Goal: Task Accomplishment & Management: Contribute content

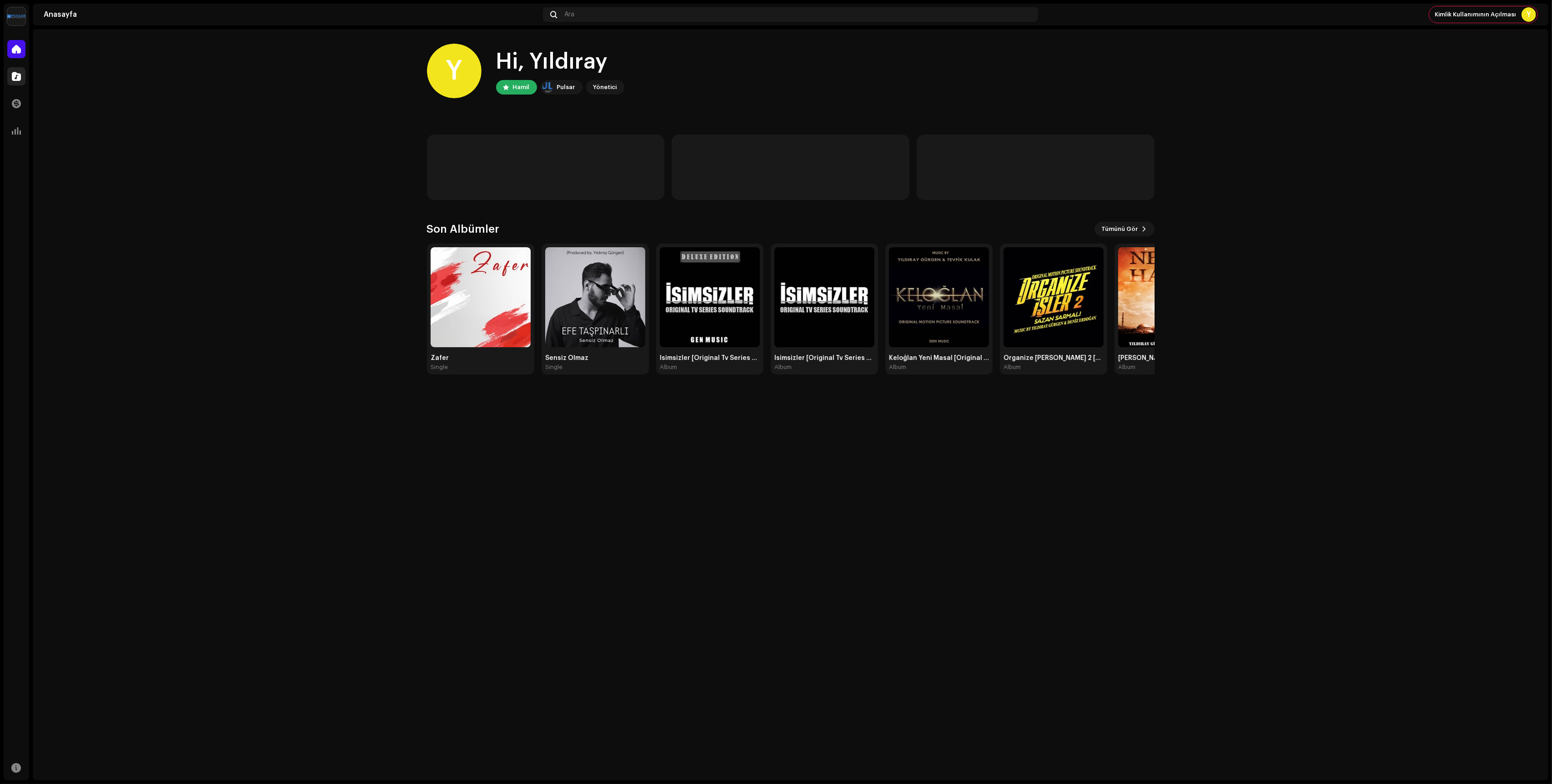
click at [16, 76] on span at bounding box center [16, 76] width 9 height 7
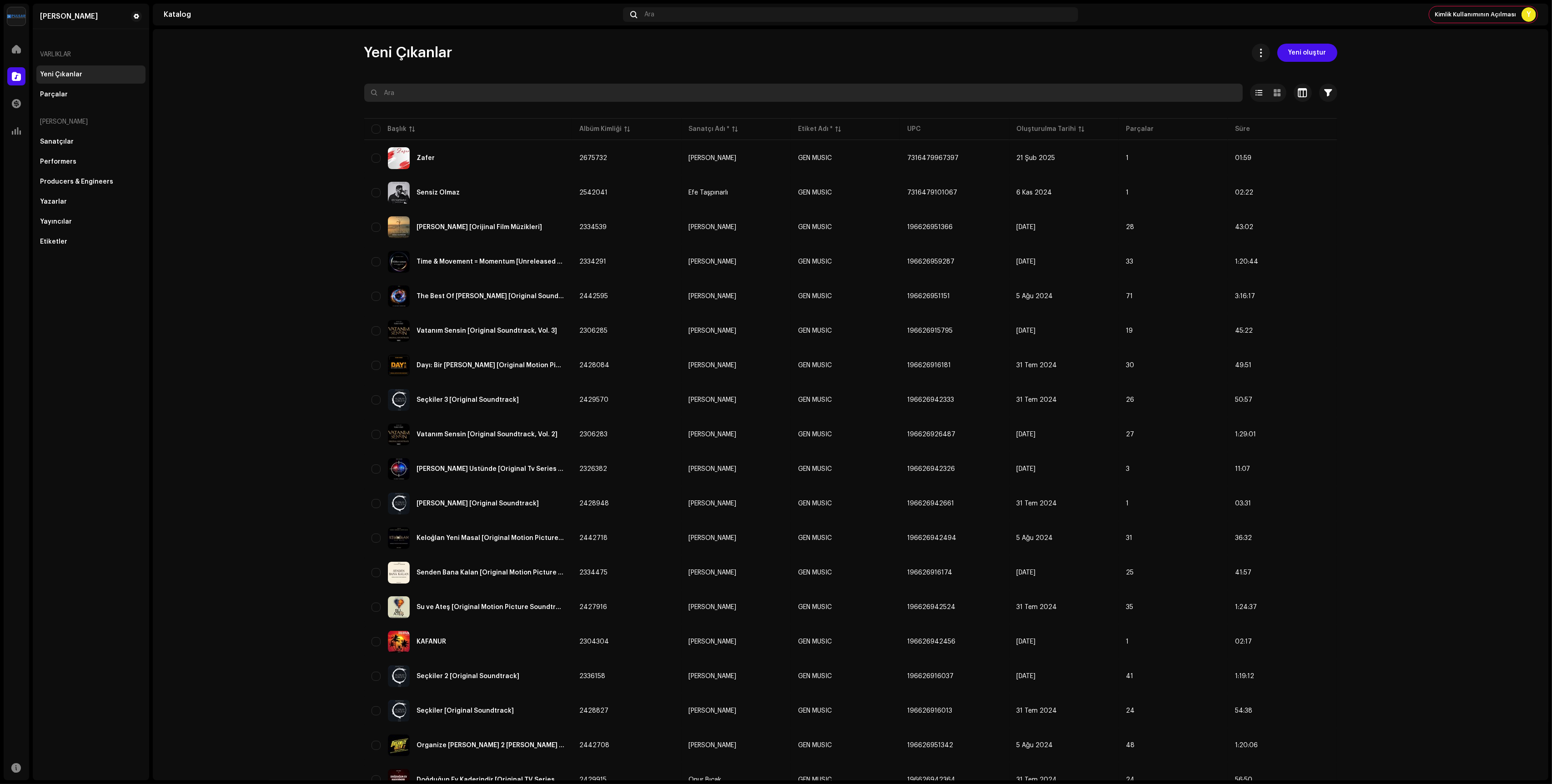
click at [610, 99] on input "text" at bounding box center [804, 93] width 878 height 18
type input "dayı"
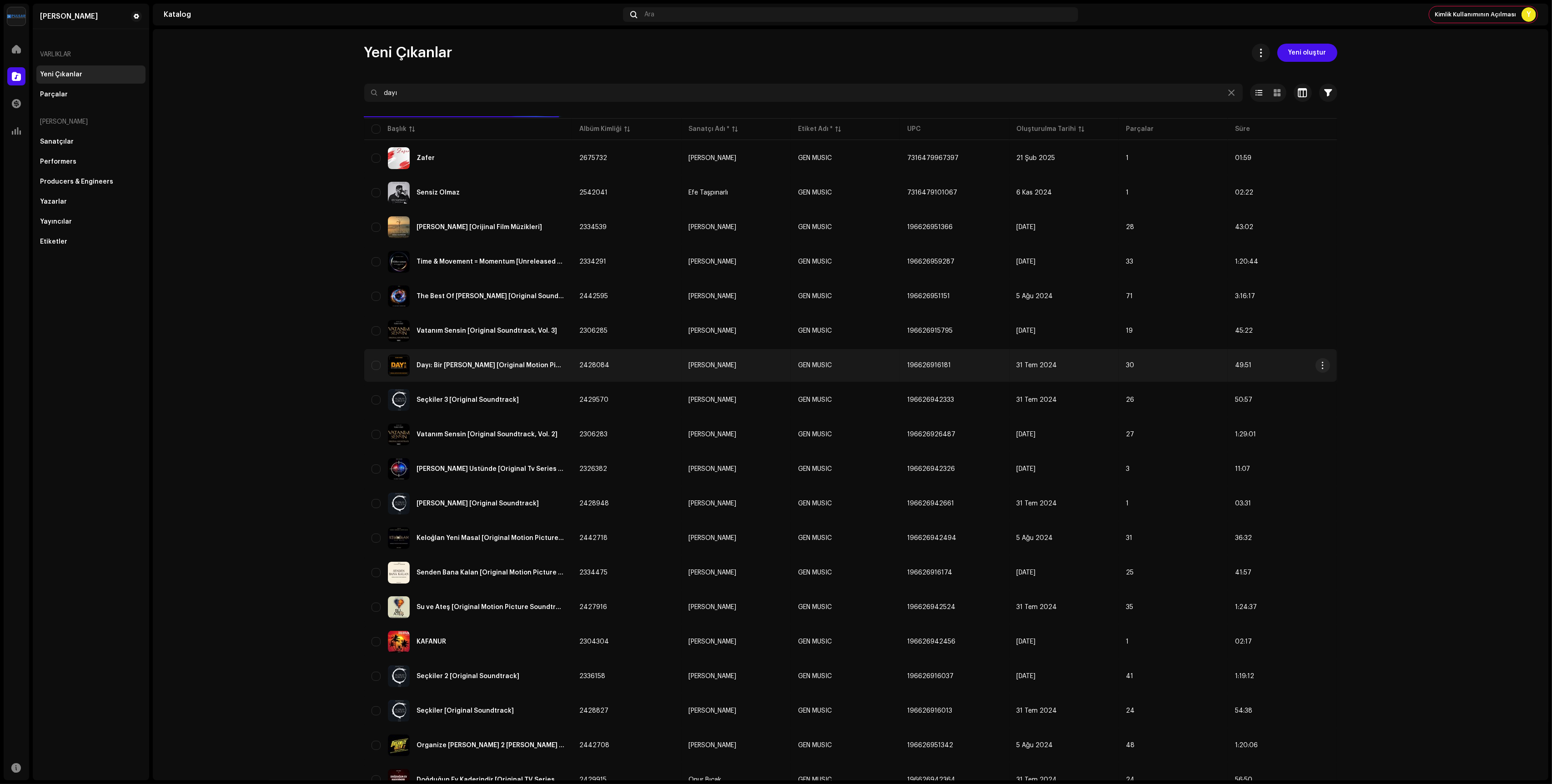
click at [505, 361] on div "Dayı: Bir [PERSON_NAME] [Original Motion Picture Soundtrack]" at bounding box center [469, 366] width 194 height 22
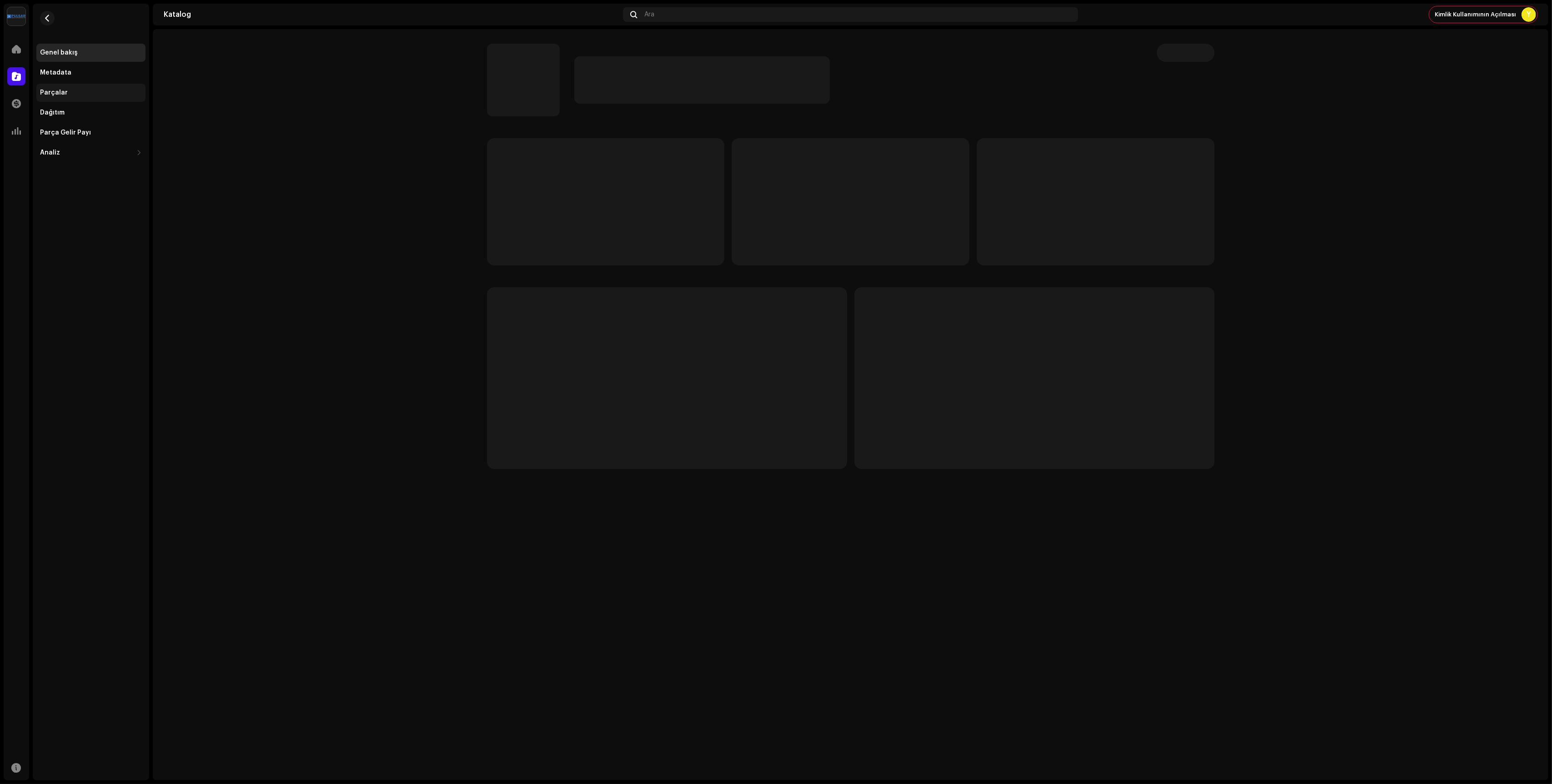
click at [80, 95] on div "Parçalar" at bounding box center [90, 93] width 102 height 7
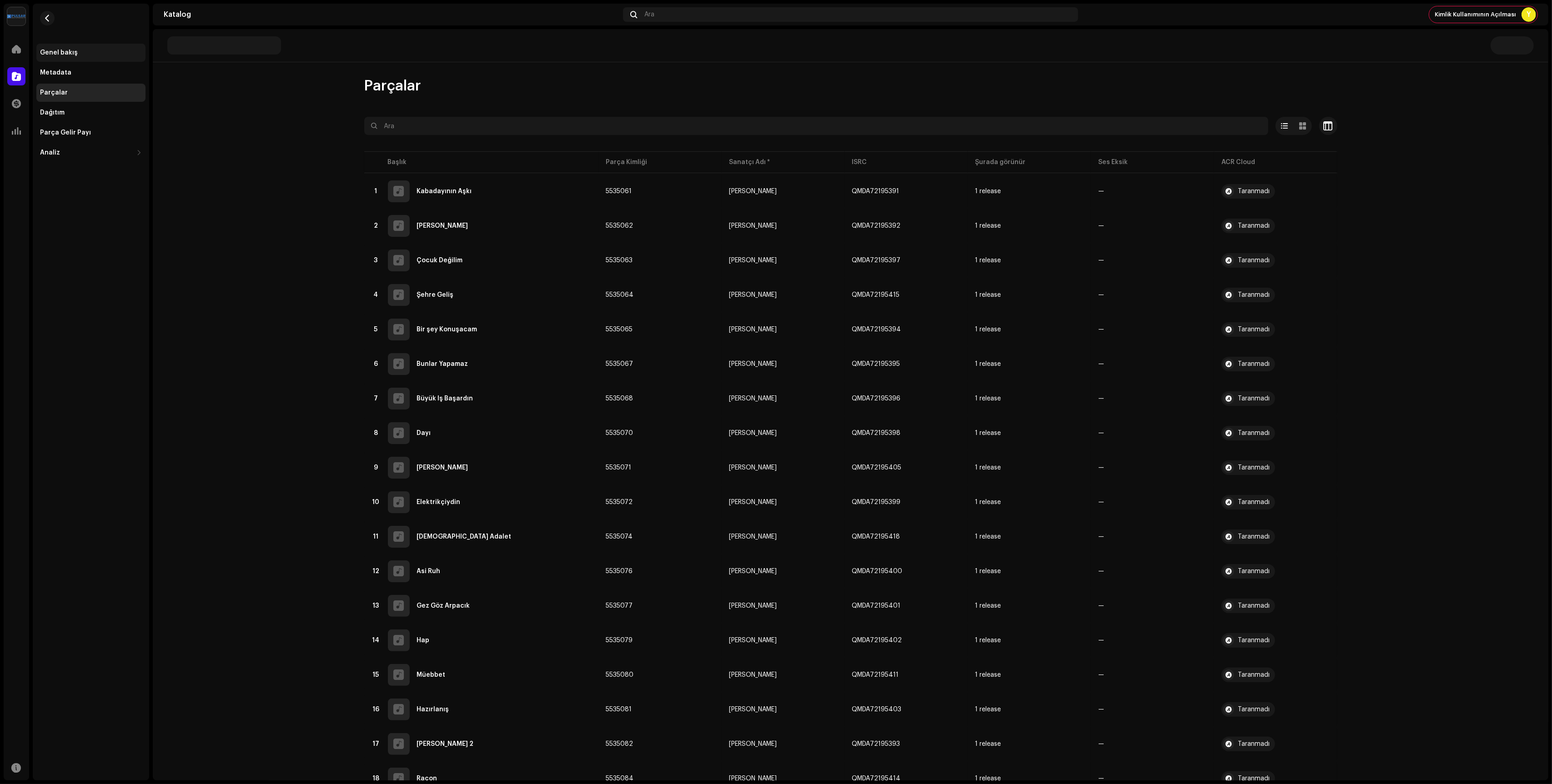
click at [86, 48] on div "Genel bakış" at bounding box center [90, 52] width 109 height 18
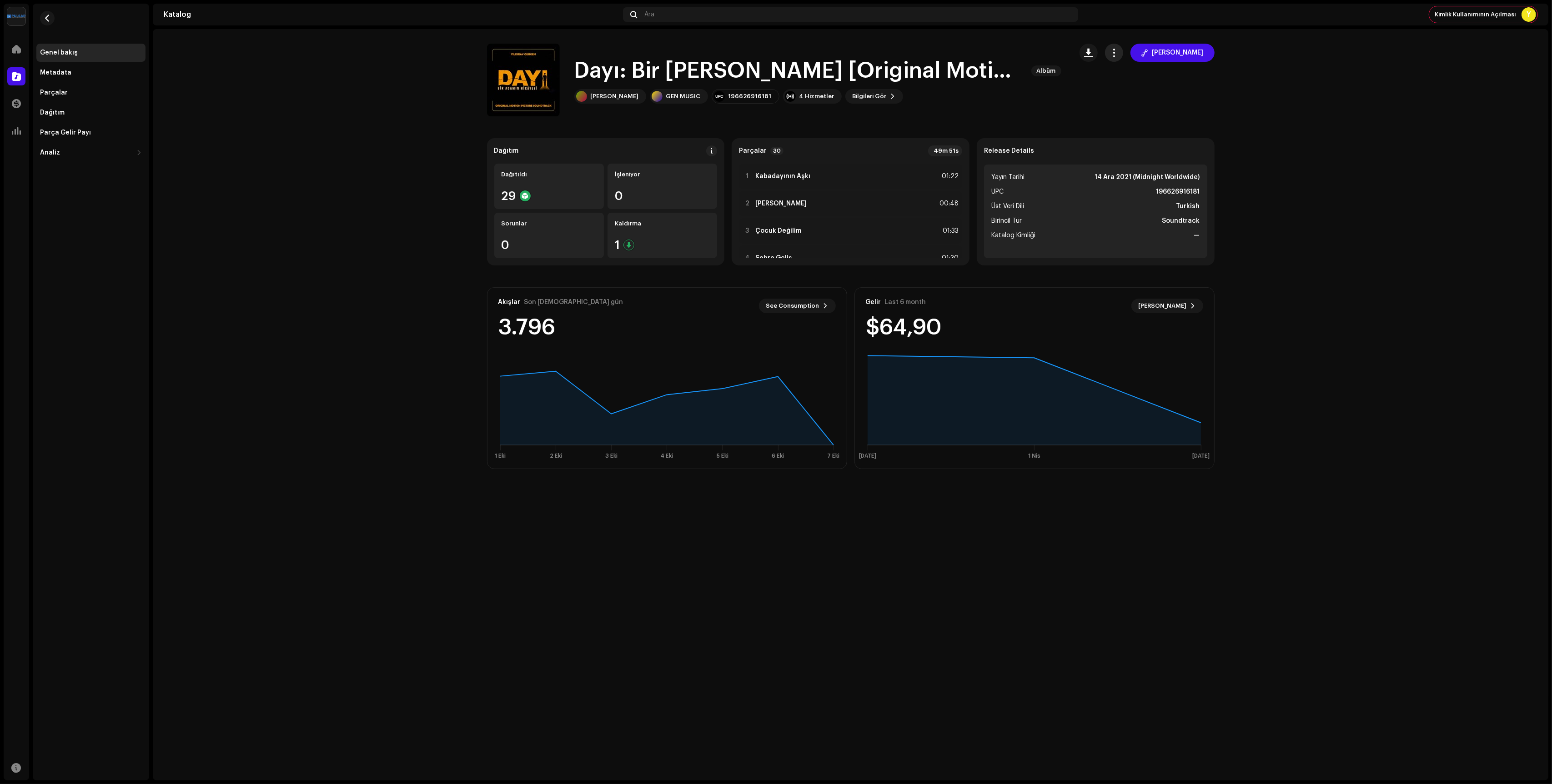
click at [1118, 51] on span "button" at bounding box center [1114, 53] width 8 height 7
click at [1150, 92] on span "Düzenle" at bounding box center [1147, 93] width 27 height 7
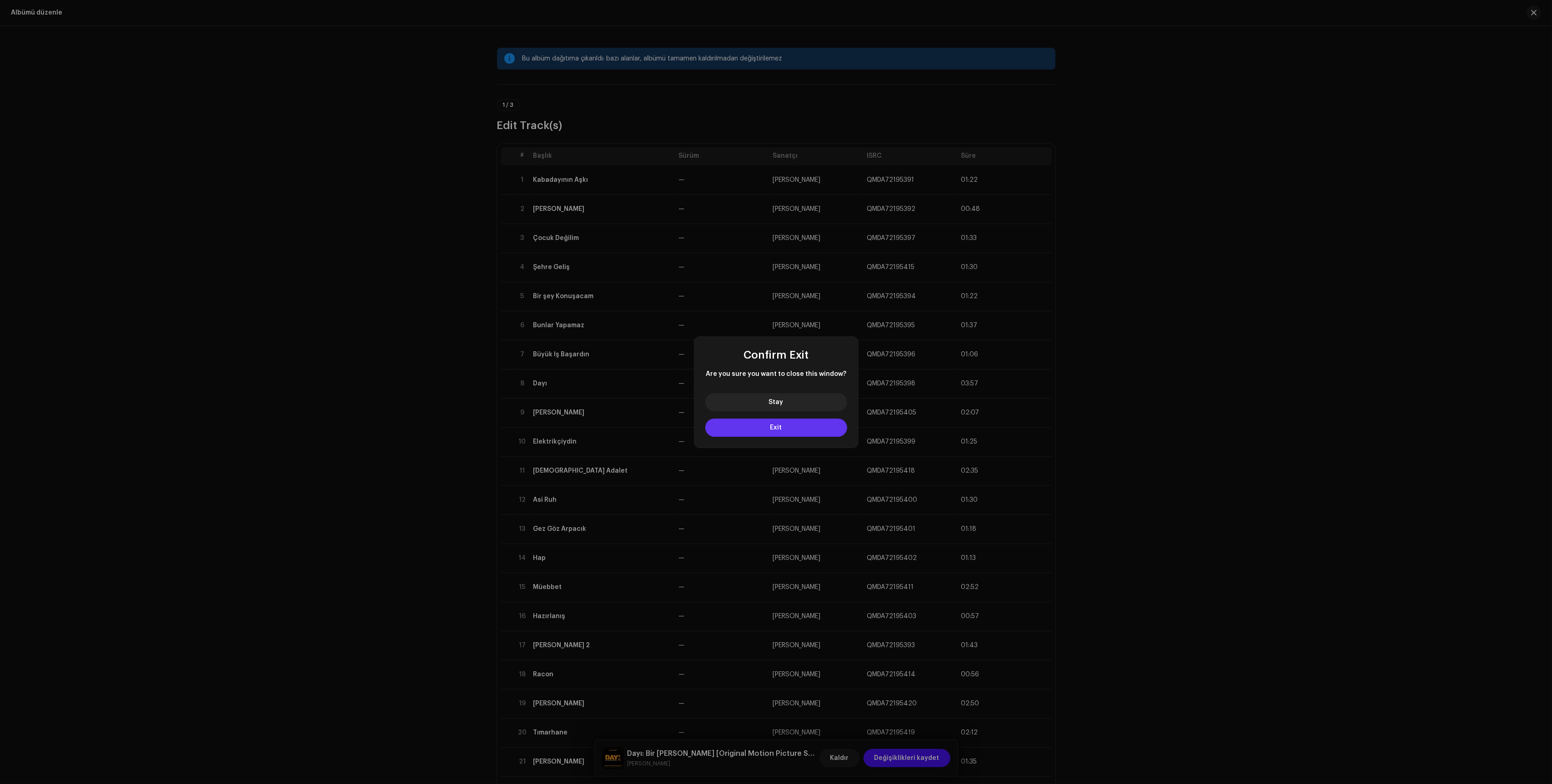
click at [833, 431] on button "Exit" at bounding box center [776, 428] width 142 height 18
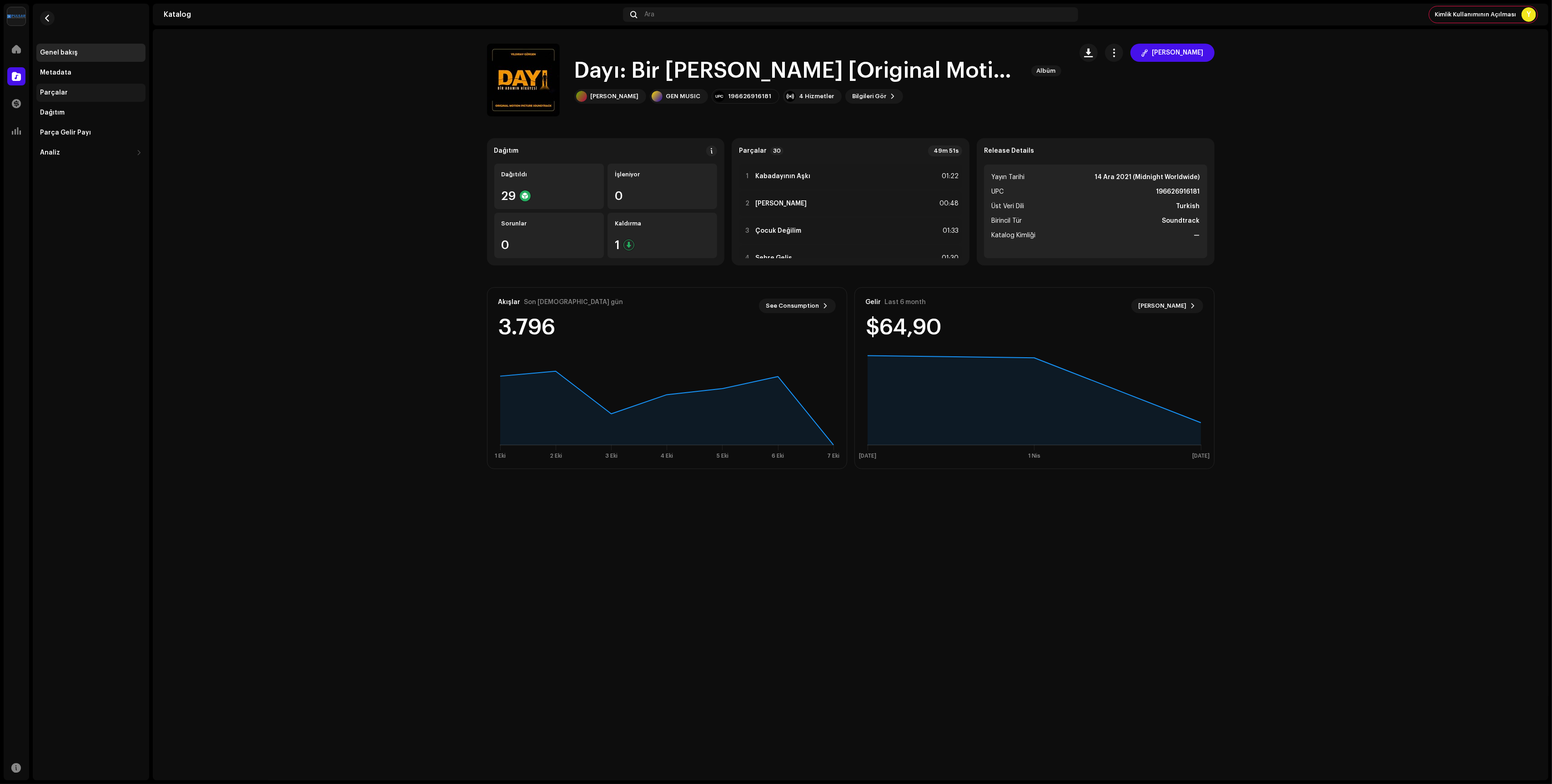
click at [95, 90] on div "Parçalar" at bounding box center [90, 93] width 102 height 7
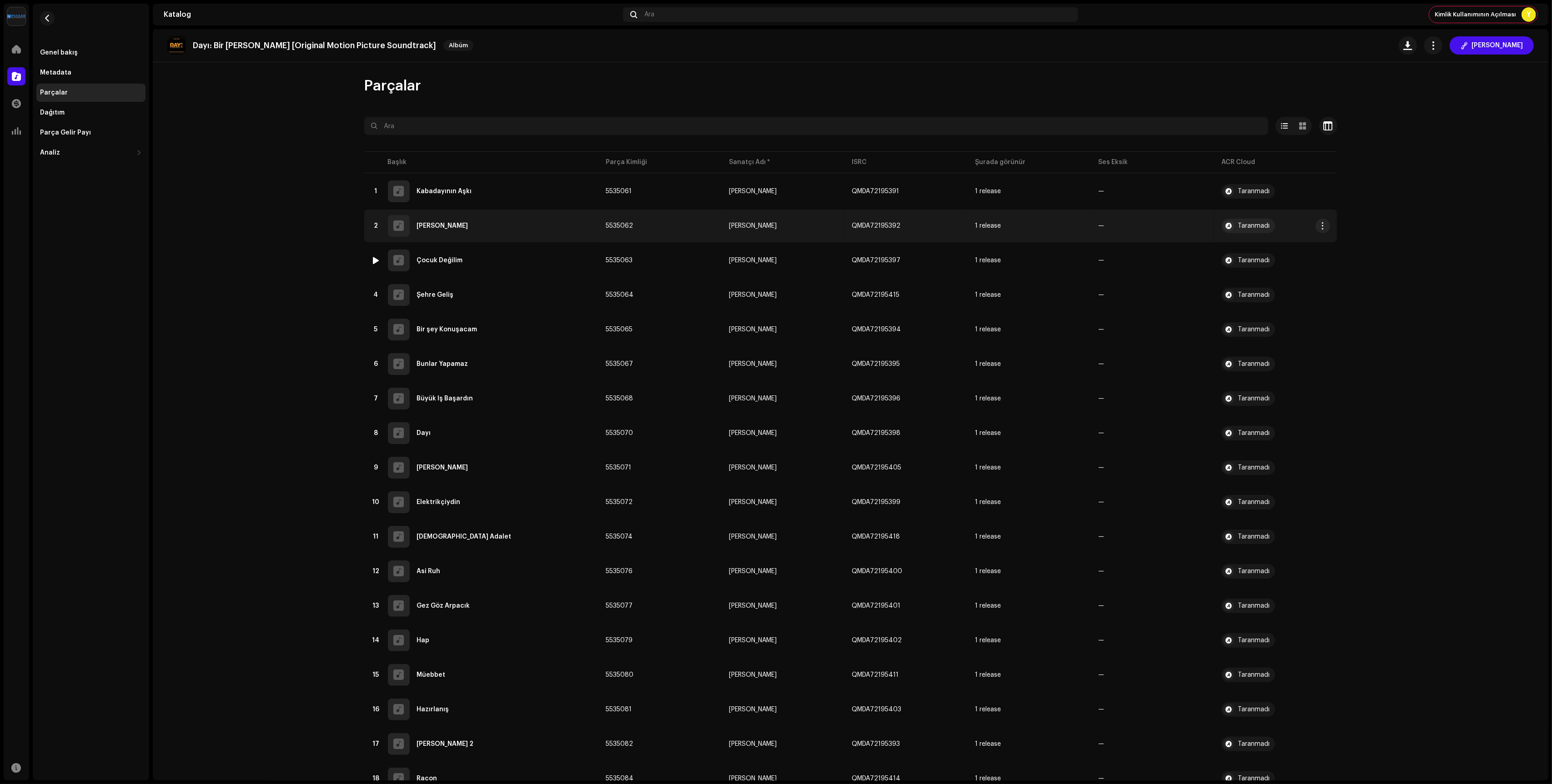
scroll to position [455, 0]
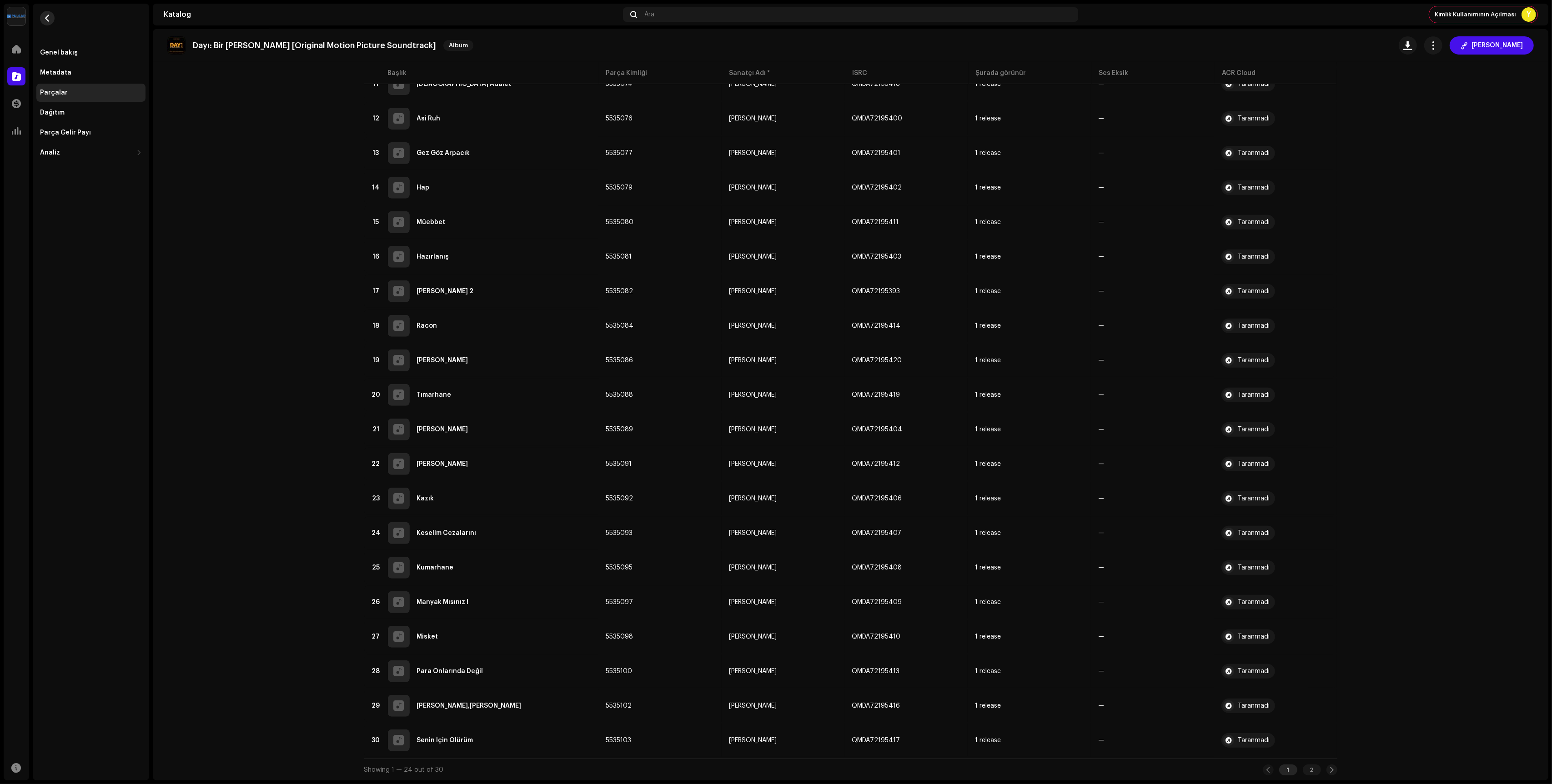
click at [48, 20] on span "button" at bounding box center [47, 18] width 7 height 7
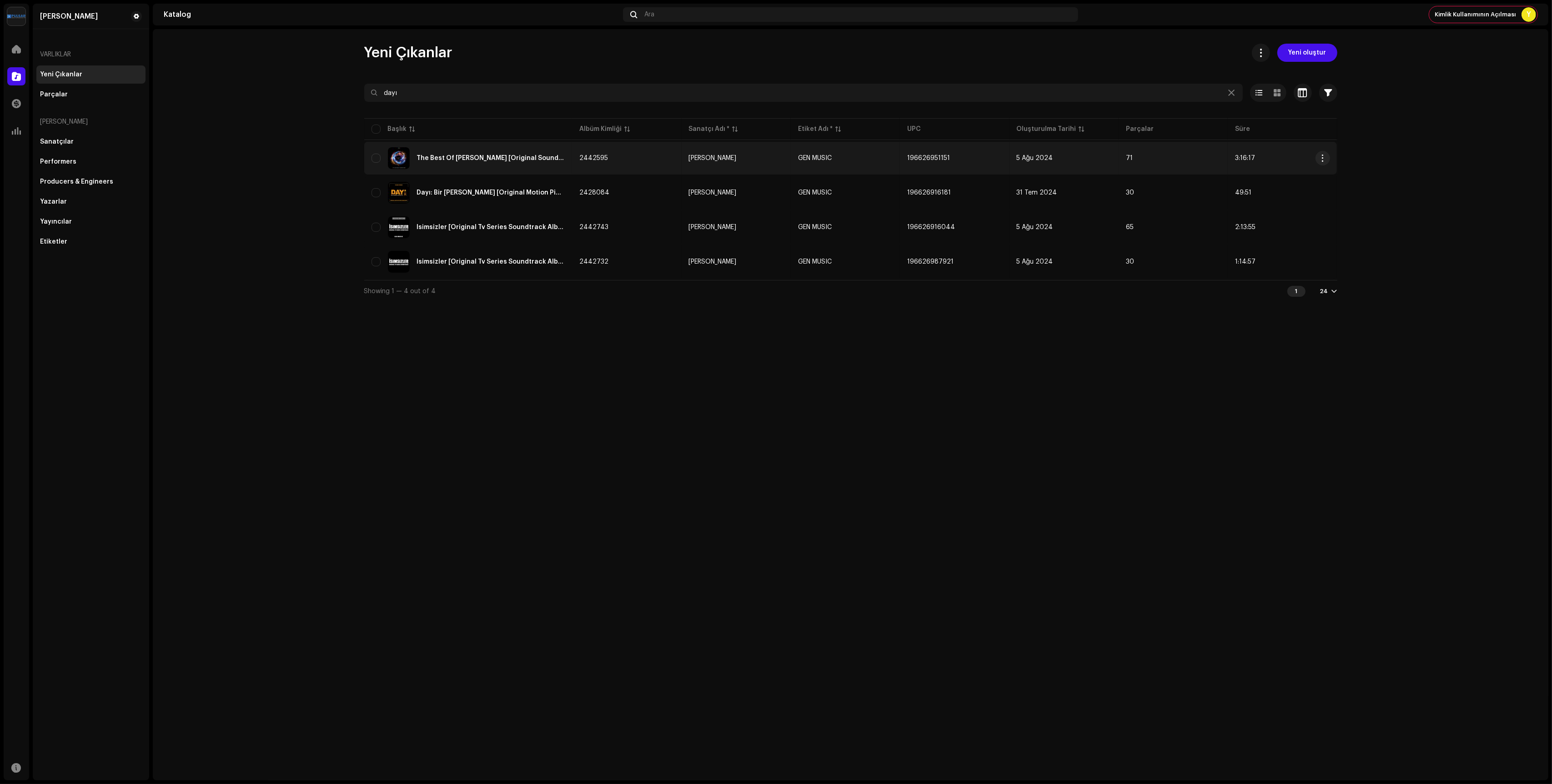
click at [475, 151] on div "The Best Of [PERSON_NAME] [Original Soundtrack, Vol. 1]" at bounding box center [469, 158] width 194 height 22
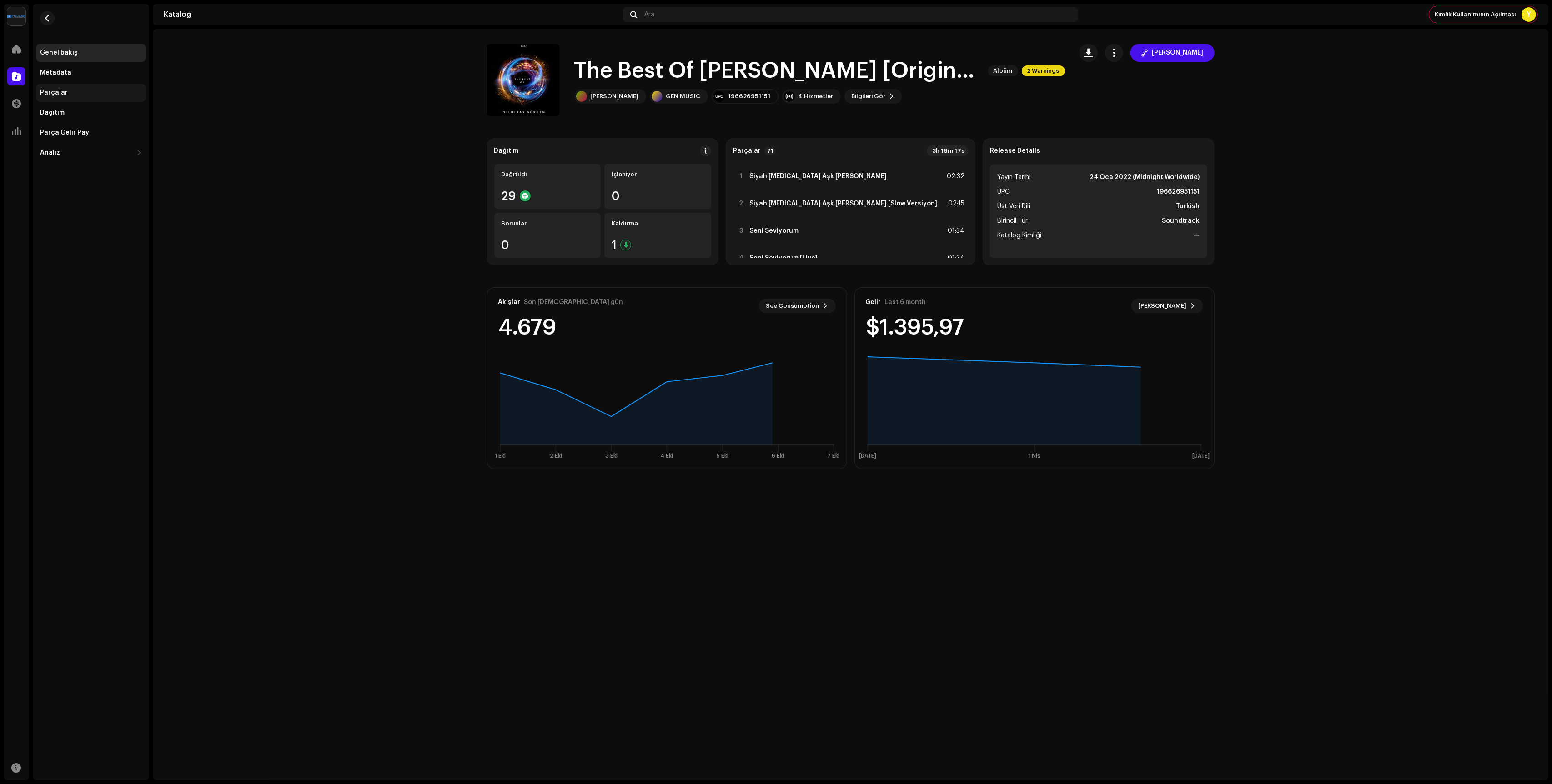
click at [92, 90] on div "Parçalar" at bounding box center [90, 93] width 102 height 7
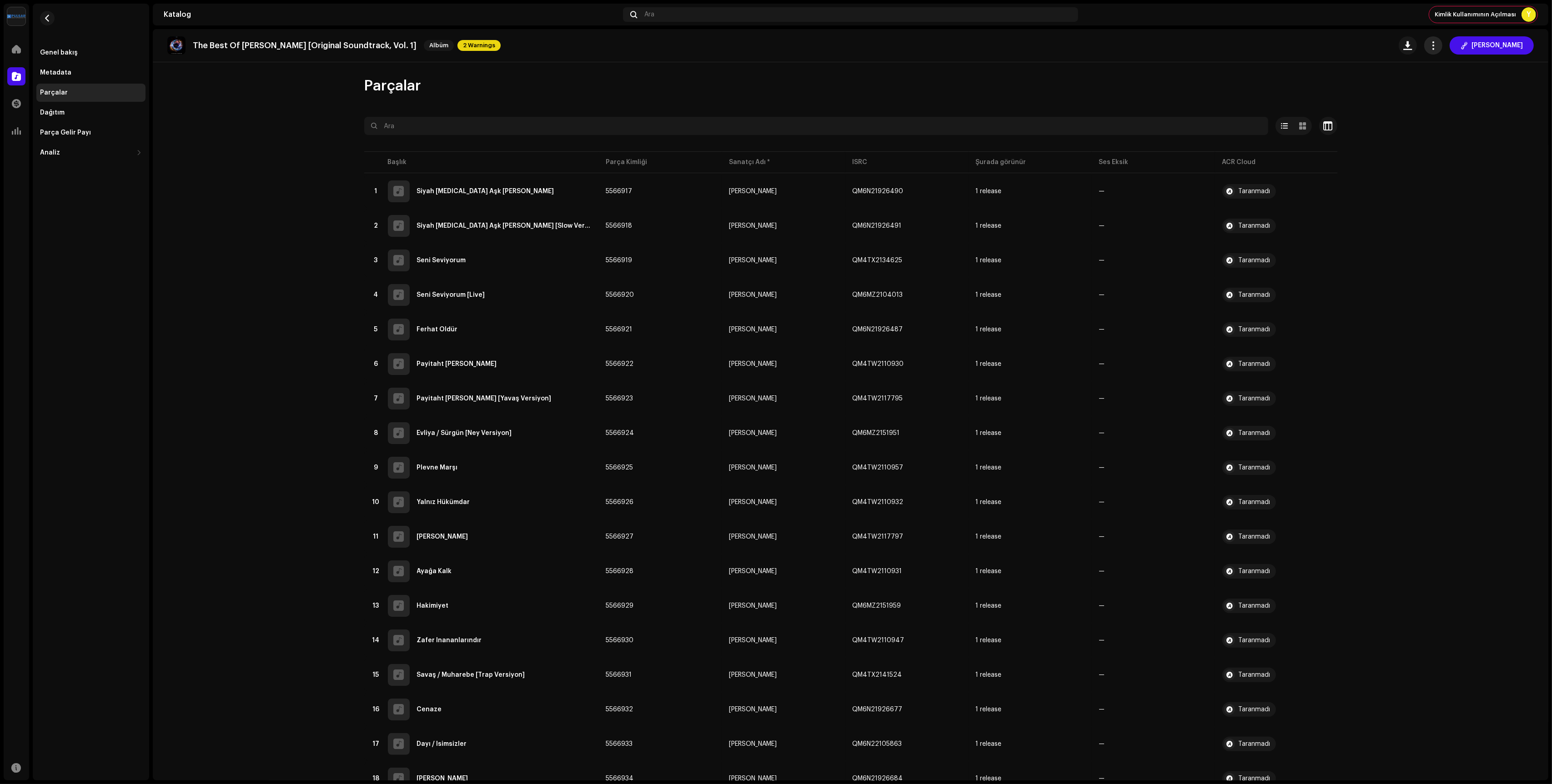
click at [1438, 42] on span "button" at bounding box center [1433, 45] width 8 height 7
click at [44, 21] on span "button" at bounding box center [47, 18] width 7 height 7
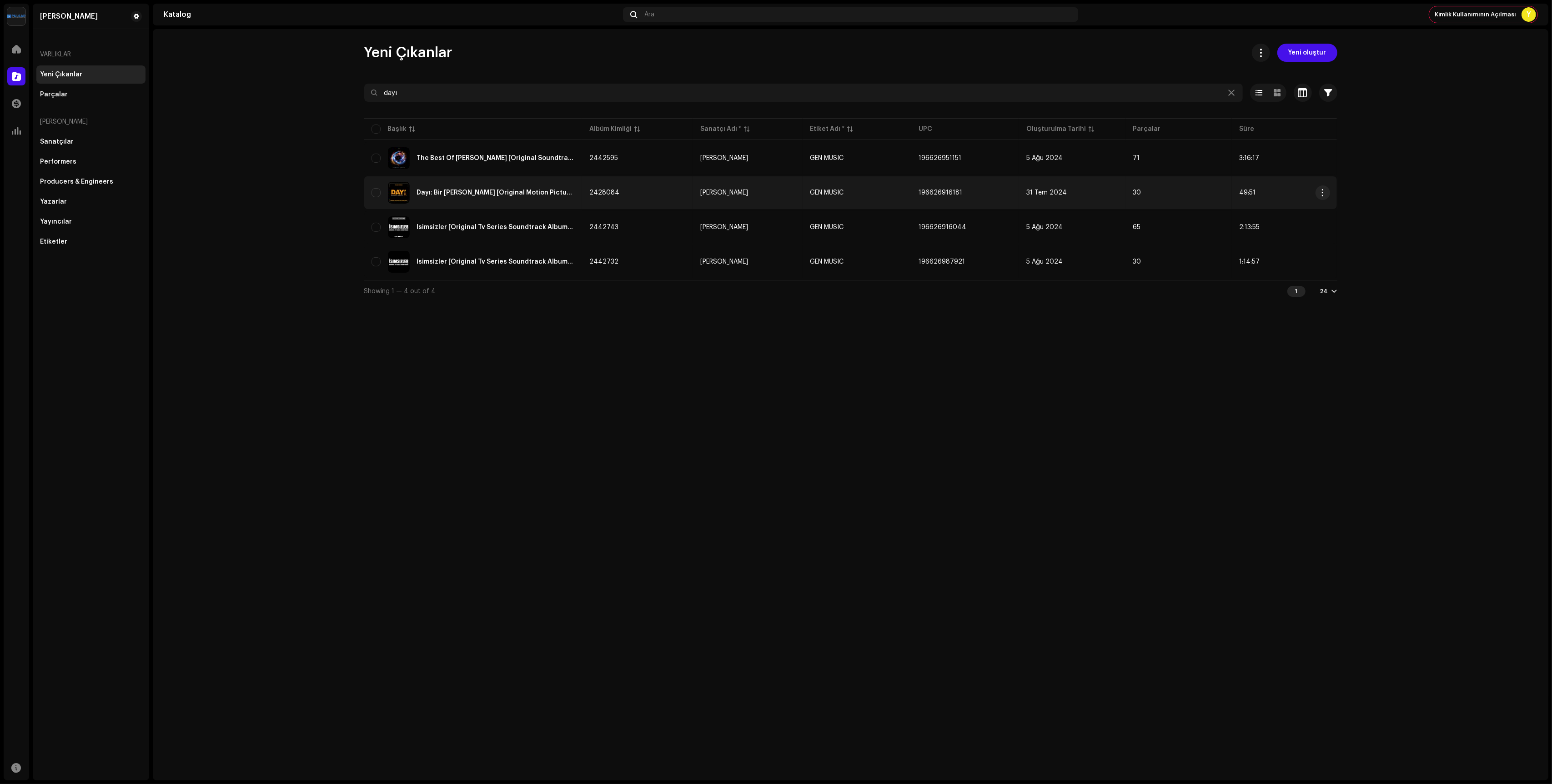
click at [540, 196] on div "Dayı: Bir [PERSON_NAME] [Original Motion Picture Soundtrack]" at bounding box center [474, 193] width 204 height 22
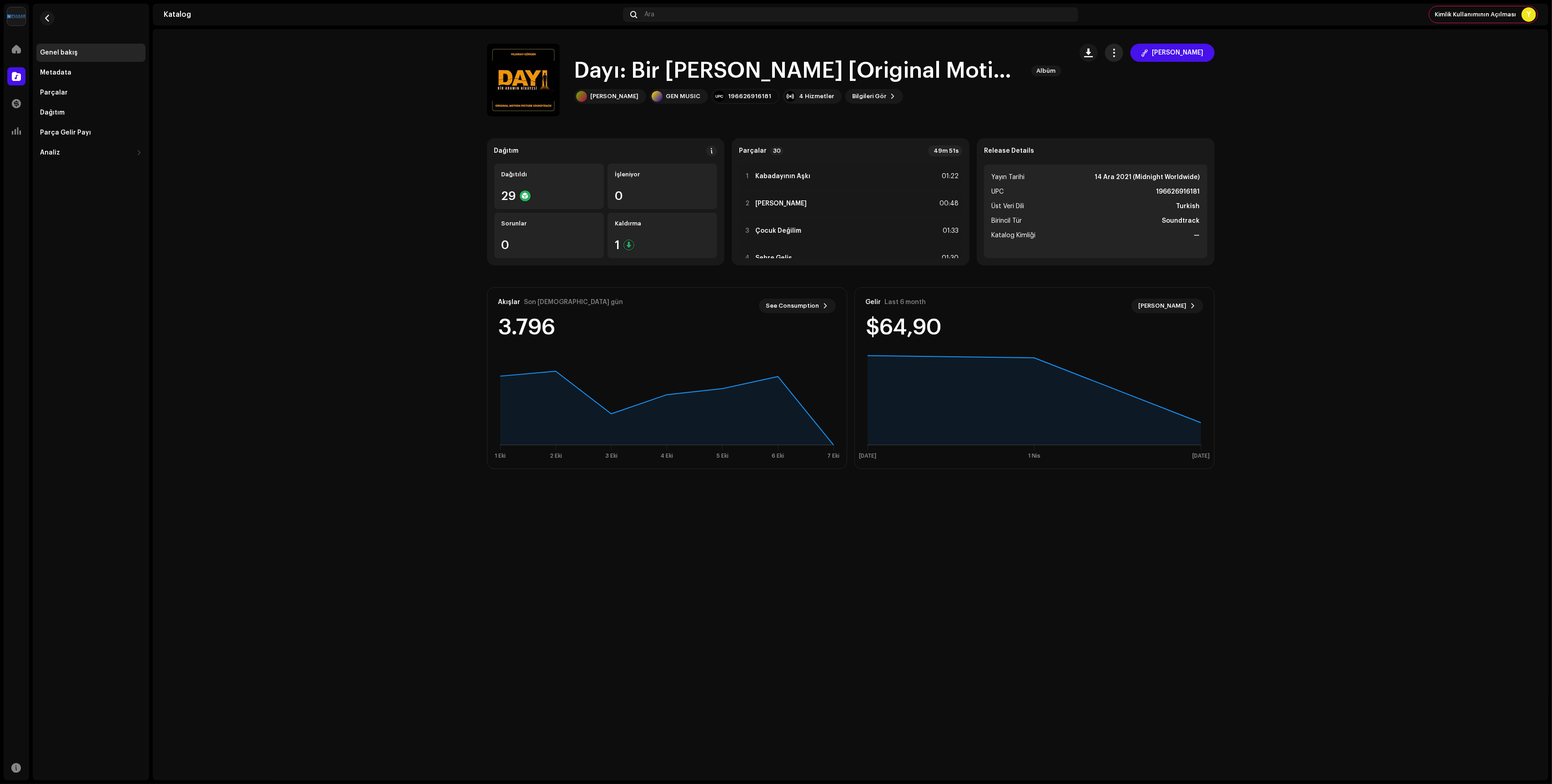
click at [1118, 53] on span "button" at bounding box center [1114, 53] width 8 height 7
click at [1142, 90] on span "Düzenle" at bounding box center [1147, 93] width 27 height 7
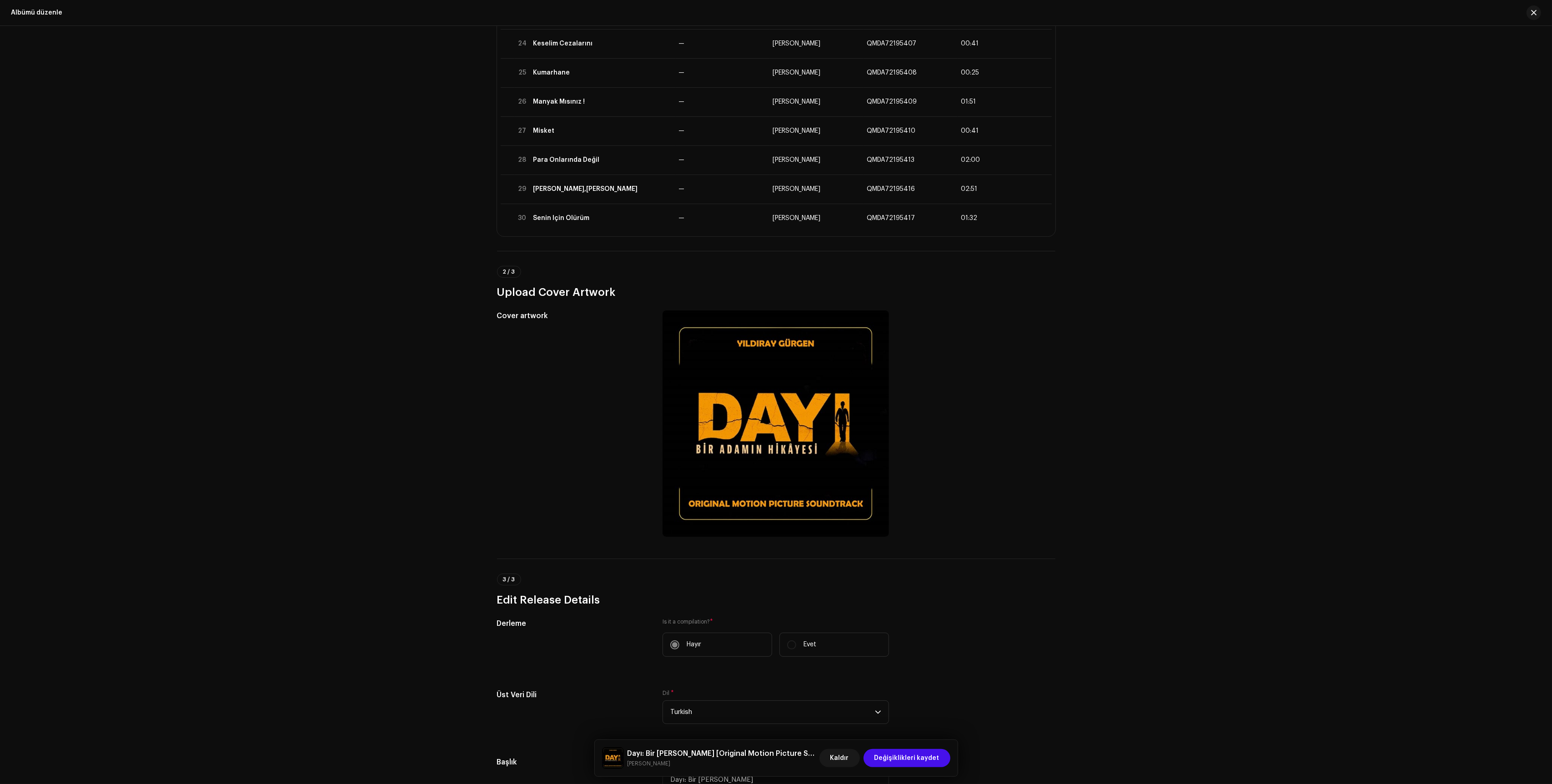
scroll to position [839, 0]
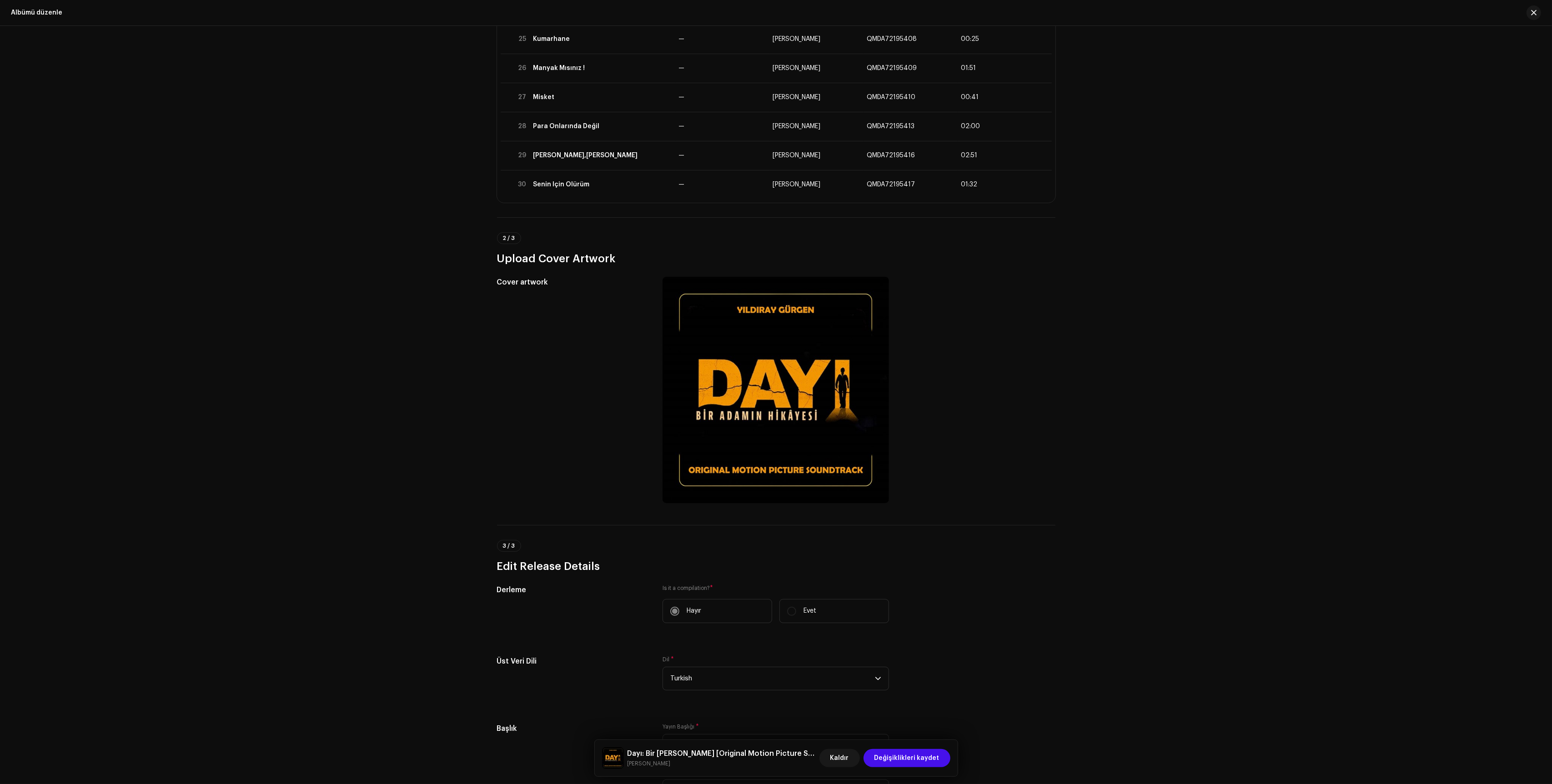
click at [718, 234] on div "2 / 3 Upload Cover Artwork" at bounding box center [776, 249] width 559 height 34
click at [674, 223] on div "2 / 3 Upload Cover Artwork" at bounding box center [776, 241] width 559 height 49
click at [674, 222] on div "2 / 3 Upload Cover Artwork" at bounding box center [776, 241] width 559 height 49
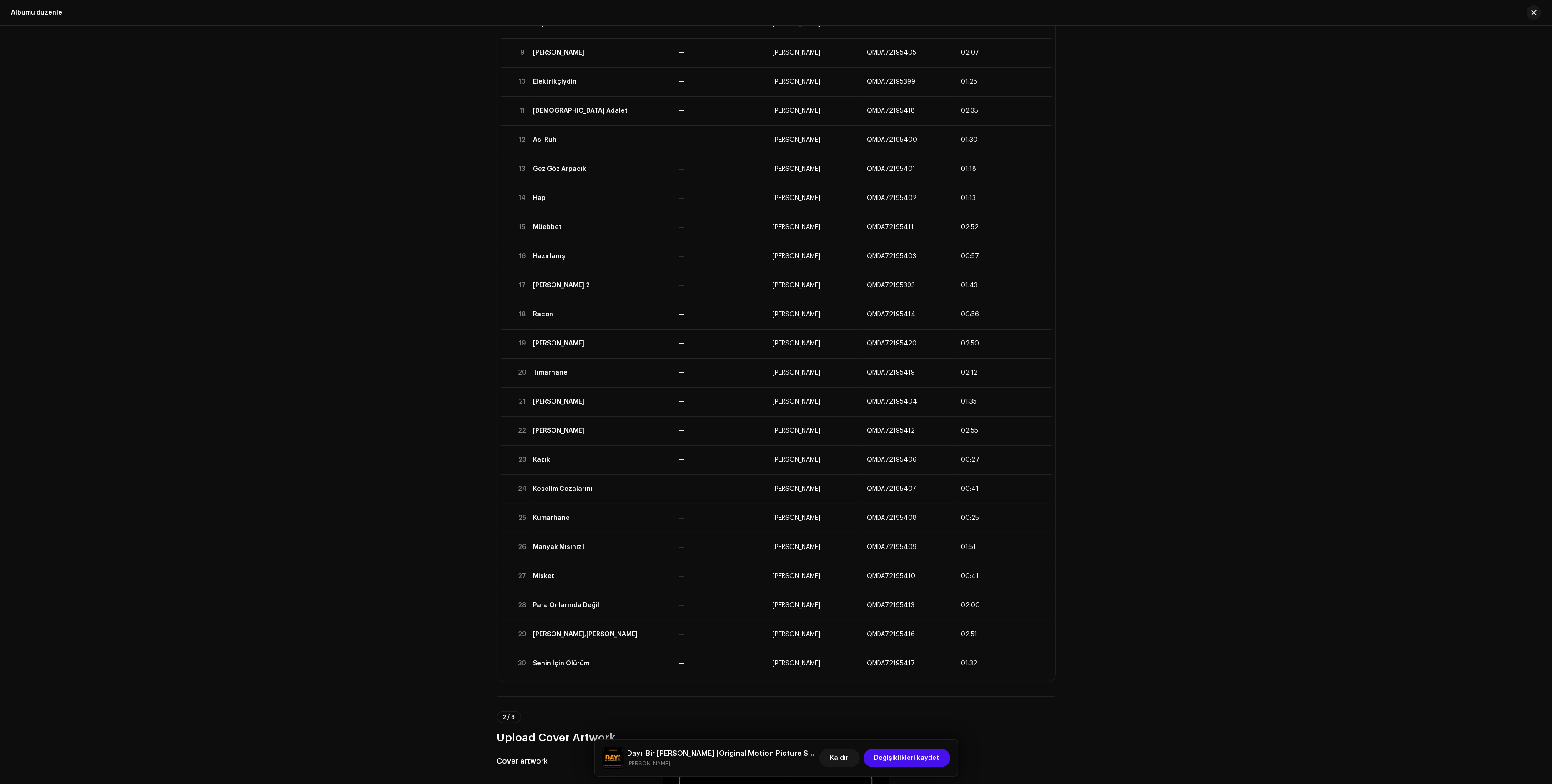
scroll to position [0, 0]
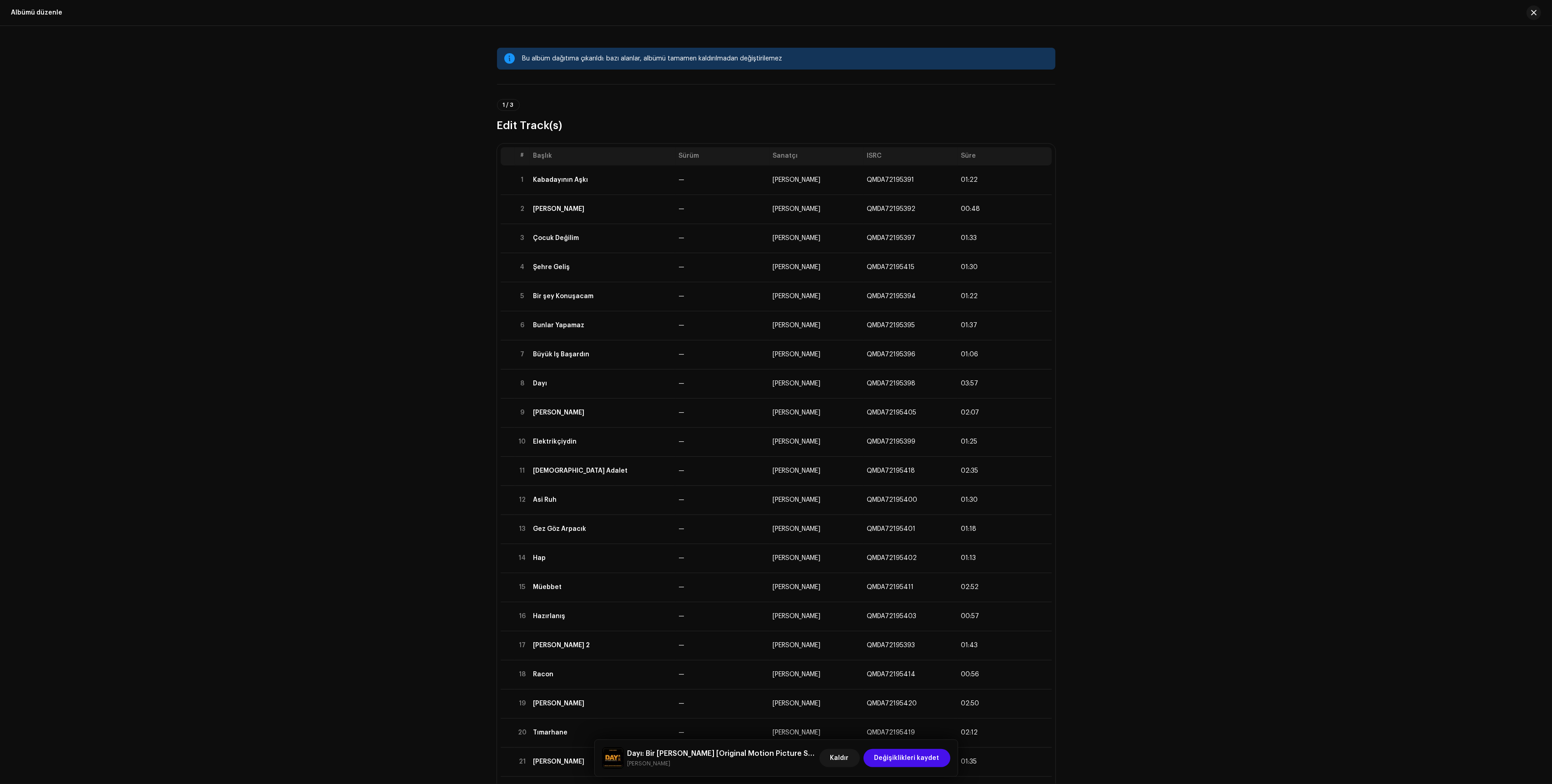
click at [1545, 8] on div "Albümü düzenle" at bounding box center [776, 13] width 1552 height 26
click at [1538, 11] on button "button" at bounding box center [1534, 13] width 14 height 14
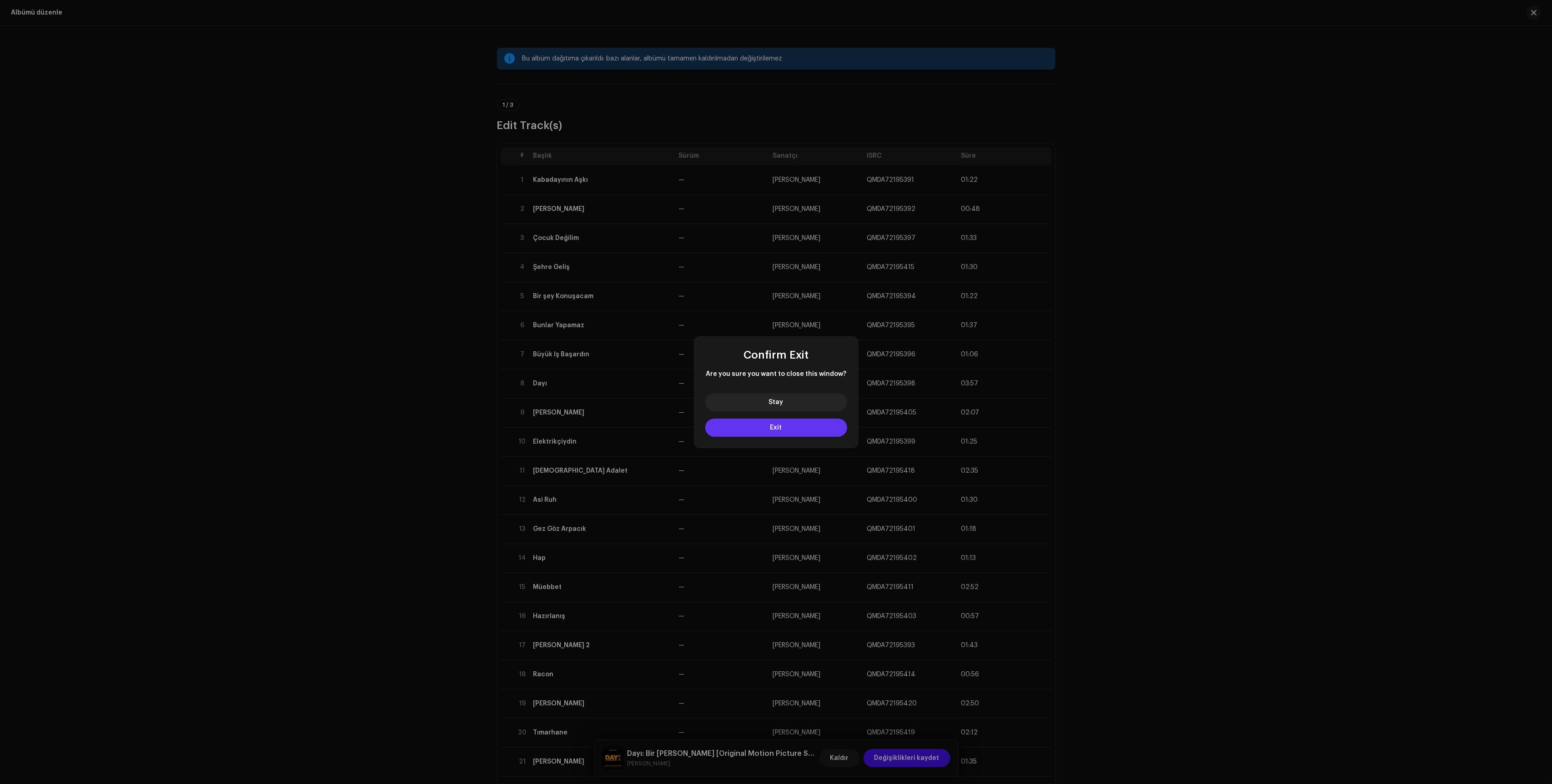
click at [800, 426] on button "Exit" at bounding box center [776, 428] width 142 height 18
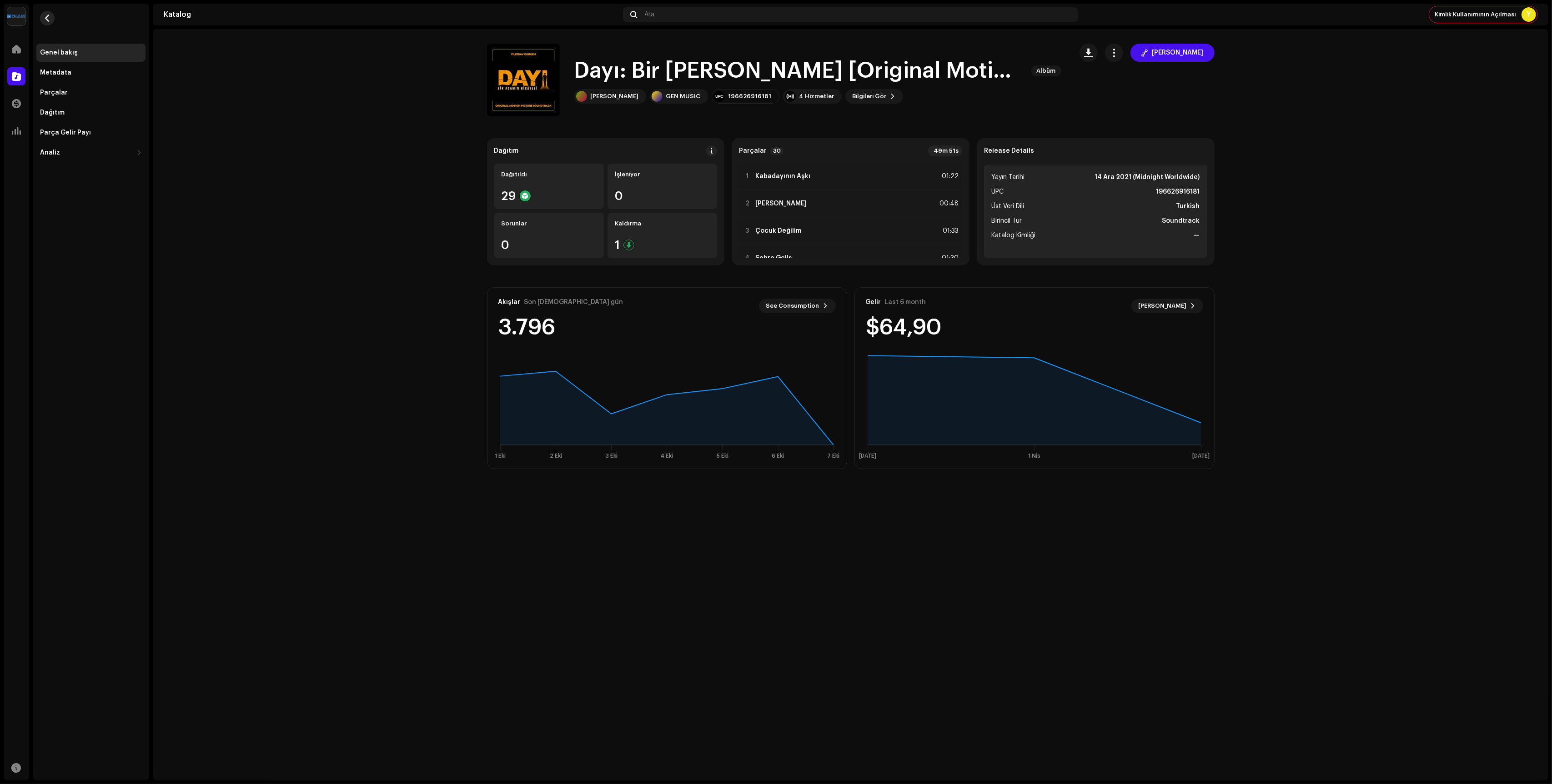
click at [49, 25] on re-m-nav-back at bounding box center [47, 23] width 22 height 40
click at [525, 81] on span "button" at bounding box center [523, 80] width 7 height 7
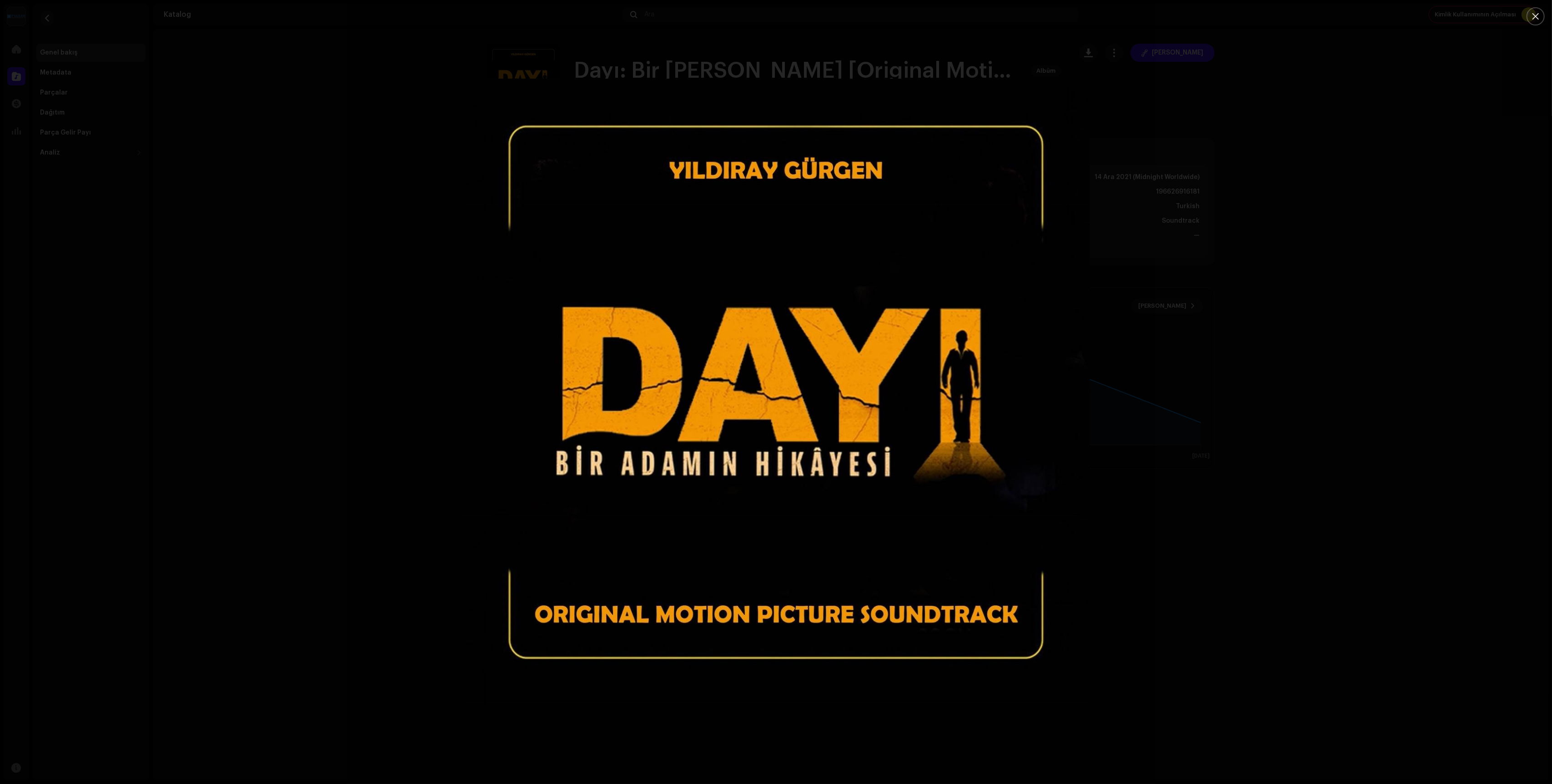
click at [242, 232] on div at bounding box center [776, 392] width 1552 height 784
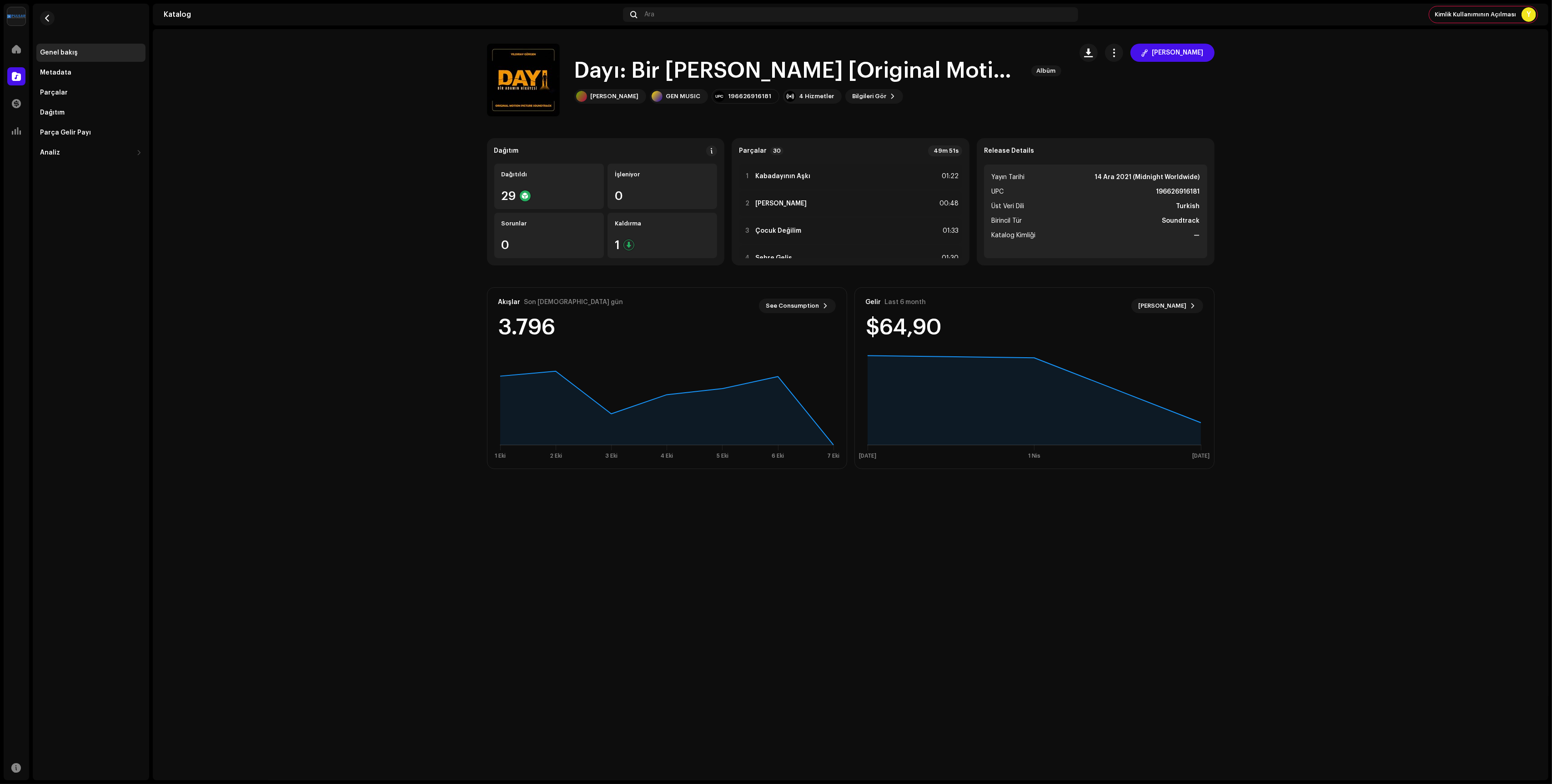
click at [20, 79] on span at bounding box center [16, 76] width 9 height 7
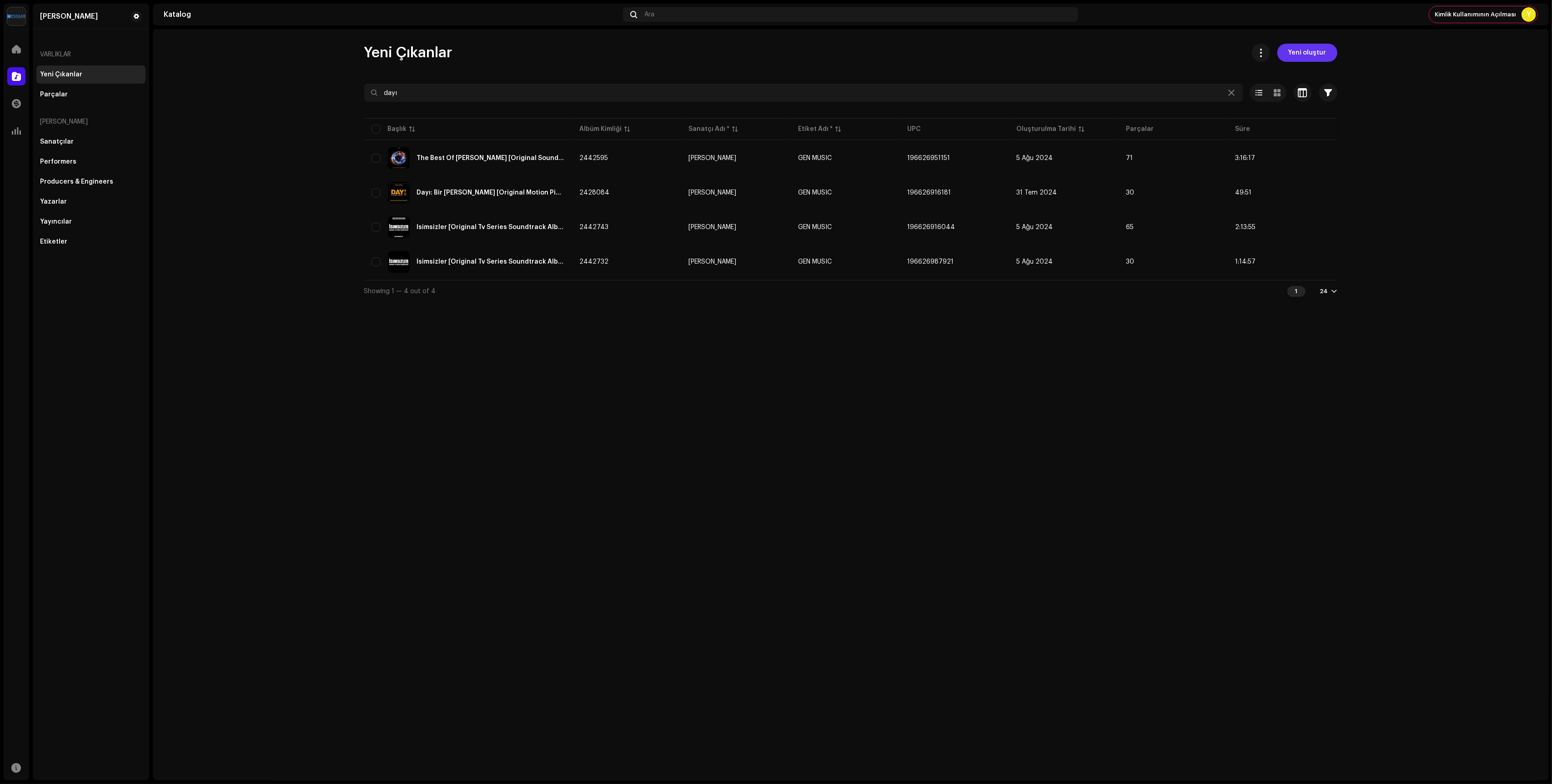
click at [1331, 52] on button "Yeni oluştur" at bounding box center [1307, 52] width 60 height 18
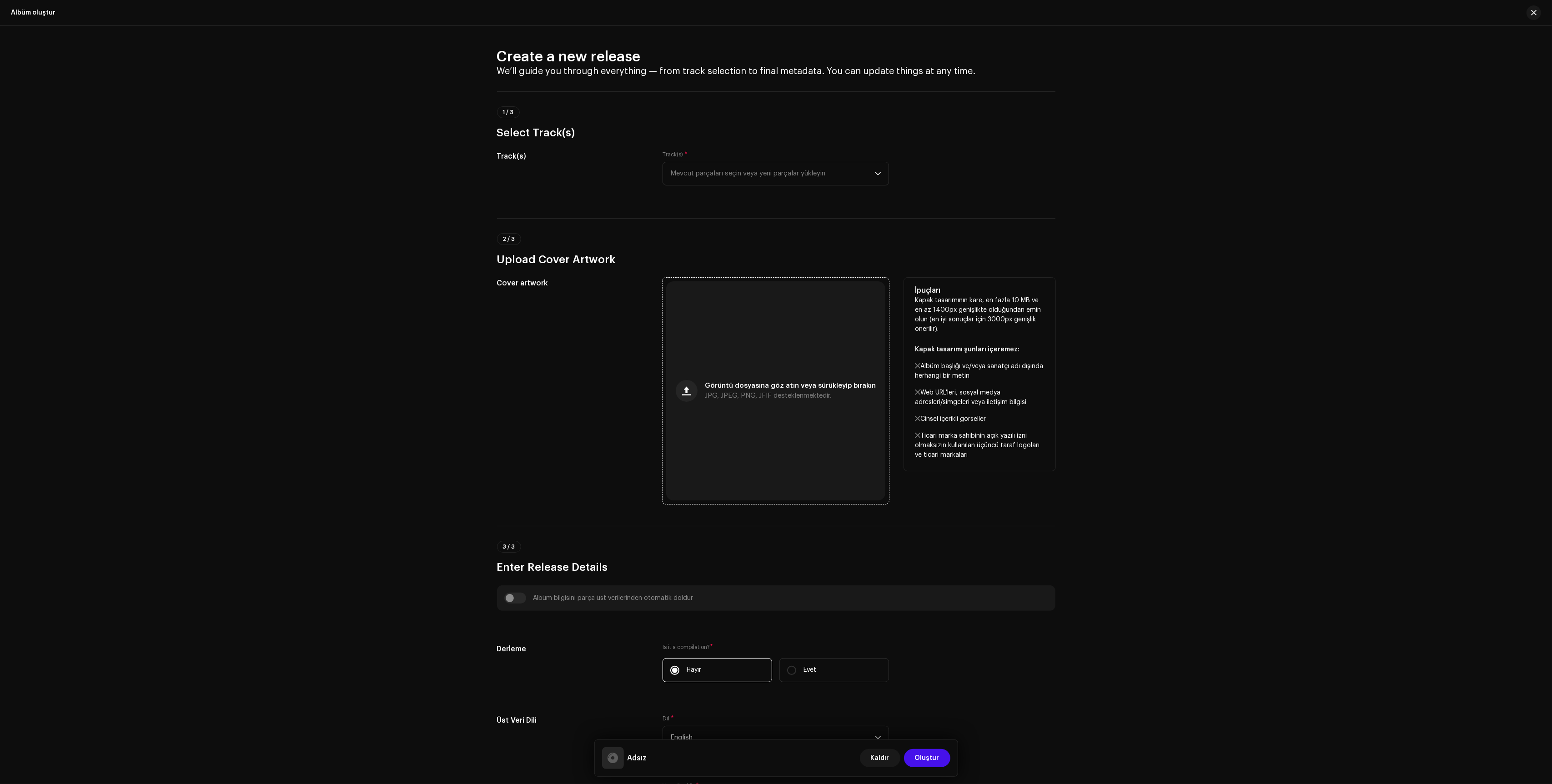
click at [693, 370] on div "Görüntü dosyasına göz atın veya sürükleyip bırakın JPG, JPEG, PNG, JFIF destekl…" at bounding box center [776, 391] width 219 height 219
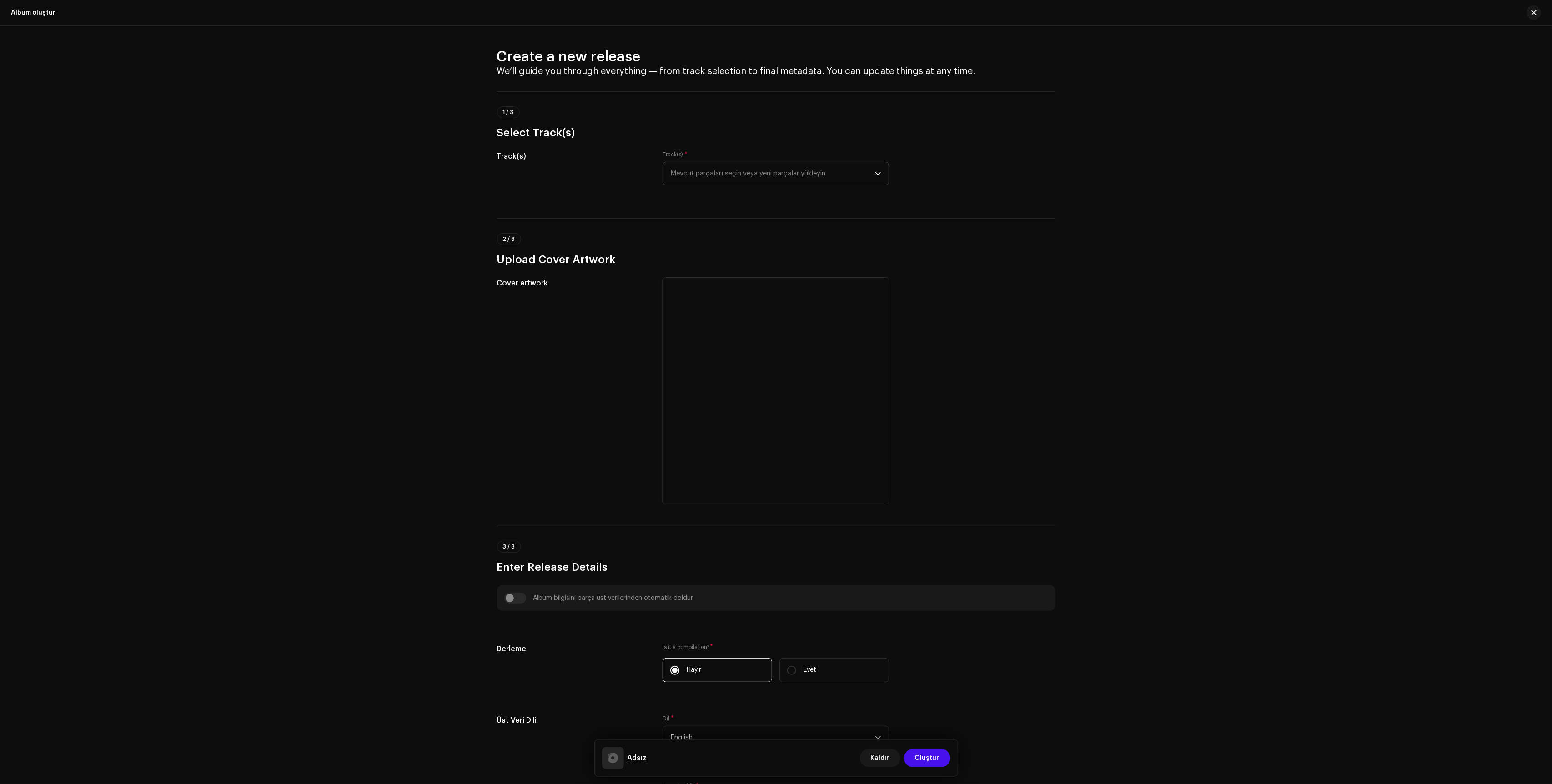
click at [727, 175] on span "Mevcut parçaları seçin veya yeni parçalar yükleyin" at bounding box center [773, 173] width 205 height 23
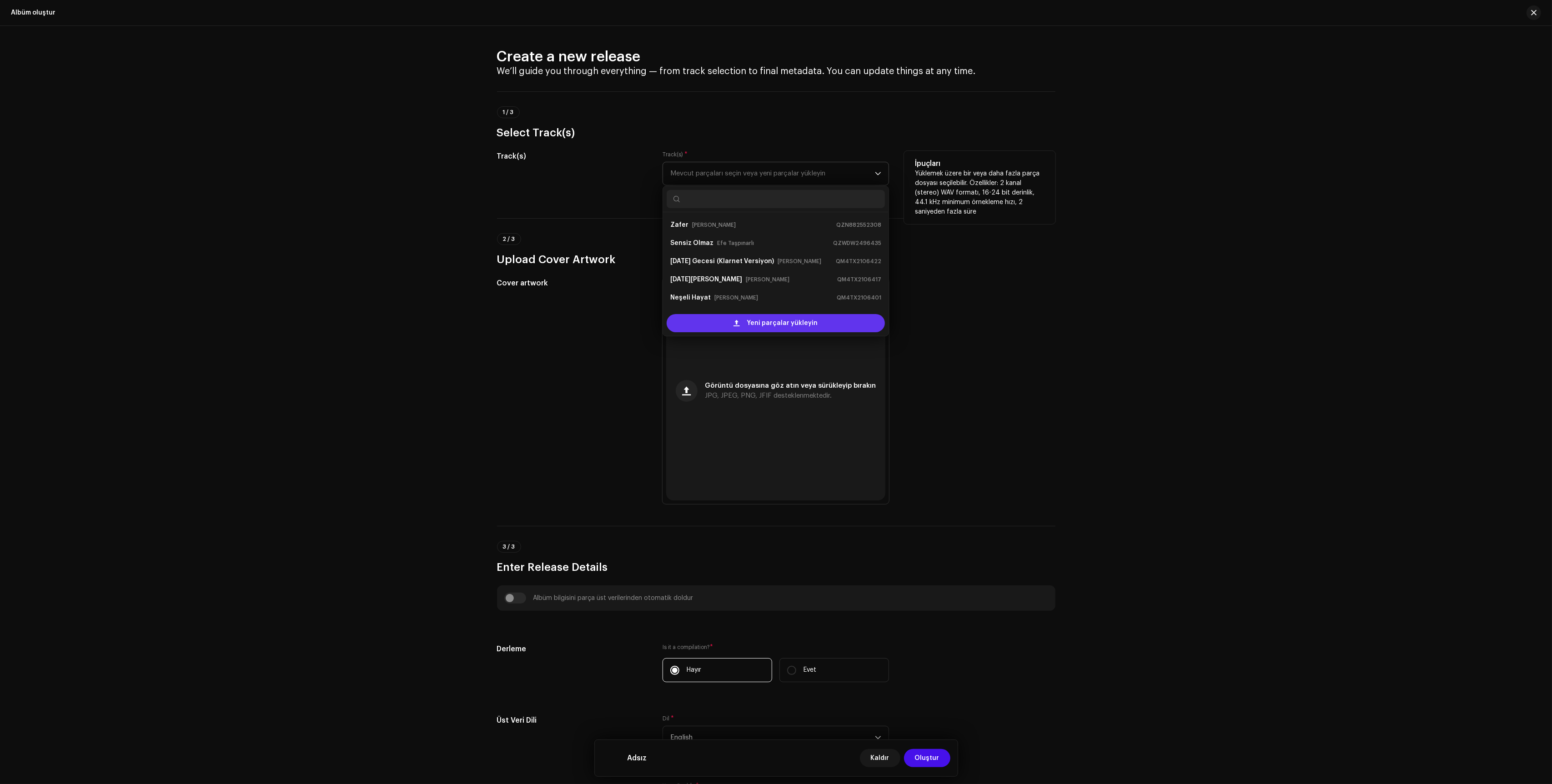
click at [756, 322] on span "Yeni parçalar yükleyin" at bounding box center [783, 323] width 71 height 18
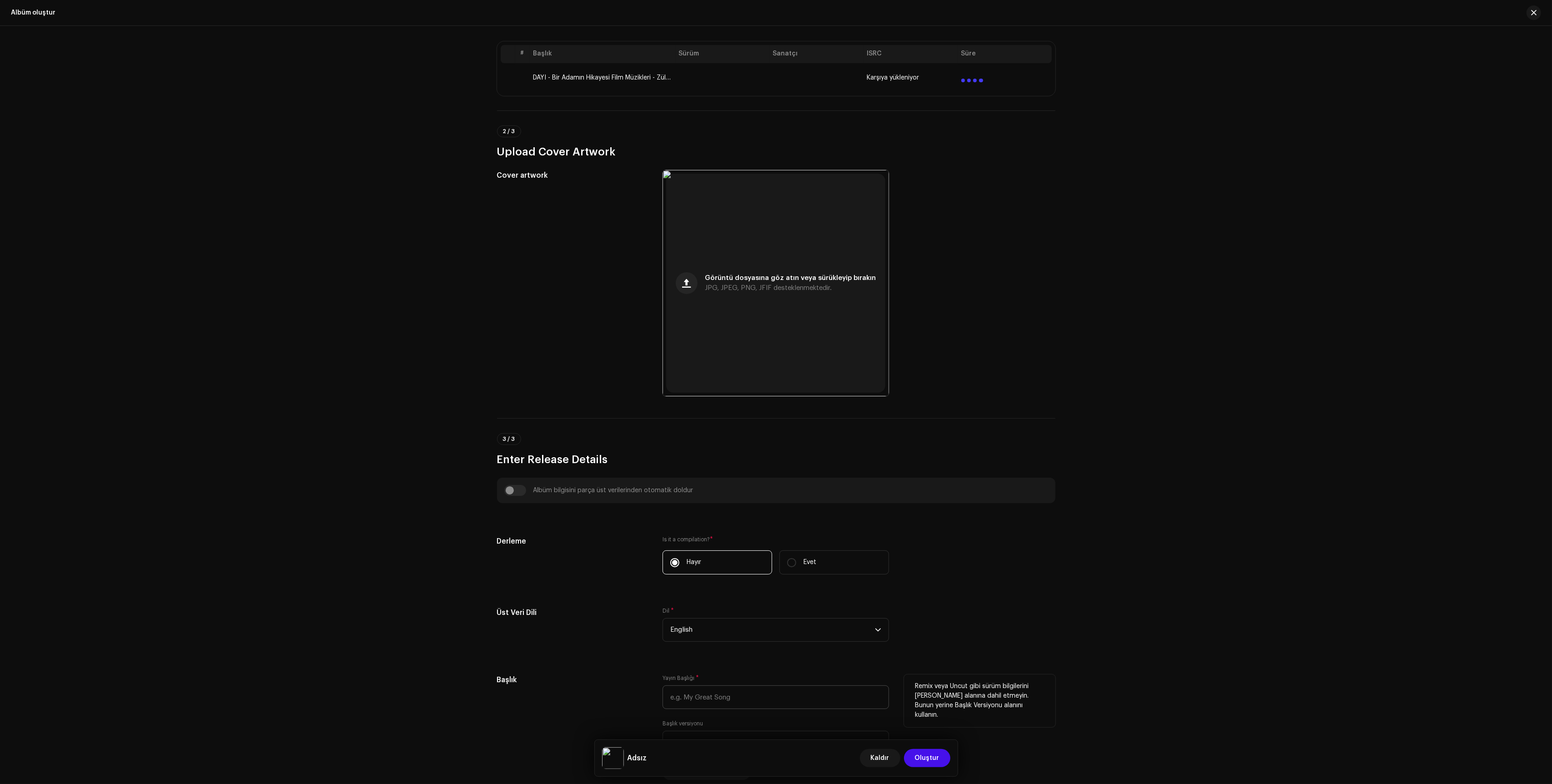
scroll to position [240, 0]
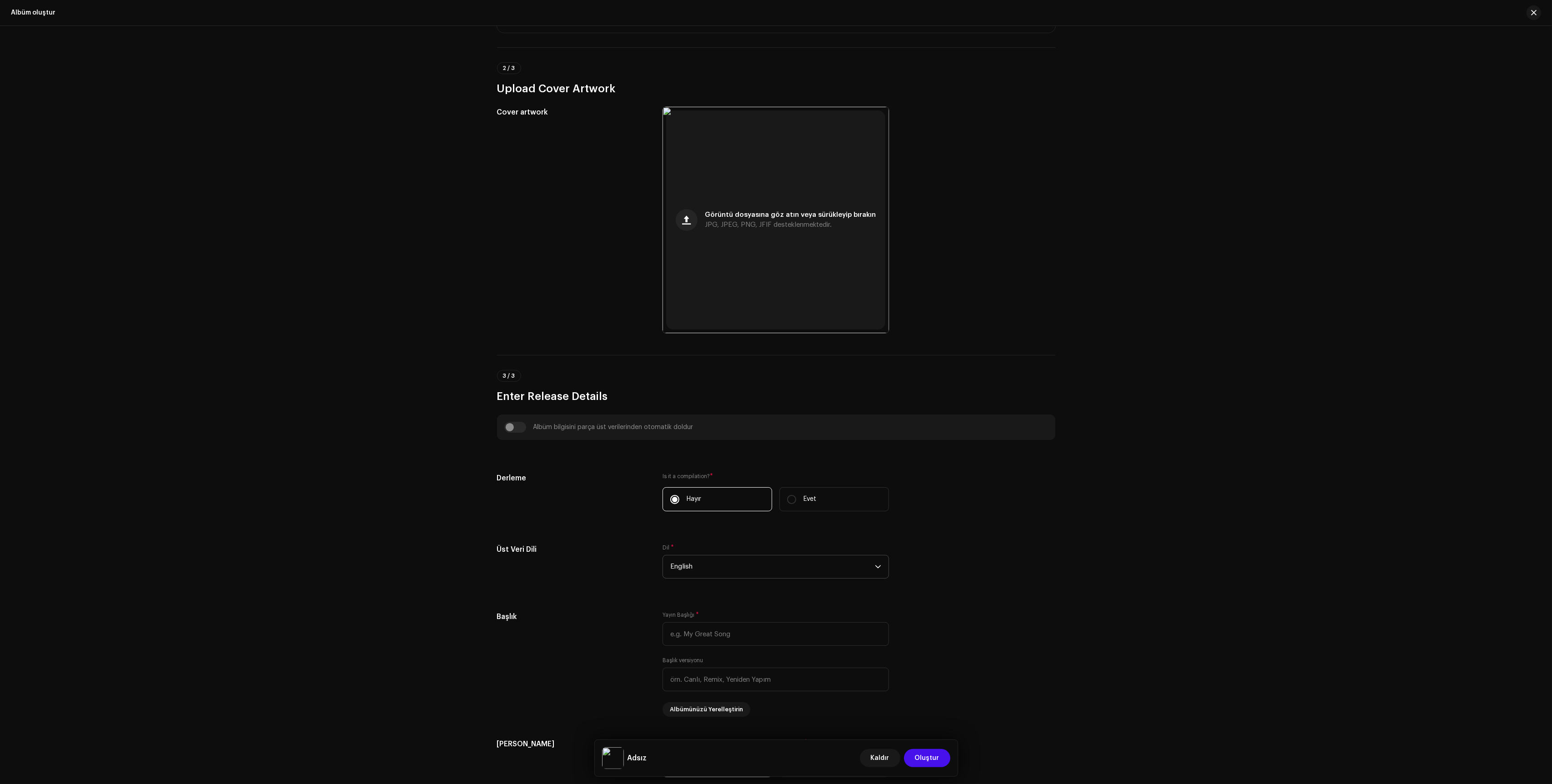
click at [793, 568] on span "English" at bounding box center [773, 567] width 205 height 23
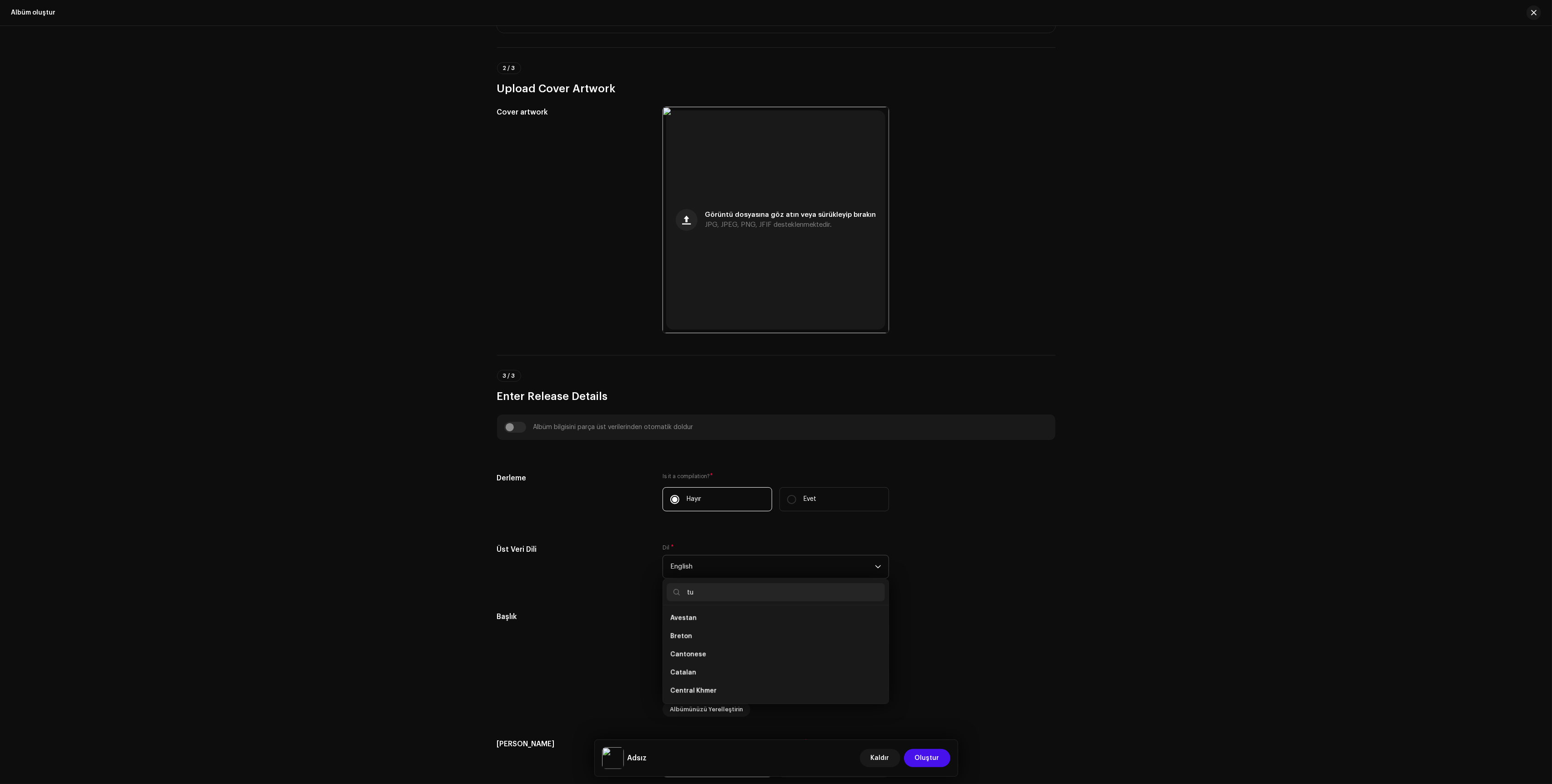
scroll to position [0, 0]
type input "turk"
click at [752, 612] on li "Turkish" at bounding box center [775, 618] width 218 height 18
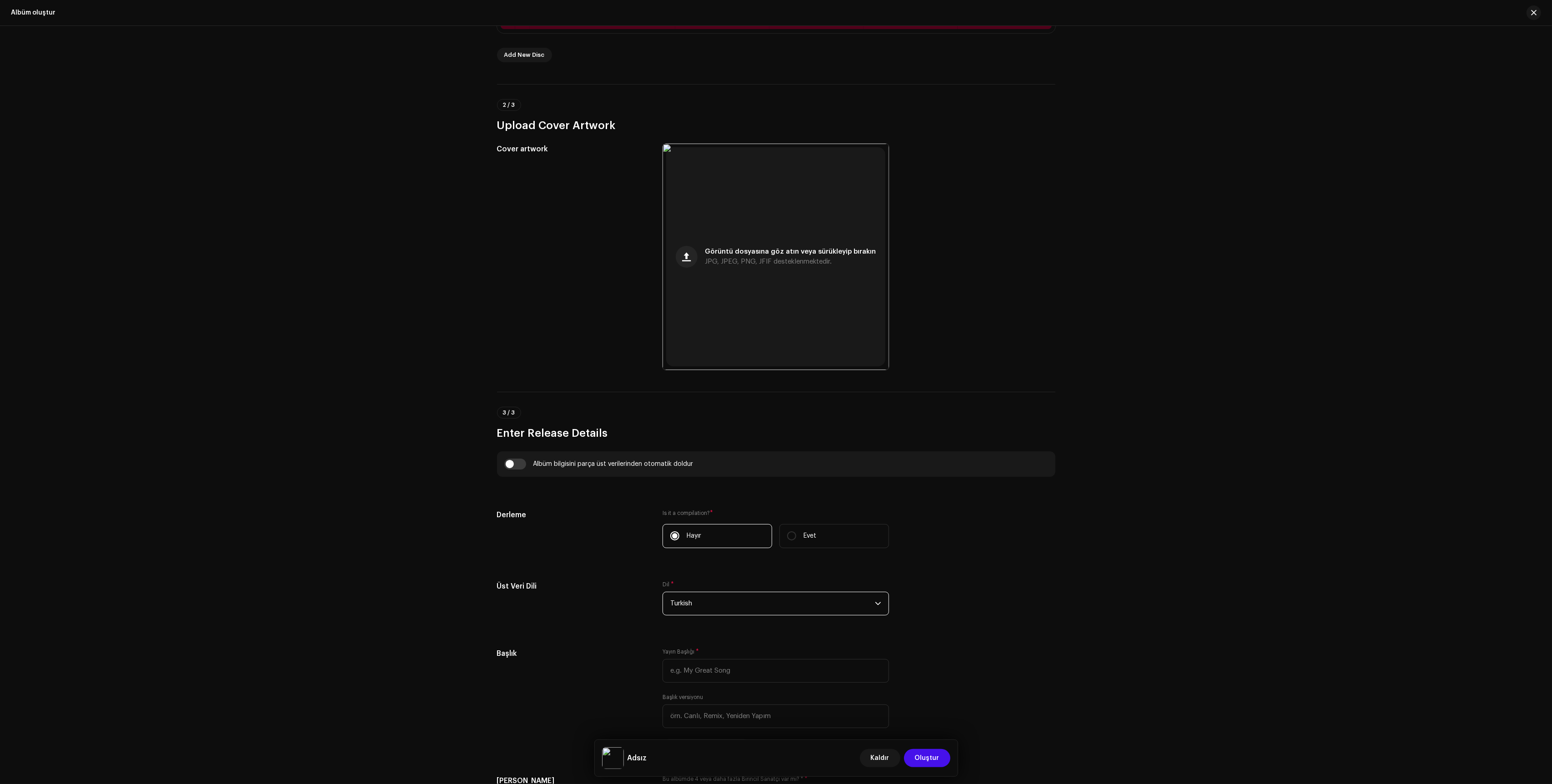
scroll to position [269, 0]
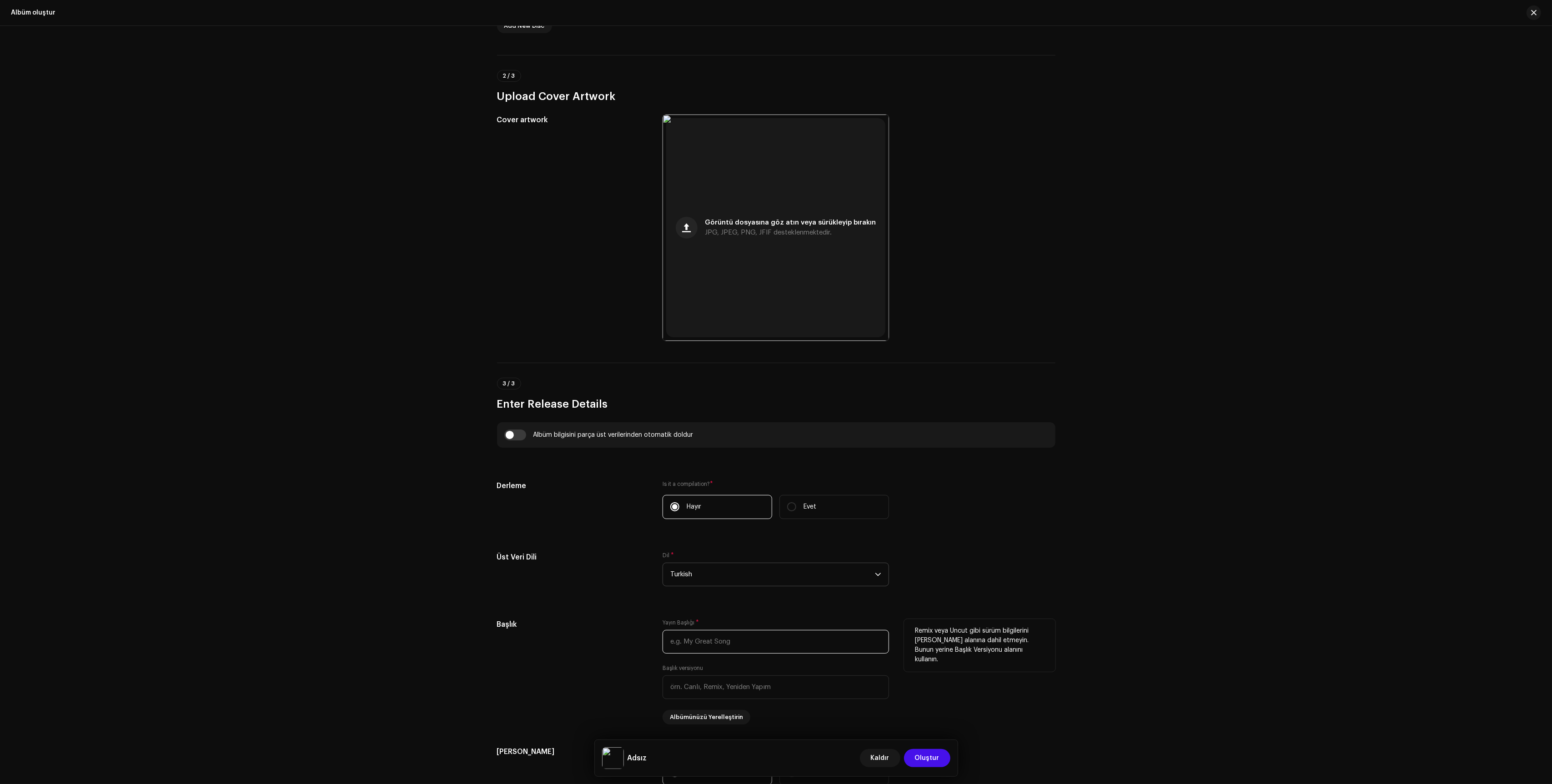
click at [725, 639] on input "text" at bounding box center [776, 641] width 227 height 23
type input "[PERSON_NAME]"
type input "Dayı Bir Adamın Hikayesi Film Müzikleri"
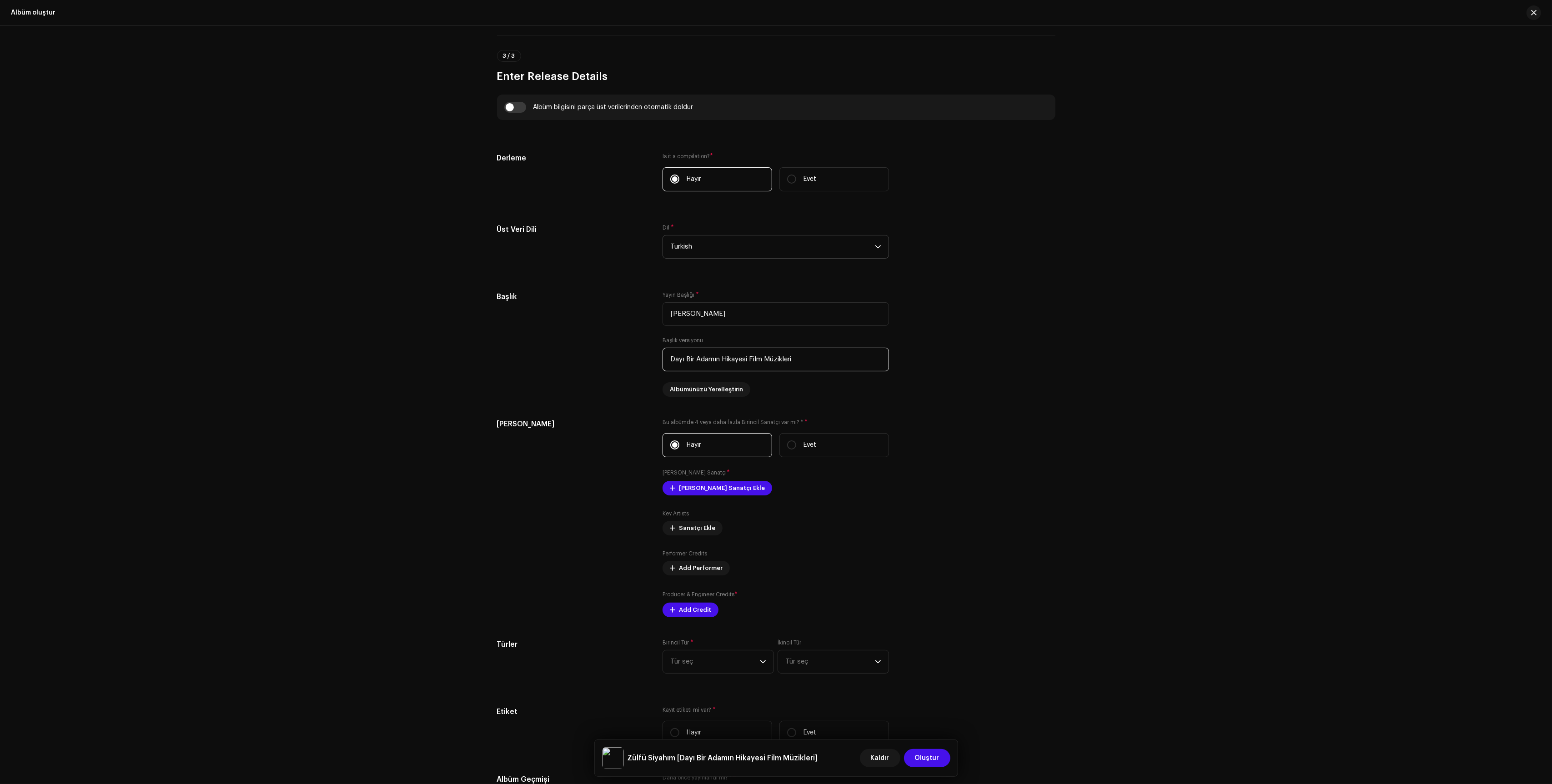
scroll to position [668, 0]
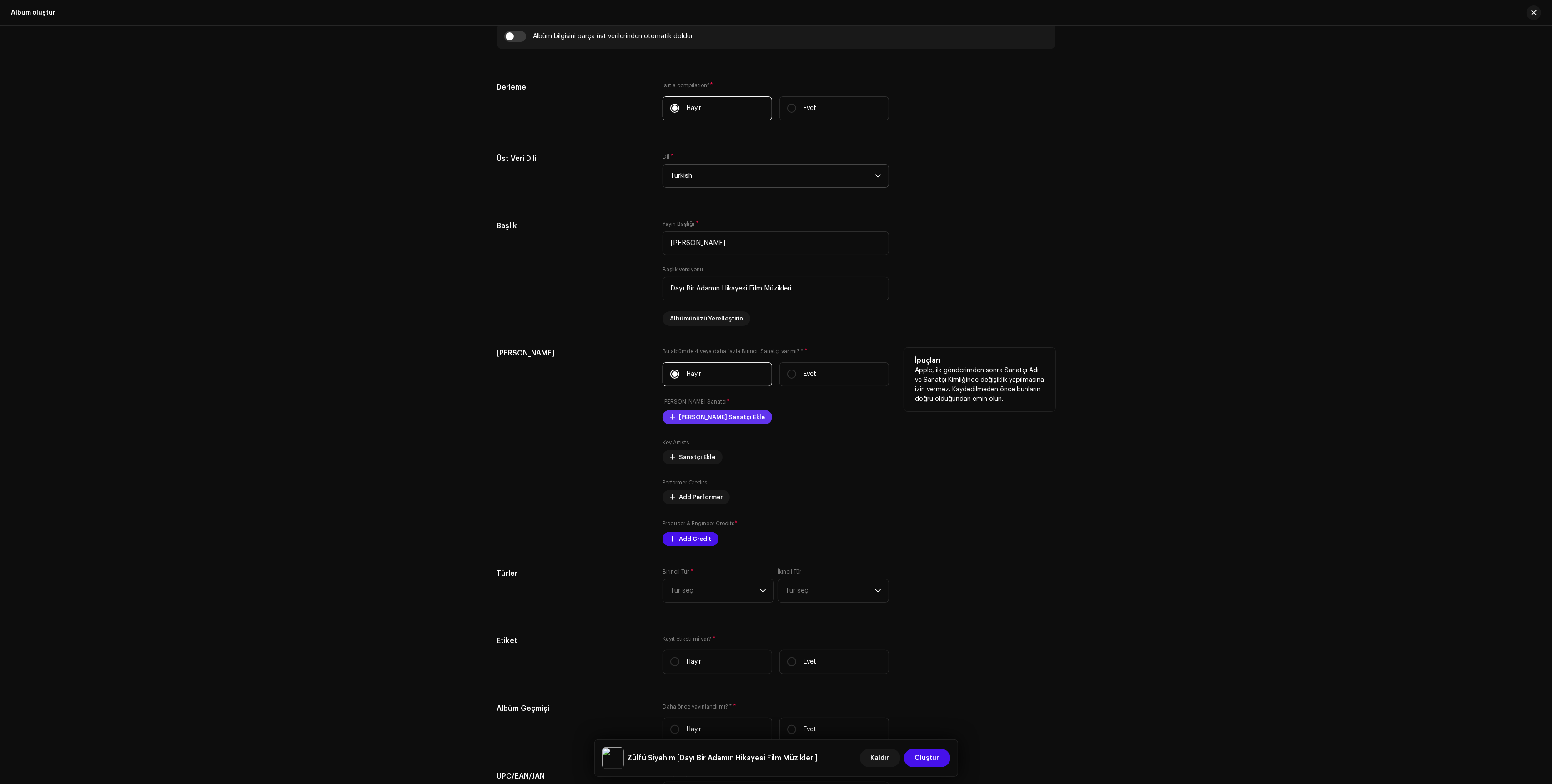
click at [719, 426] on span "[PERSON_NAME] Sanatçı Ekle" at bounding box center [722, 417] width 86 height 18
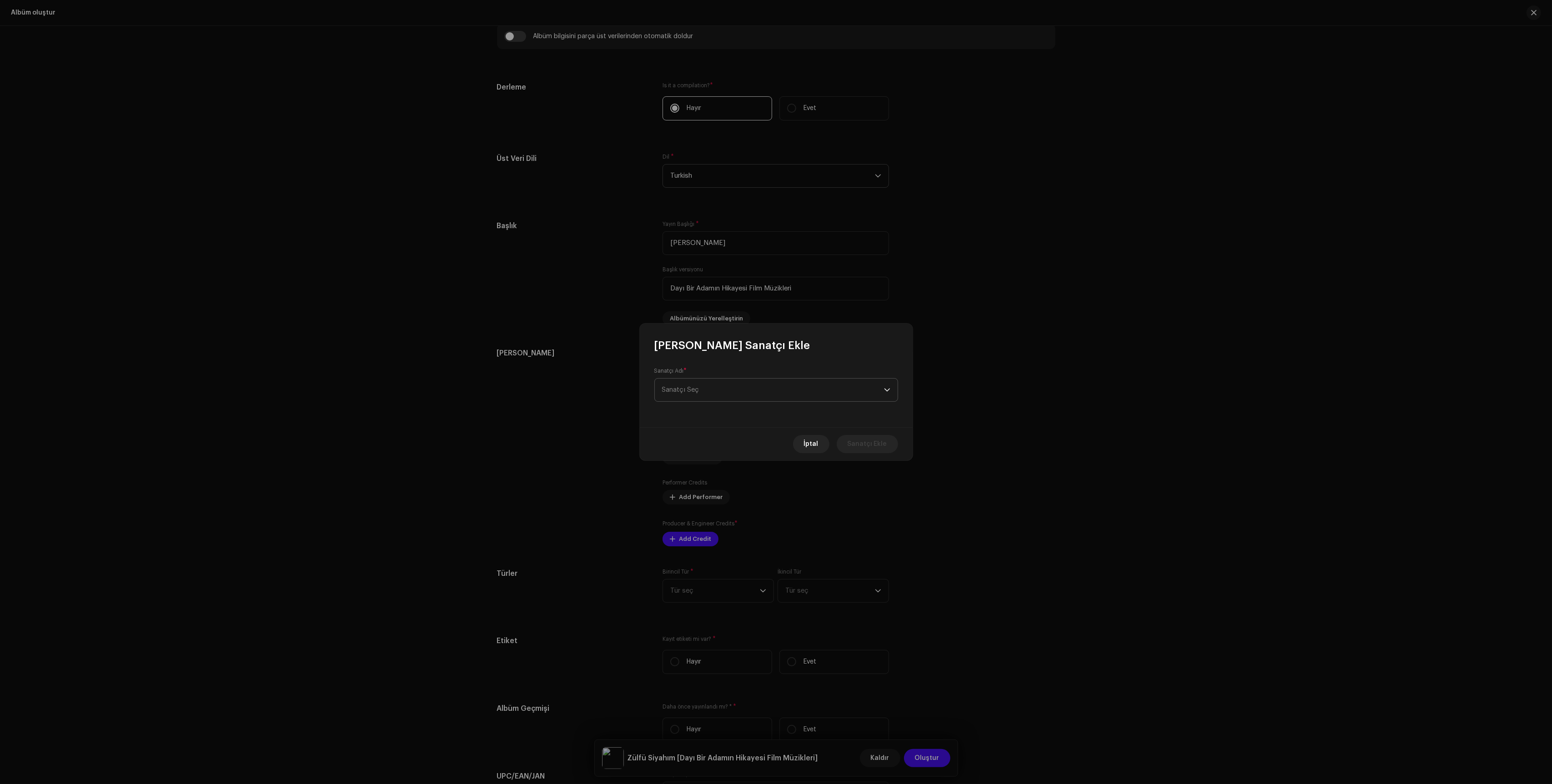
click at [812, 396] on span "Sanatçı Seç" at bounding box center [773, 390] width 222 height 23
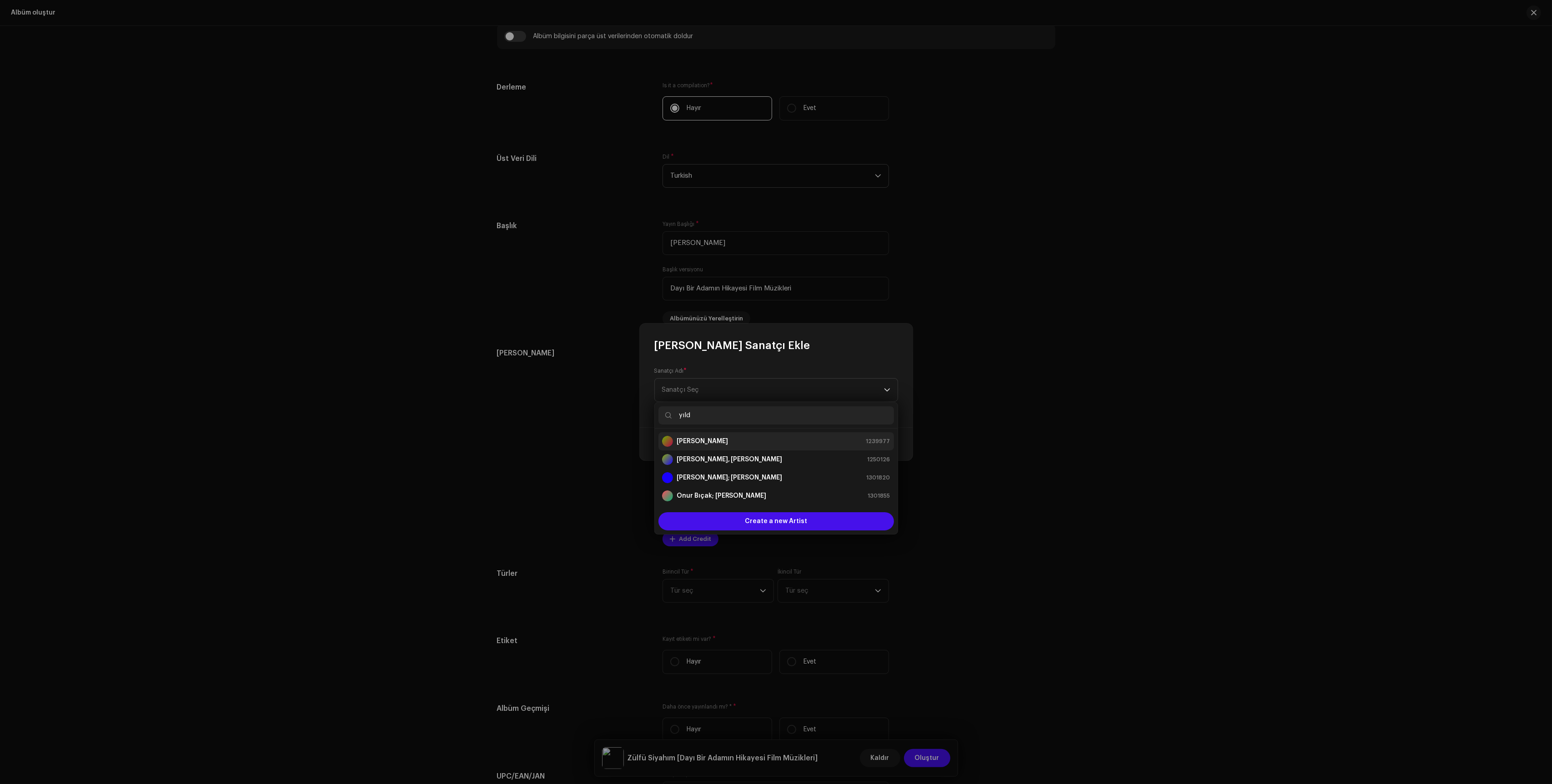
type input "yıld"
click at [763, 437] on div "[PERSON_NAME] 1239977" at bounding box center [776, 441] width 228 height 11
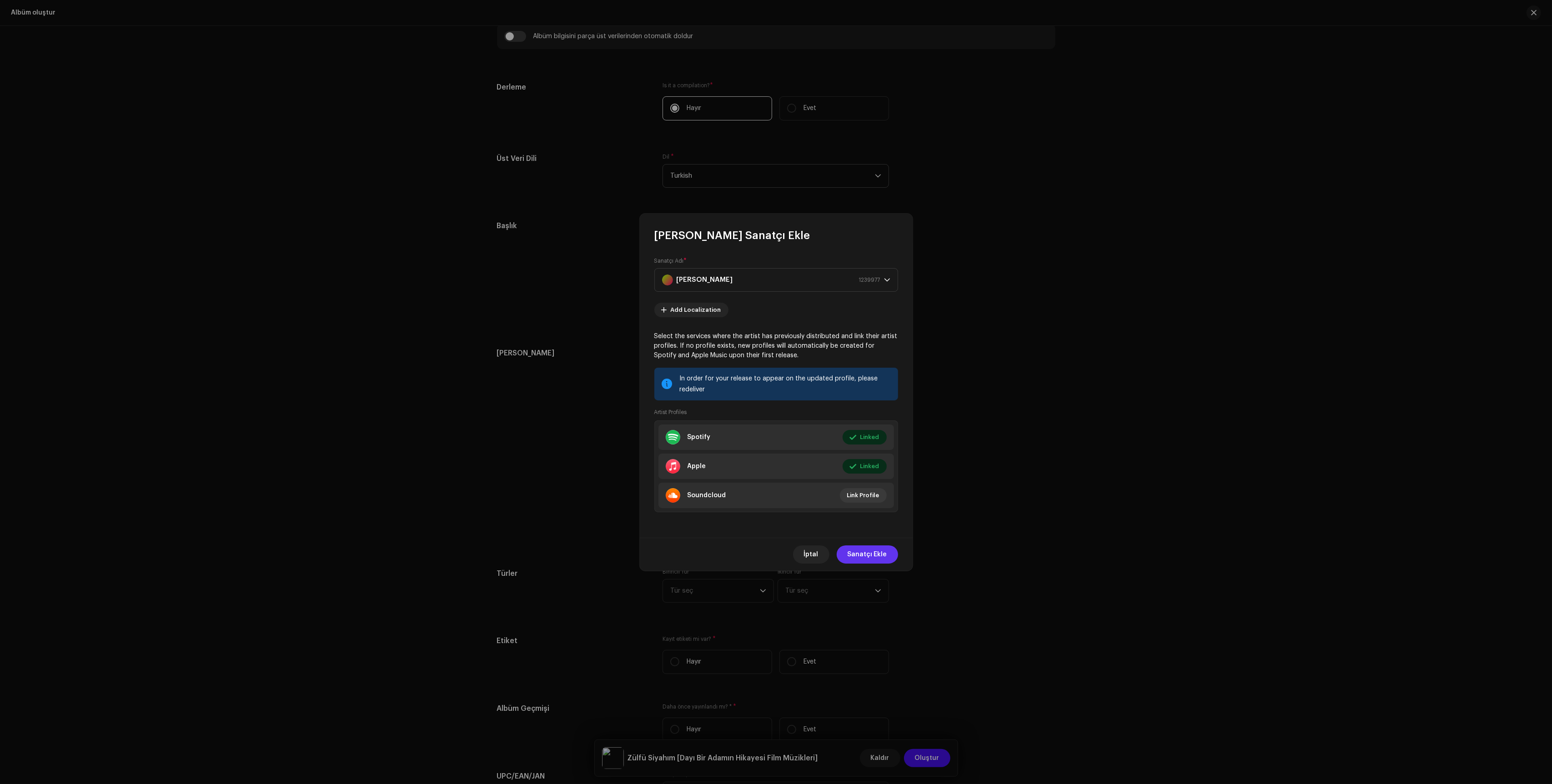
click at [887, 549] on button "Sanatçı Ekle" at bounding box center [868, 555] width 61 height 18
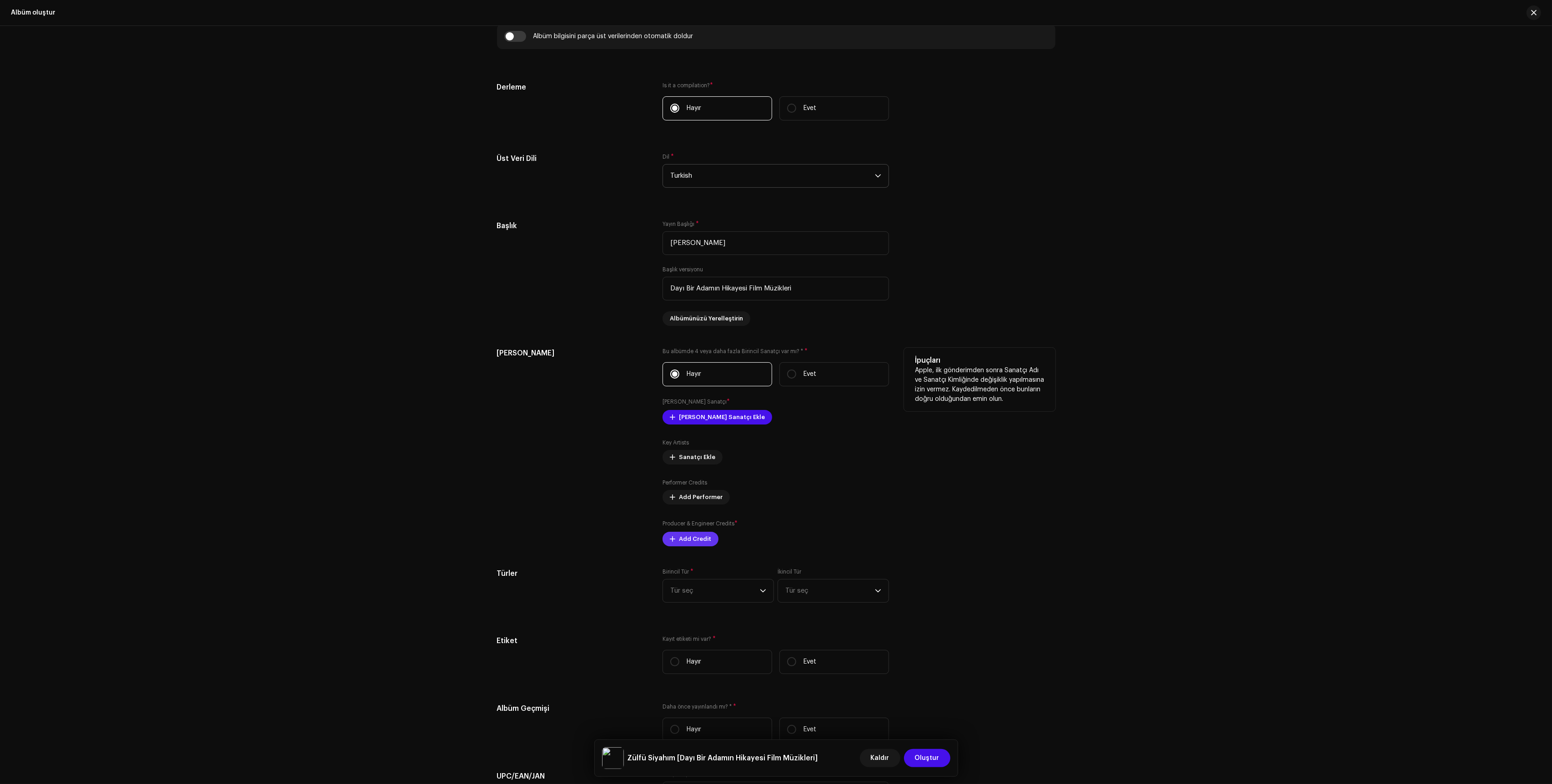
click at [693, 540] on div "Producer & Engineer Credits * Add Credit" at bounding box center [776, 532] width 227 height 27
click at [711, 553] on button "Add Credit" at bounding box center [690, 549] width 56 height 14
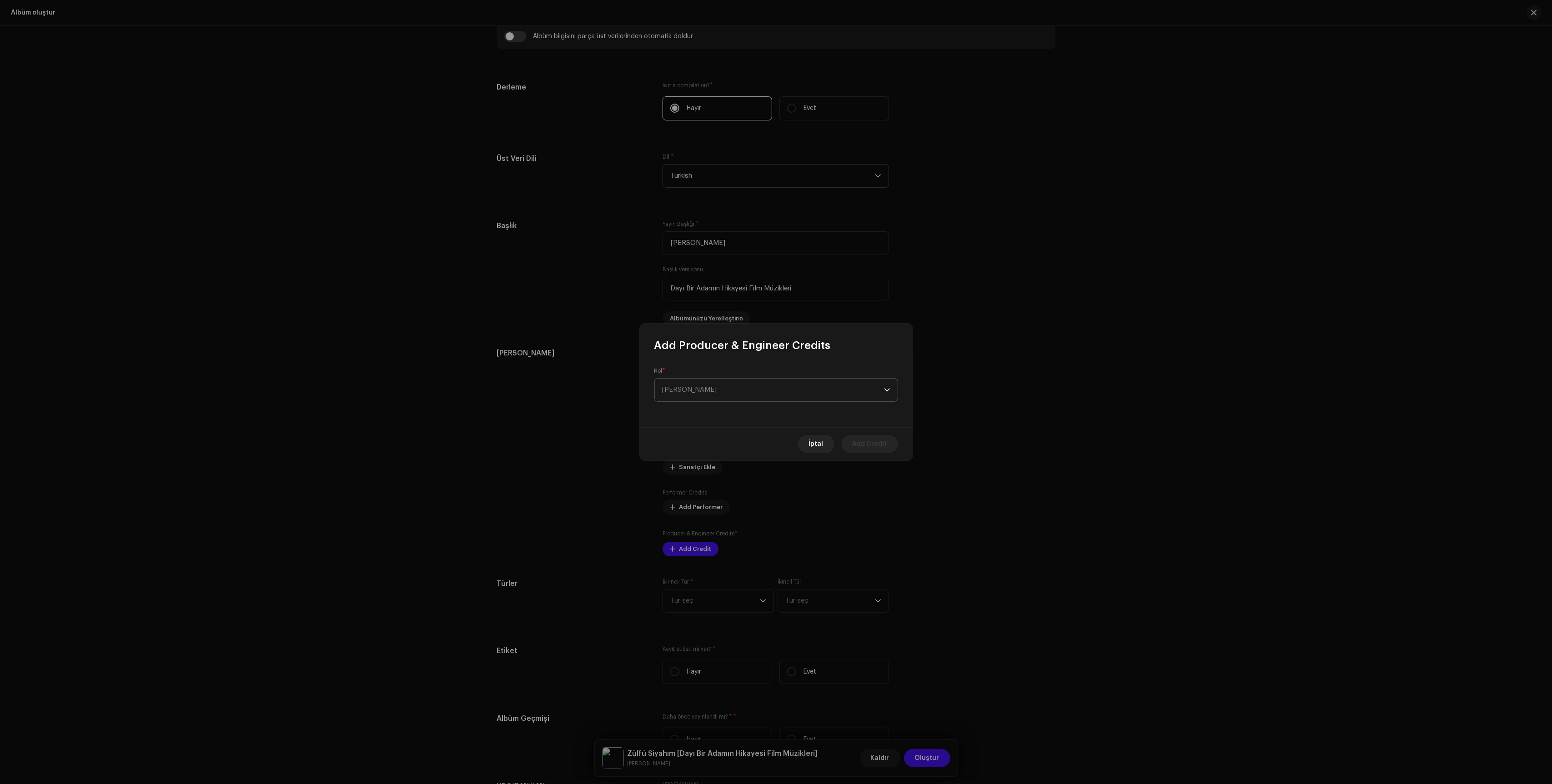
click at [765, 400] on span "[PERSON_NAME]" at bounding box center [773, 390] width 222 height 23
type input "r"
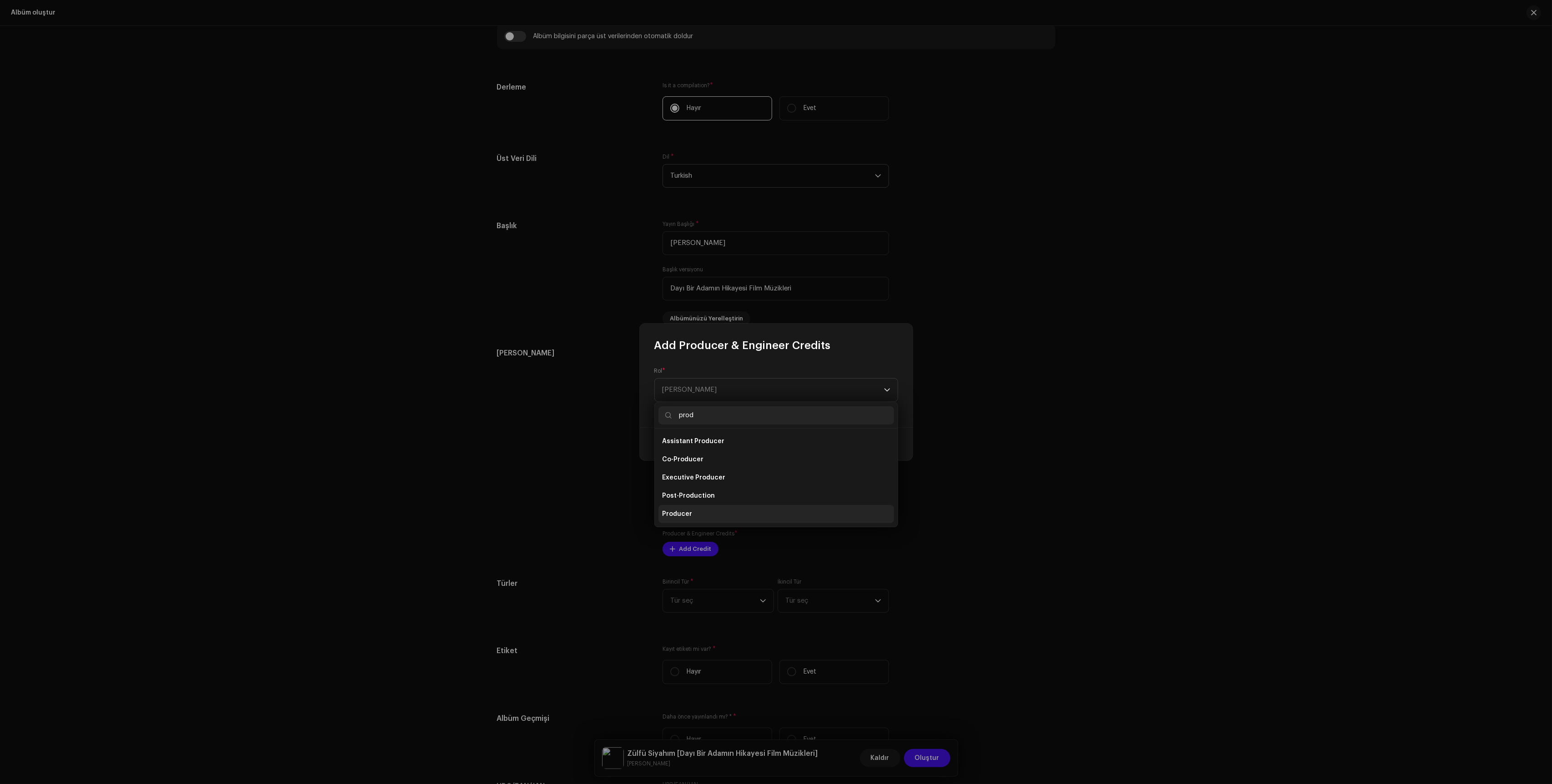
type input "prod"
click at [688, 518] on li "Producer" at bounding box center [776, 514] width 236 height 18
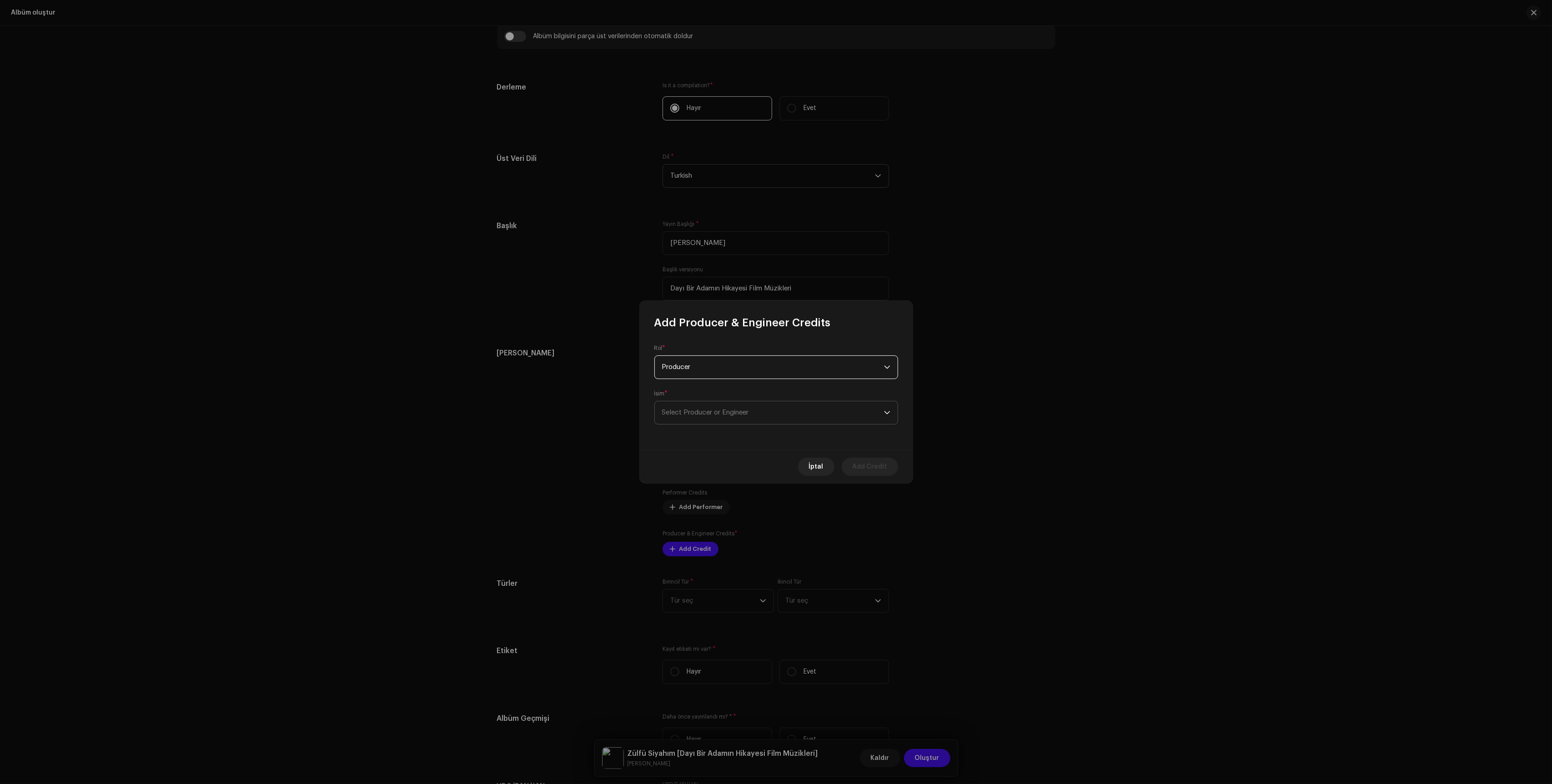
click at [755, 421] on span "Select Producer or Engineer" at bounding box center [773, 412] width 222 height 23
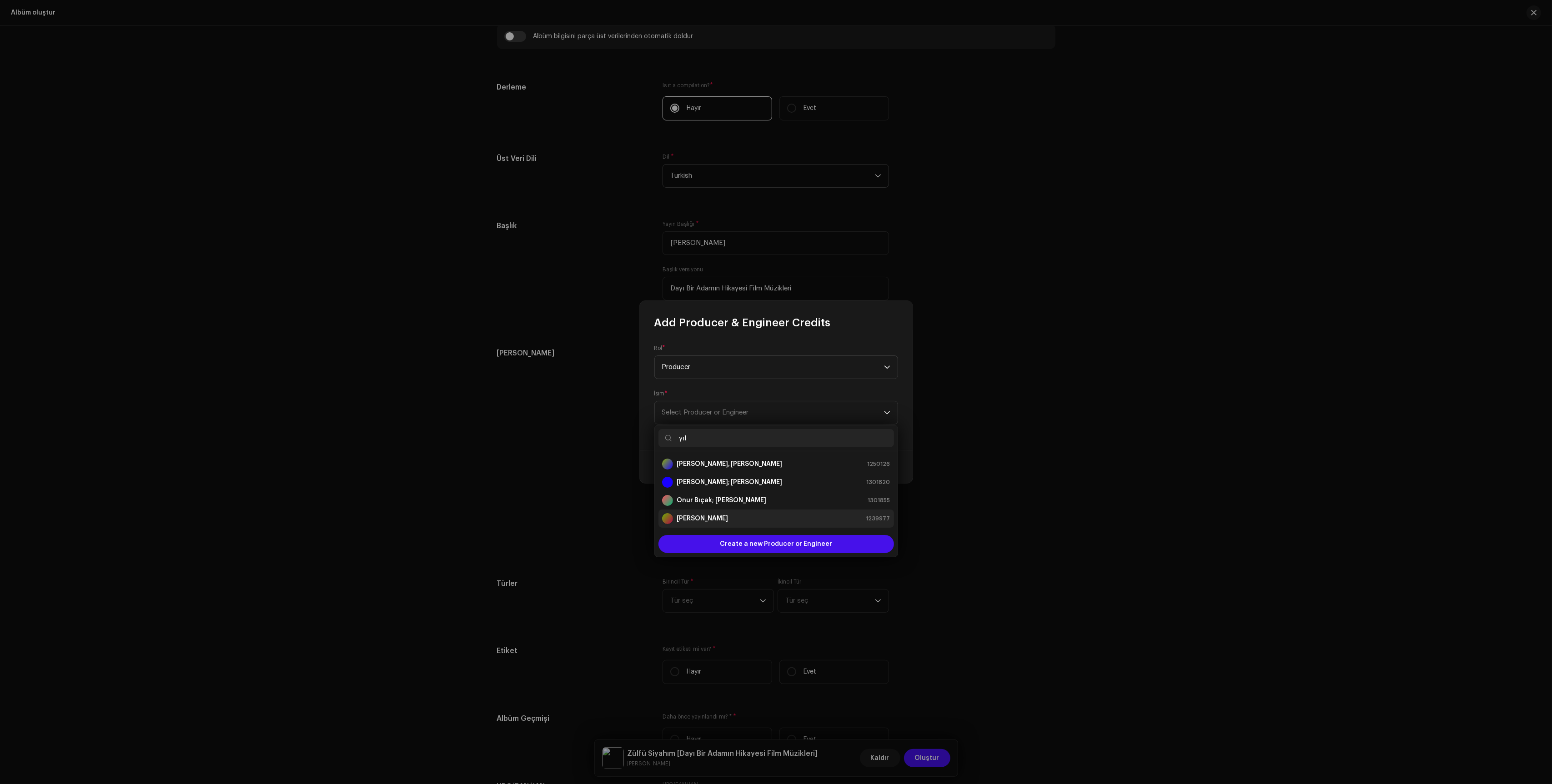
type input "yıl"
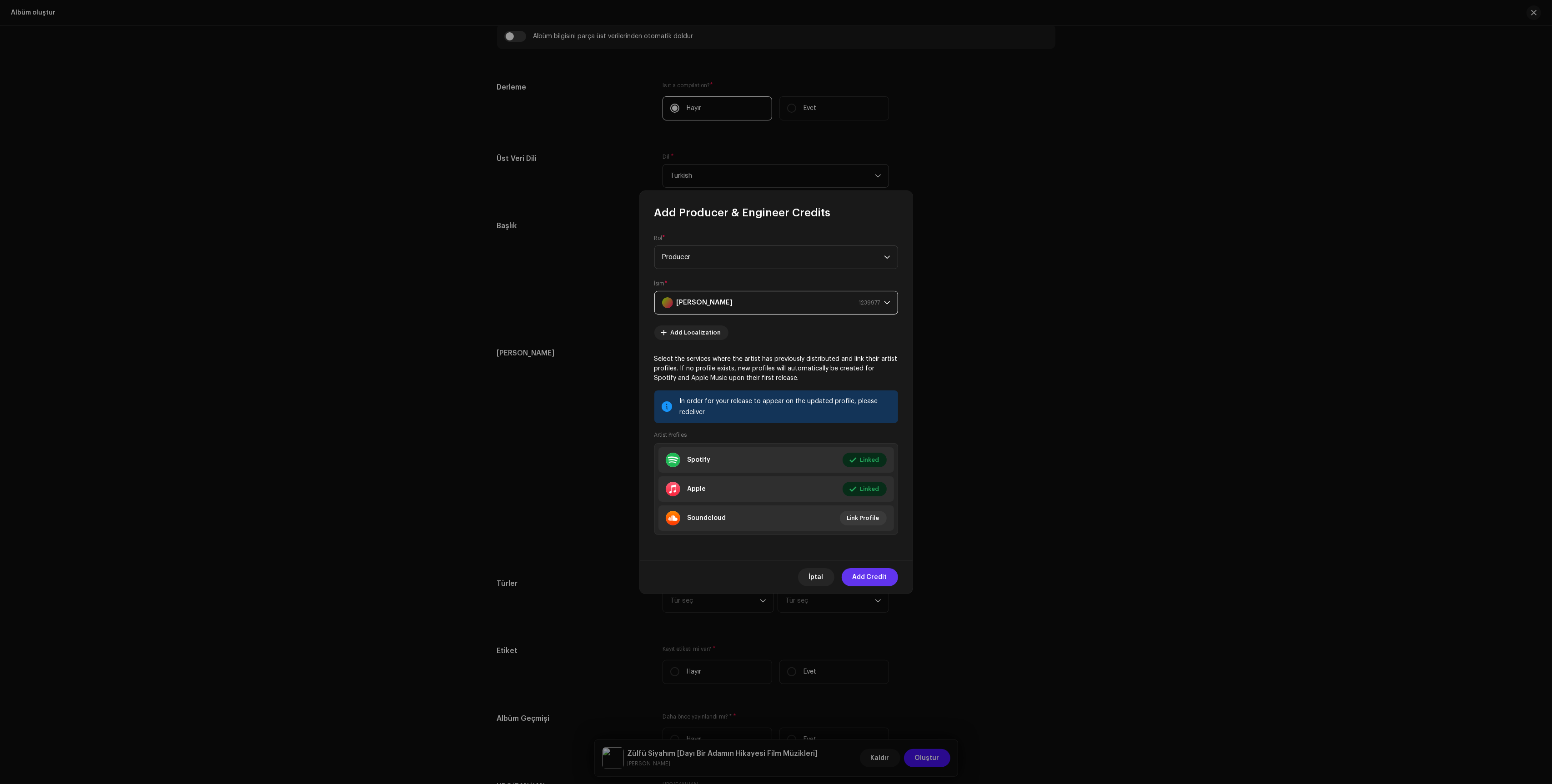
click at [881, 579] on span "Add Credit" at bounding box center [869, 577] width 34 height 18
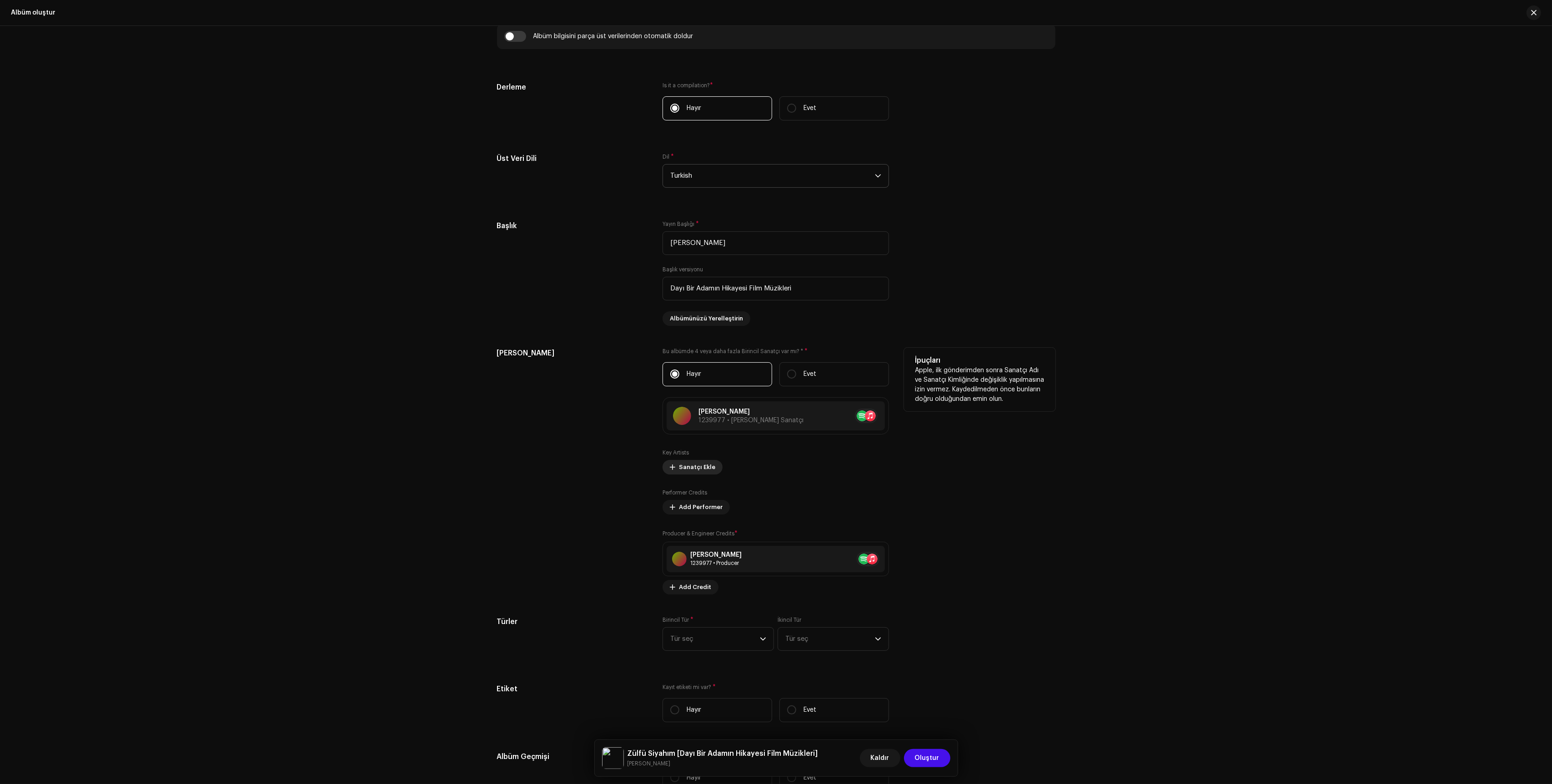
click at [687, 475] on span "Sanatçı Ekle" at bounding box center [697, 467] width 36 height 18
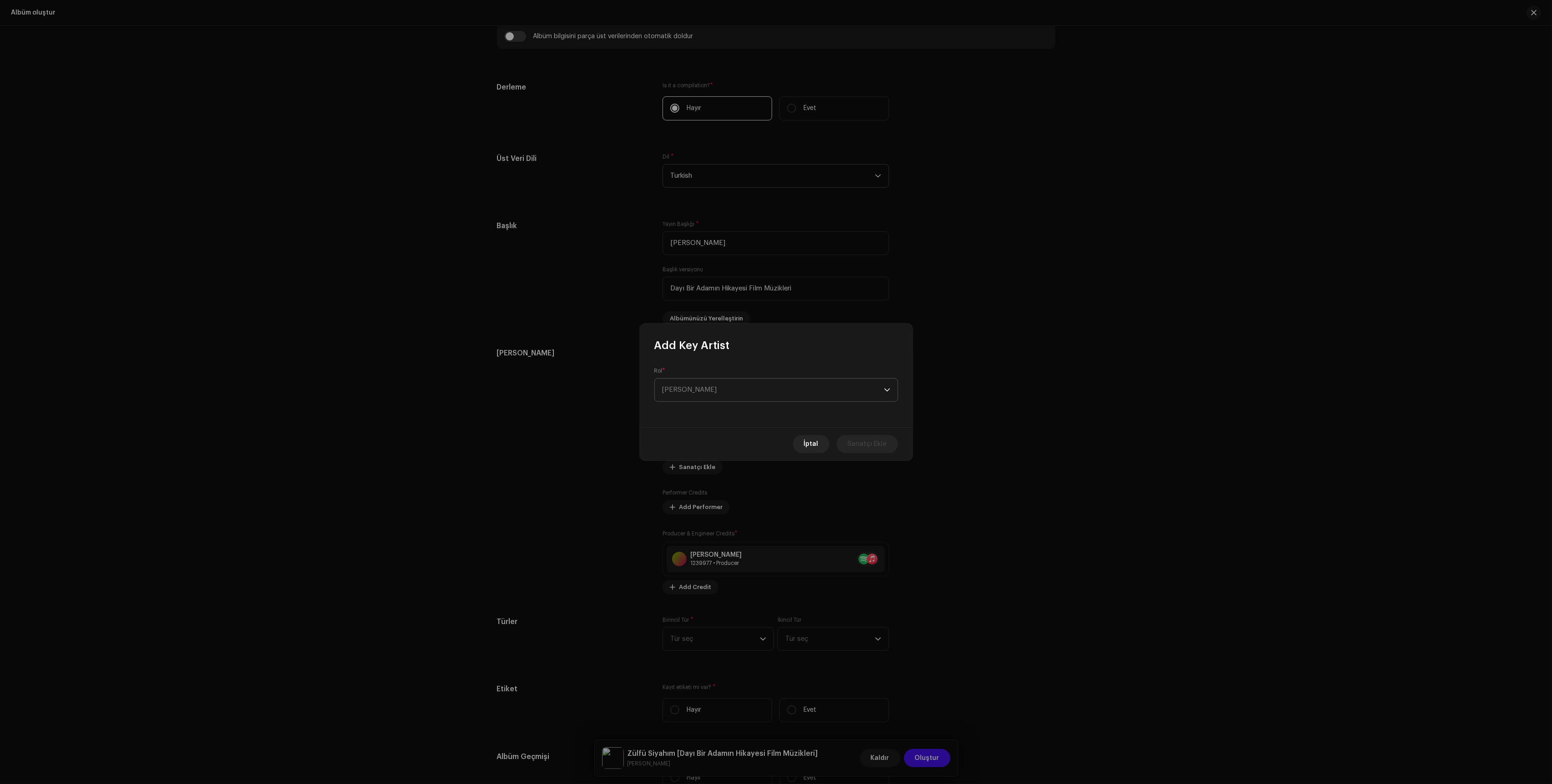
click at [740, 386] on span "[PERSON_NAME]" at bounding box center [773, 390] width 222 height 23
click at [754, 361] on div "Rol * [PERSON_NAME]" at bounding box center [776, 390] width 273 height 75
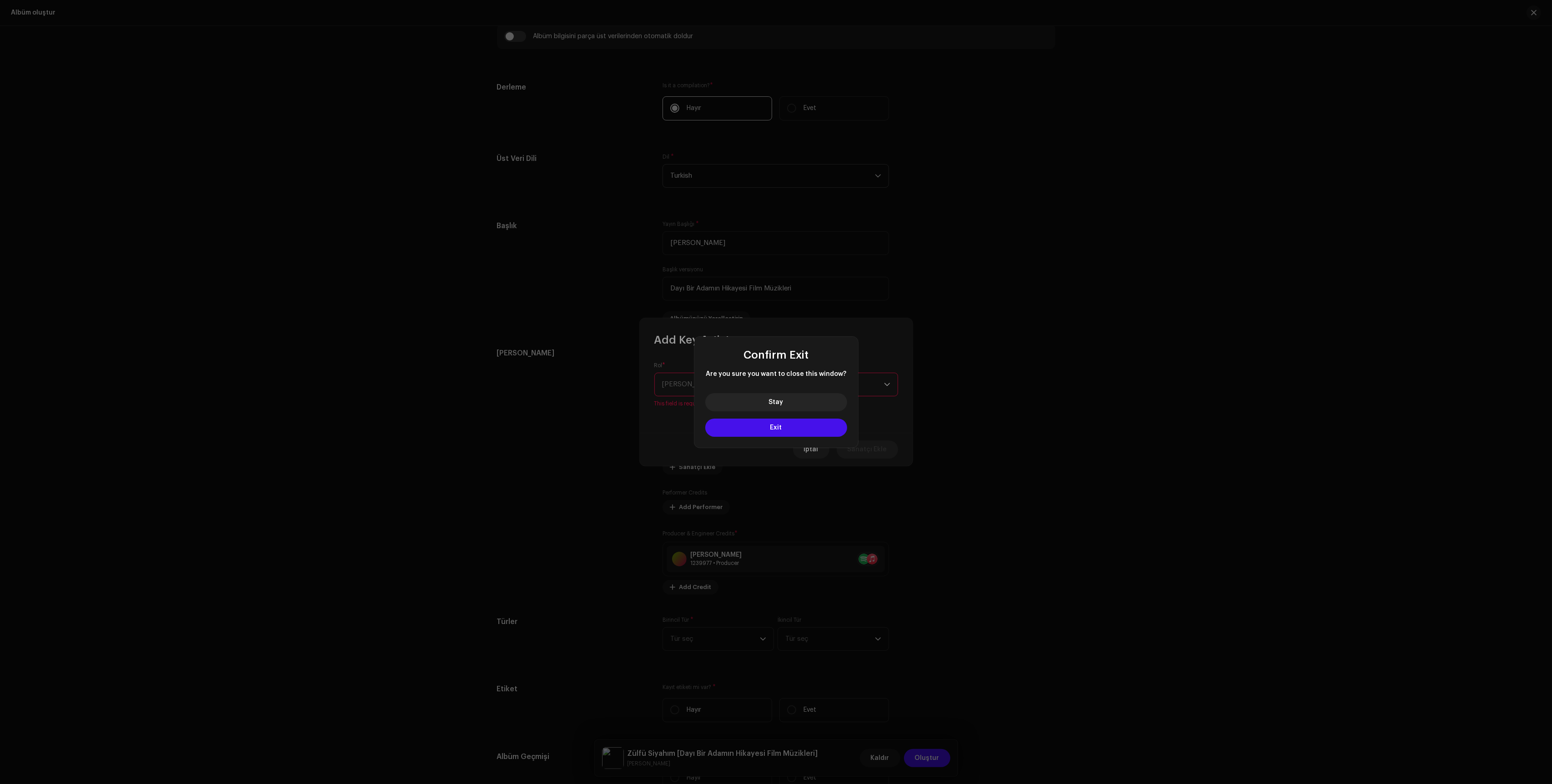
drag, startPoint x: 753, startPoint y: 431, endPoint x: 800, endPoint y: 416, distance: 49.3
click at [801, 417] on div "Stay Exit" at bounding box center [777, 417] width 164 height 62
click at [804, 406] on button "Stay" at bounding box center [776, 402] width 142 height 18
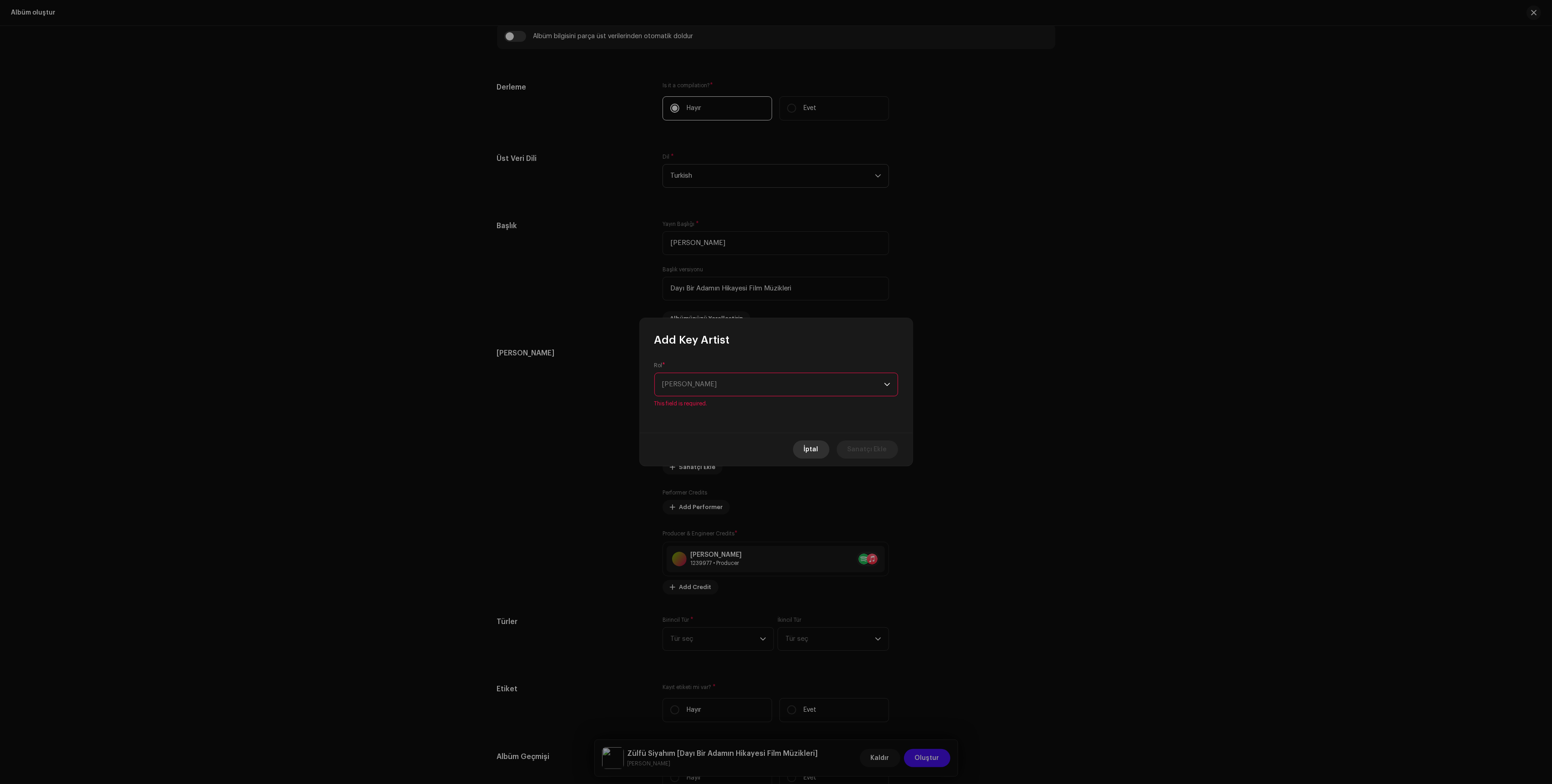
click at [818, 444] on span "İptal" at bounding box center [811, 449] width 14 height 18
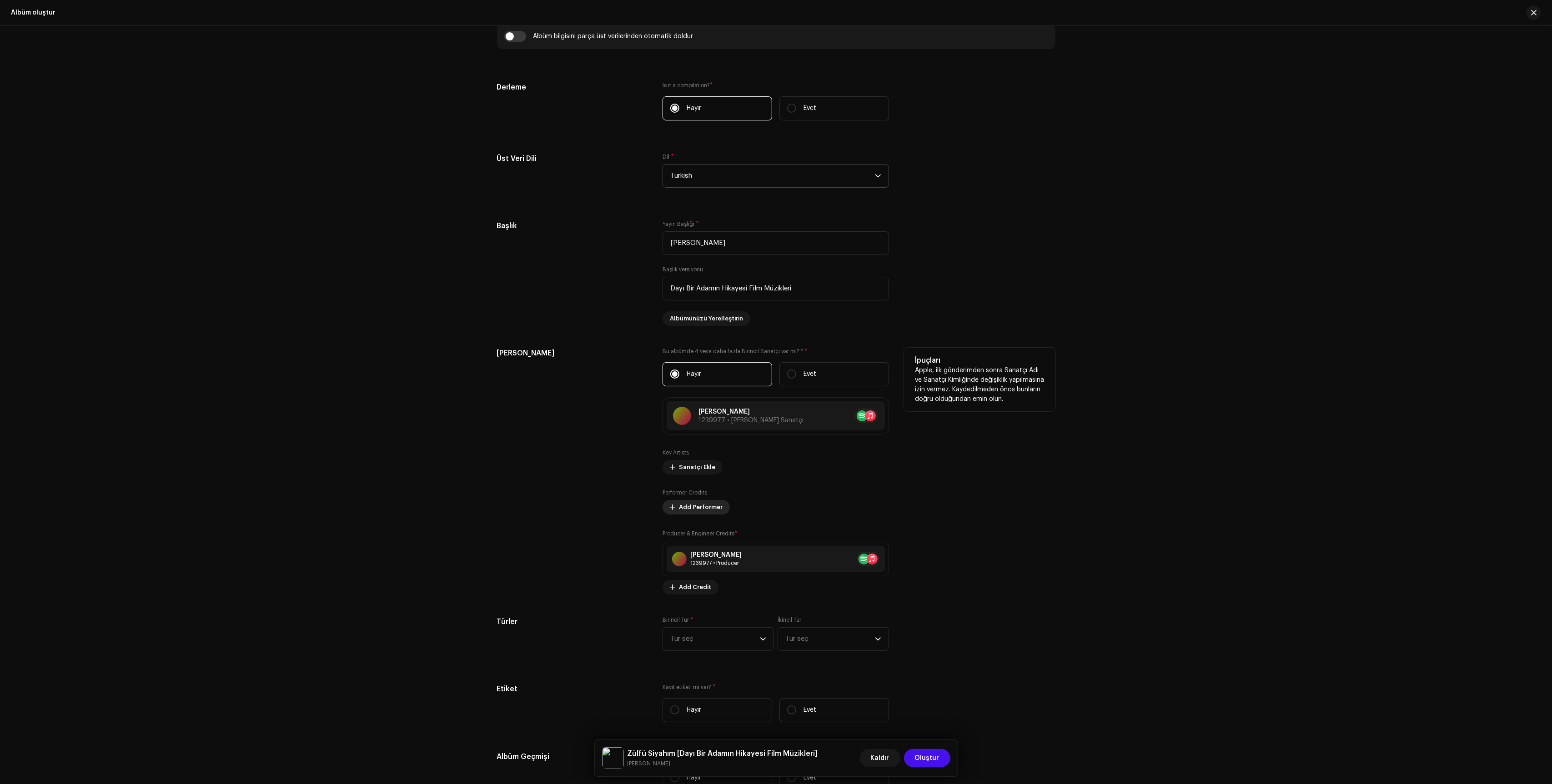
click at [704, 511] on span "Add Performer" at bounding box center [701, 507] width 43 height 18
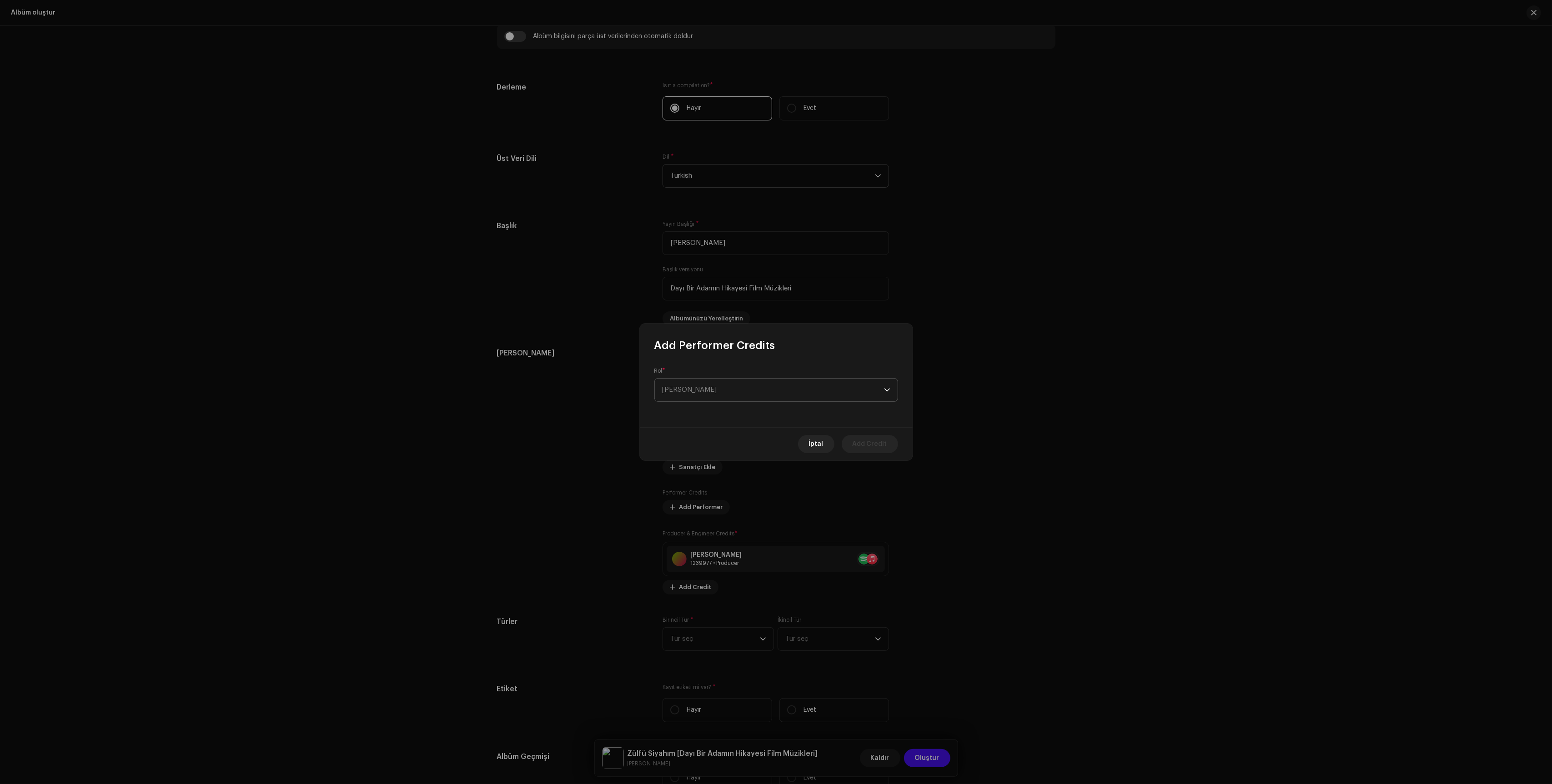
click at [767, 394] on span "[PERSON_NAME]" at bounding box center [773, 390] width 222 height 23
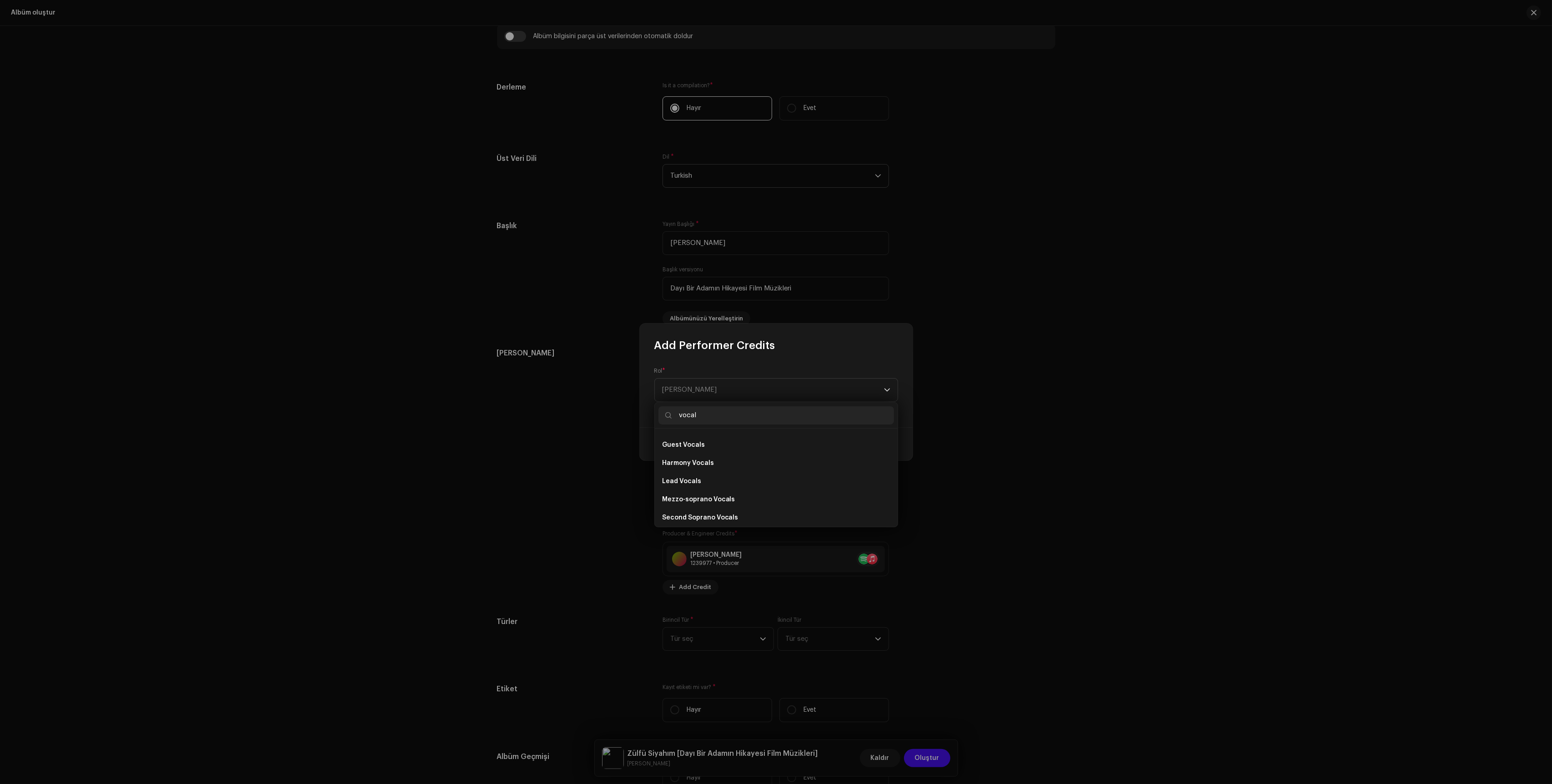
scroll to position [164, 0]
type input "vocal"
click at [733, 517] on li "Vocals" at bounding box center [776, 514] width 236 height 18
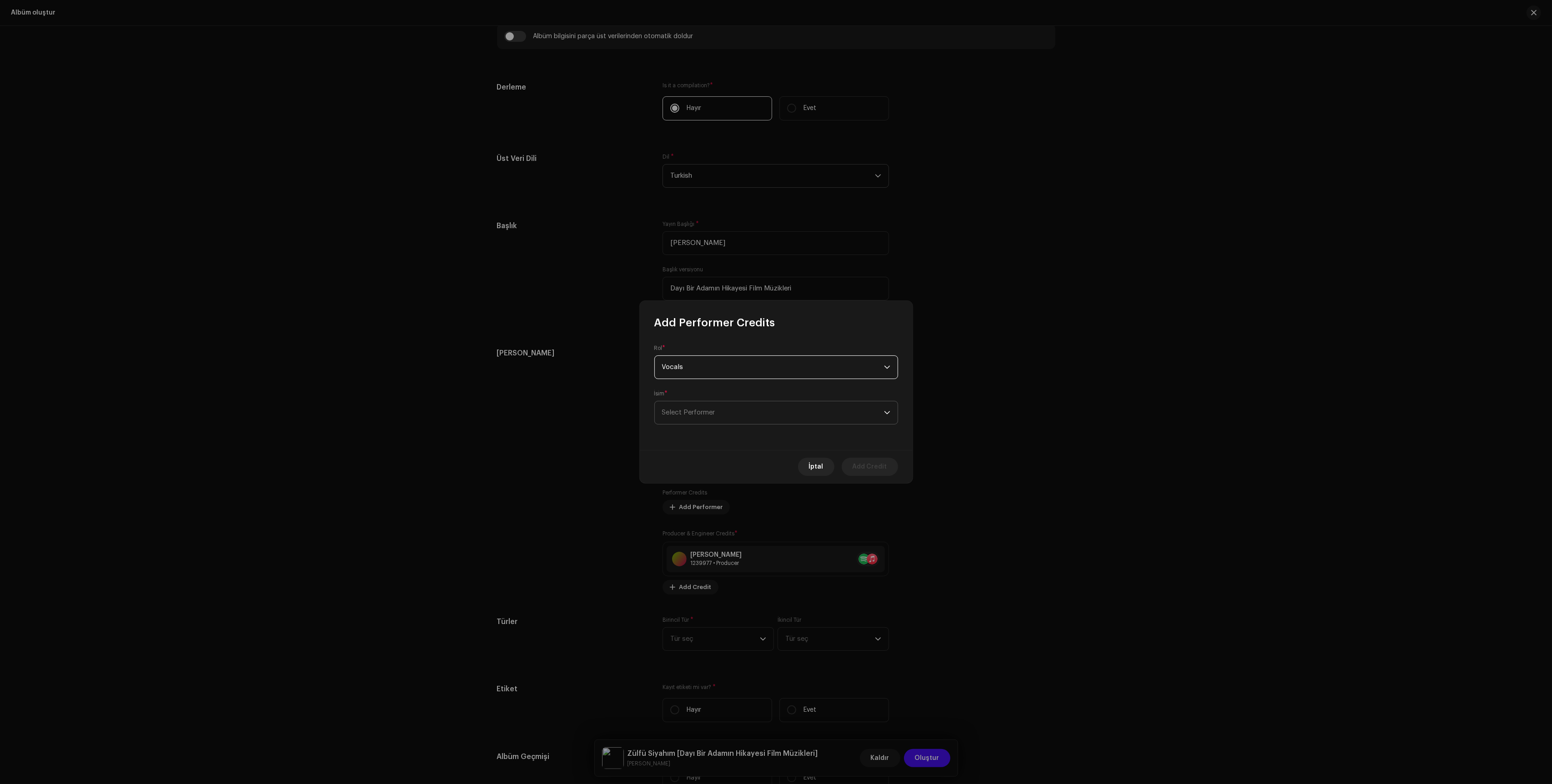
click at [787, 403] on span "Select Performer" at bounding box center [773, 412] width 222 height 23
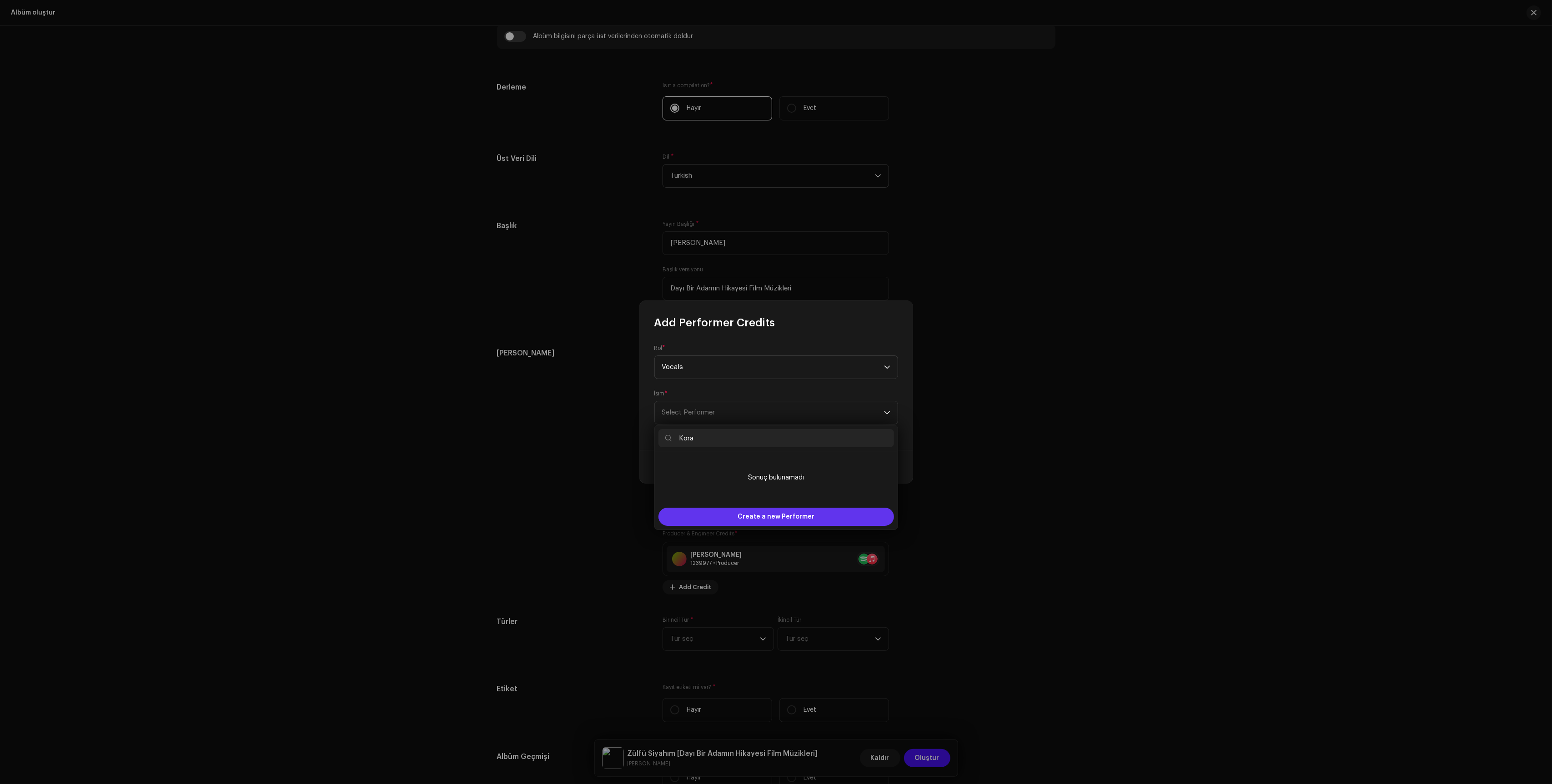
type input "Kora"
click at [741, 509] on span "Create a new Performer" at bounding box center [776, 517] width 77 height 18
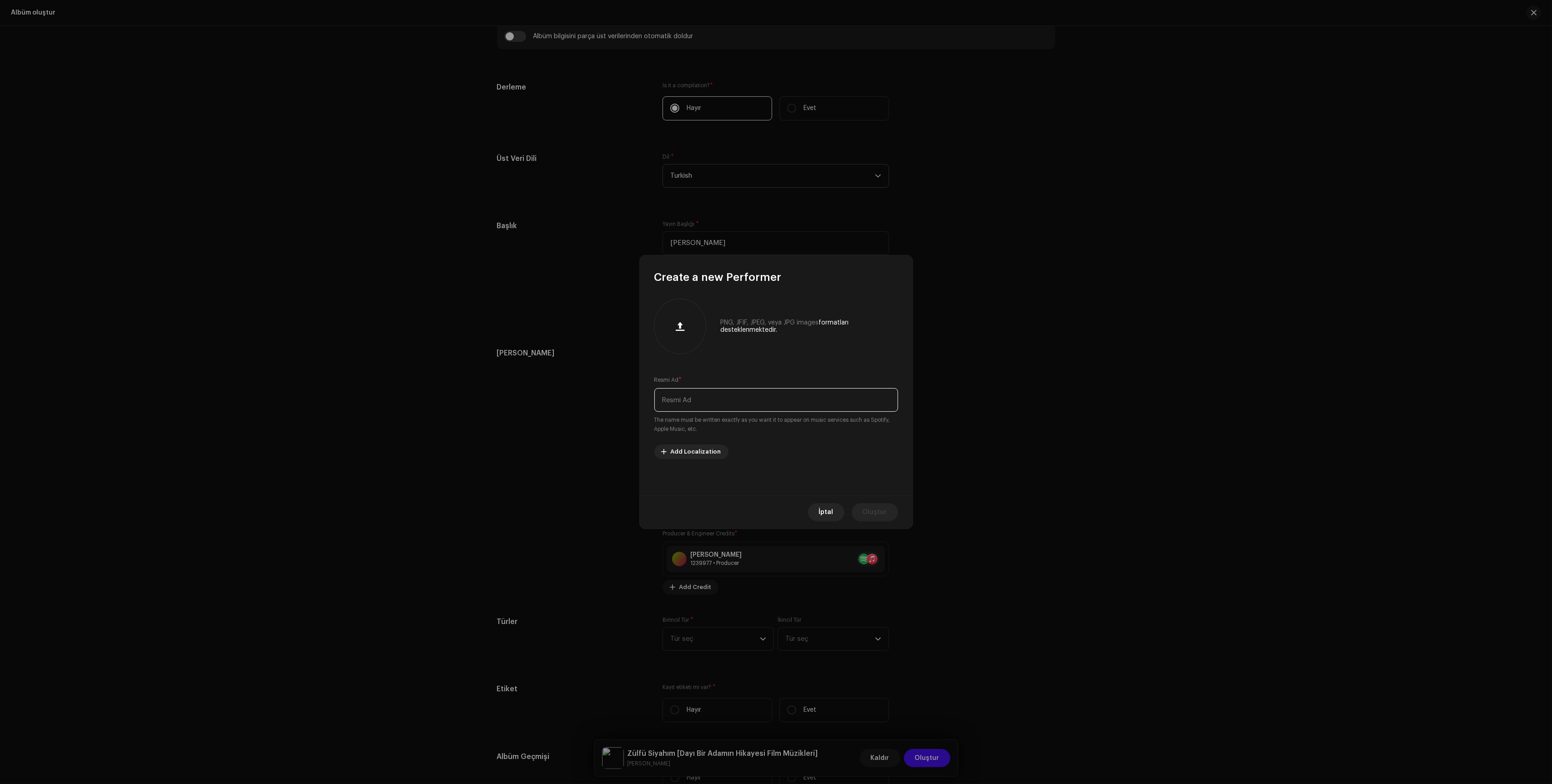
click at [722, 406] on input "text" at bounding box center [776, 400] width 244 height 23
type input "Koray Çatal"
click at [884, 509] on span "Oluştur" at bounding box center [875, 512] width 25 height 18
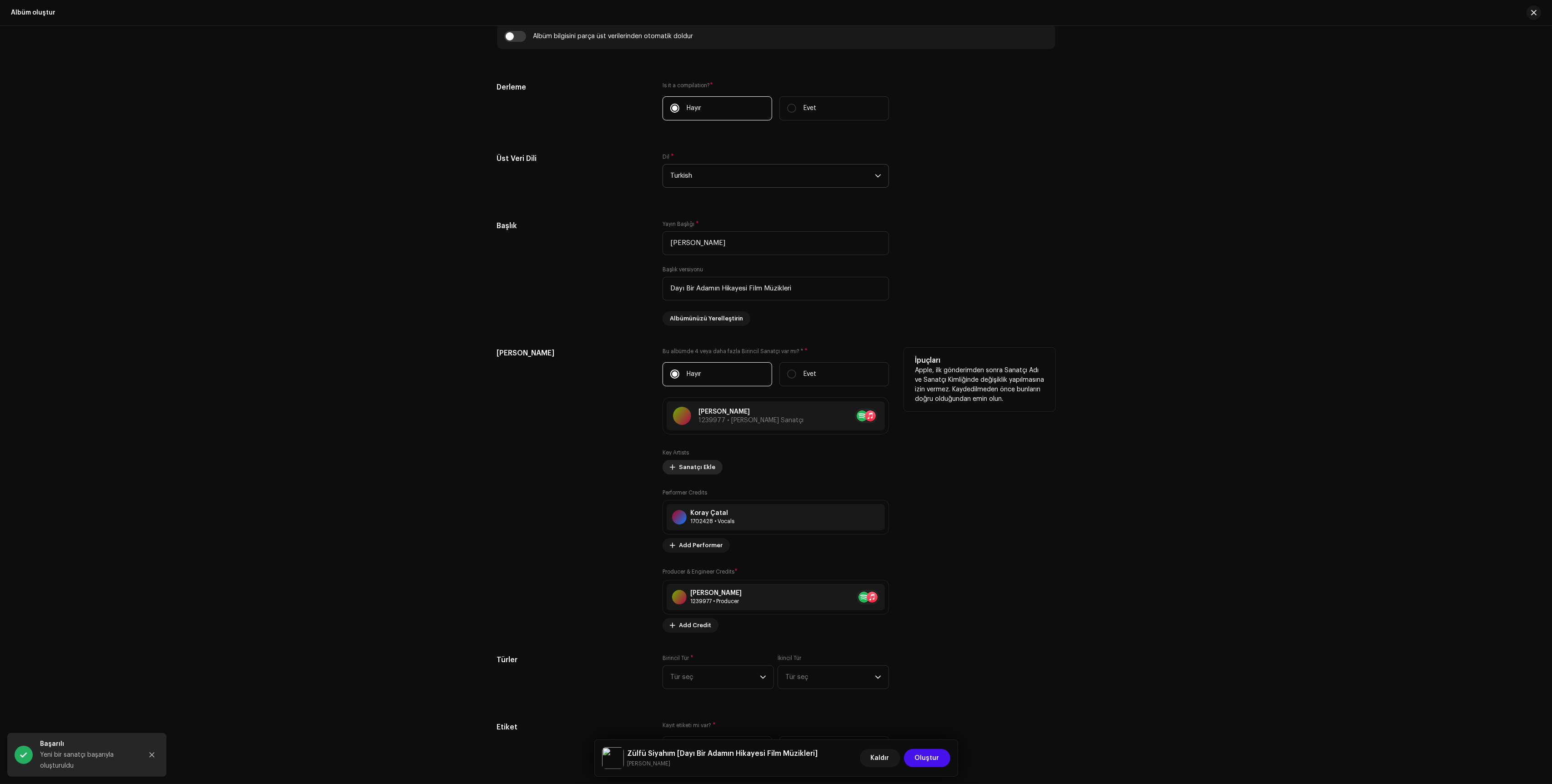
click at [699, 472] on span "Sanatçı Ekle" at bounding box center [697, 467] width 36 height 18
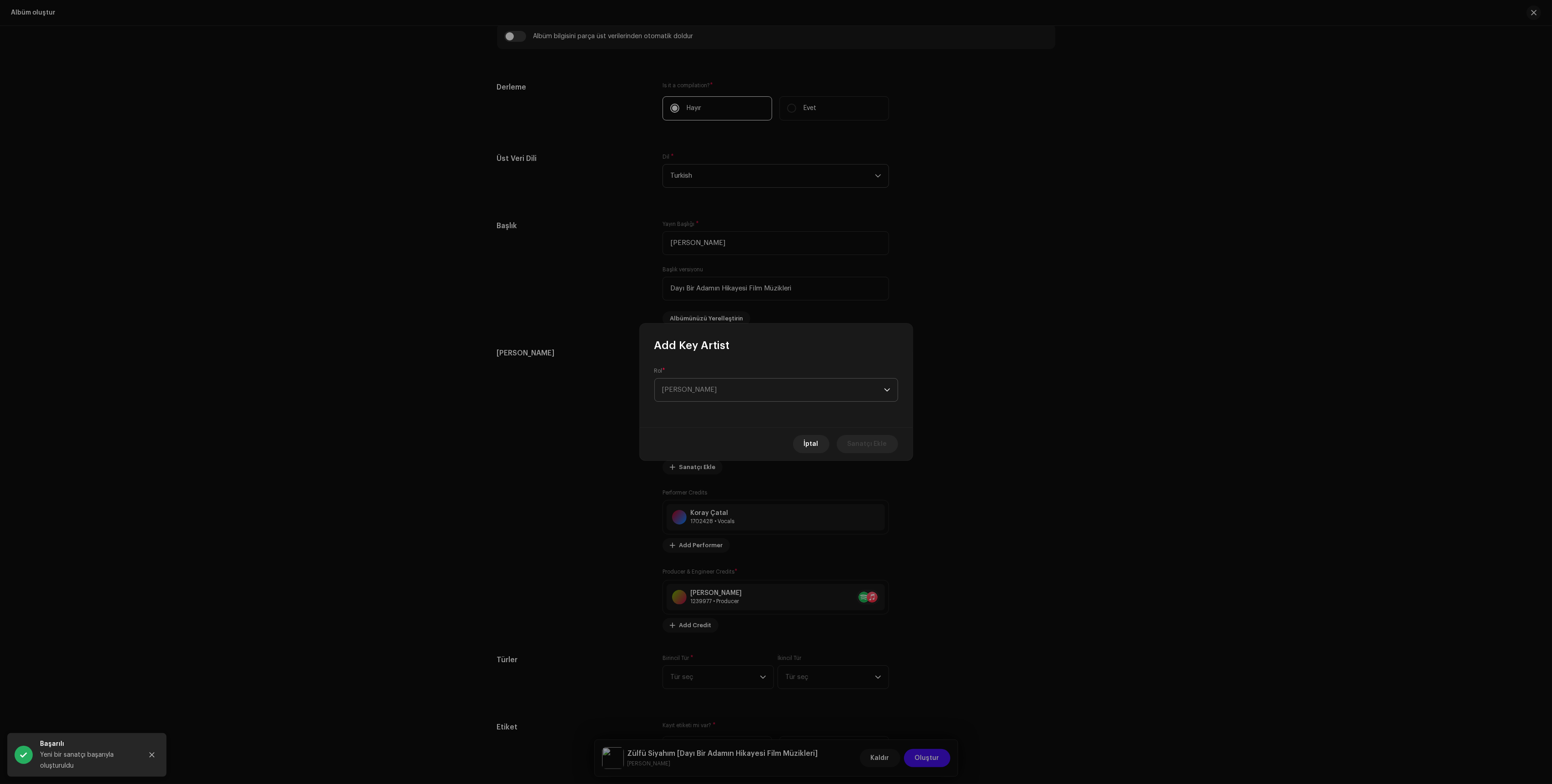
click at [775, 388] on span "[PERSON_NAME]" at bounding box center [773, 390] width 222 height 23
click at [770, 329] on div "Add Key Artist" at bounding box center [776, 338] width 273 height 29
click at [821, 452] on button "İptal" at bounding box center [811, 449] width 36 height 18
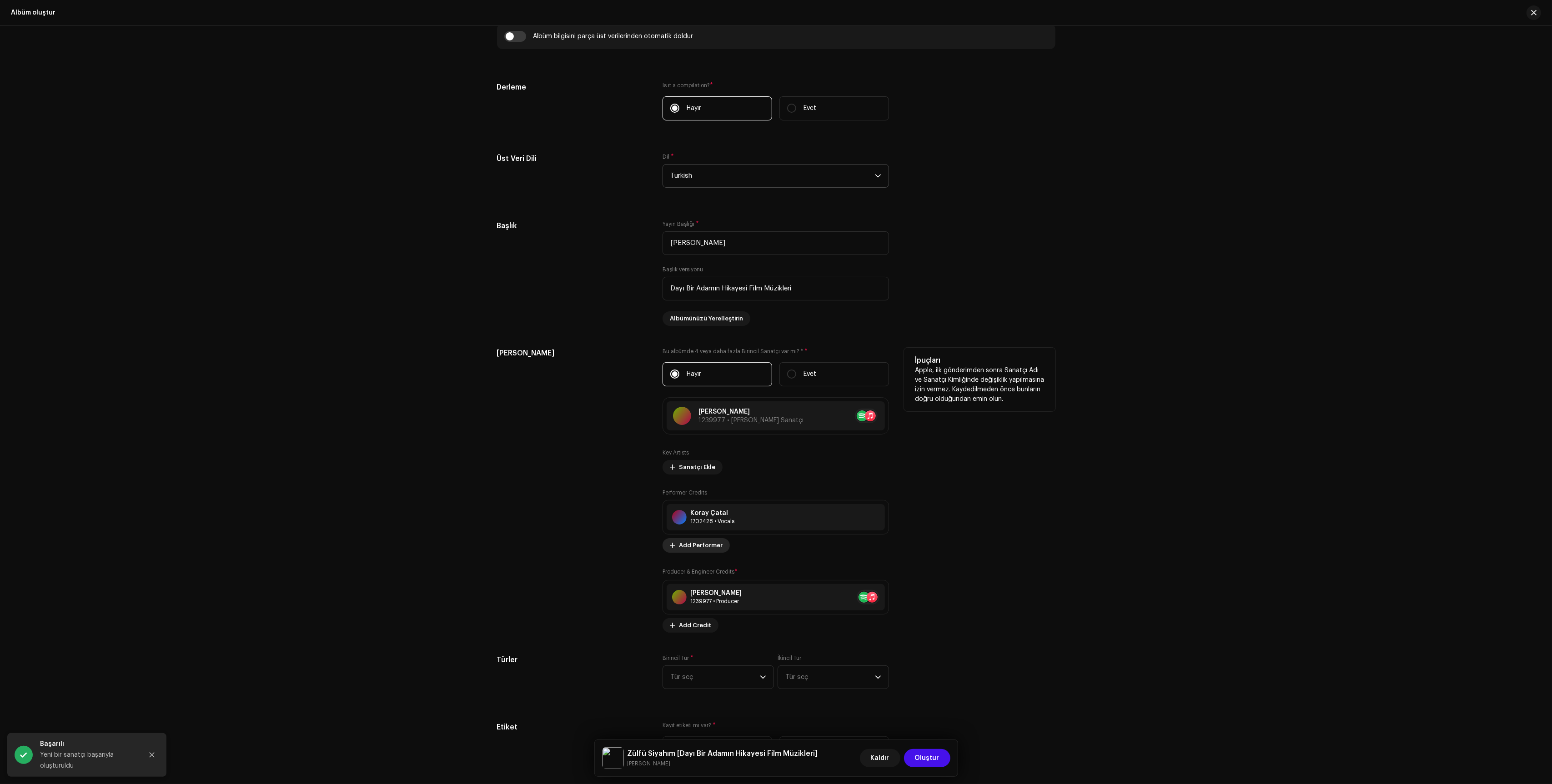
click at [702, 550] on span "Add Performer" at bounding box center [701, 546] width 43 height 18
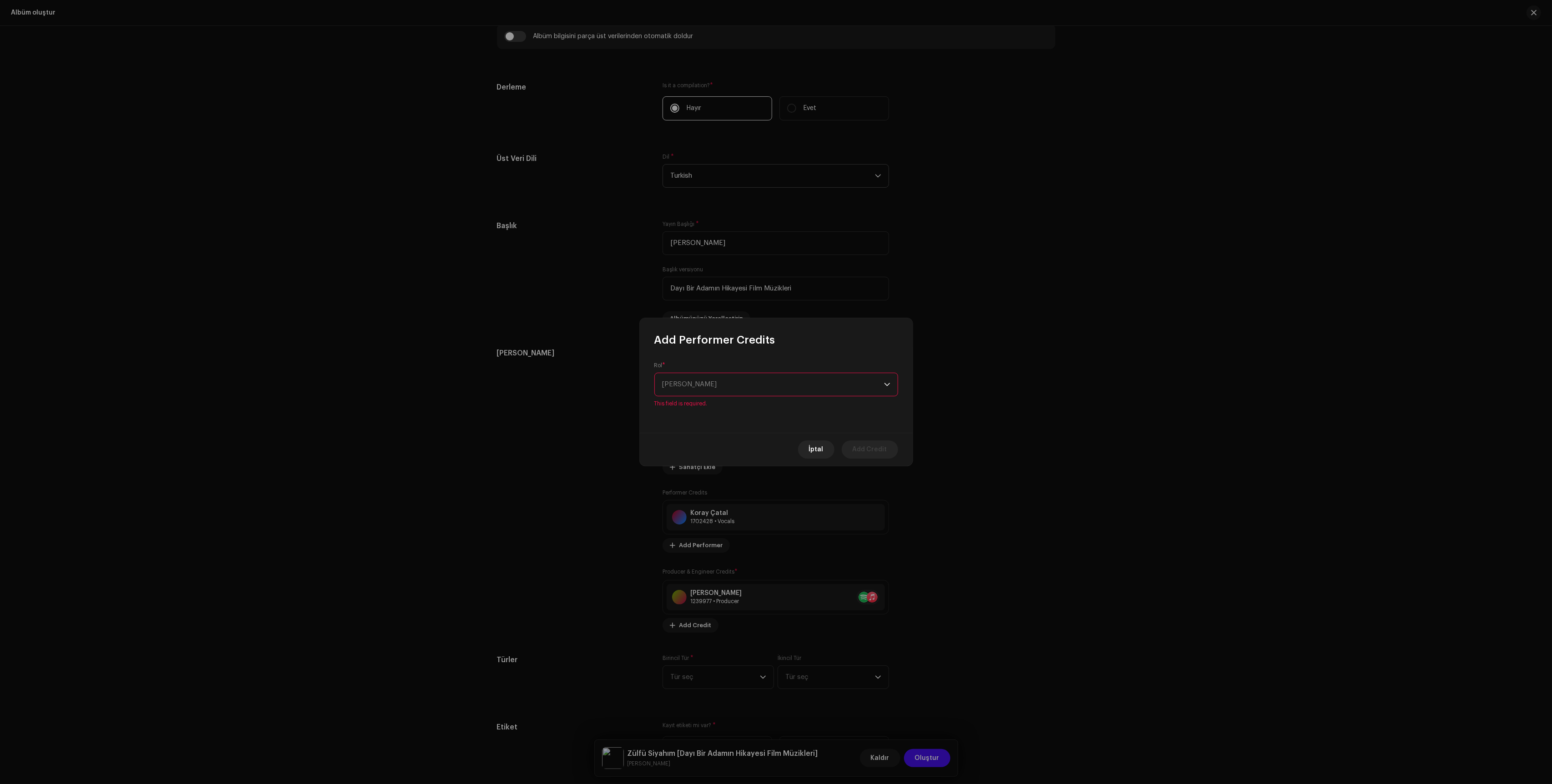
click at [748, 385] on span "[PERSON_NAME]" at bounding box center [773, 385] width 222 height 23
type input "bagl"
click at [721, 445] on ul "Baglama" at bounding box center [776, 436] width 243 height 25
click at [681, 433] on span "Baglama" at bounding box center [676, 435] width 28 height 9
click at [707, 414] on span "Select Performer" at bounding box center [689, 412] width 53 height 7
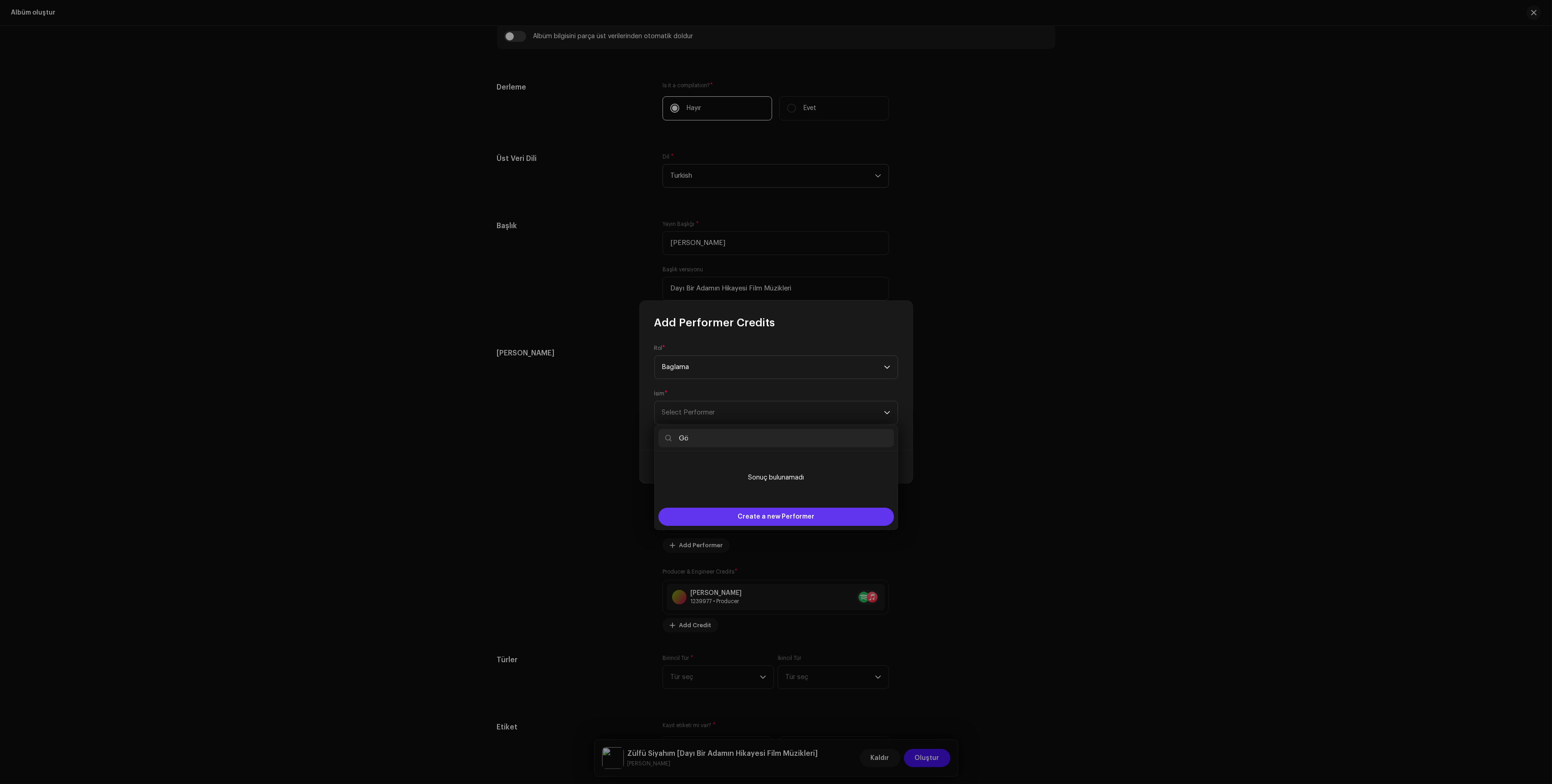
type input "Gö"
click at [708, 514] on div "Create a new Performer" at bounding box center [776, 517] width 236 height 18
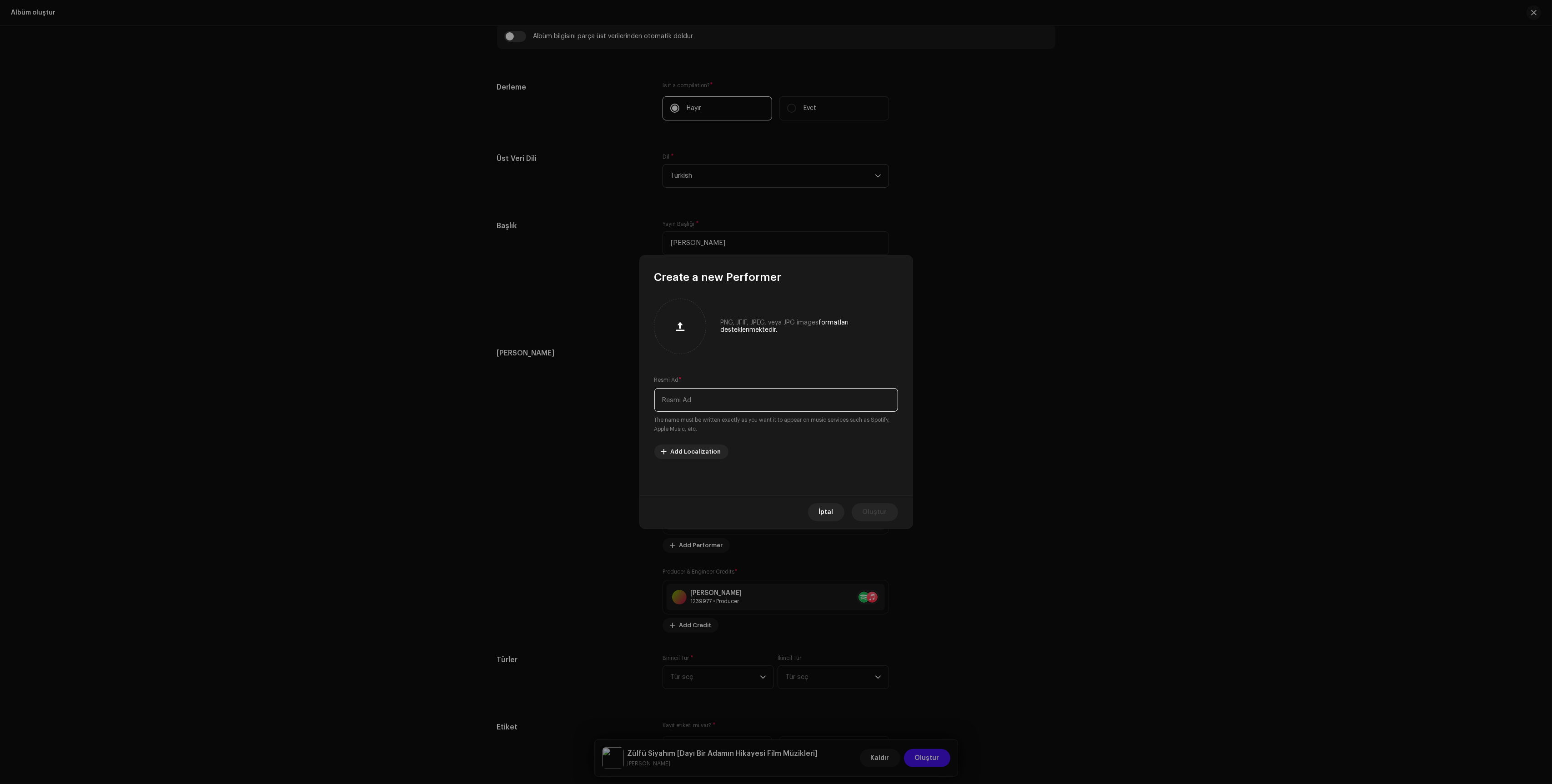
click at [694, 407] on input "text" at bounding box center [776, 400] width 244 height 23
type input "[PERSON_NAME]"
click at [887, 514] on button "Oluştur" at bounding box center [875, 512] width 46 height 18
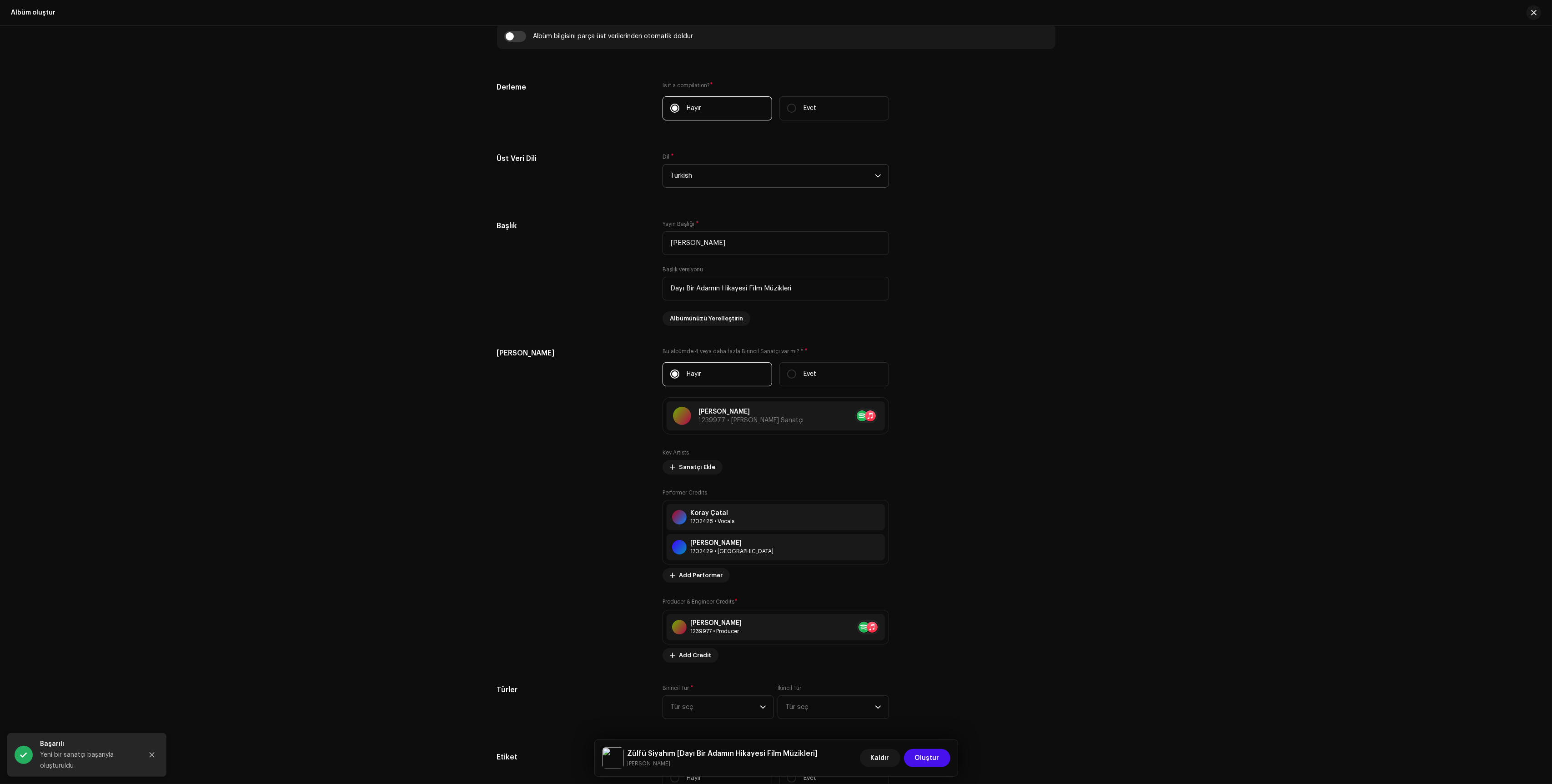
click at [1174, 566] on div "Create a new release We’ll guide you through everything — from track selection …" at bounding box center [776, 405] width 1552 height 758
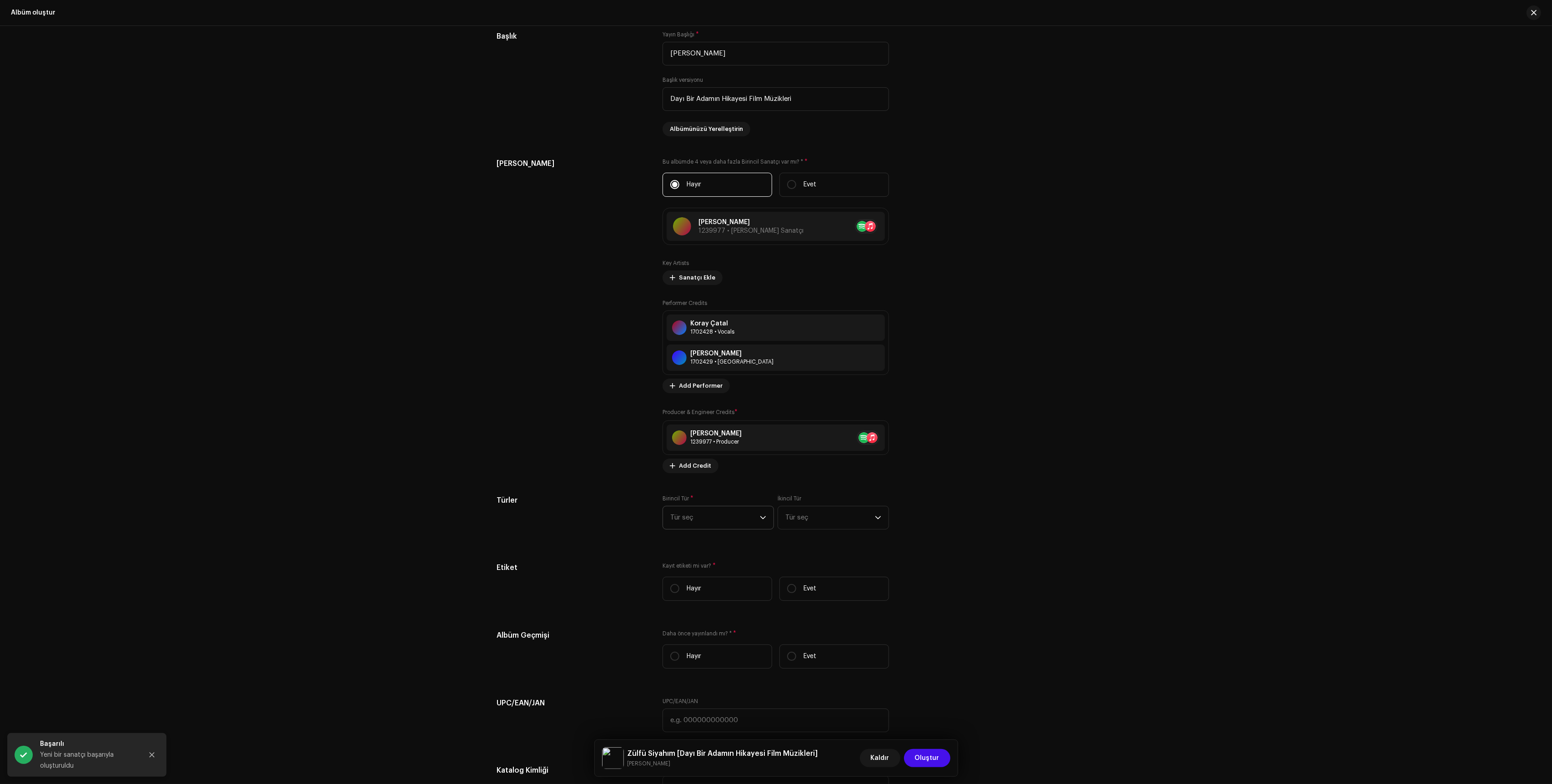
click at [734, 512] on p-select "Tür seç" at bounding box center [718, 517] width 111 height 23
type input "t"
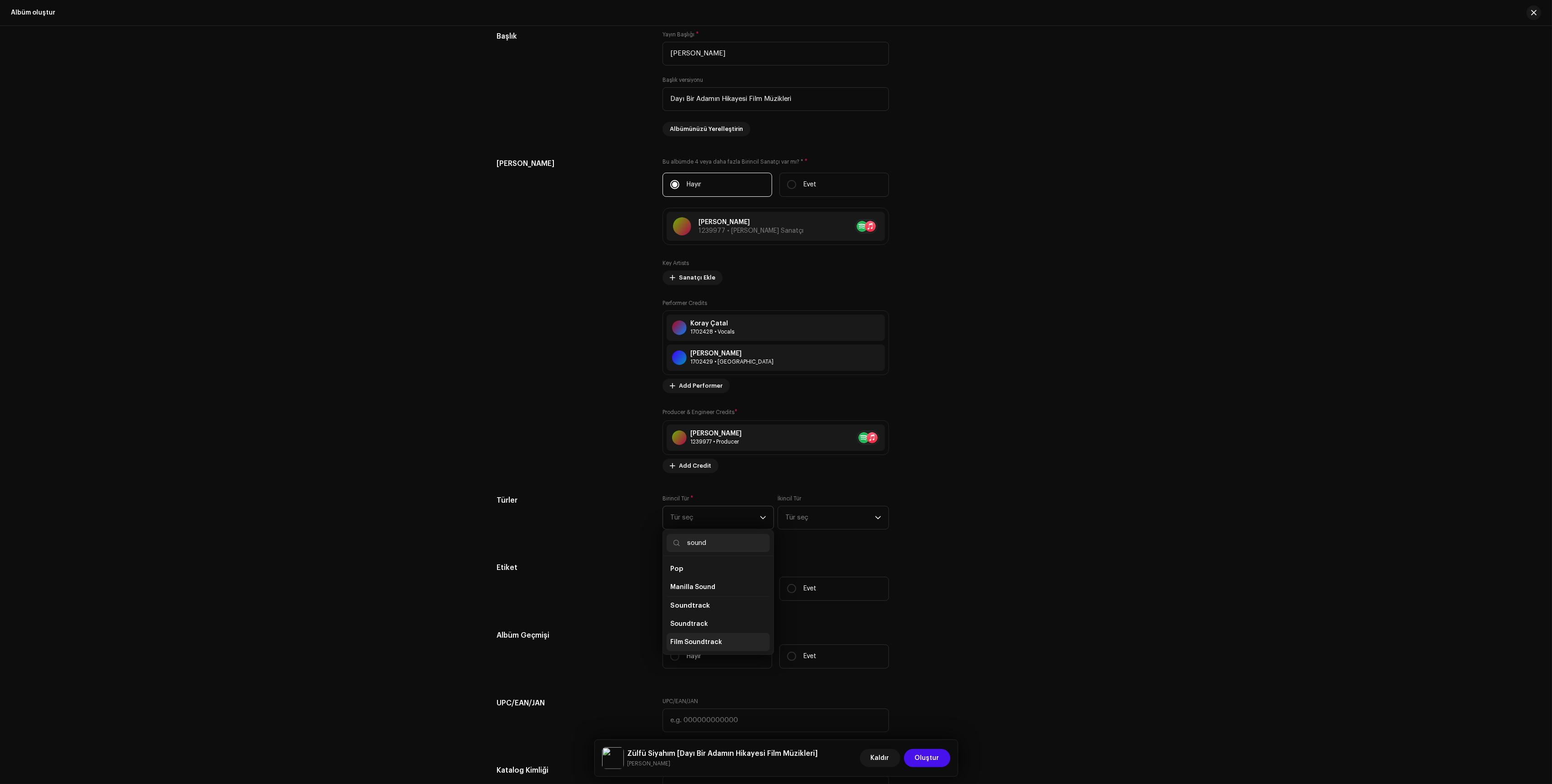
type input "sound"
click at [707, 647] on span "Film Soundtrack" at bounding box center [696, 642] width 52 height 9
click at [821, 523] on span "Tür seç" at bounding box center [830, 518] width 90 height 23
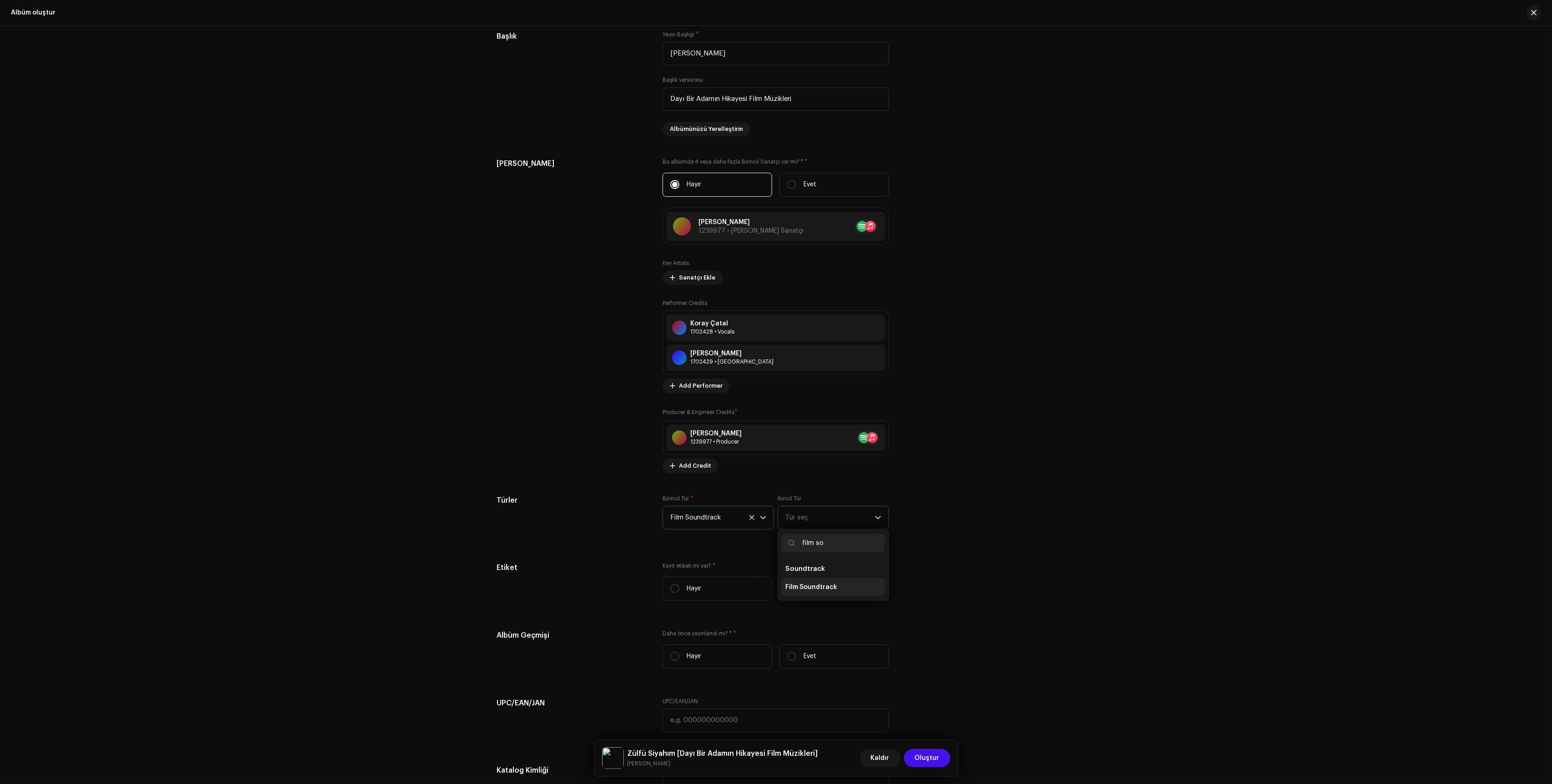
type input "film so"
click at [817, 592] on span "Film Soundtrack" at bounding box center [811, 587] width 52 height 9
click at [787, 601] on label "Evet" at bounding box center [834, 589] width 110 height 24
click at [787, 593] on input "Evet" at bounding box center [791, 588] width 9 height 9
radio input "true"
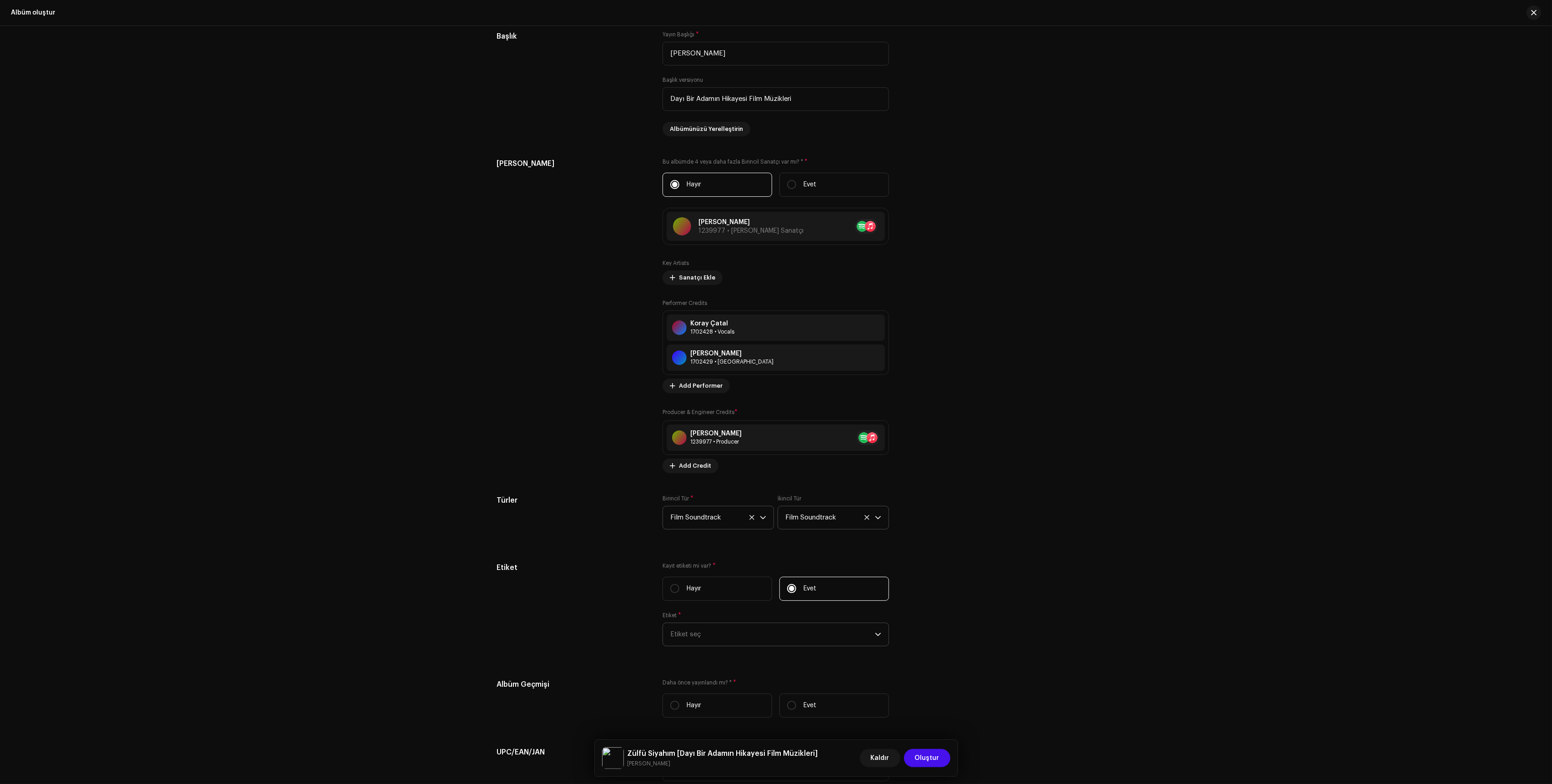
click at [768, 646] on span "Etiket seç" at bounding box center [773, 635] width 205 height 23
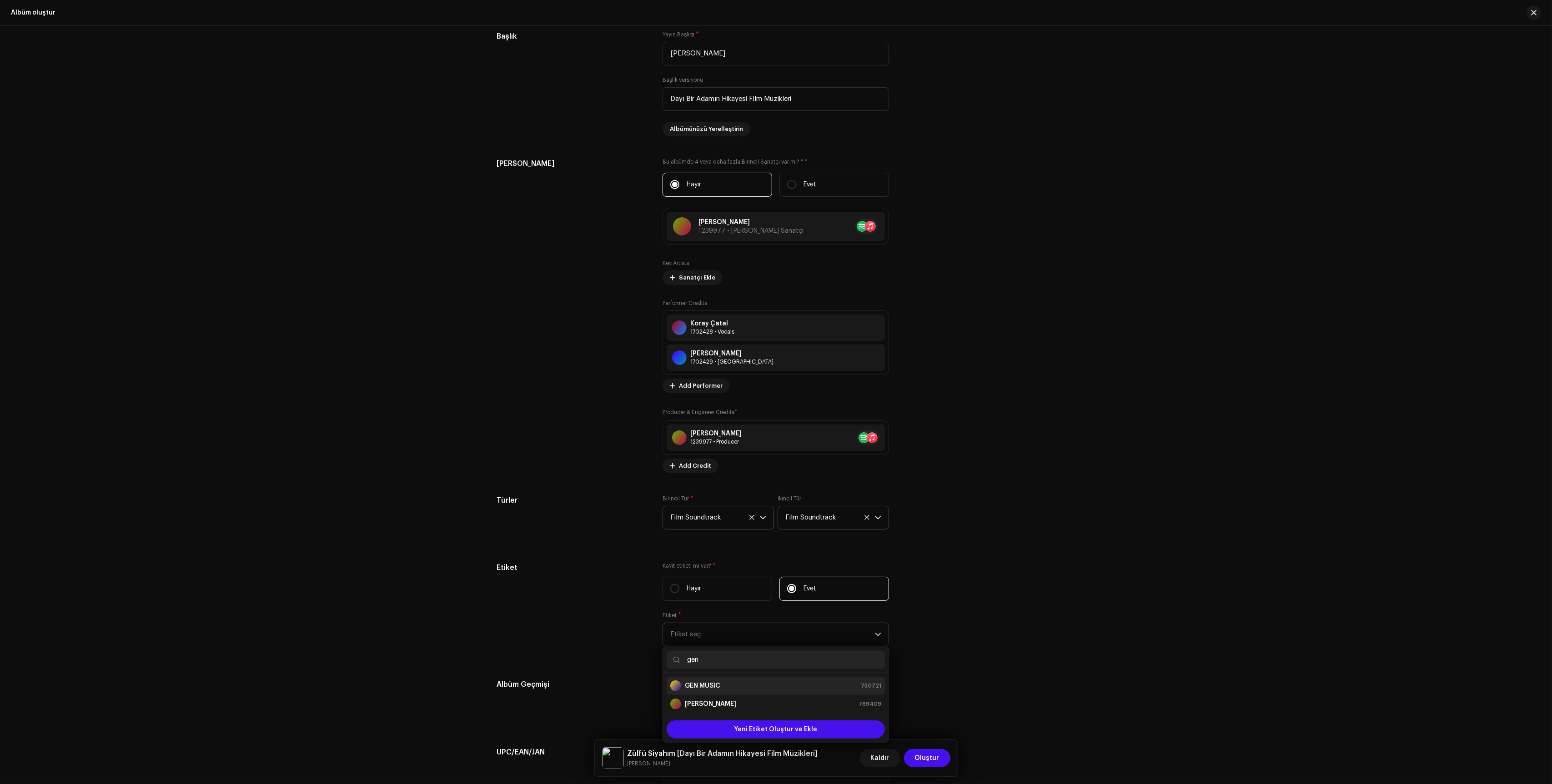
type input "gen"
click at [731, 691] on div "GEN MUSIC 750721" at bounding box center [776, 686] width 211 height 11
click at [1072, 671] on div "Create a new release We’ll guide you through everything — from track selection …" at bounding box center [776, 405] width 1552 height 758
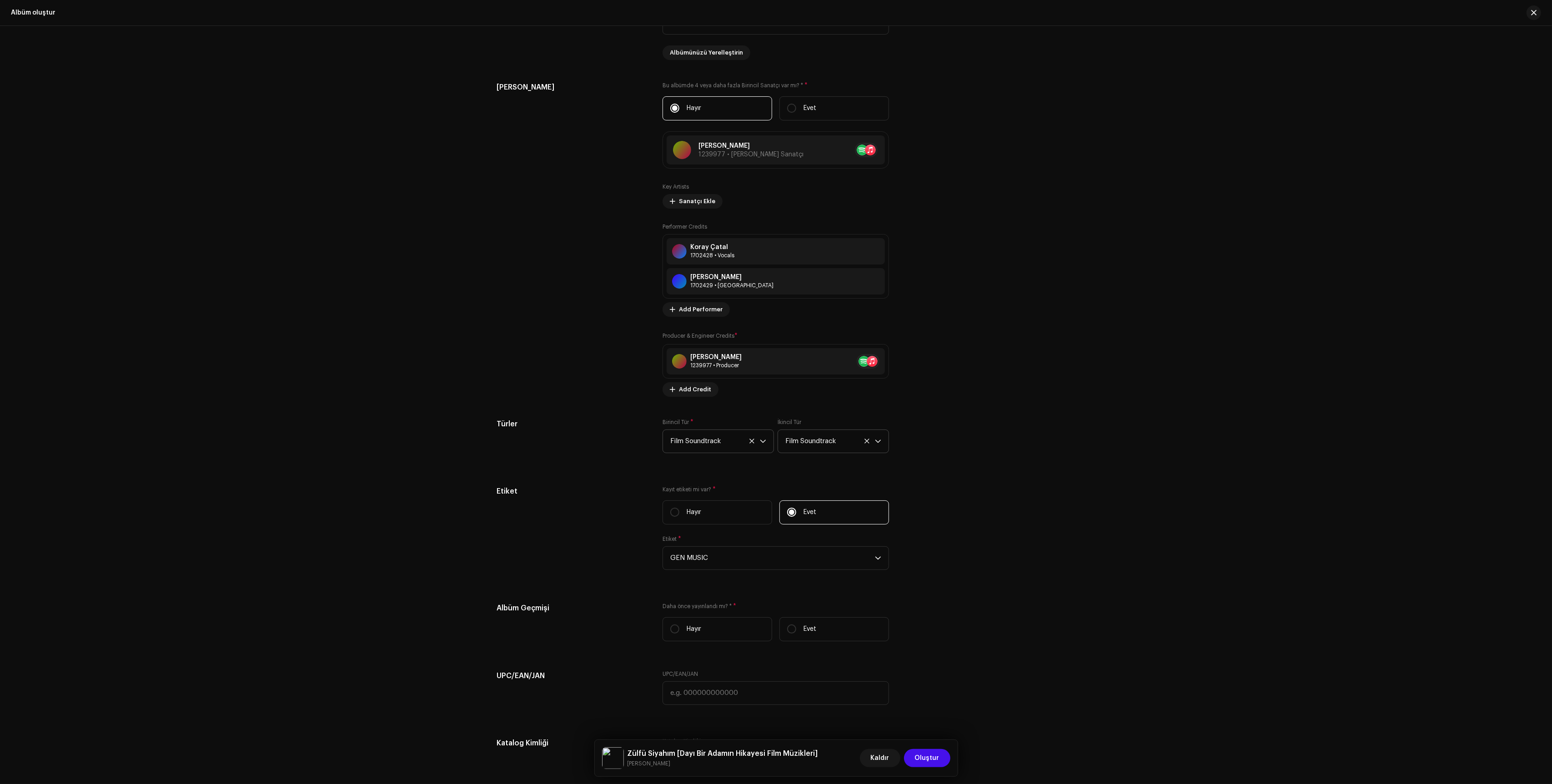
scroll to position [1022, 0]
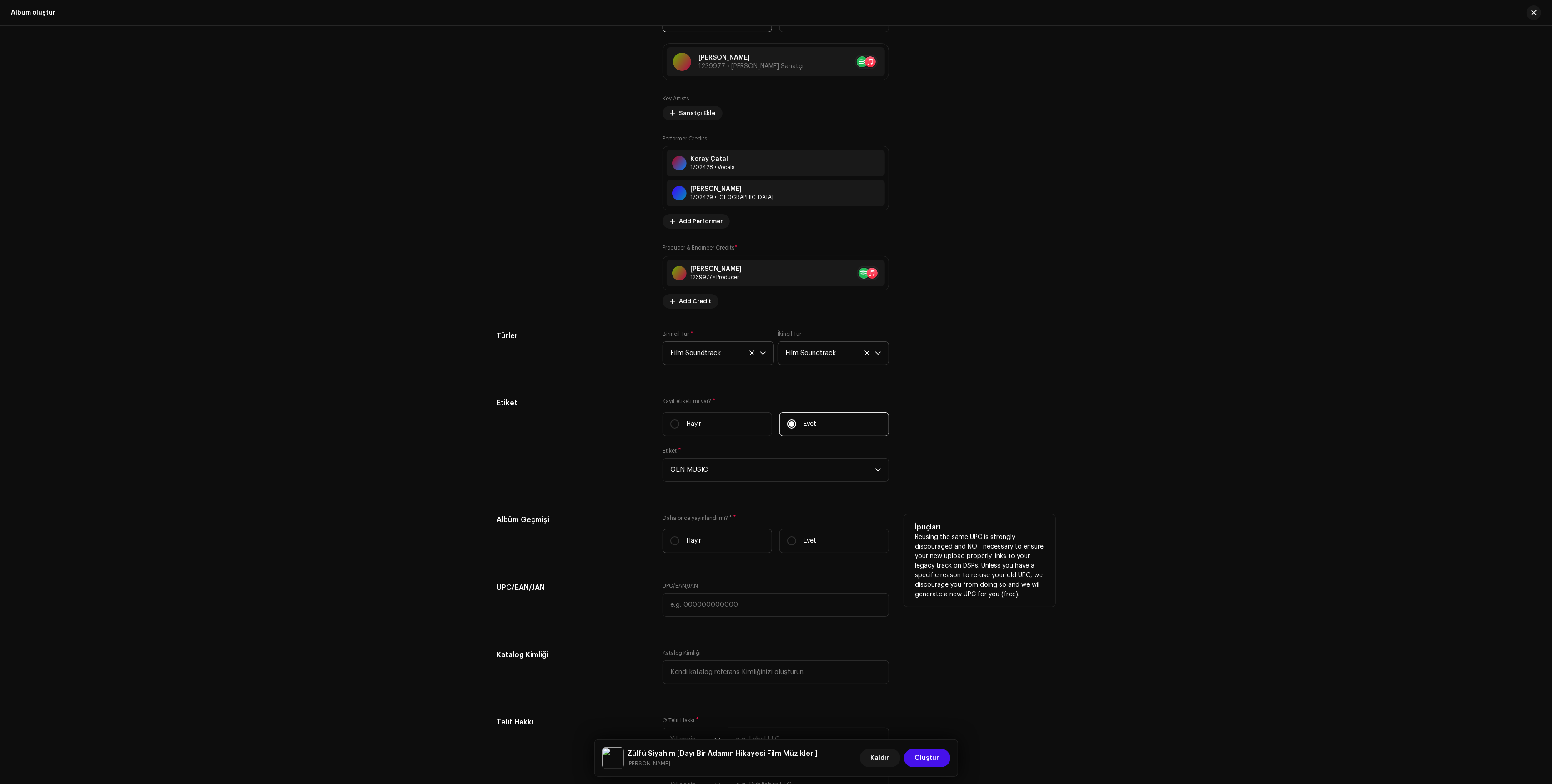
click at [706, 553] on label "Hayır" at bounding box center [718, 541] width 110 height 24
click at [680, 546] on input "Hayır" at bounding box center [675, 541] width 9 height 9
radio input "true"
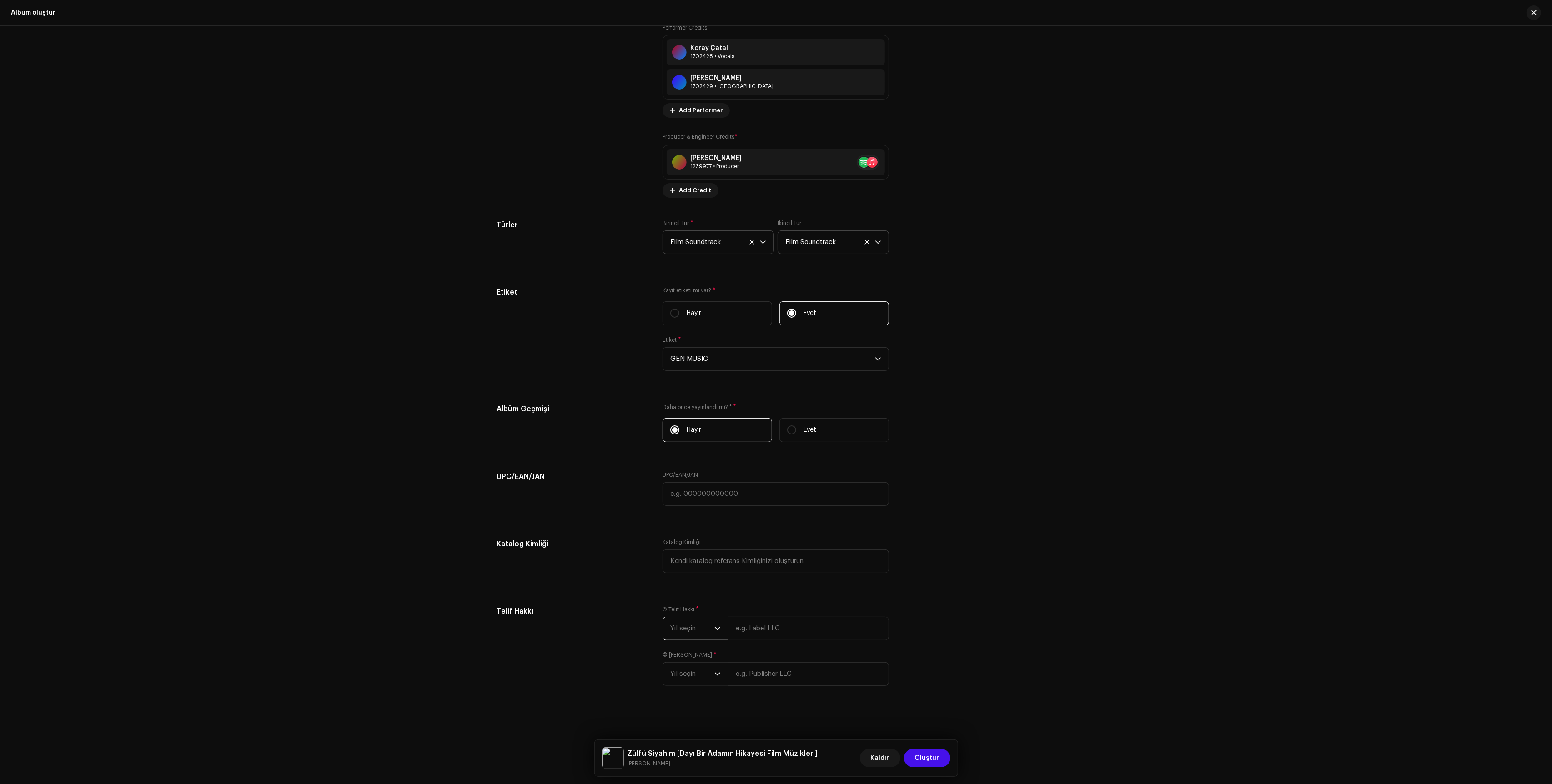
click at [691, 636] on span "Yıl seçin" at bounding box center [692, 629] width 44 height 23
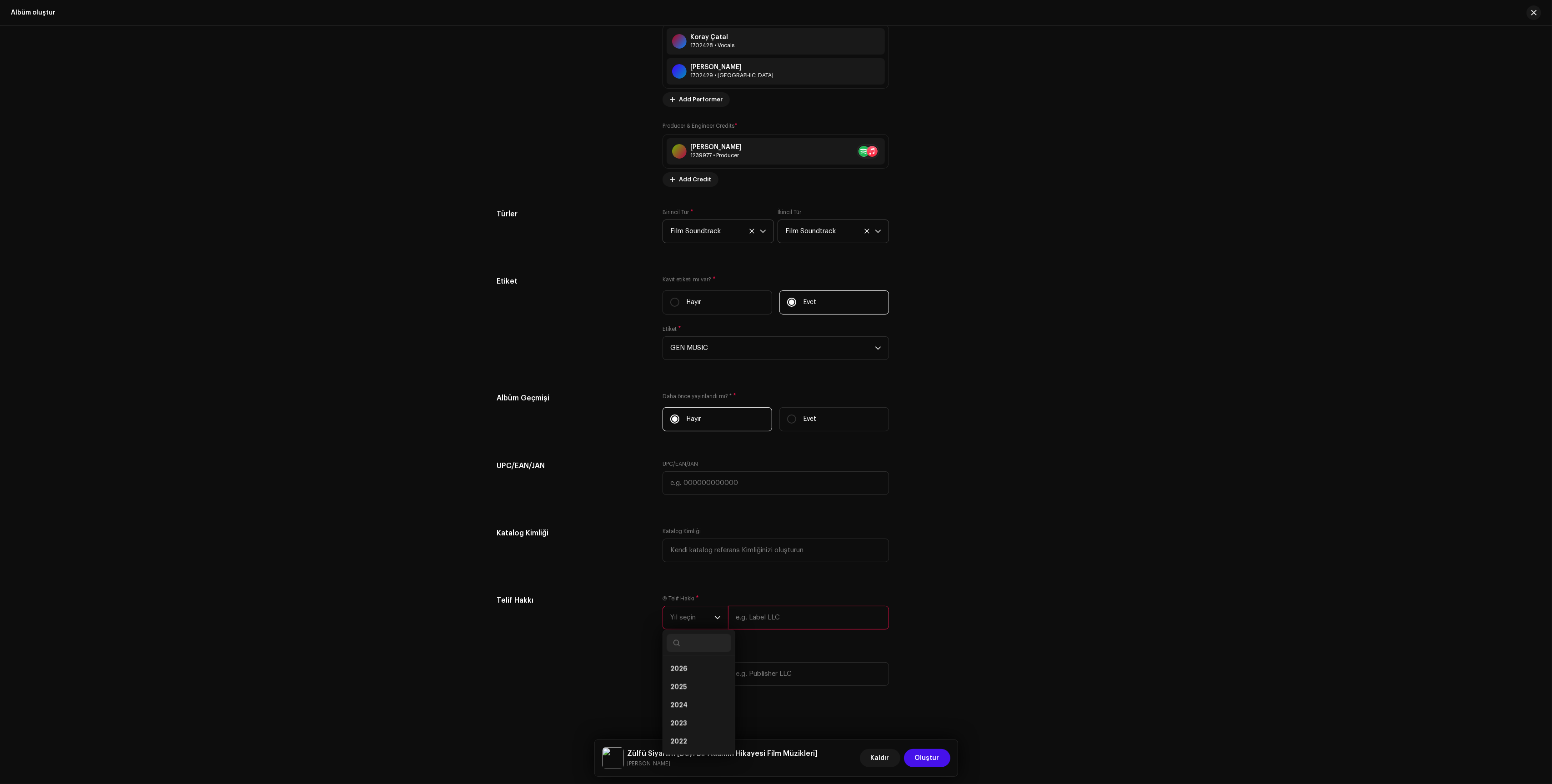
scroll to position [1155, 0]
click at [693, 622] on span "Yıl seçin" at bounding box center [692, 618] width 44 height 23
click at [690, 744] on li "2021" at bounding box center [698, 745] width 64 height 18
drag, startPoint x: 787, startPoint y: 620, endPoint x: 790, endPoint y: 616, distance: 5.0
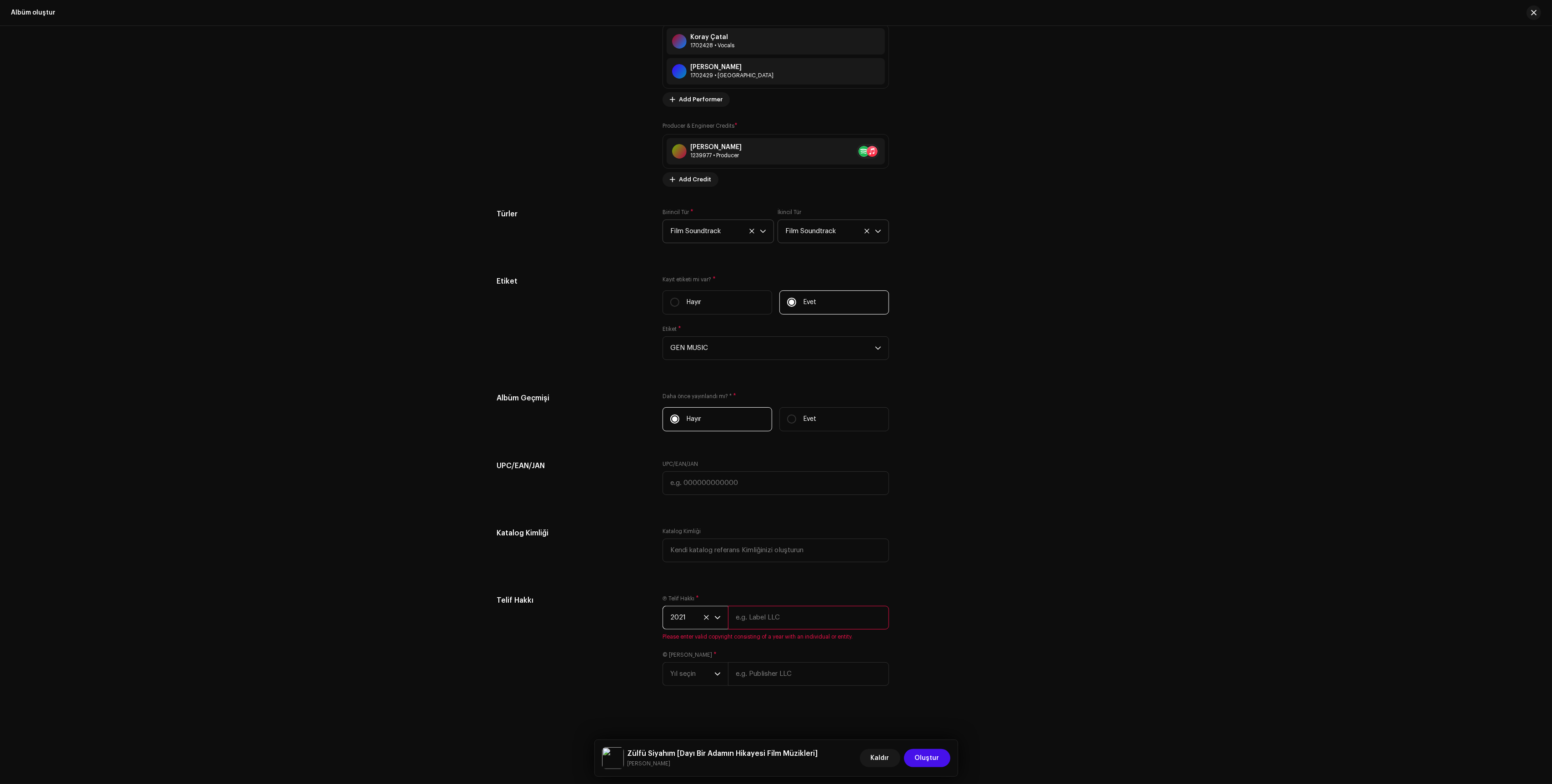
click at [787, 620] on input "text" at bounding box center [808, 617] width 161 height 23
type input "GEN MUSIC"
click at [709, 656] on div "© [PERSON_NAME] * [PERSON_NAME]" at bounding box center [776, 668] width 227 height 34
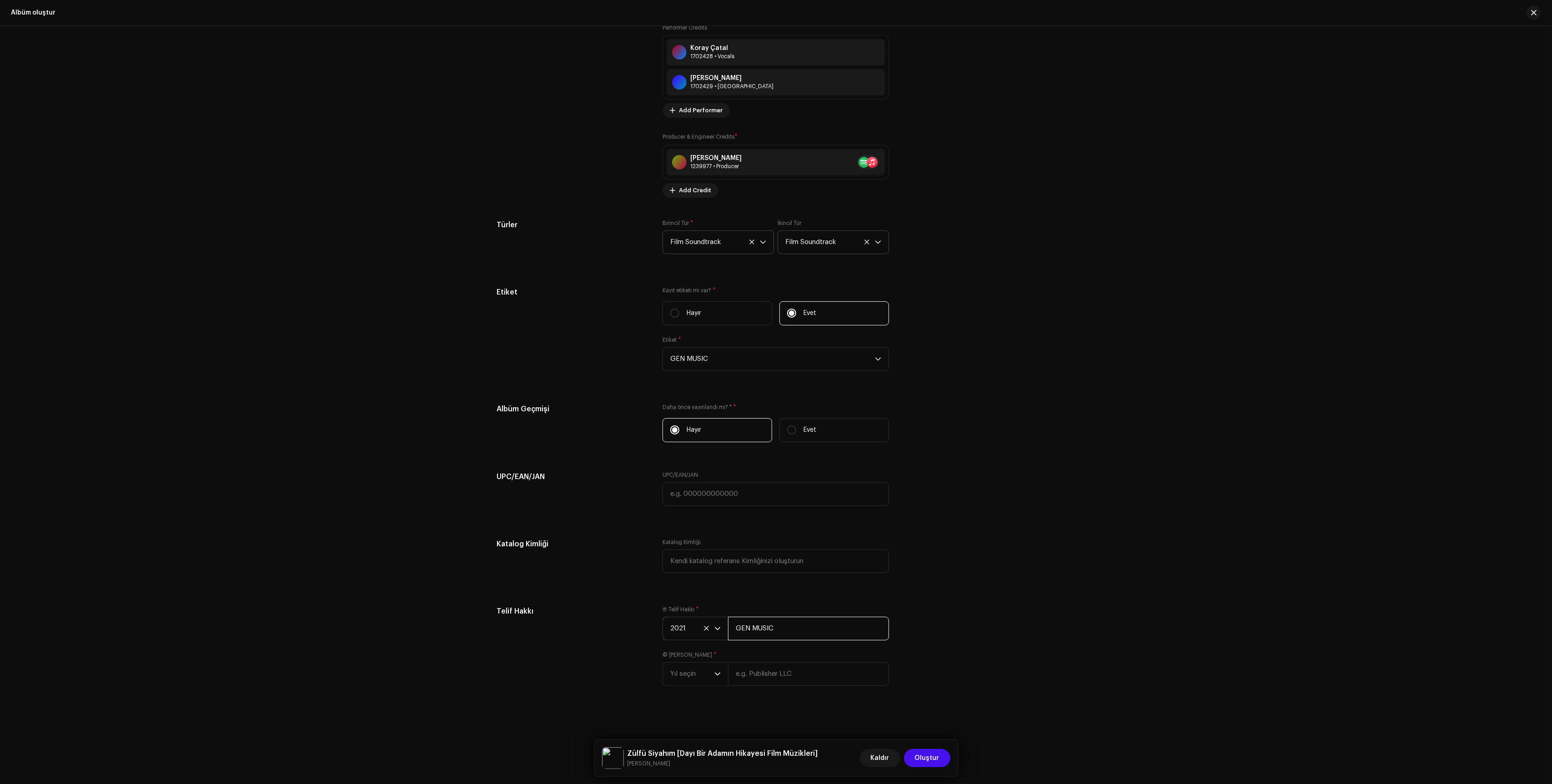
click at [771, 629] on input "GEN MUSIC" at bounding box center [808, 628] width 161 height 23
click at [750, 664] on input "text" at bounding box center [808, 674] width 161 height 23
paste input "GEN MUSIC"
type input "GEN MUSIC"
click at [695, 672] on span "Yıl seçin" at bounding box center [692, 674] width 44 height 23
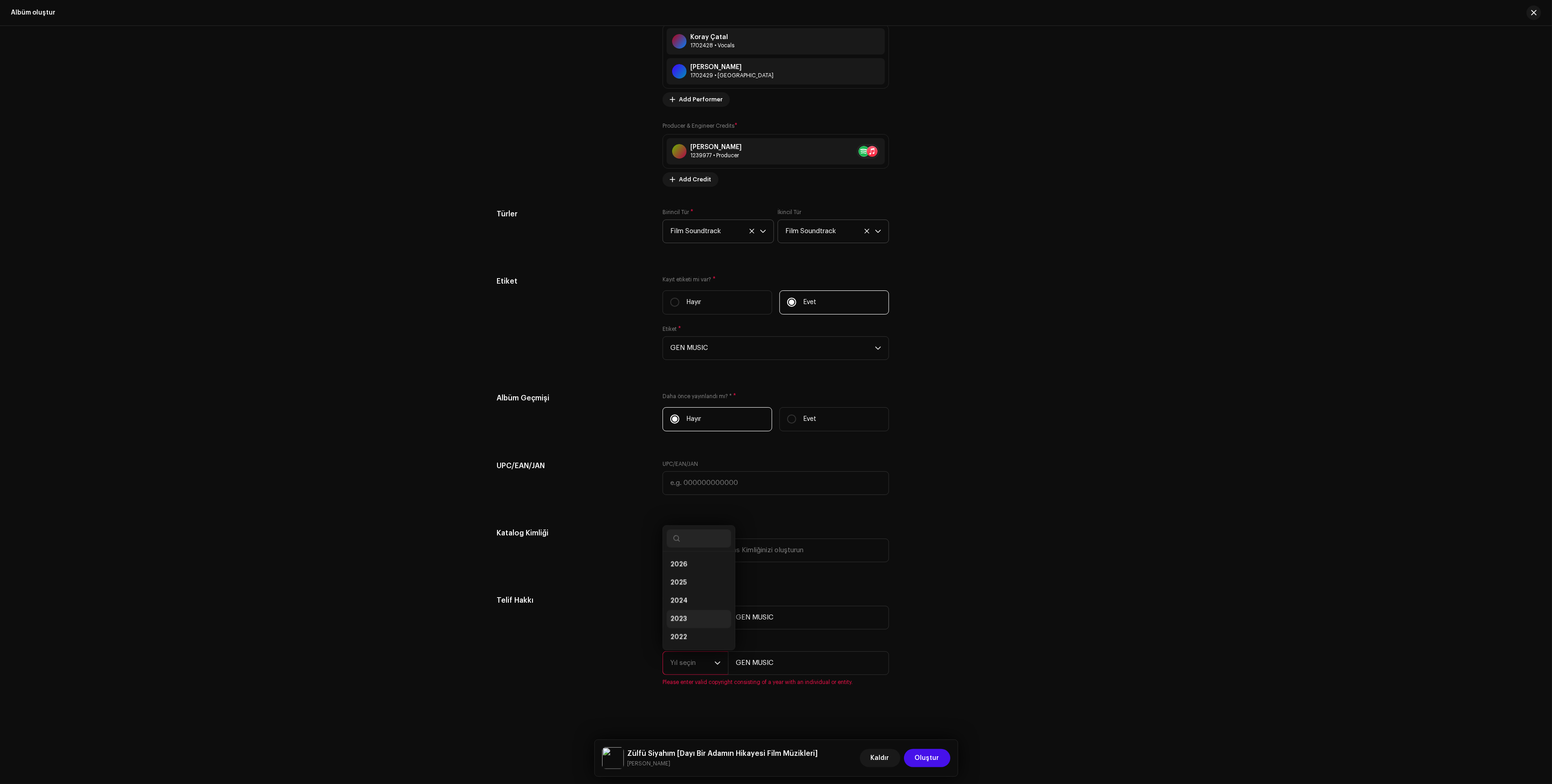
scroll to position [42, 0]
click at [690, 623] on li "2021" at bounding box center [698, 614] width 64 height 18
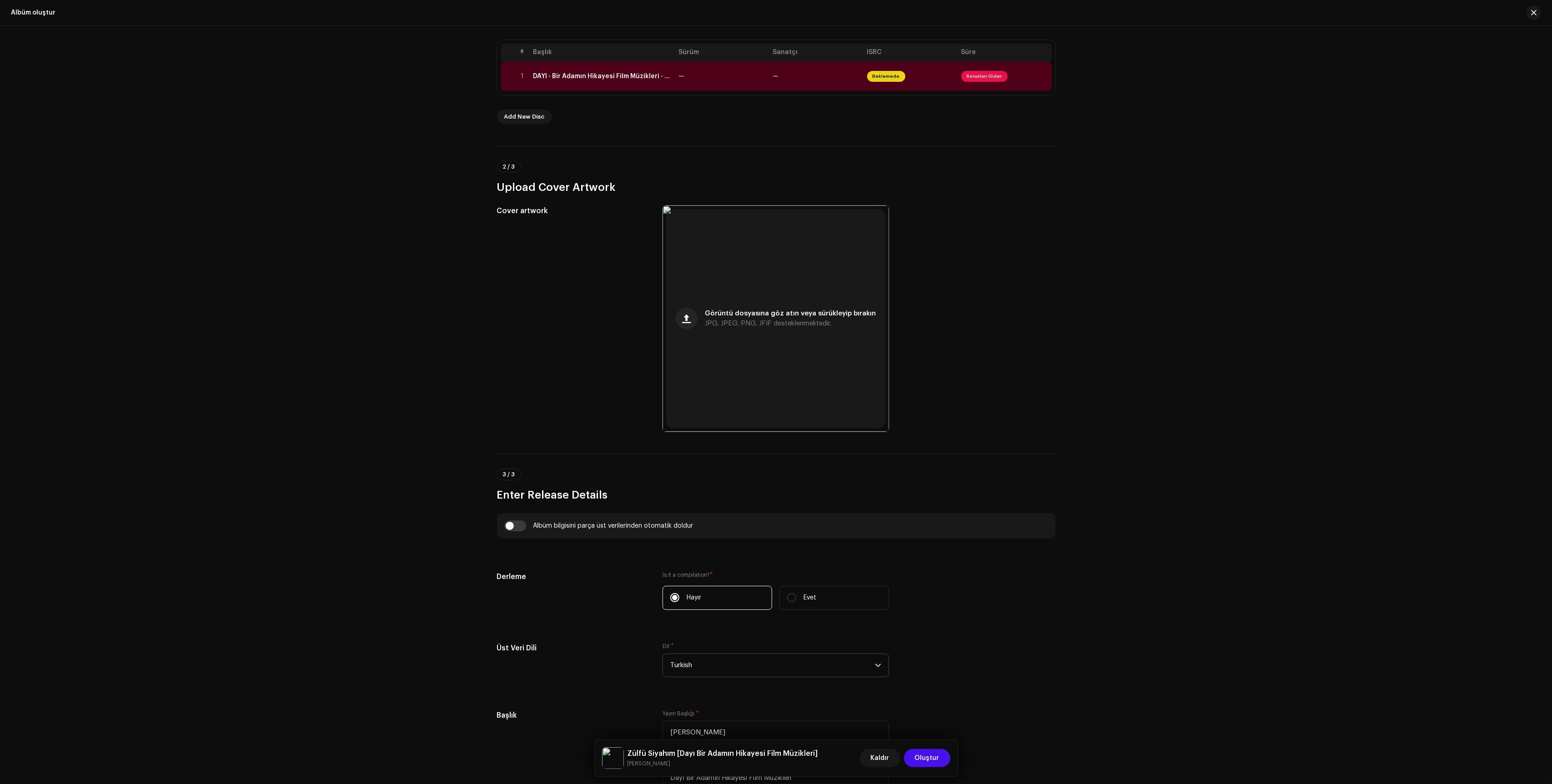
scroll to position [0, 0]
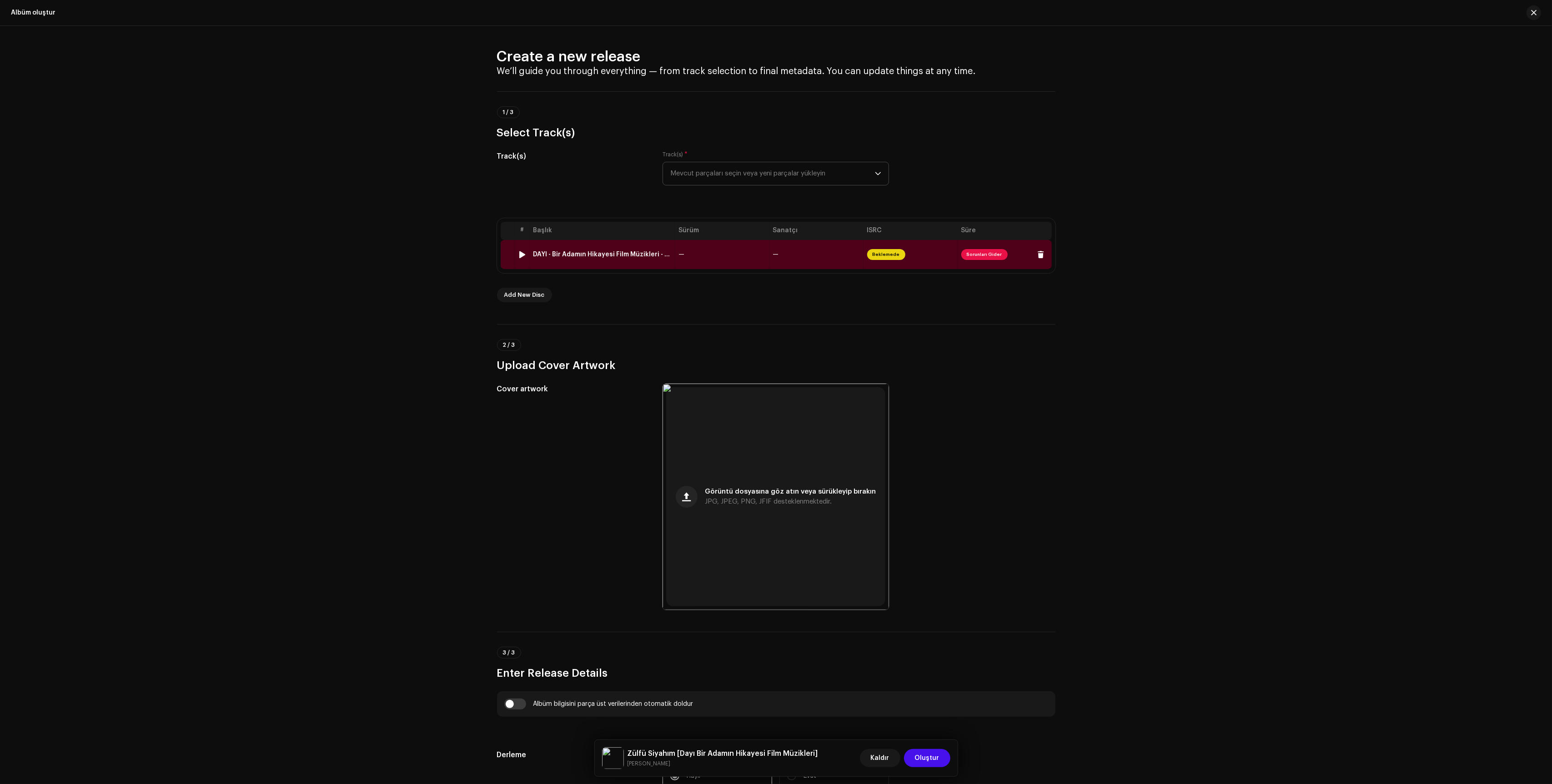
click at [765, 257] on td "—" at bounding box center [722, 255] width 94 height 29
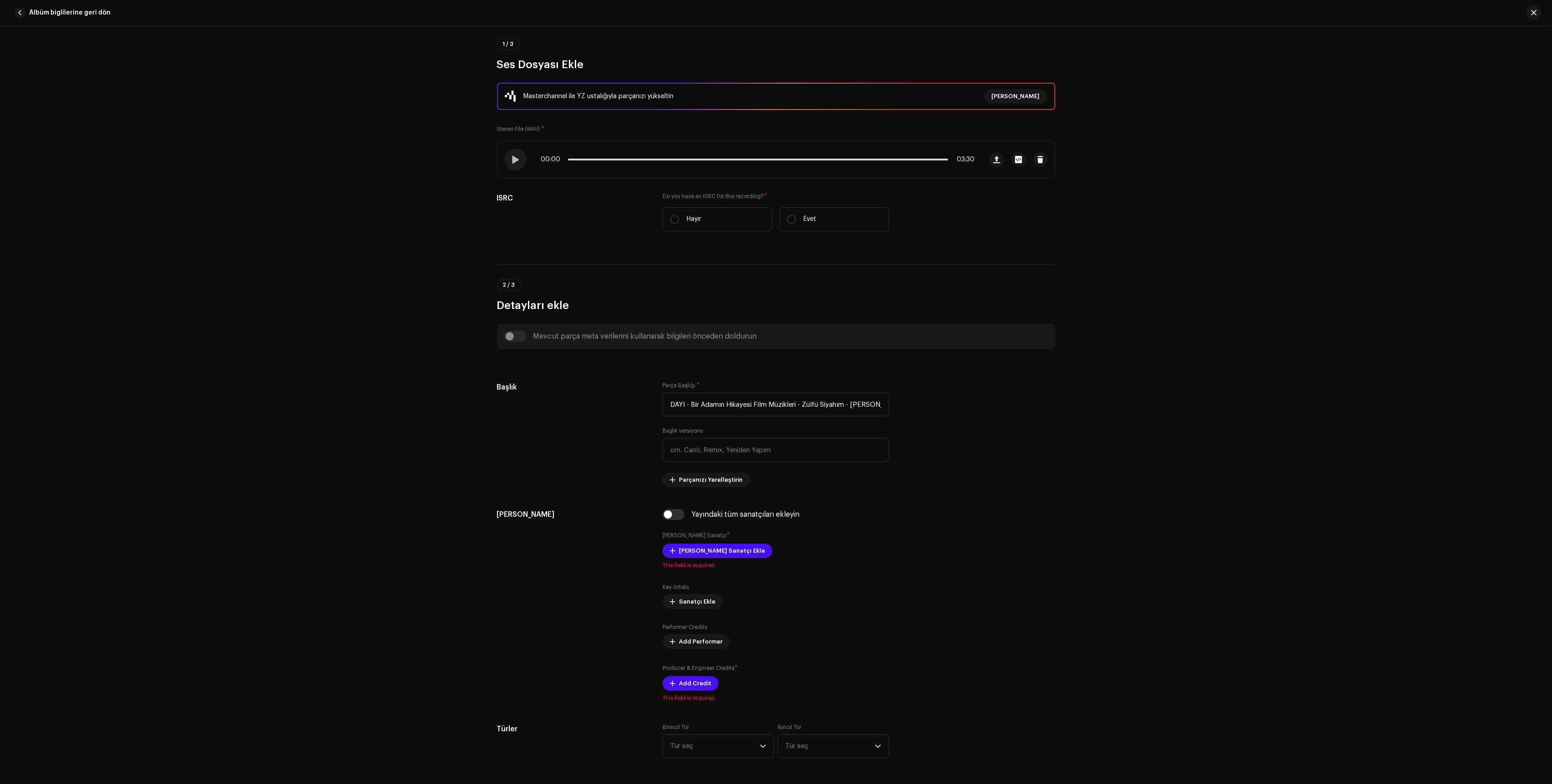
scroll to position [202, 0]
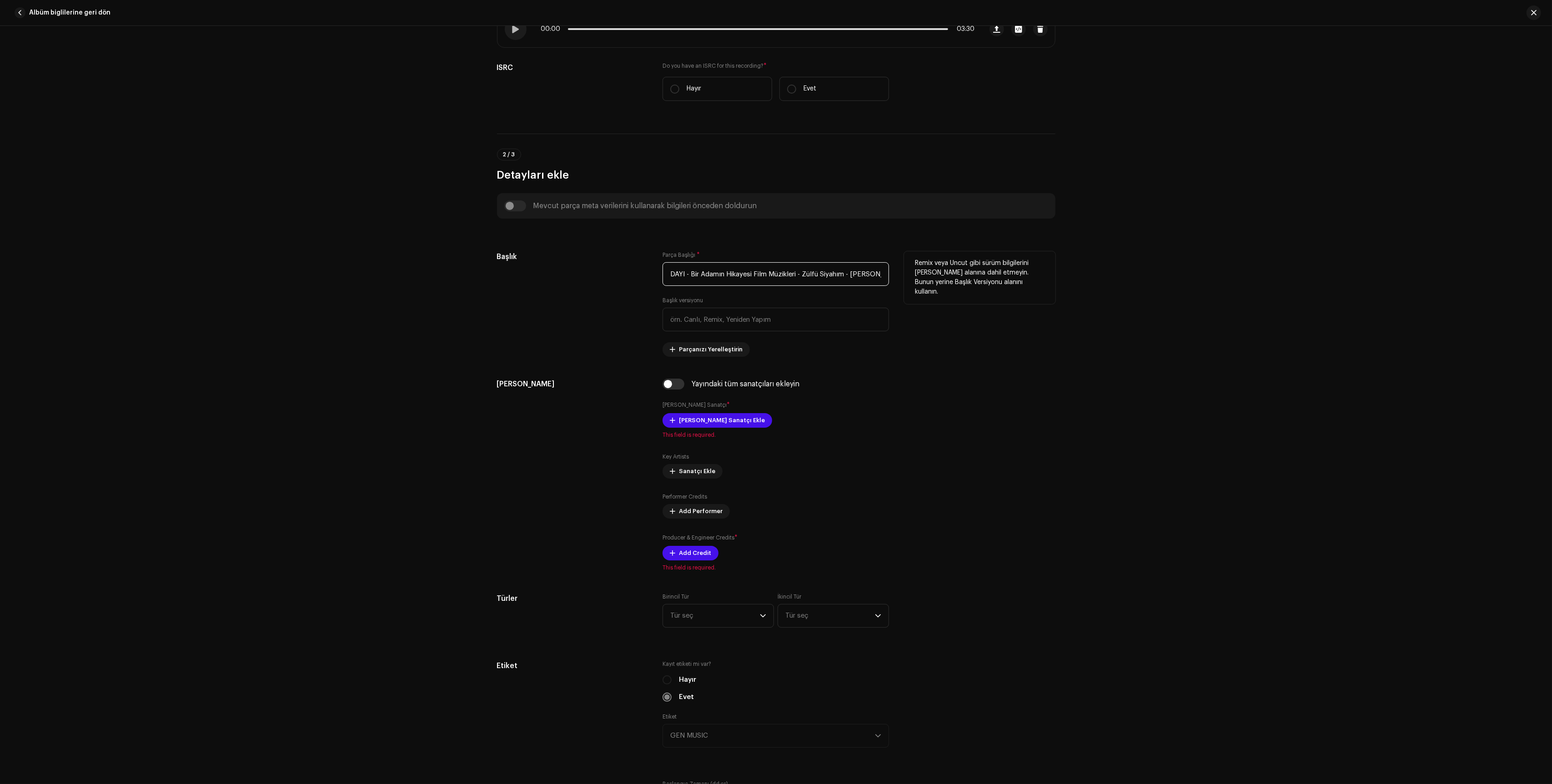
click at [713, 274] on input "DAYI - Bir Adamın Hikayesi Film Müzikleri - Zülfü Siyahım - [PERSON_NAME].wav" at bounding box center [776, 273] width 227 height 23
type input "z"
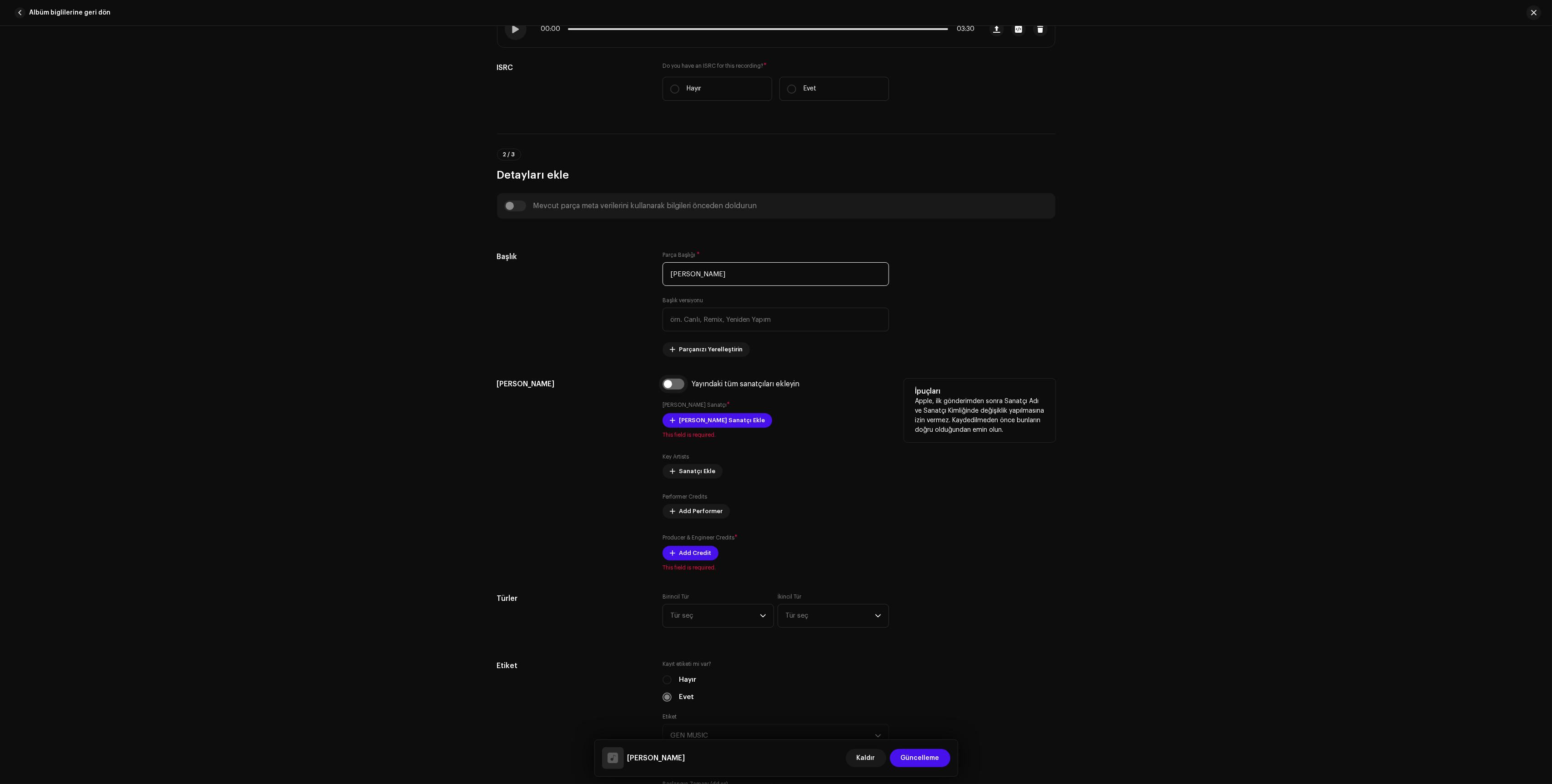
type input "[PERSON_NAME]"
click at [677, 387] on input "checkbox" at bounding box center [674, 384] width 22 height 11
checkbox input "true"
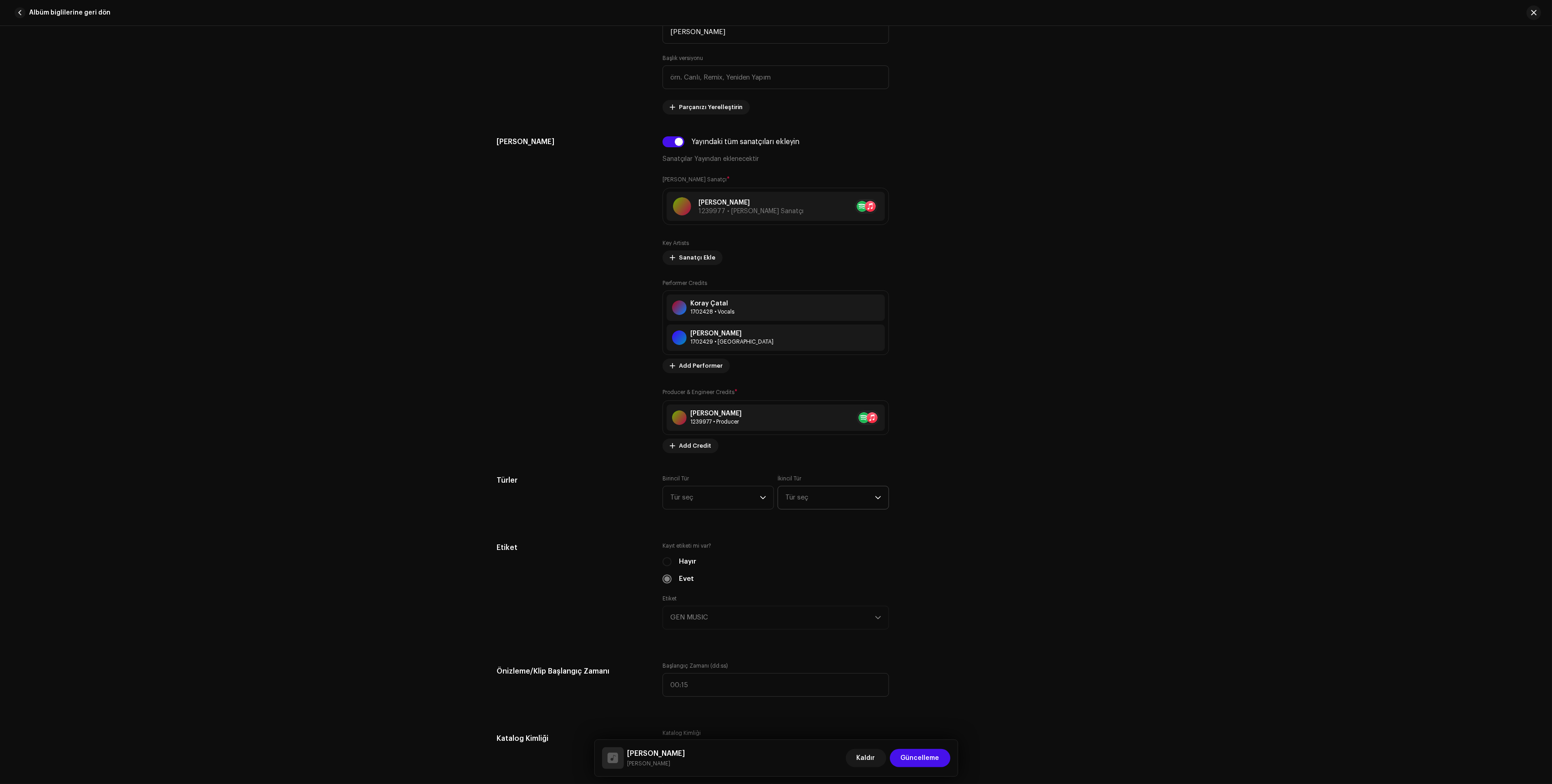
scroll to position [468, 0]
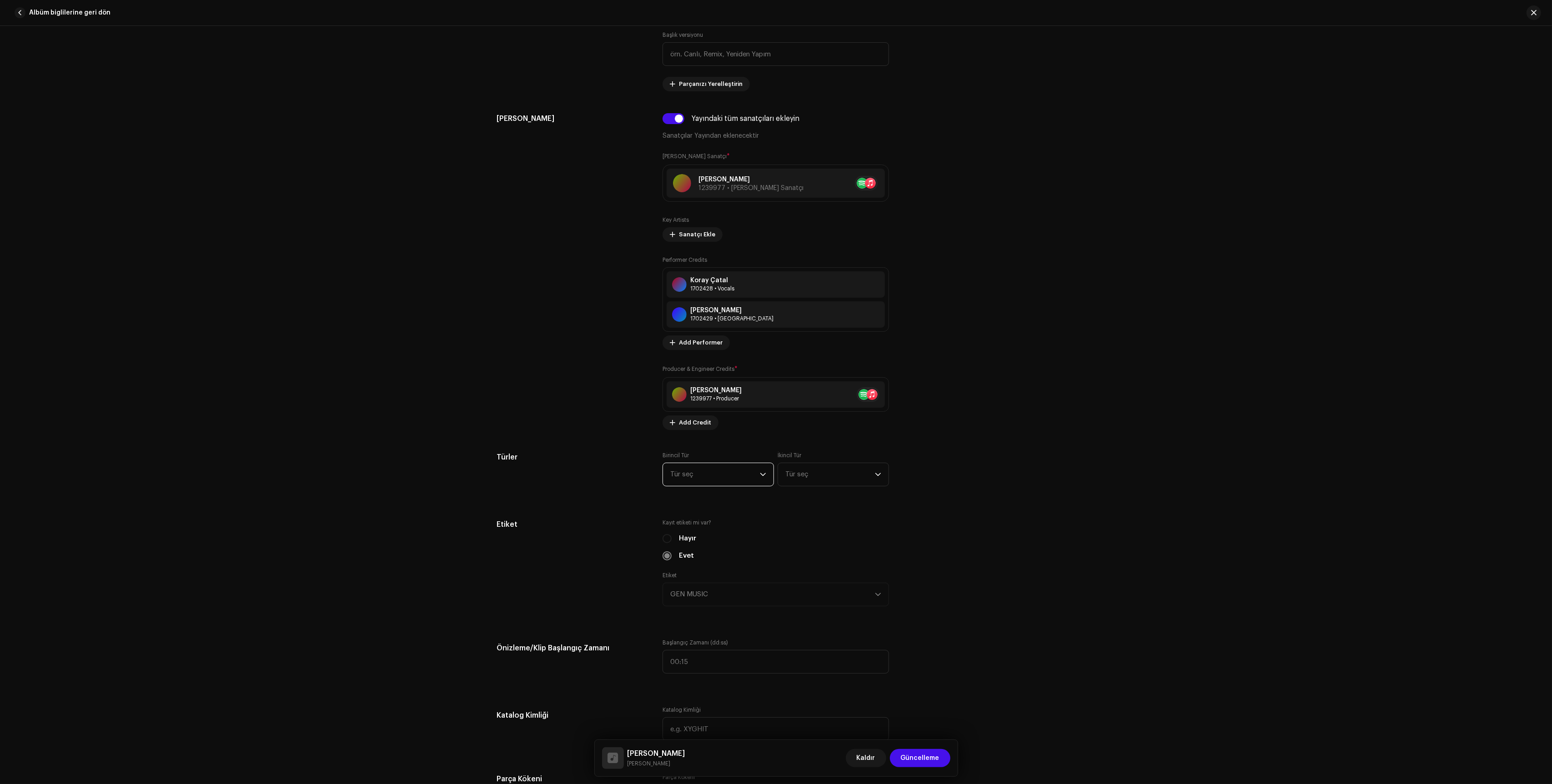
click at [725, 482] on span "Tür seç" at bounding box center [715, 474] width 90 height 23
type input "sound"
click at [696, 603] on span "Film Soundtrack" at bounding box center [696, 599] width 52 height 9
click at [838, 482] on span "Tür seç" at bounding box center [830, 474] width 90 height 23
type input "soundtrac"
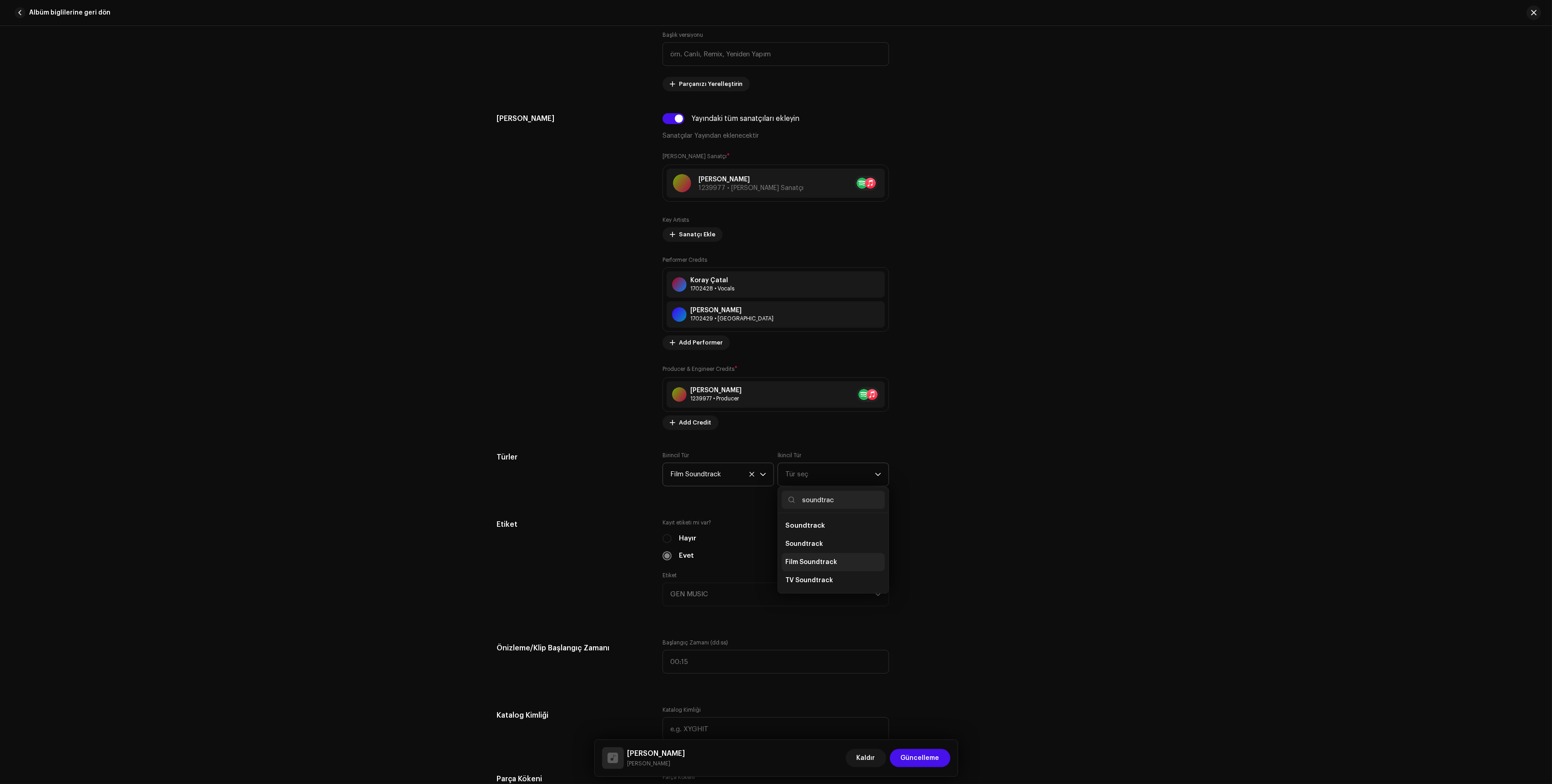
click at [795, 571] on li "Film Soundtrack" at bounding box center [833, 562] width 103 height 18
click at [986, 467] on div "Türler Birincil Tür Film Soundtrack İkincil Tür Film Soundtrack" at bounding box center [776, 474] width 559 height 45
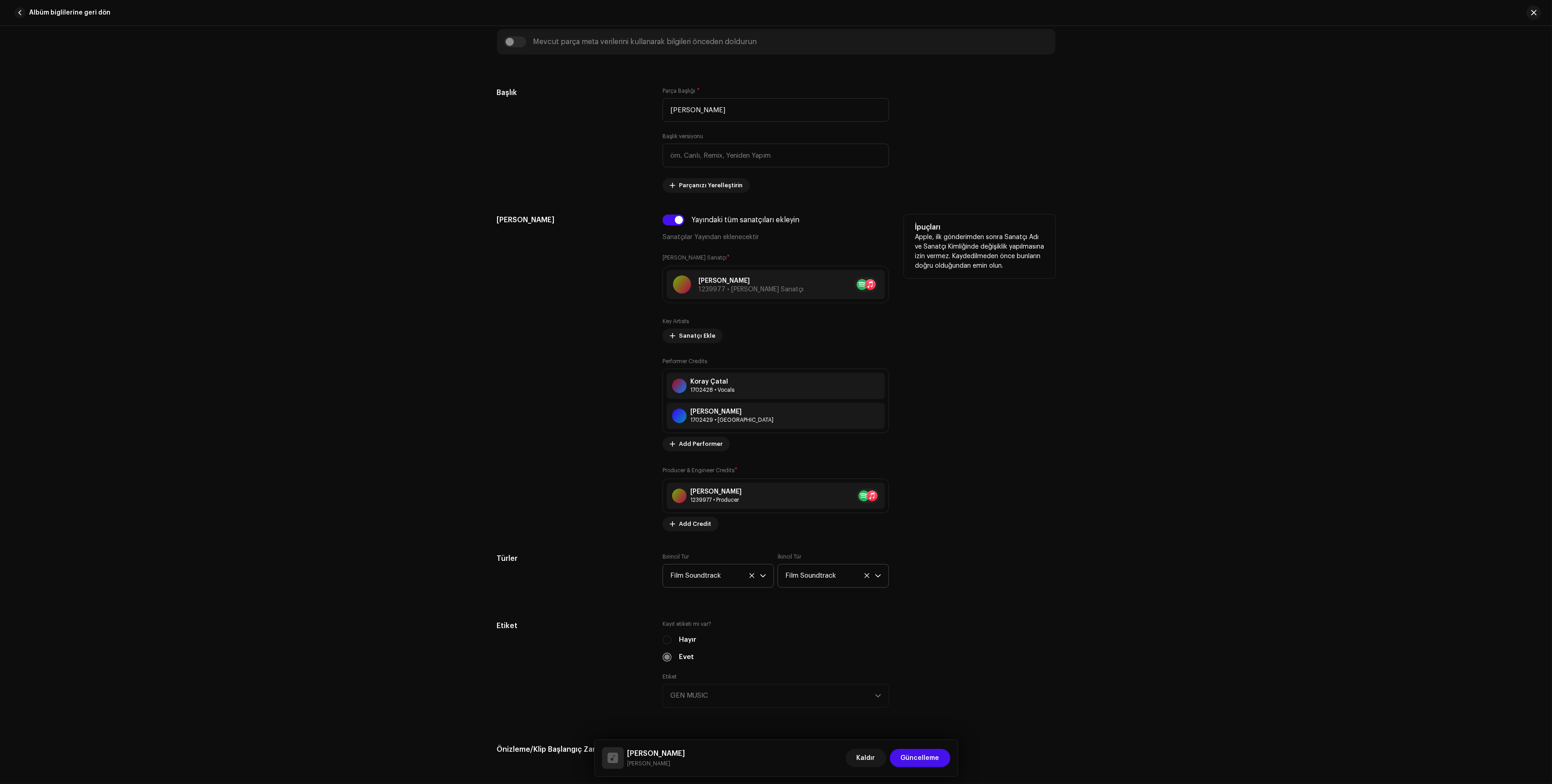
scroll to position [267, 0]
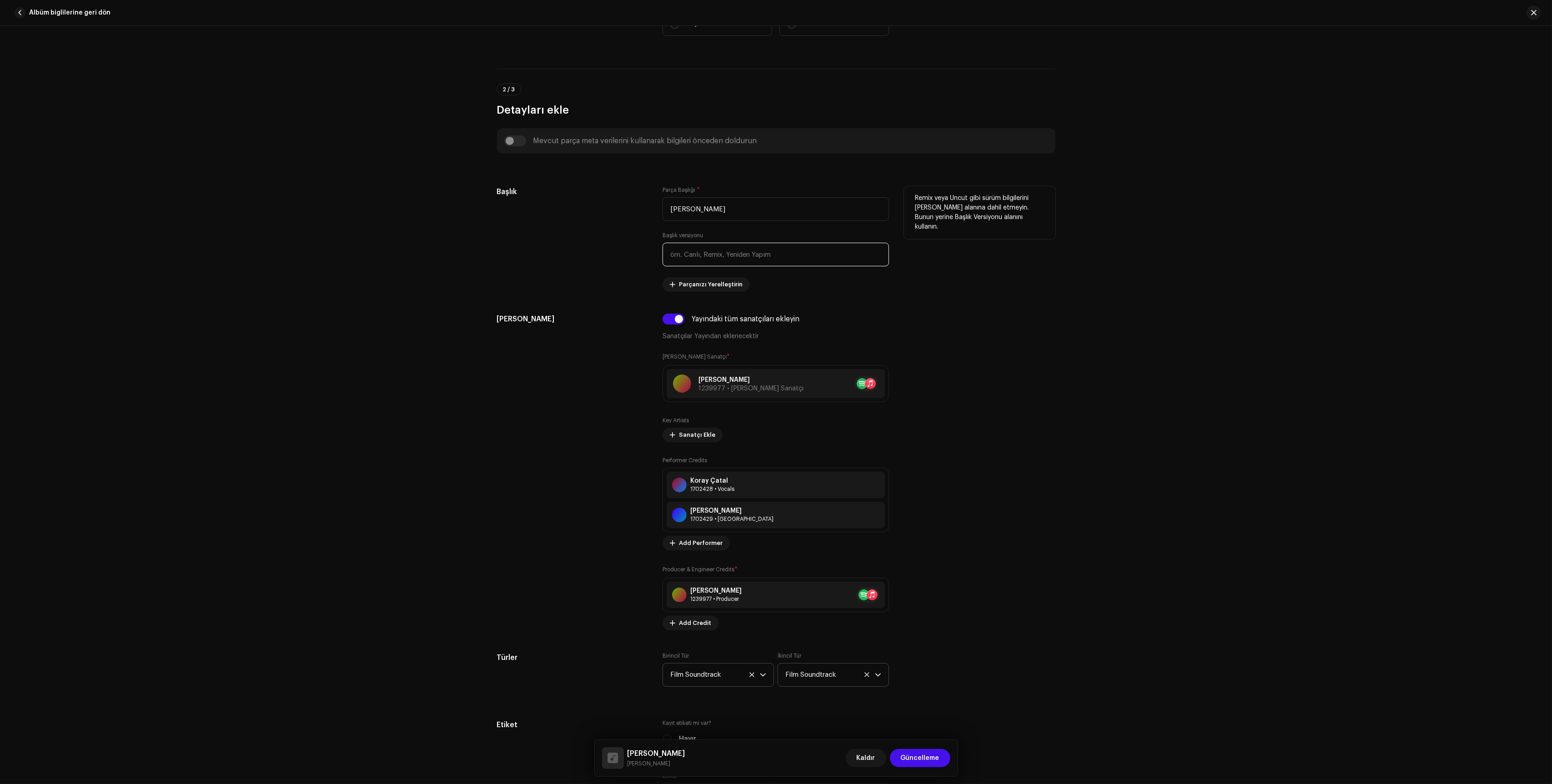
click at [785, 257] on input "text" at bounding box center [776, 254] width 227 height 23
type input "F"
type input "Dayı Bir Adamın Hikayesi Film Müzikleri"
click at [807, 257] on input "Dayı Bir Adamın Hikayesi Film Müzikleri" at bounding box center [776, 254] width 227 height 23
type input "Dayı Bir Adamın Hikayesi Film Müziği"
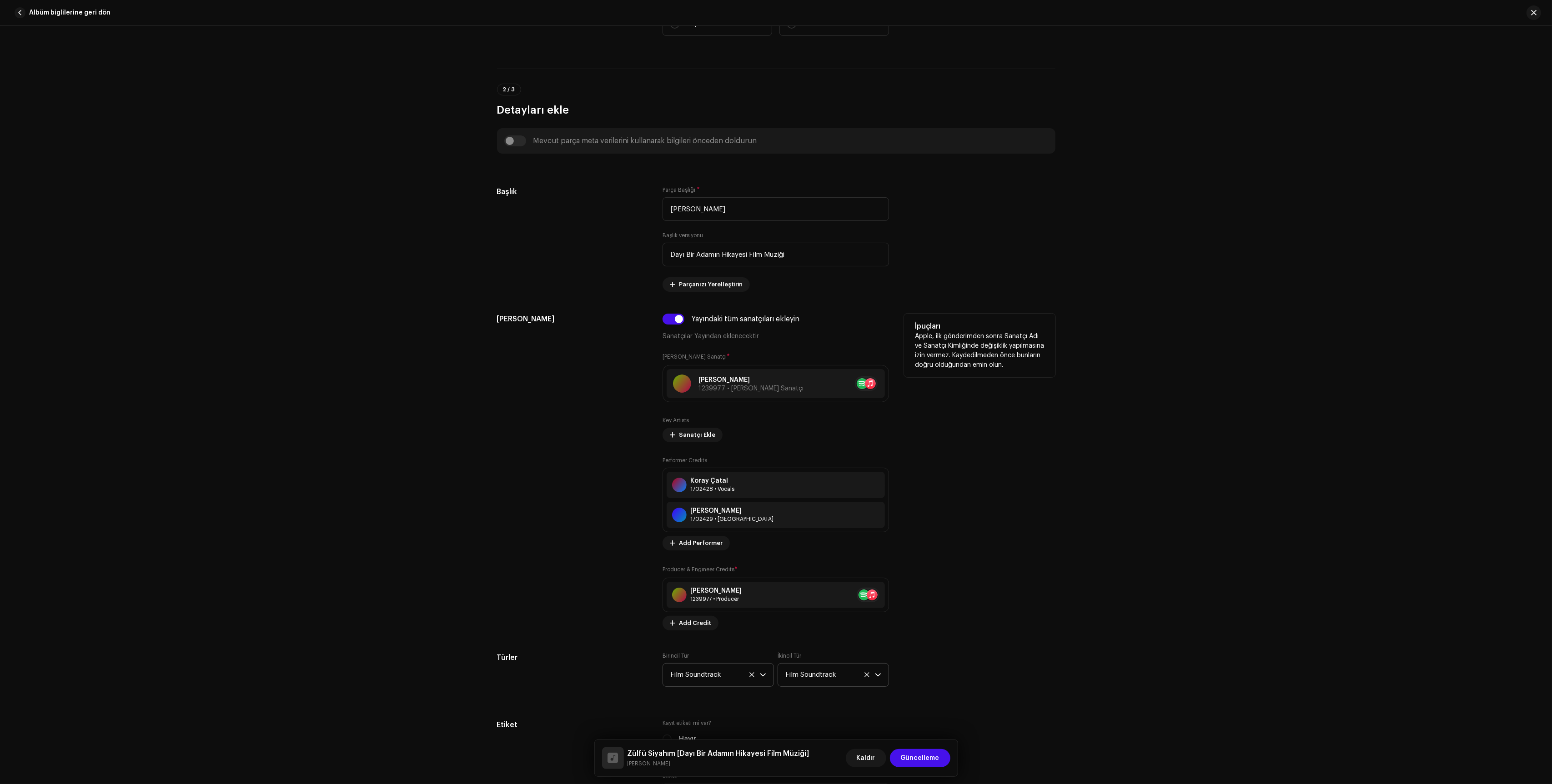
click at [991, 330] on h5 "İpuçları" at bounding box center [980, 326] width 130 height 11
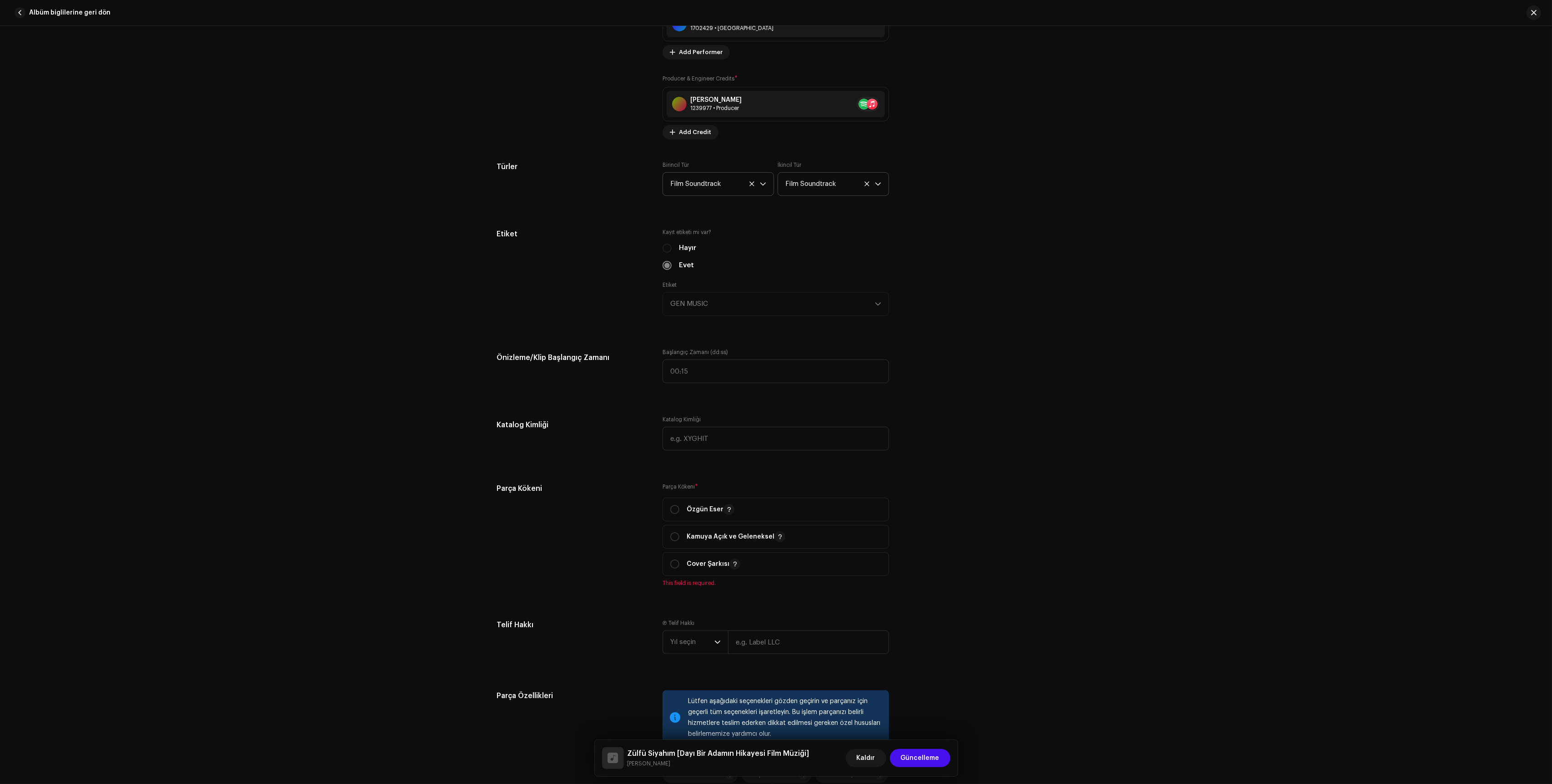
scroll to position [776, 0]
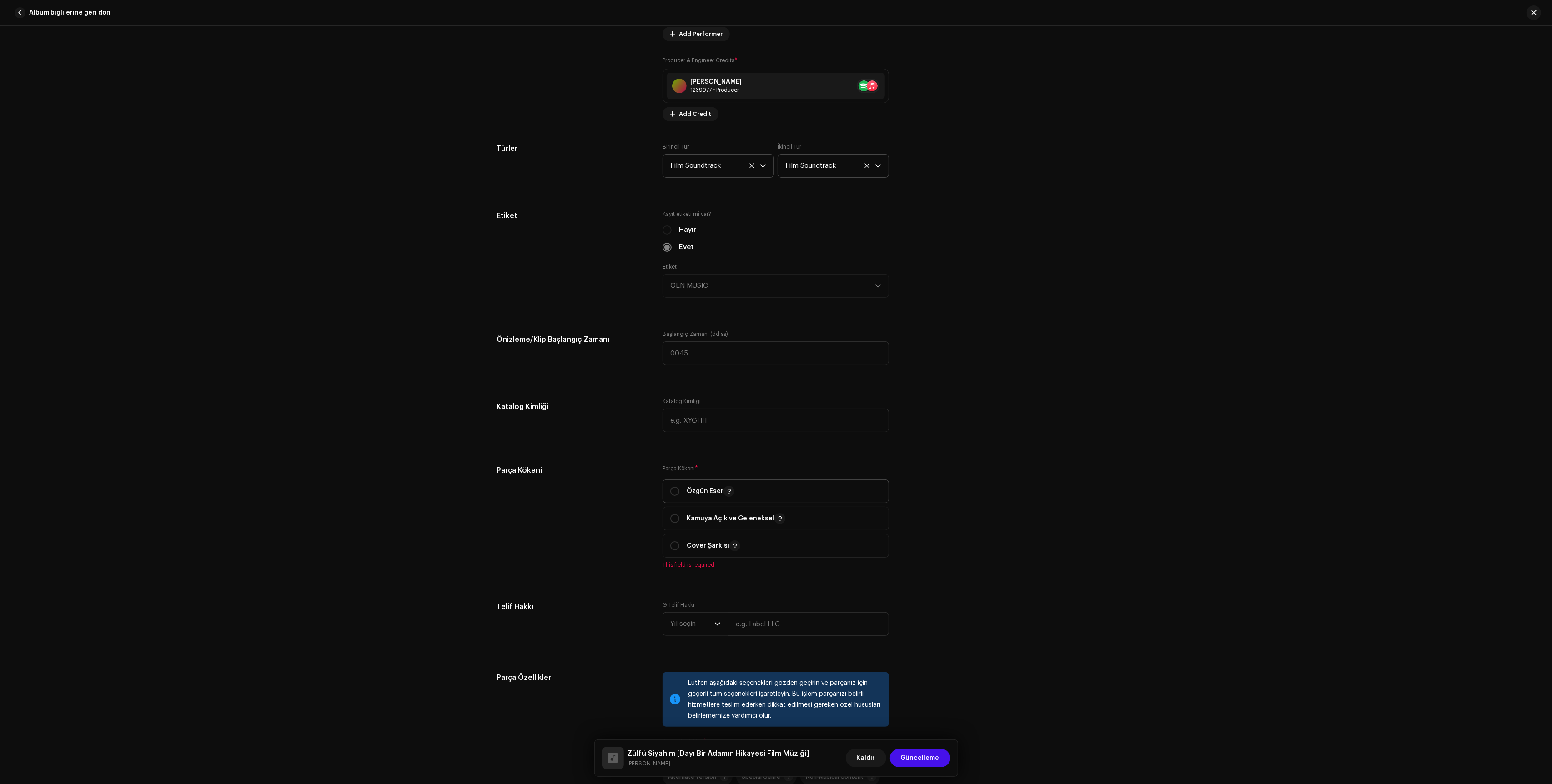
click at [693, 490] on span "Özgün Eser" at bounding box center [776, 491] width 211 height 23
radio input "true"
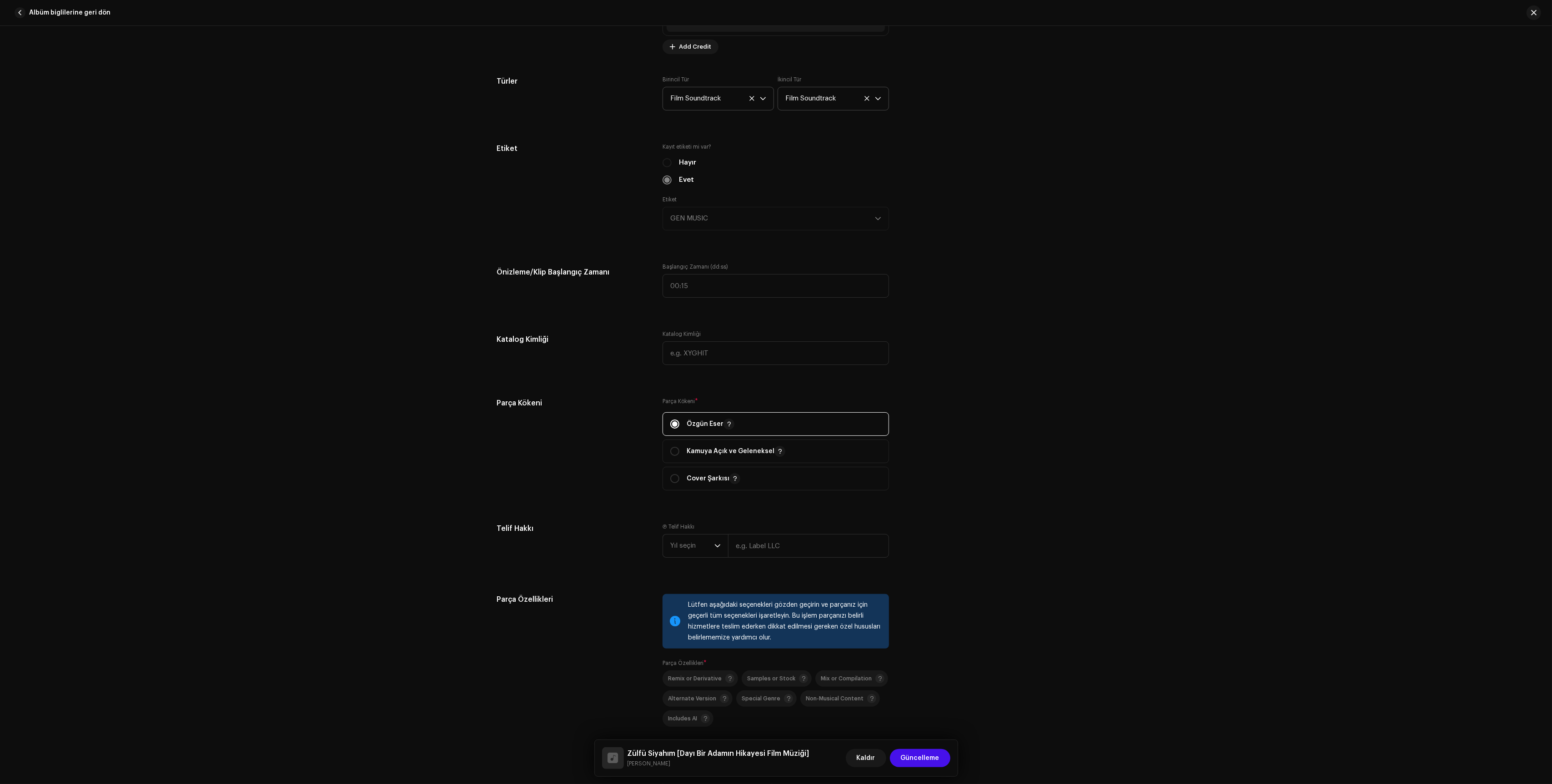
scroll to position [931, 0]
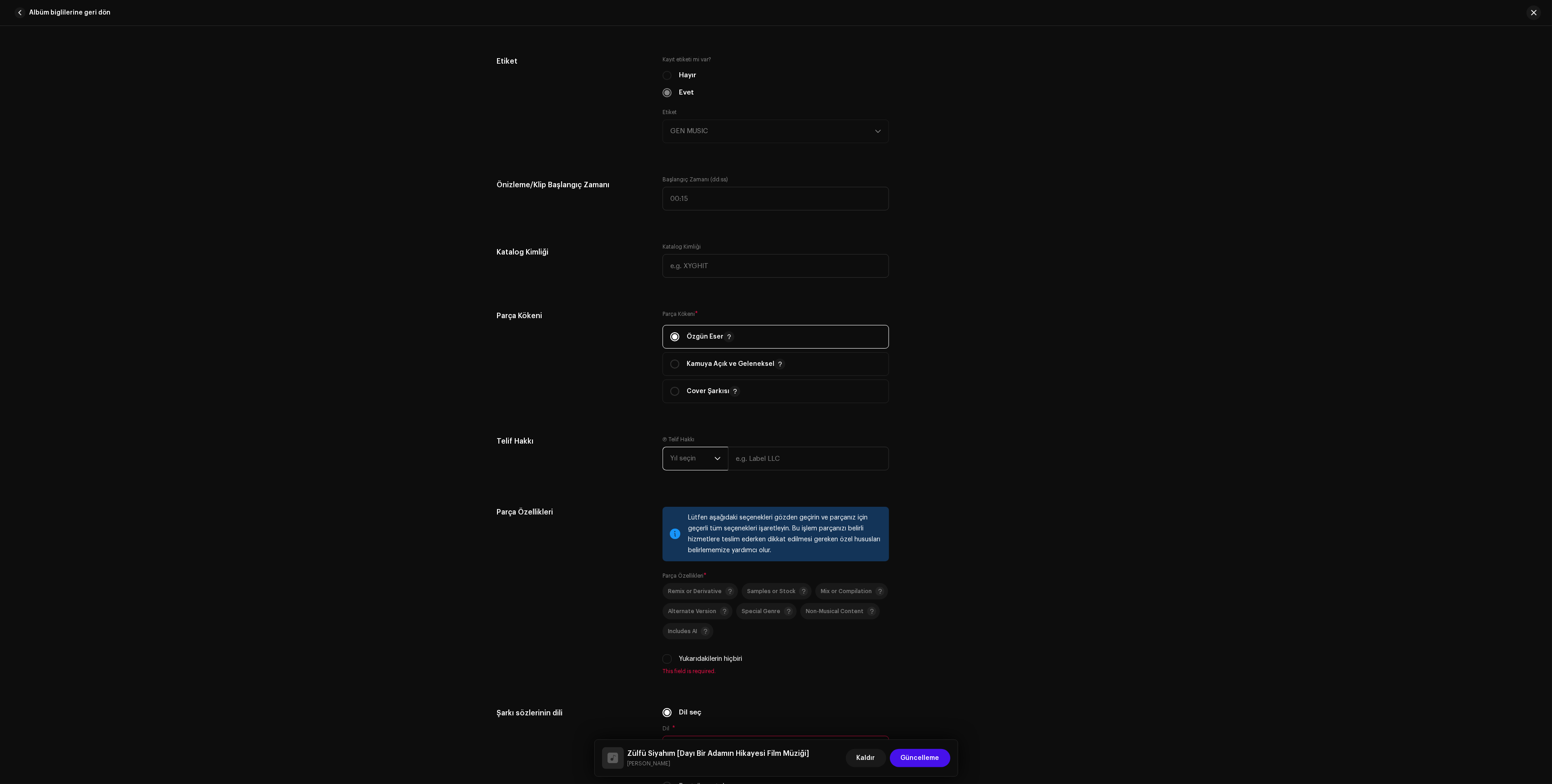
click at [697, 467] on span "Yıl seçin" at bounding box center [692, 459] width 44 height 23
click at [689, 524] on li "2021" at bounding box center [698, 515] width 64 height 18
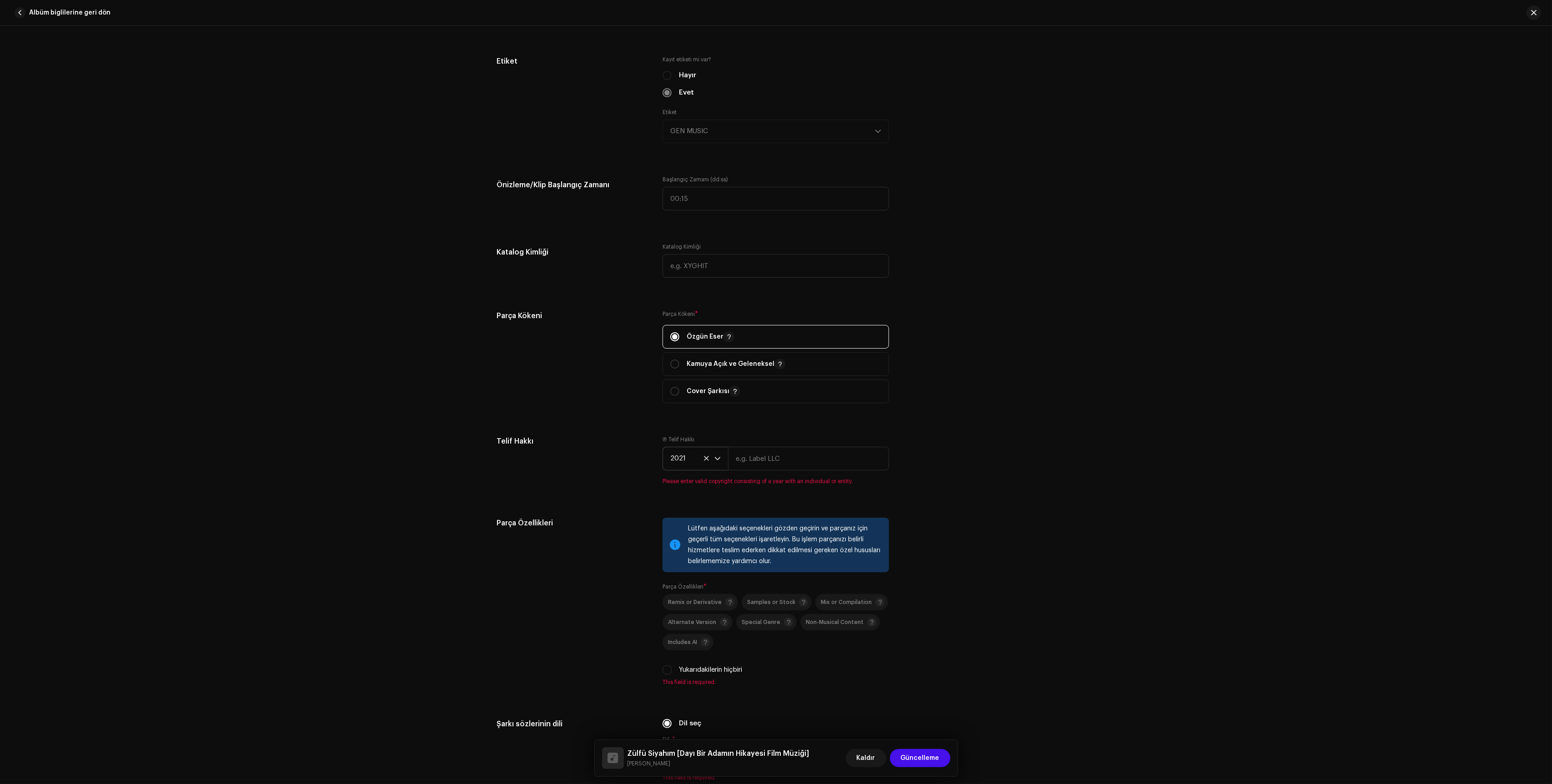
click at [761, 482] on div "Ⓟ Telif Hakkı 2021 Please enter valid copyright consisting of a year with an in…" at bounding box center [776, 461] width 227 height 49
click at [769, 468] on input "text" at bounding box center [808, 458] width 161 height 23
type input "GEN MUSIC"
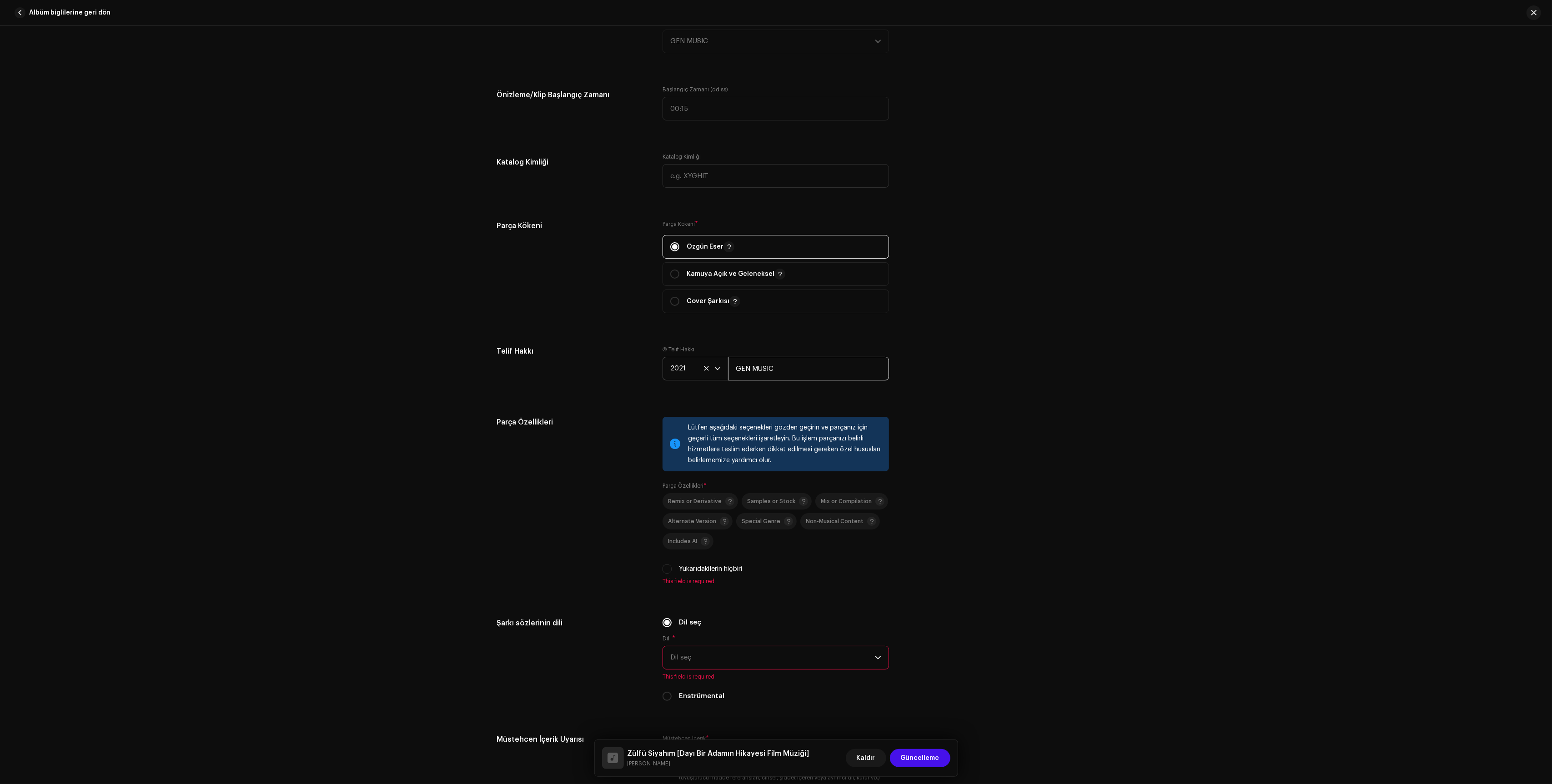
scroll to position [1103, 0]
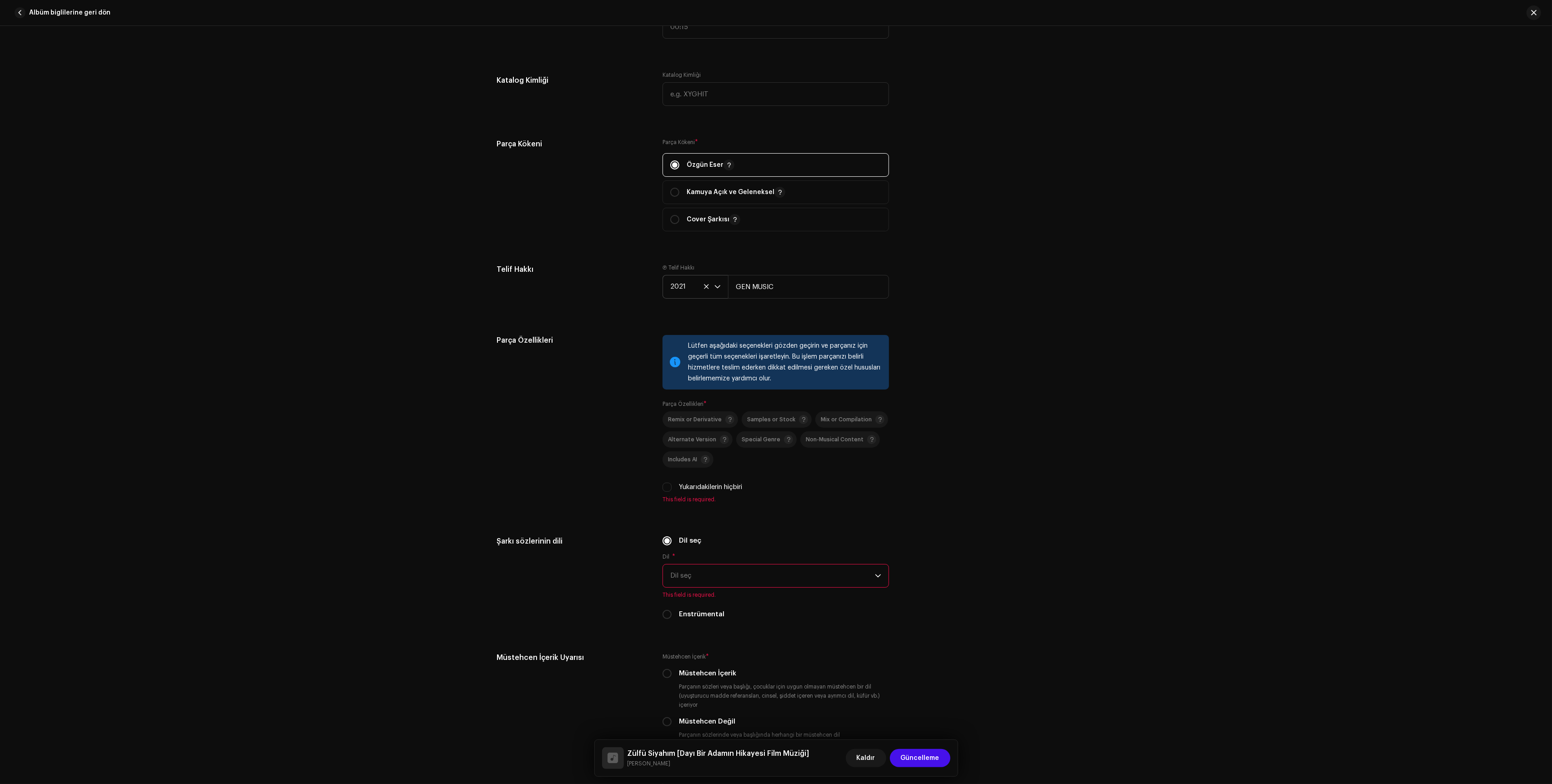
click at [707, 492] on label "Yukarıdakilerin hiçbiri" at bounding box center [710, 487] width 63 height 10
click at [672, 492] on input "Yukarıdakilerin hiçbiri" at bounding box center [667, 487] width 9 height 9
checkbox input "true"
click at [739, 559] on div "Dil * Dil seç This field is required." at bounding box center [776, 564] width 227 height 45
click at [739, 565] on span "Dil seç" at bounding box center [773, 565] width 205 height 23
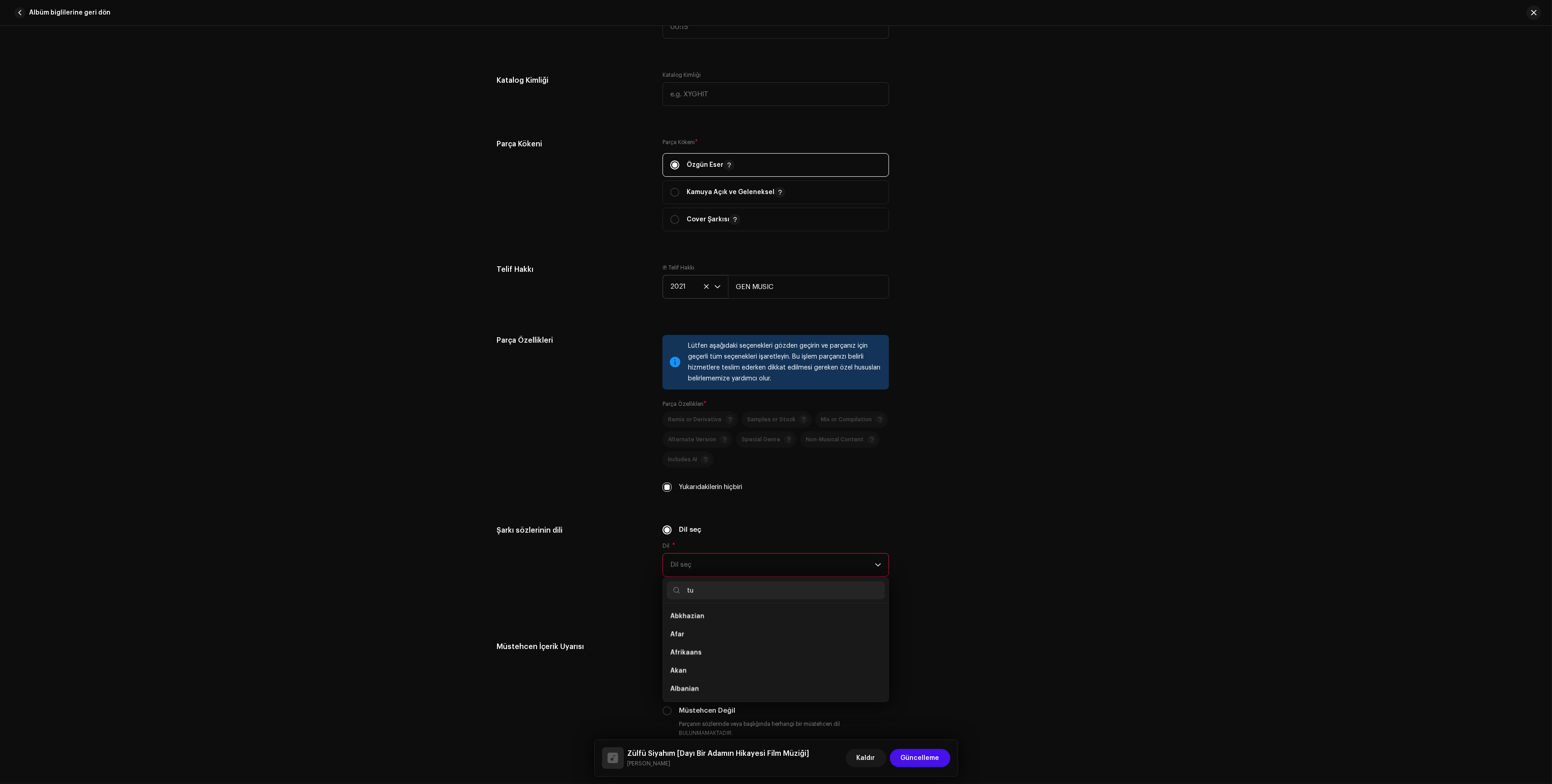
scroll to position [0, 0]
type input "turk"
click at [687, 621] on span "Turkish" at bounding box center [682, 616] width 23 height 9
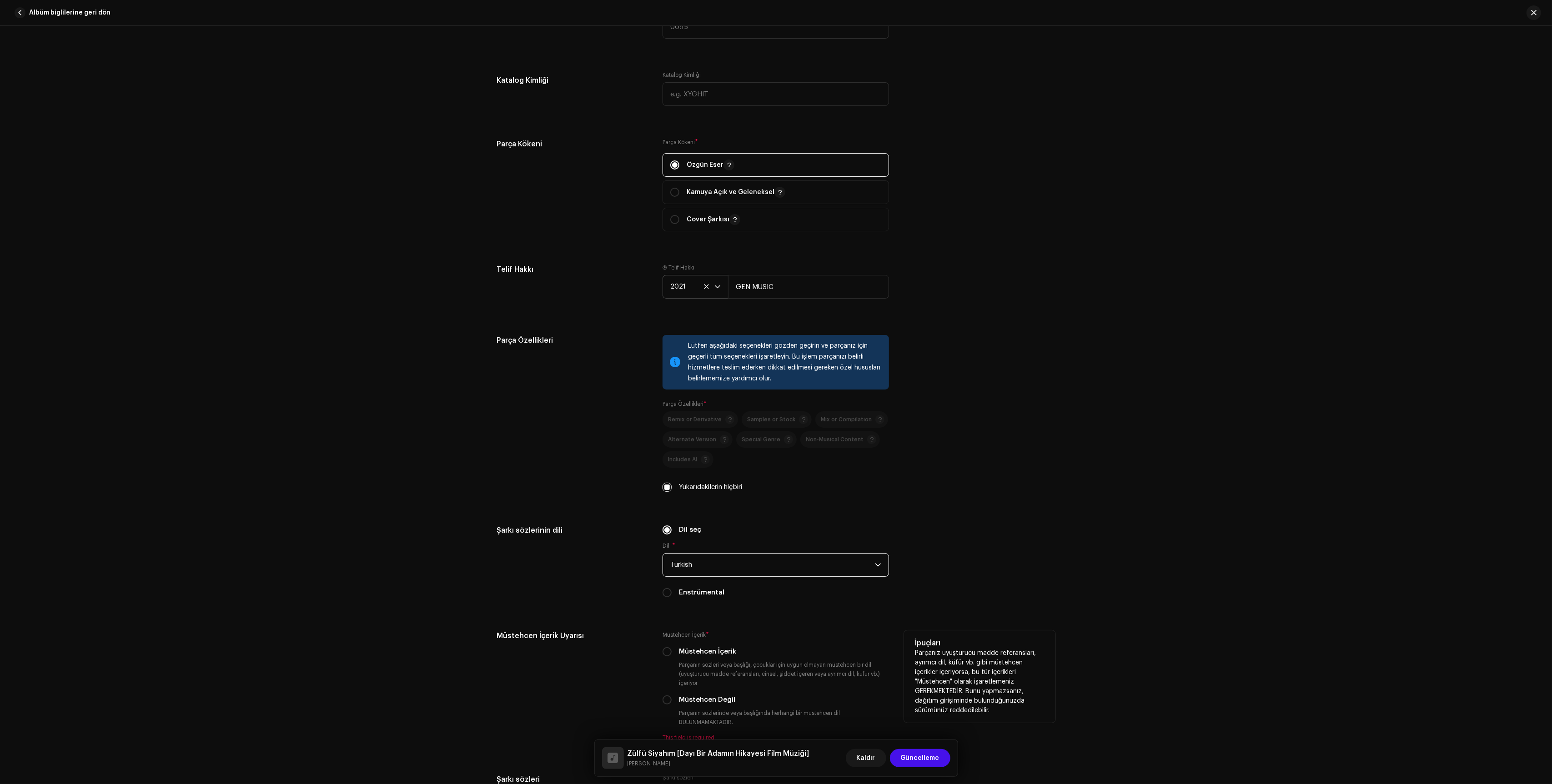
scroll to position [1284, 0]
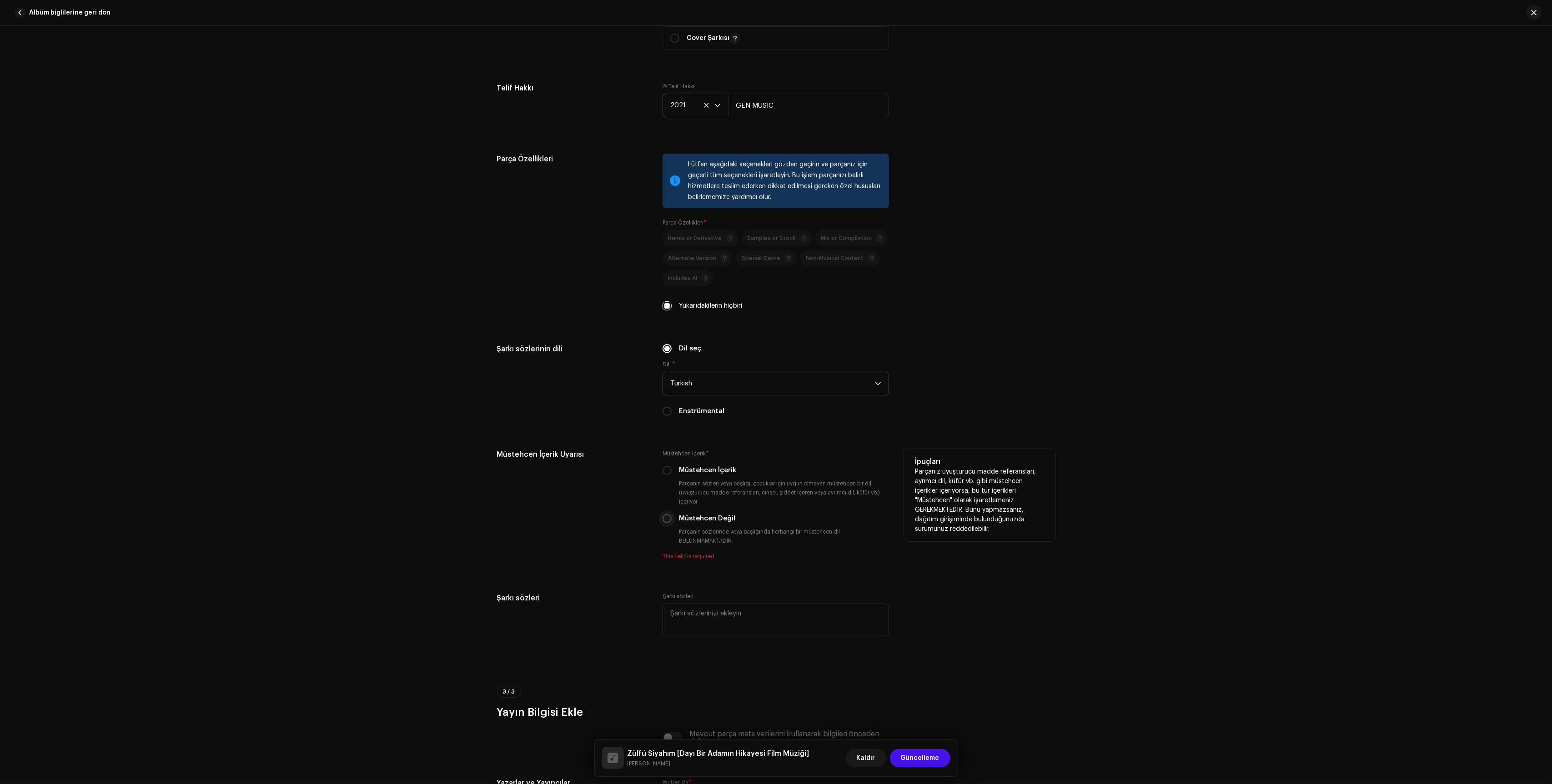
click at [665, 523] on input "Müstehcen Değil" at bounding box center [667, 518] width 9 height 9
radio input "true"
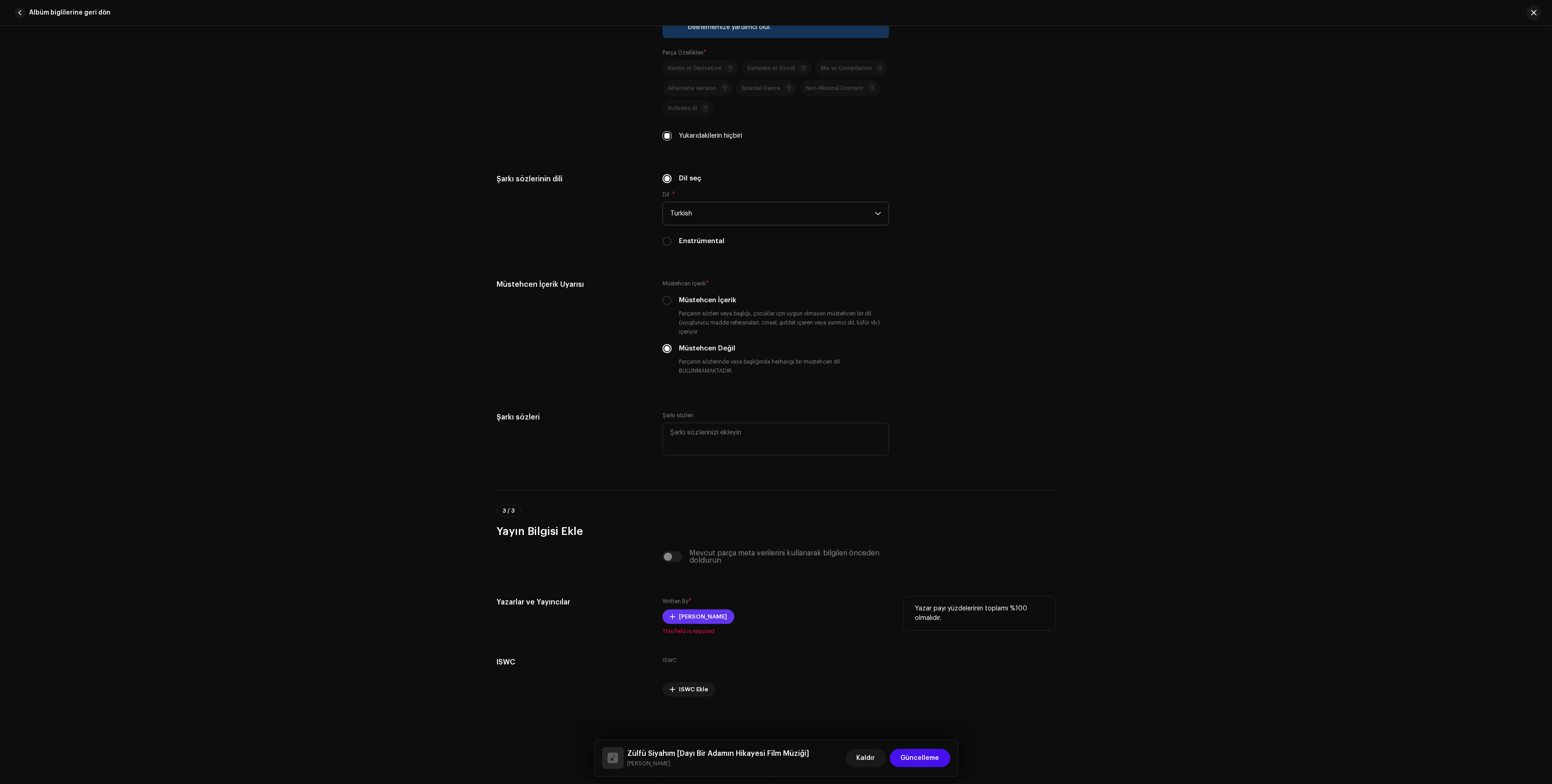
click at [693, 609] on span "[PERSON_NAME]" at bounding box center [703, 617] width 48 height 18
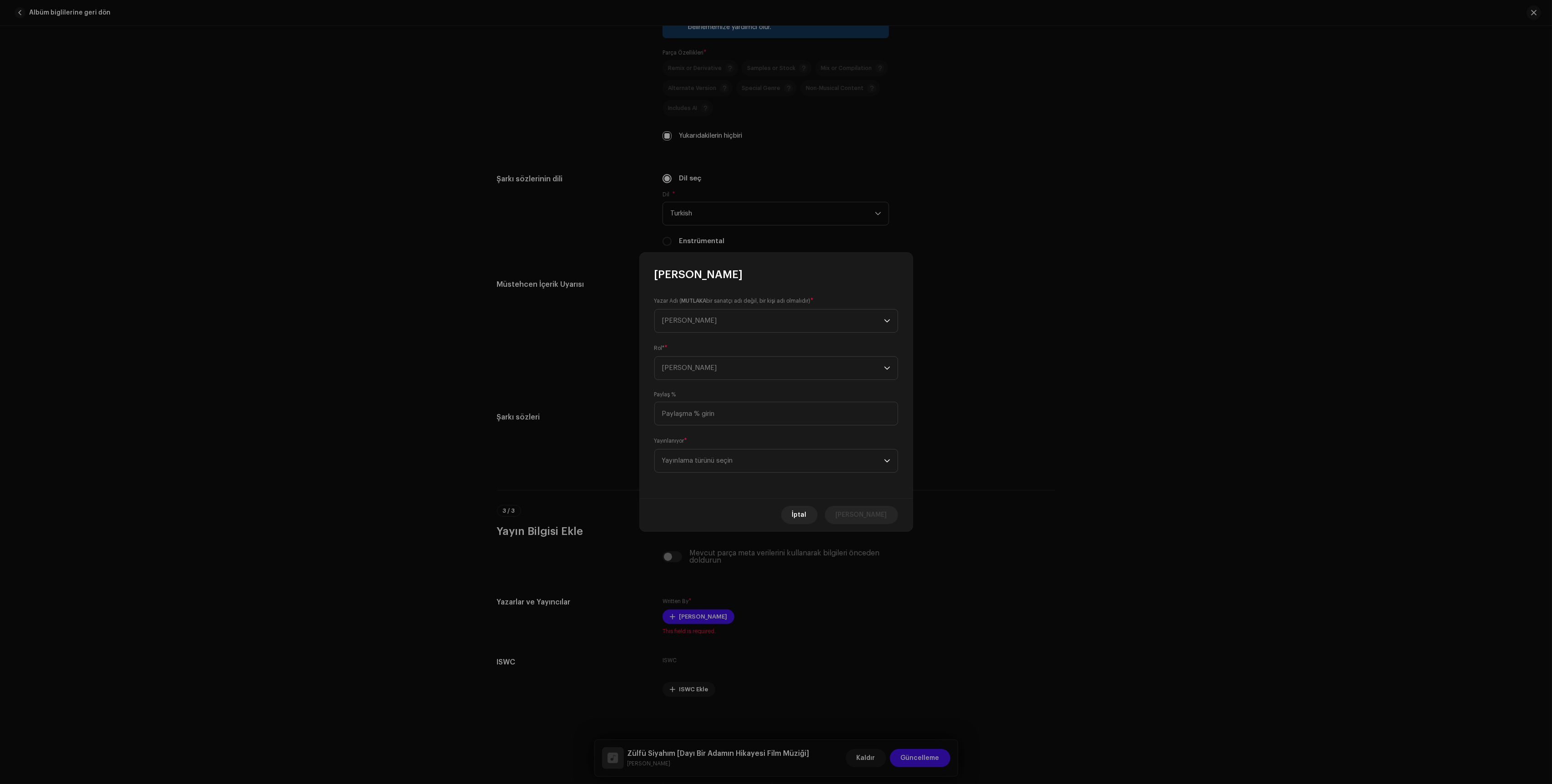
click at [759, 344] on div "Rol* * [PERSON_NAME]" at bounding box center [776, 362] width 244 height 36
click at [761, 331] on span "[PERSON_NAME]" at bounding box center [773, 321] width 222 height 23
click at [760, 417] on button "New Writer" at bounding box center [776, 424] width 236 height 18
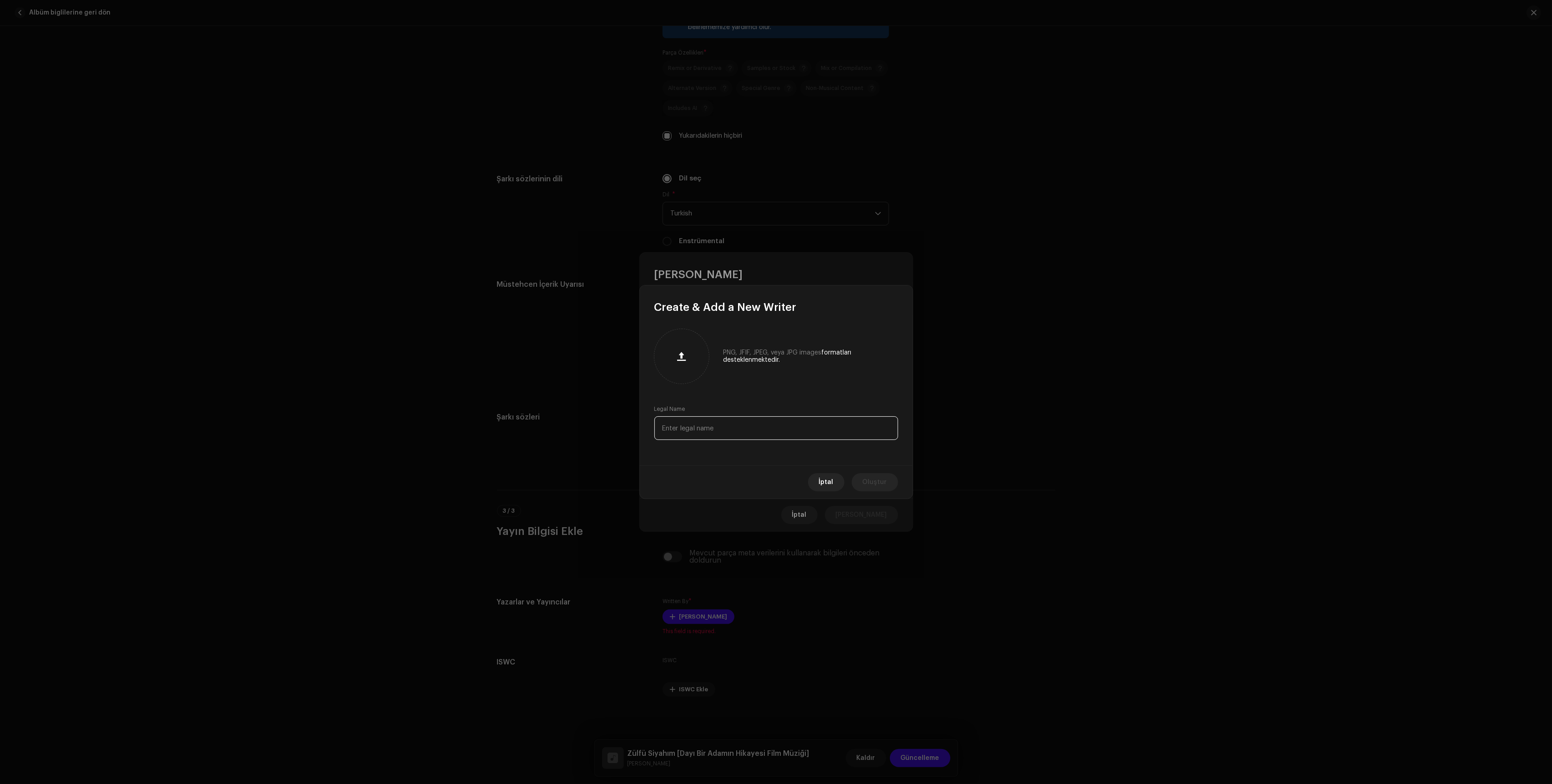
click at [757, 429] on input "text" at bounding box center [776, 428] width 244 height 23
type input "[PERSON_NAME]"
click at [874, 491] on span "Oluştur" at bounding box center [875, 482] width 25 height 18
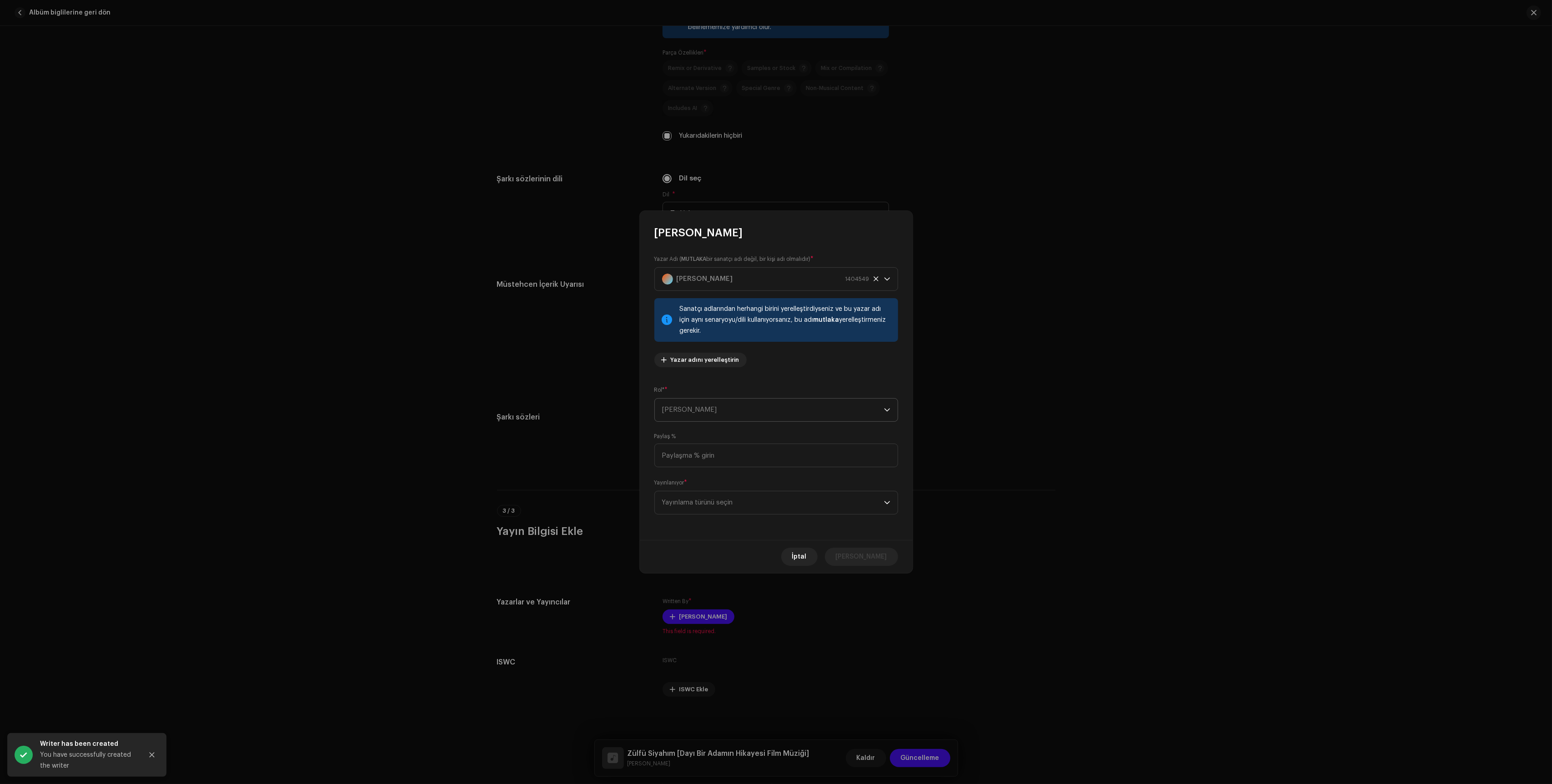
click at [752, 416] on span "[PERSON_NAME]" at bounding box center [773, 410] width 222 height 23
click at [735, 488] on li "Composer & Lyricist" at bounding box center [776, 489] width 236 height 18
click at [752, 457] on input at bounding box center [776, 455] width 244 height 23
click at [748, 502] on span "Yayınlama türünü seçin" at bounding box center [773, 503] width 222 height 23
click at [739, 527] on span "Copyright control (self-published)" at bounding box center [716, 527] width 109 height 9
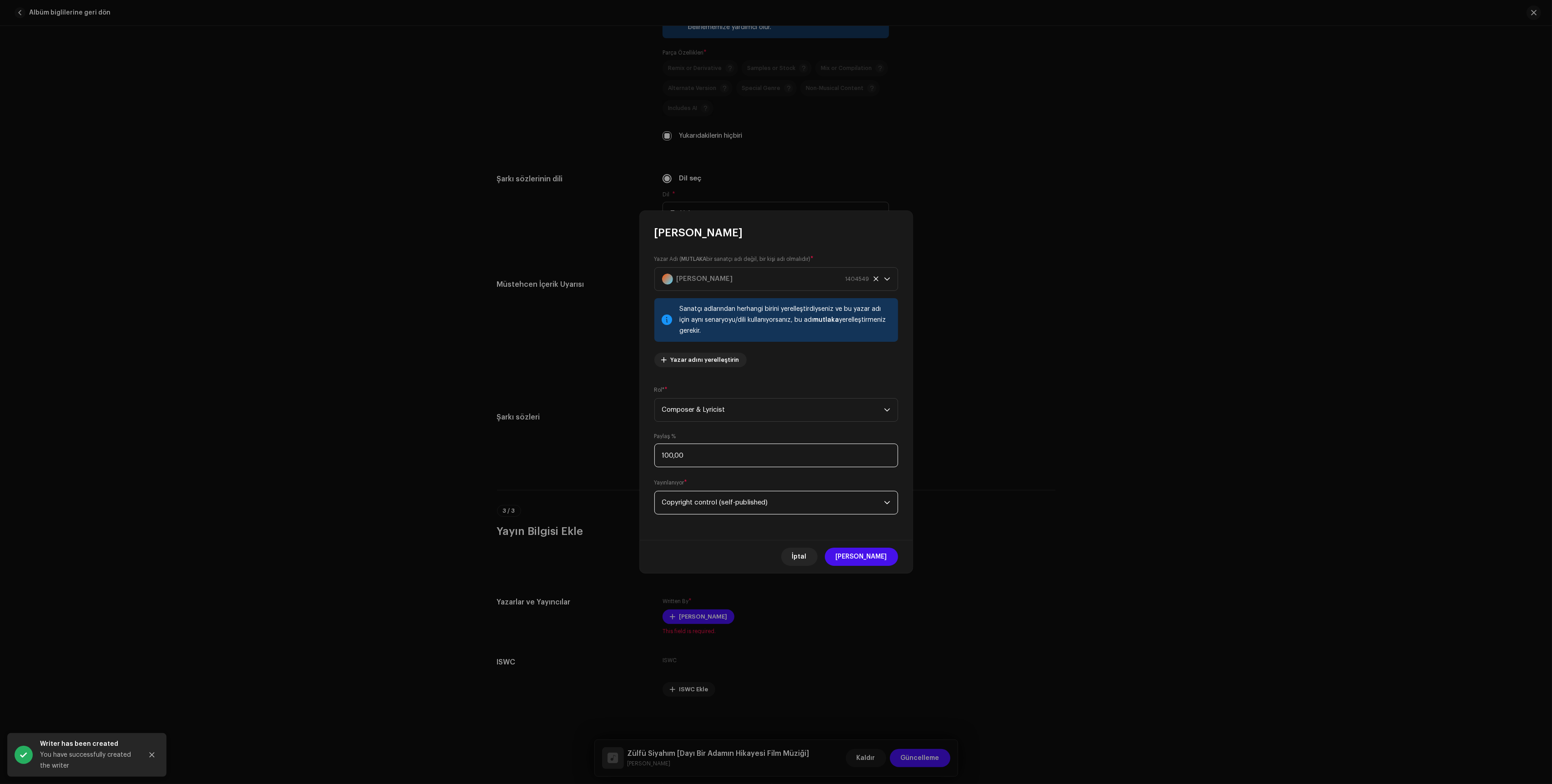
click at [783, 461] on input "100,00" at bounding box center [776, 455] width 244 height 23
type input "90,00"
click at [868, 561] on span "[PERSON_NAME]" at bounding box center [861, 556] width 51 height 18
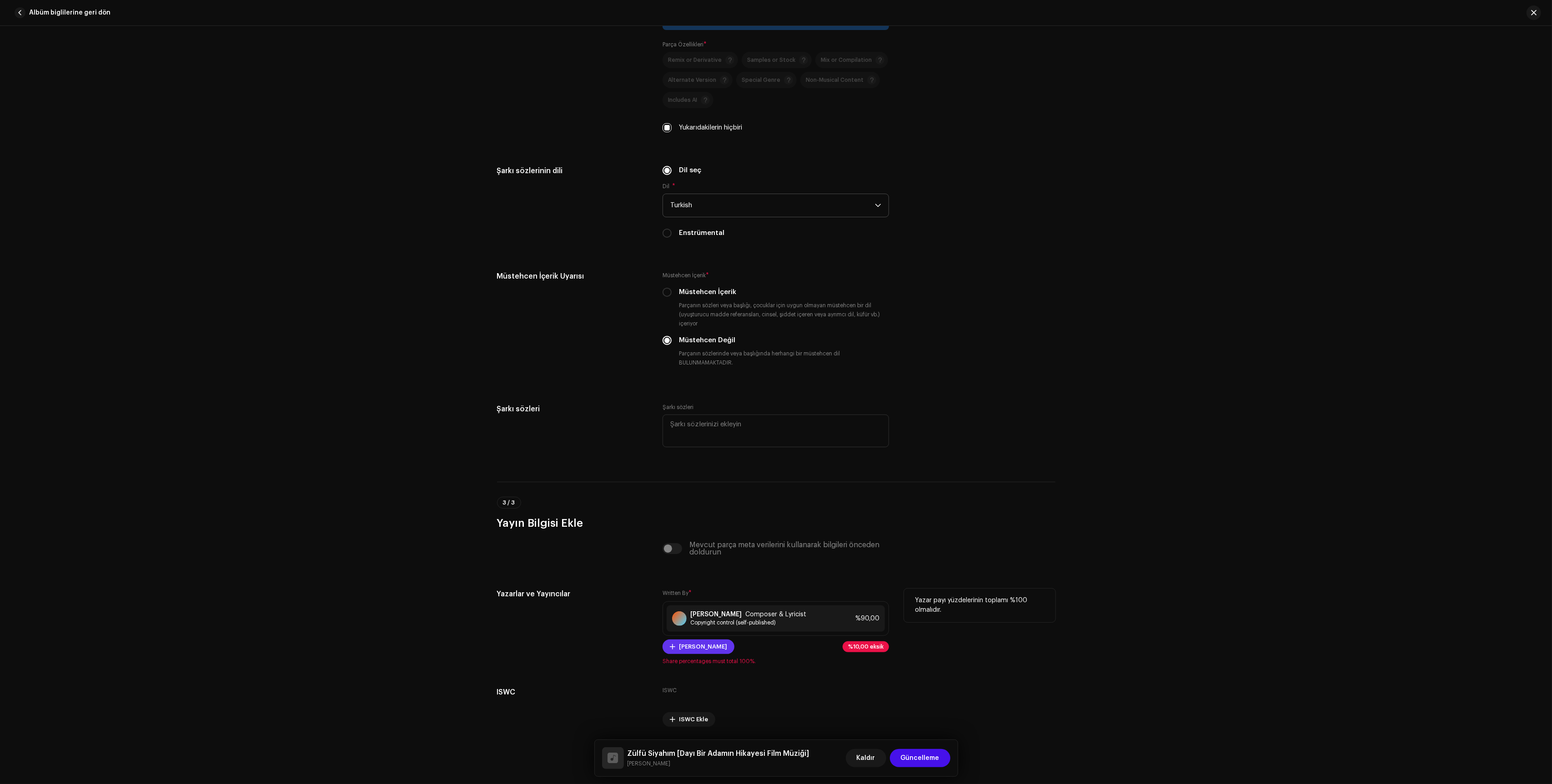
click at [683, 656] on span "[PERSON_NAME]" at bounding box center [703, 647] width 48 height 18
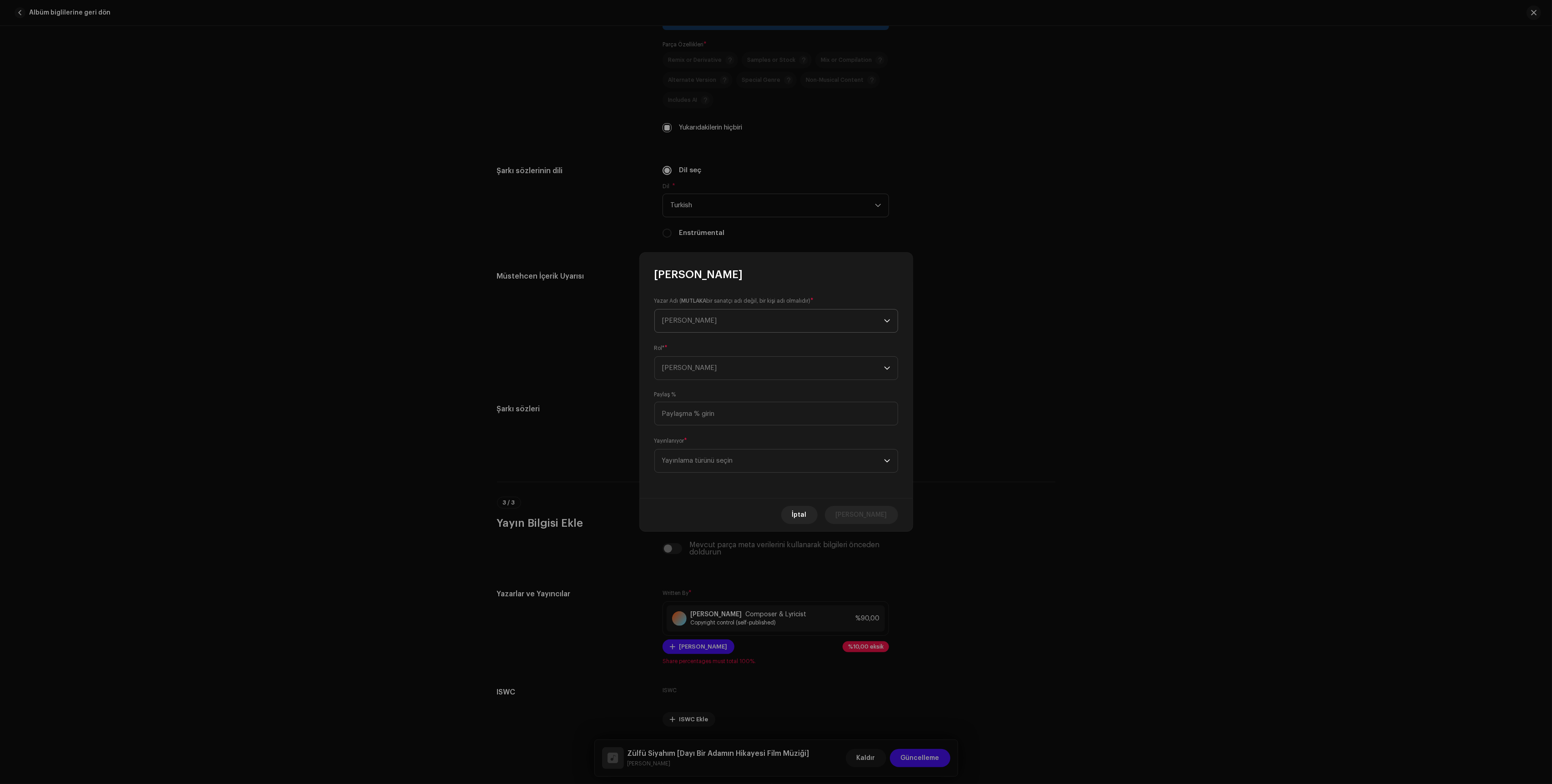
click at [779, 315] on span "[PERSON_NAME]" at bounding box center [773, 321] width 222 height 23
type input "Yıldı"
click at [731, 372] on div "[PERSON_NAME] 922051" at bounding box center [776, 372] width 228 height 11
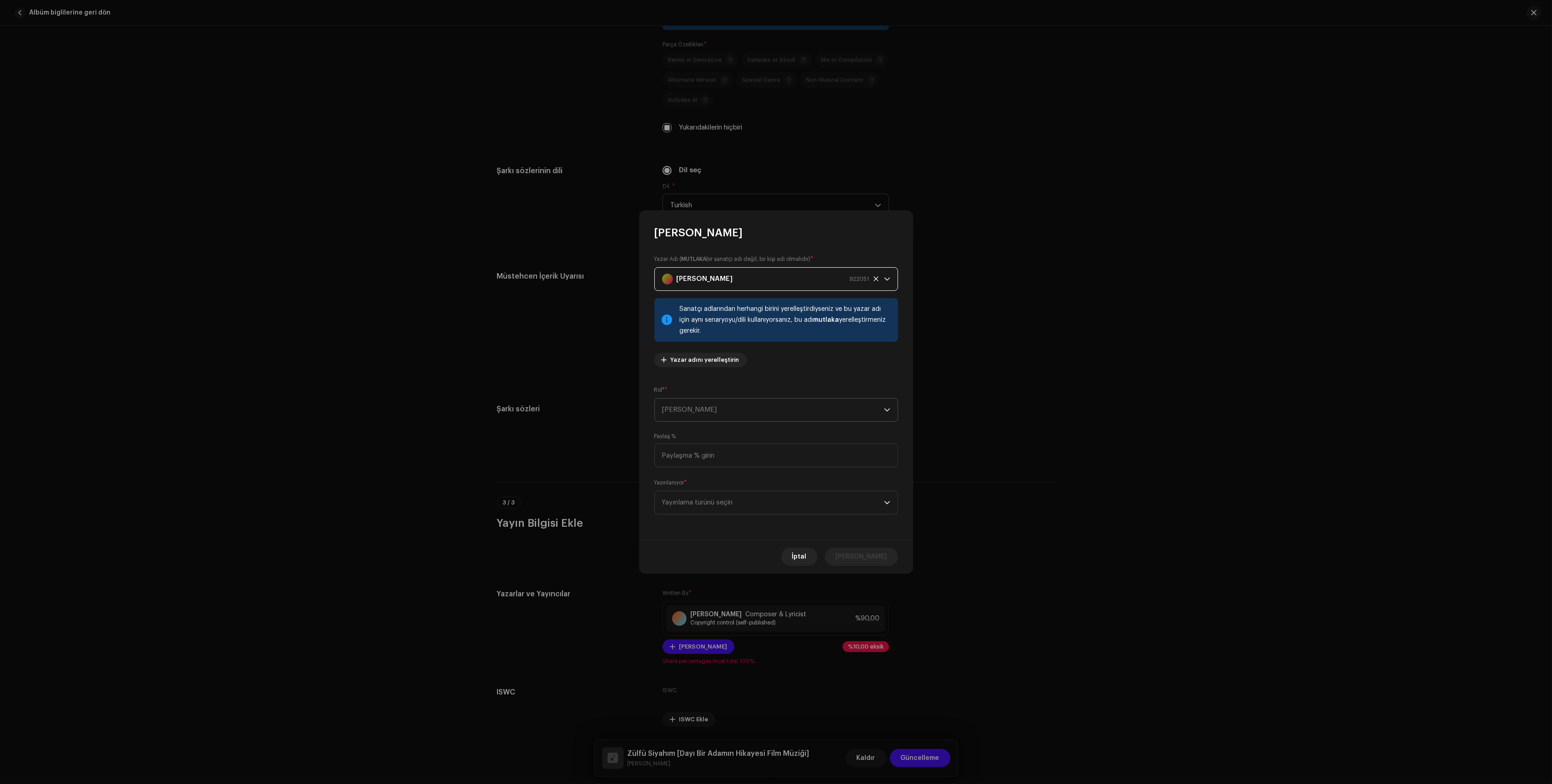
click at [729, 411] on span "[PERSON_NAME]" at bounding box center [773, 410] width 222 height 23
click at [751, 382] on div "Yazar Adı ( MUTLAKA bir sanatçı adı değil, bir kişi adı olmalıdır) * [PERSON_NA…" at bounding box center [776, 390] width 273 height 300
click at [752, 383] on div "Rol* * Rol Seçin This field is required." at bounding box center [776, 403] width 244 height 47
click at [746, 423] on span "This field is required." at bounding box center [776, 423] width 244 height 7
click at [746, 407] on span "[PERSON_NAME]" at bounding box center [773, 405] width 222 height 23
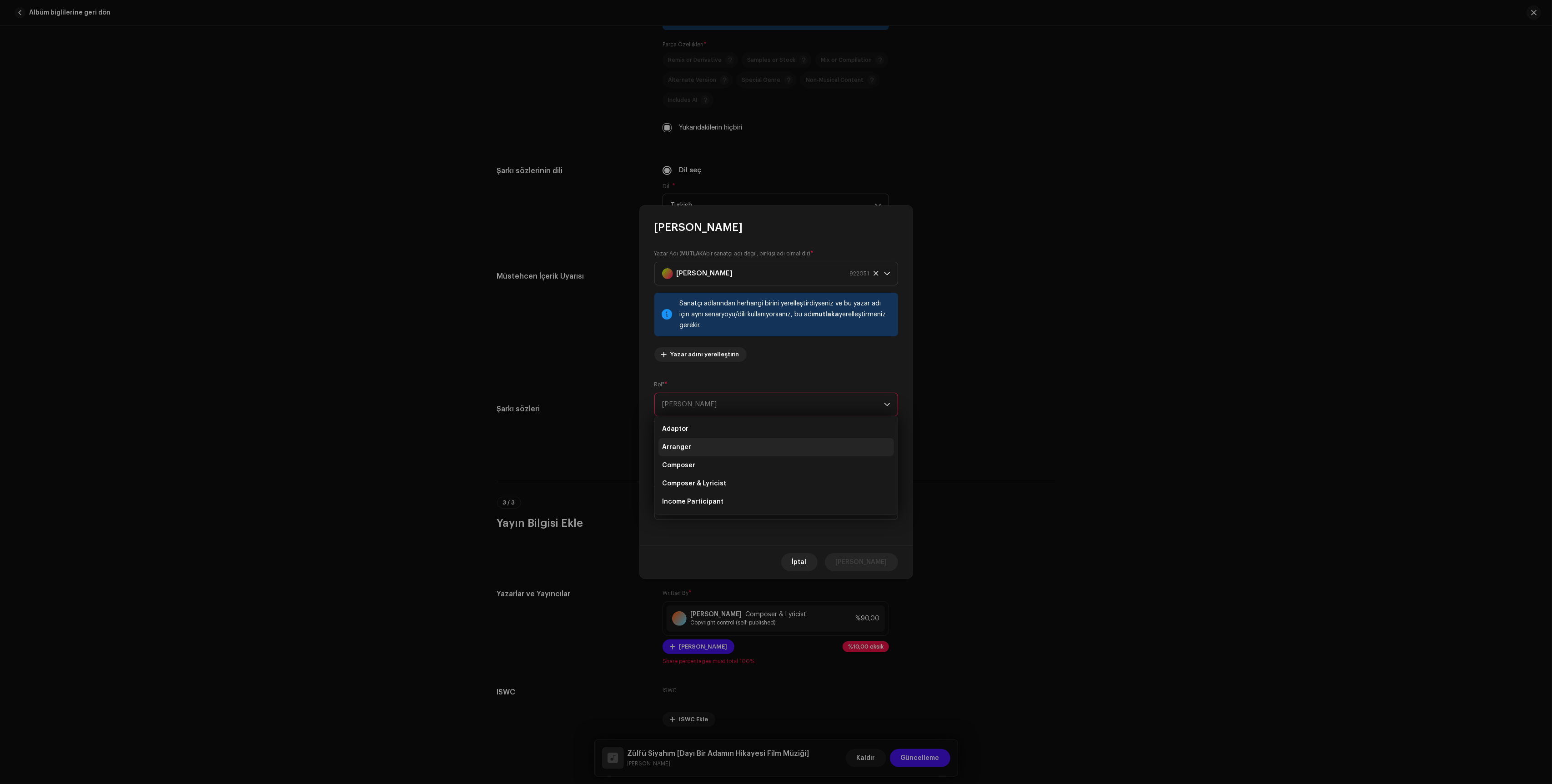
click at [734, 449] on li "Arranger" at bounding box center [776, 447] width 236 height 18
click at [730, 458] on input at bounding box center [776, 455] width 244 height 23
type input "10,00"
click at [722, 507] on span "Yayınlama türünü seçin" at bounding box center [773, 503] width 222 height 23
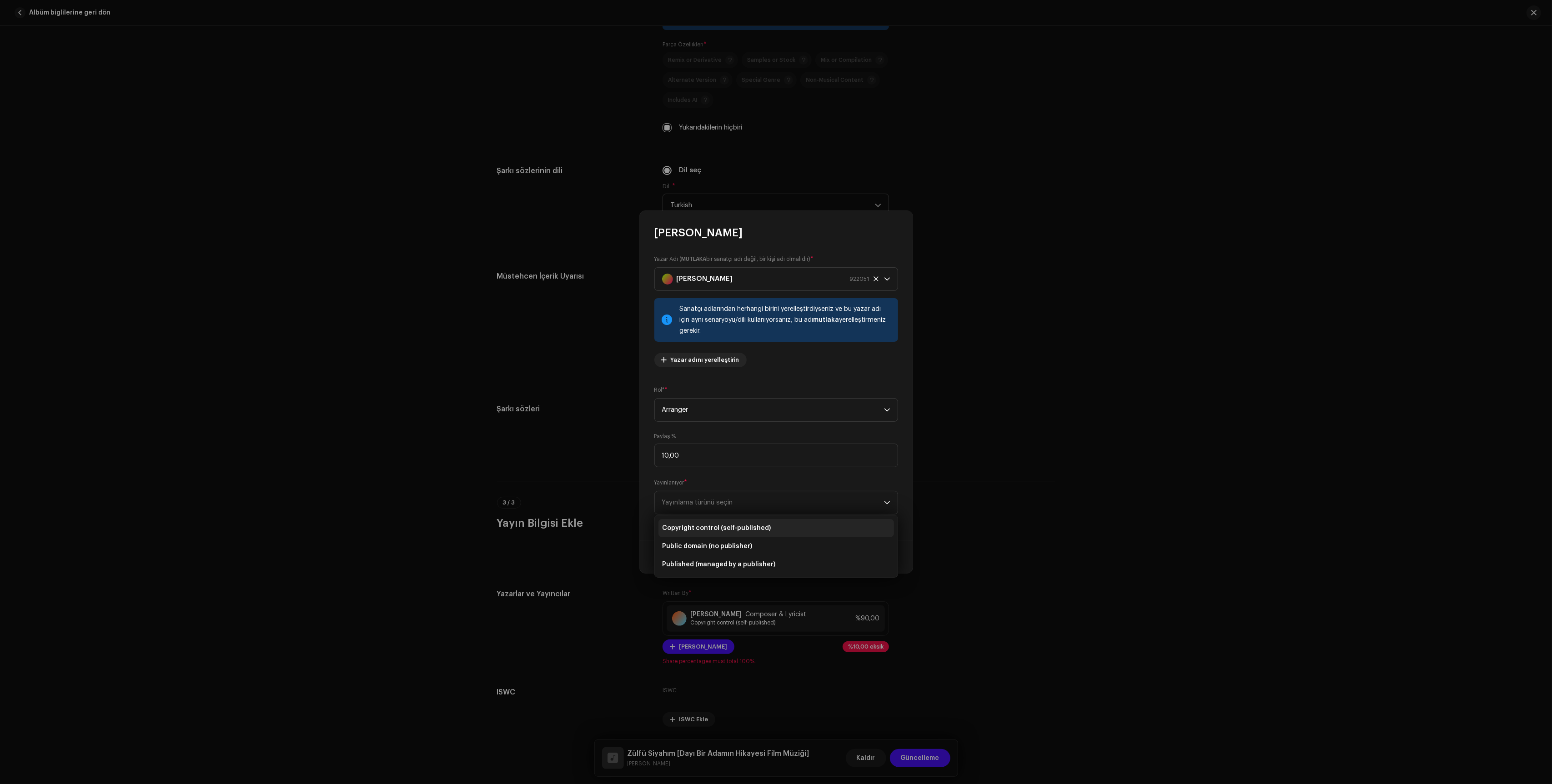
click at [722, 526] on span "Copyright control (self-published)" at bounding box center [716, 527] width 109 height 9
click at [870, 555] on span "[PERSON_NAME]" at bounding box center [861, 556] width 51 height 18
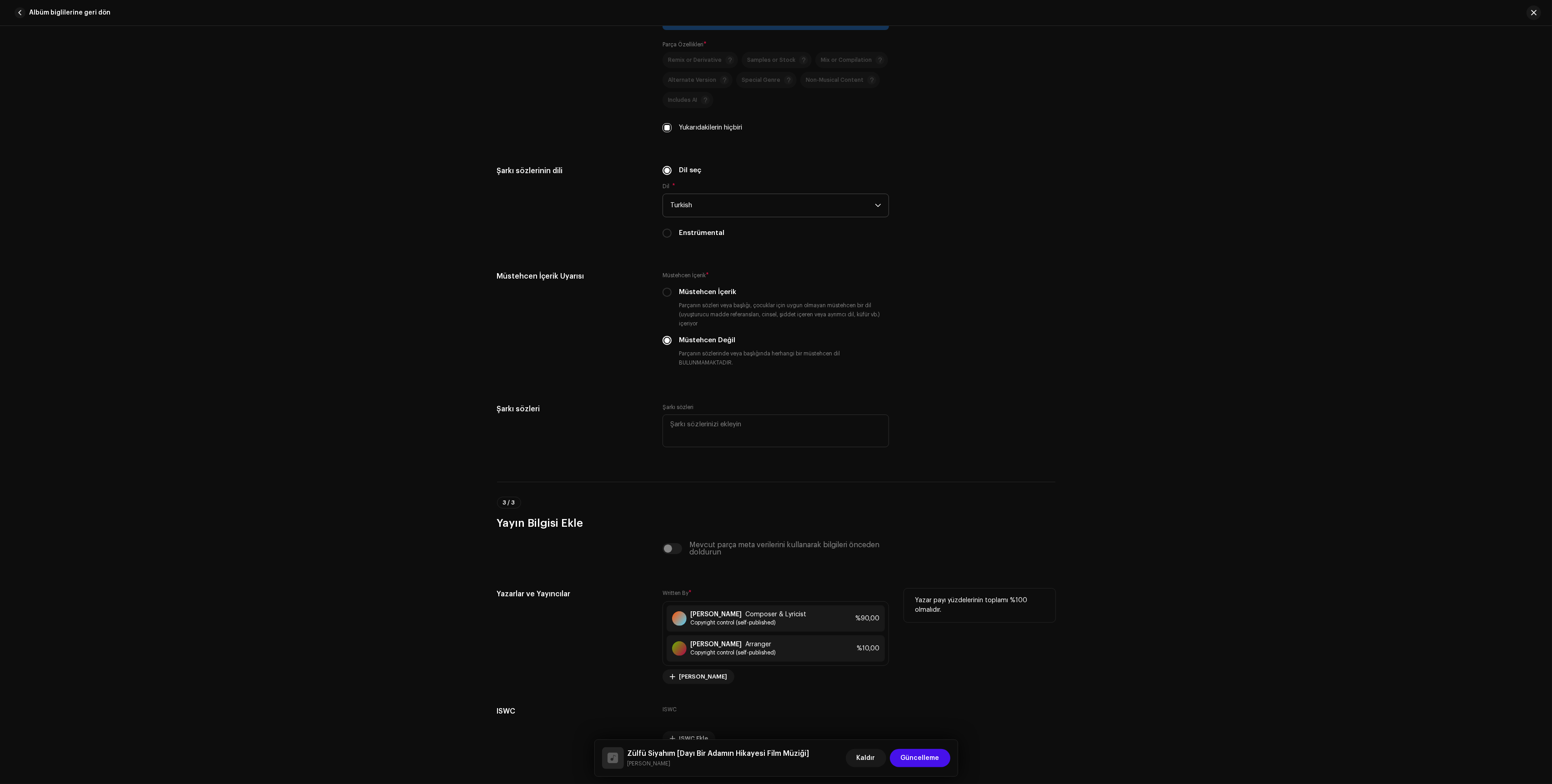
scroll to position [1520, 0]
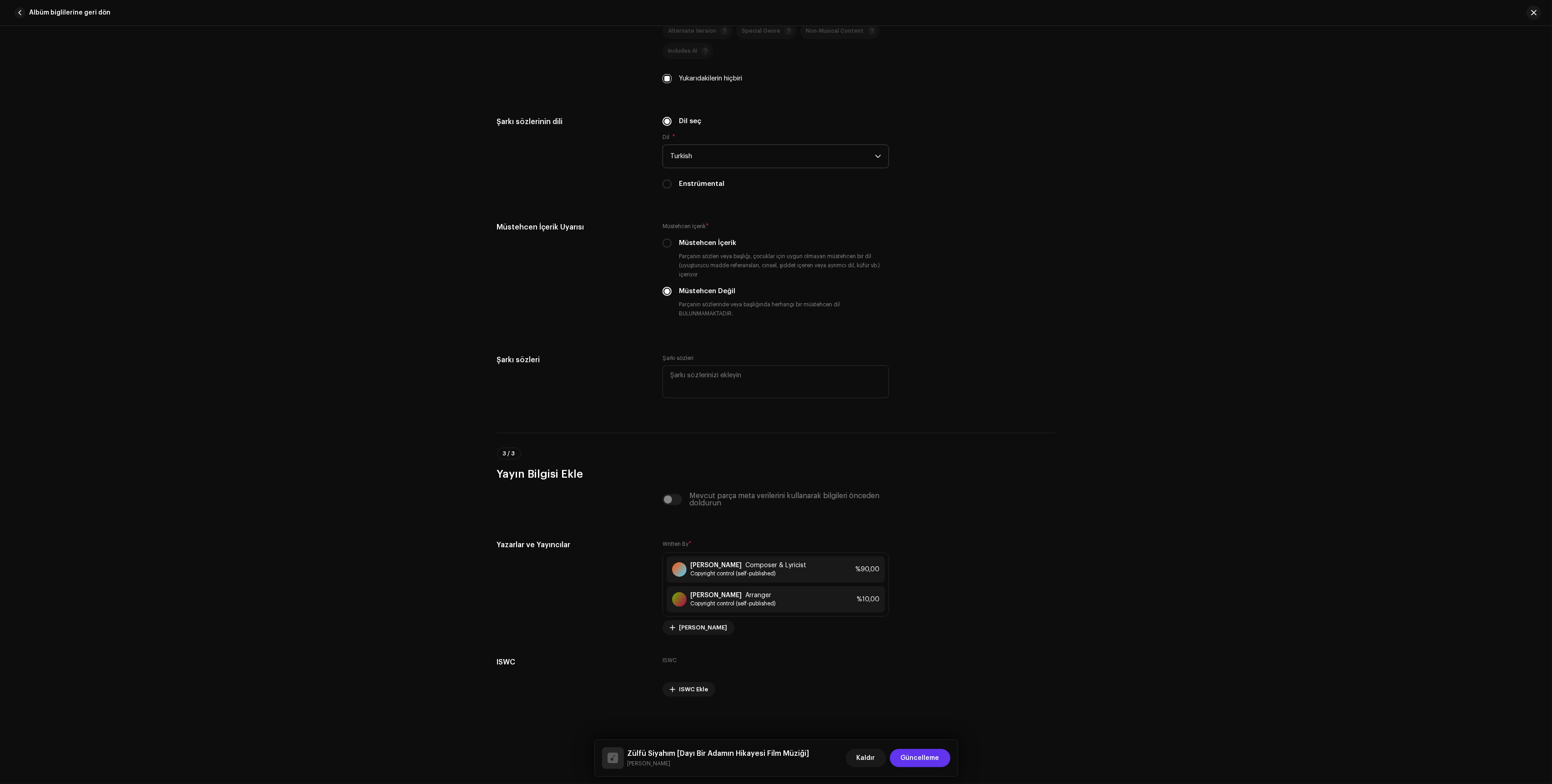
click at [928, 754] on span "Güncelleme" at bounding box center [920, 758] width 39 height 18
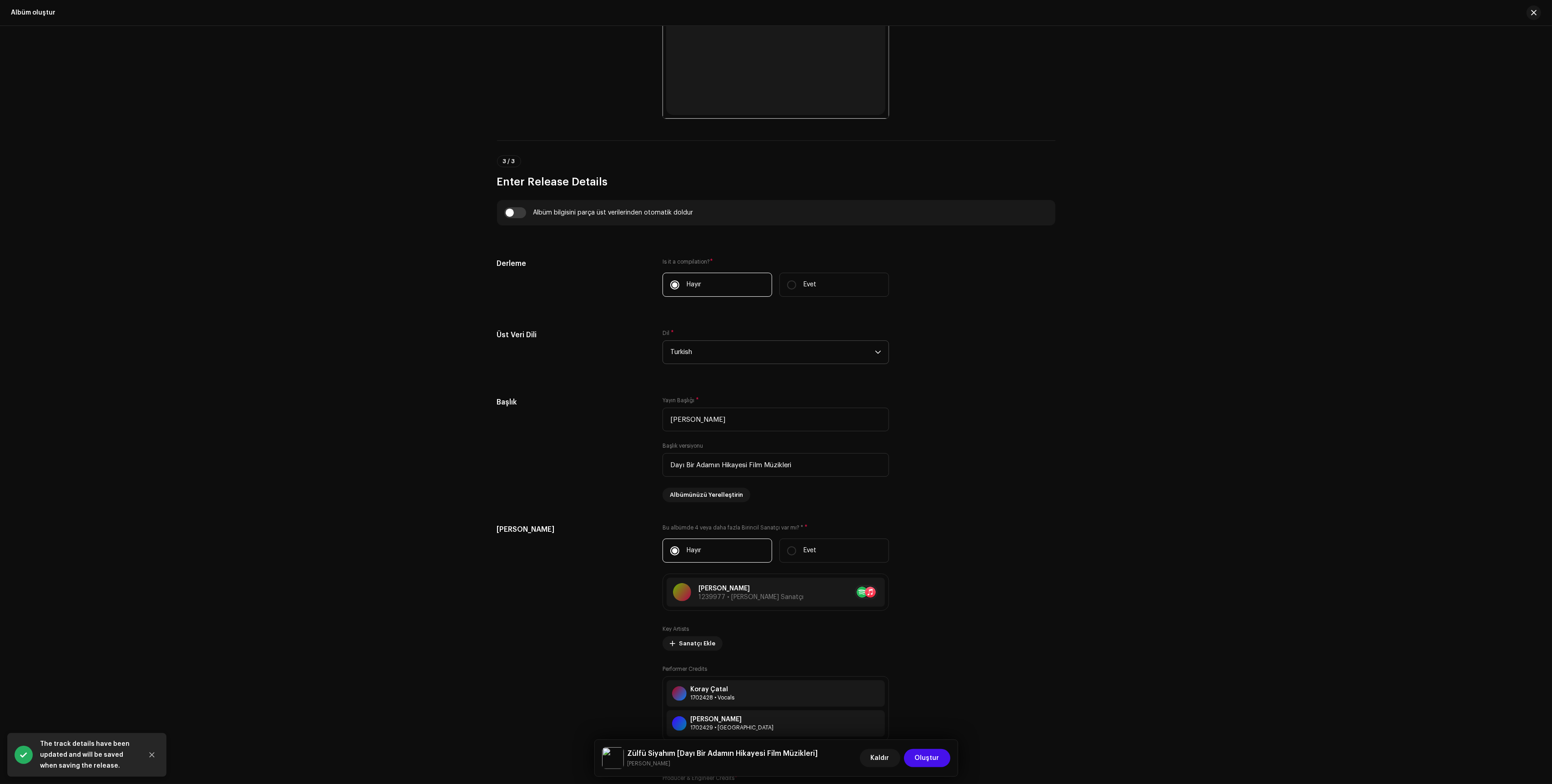
scroll to position [508, 0]
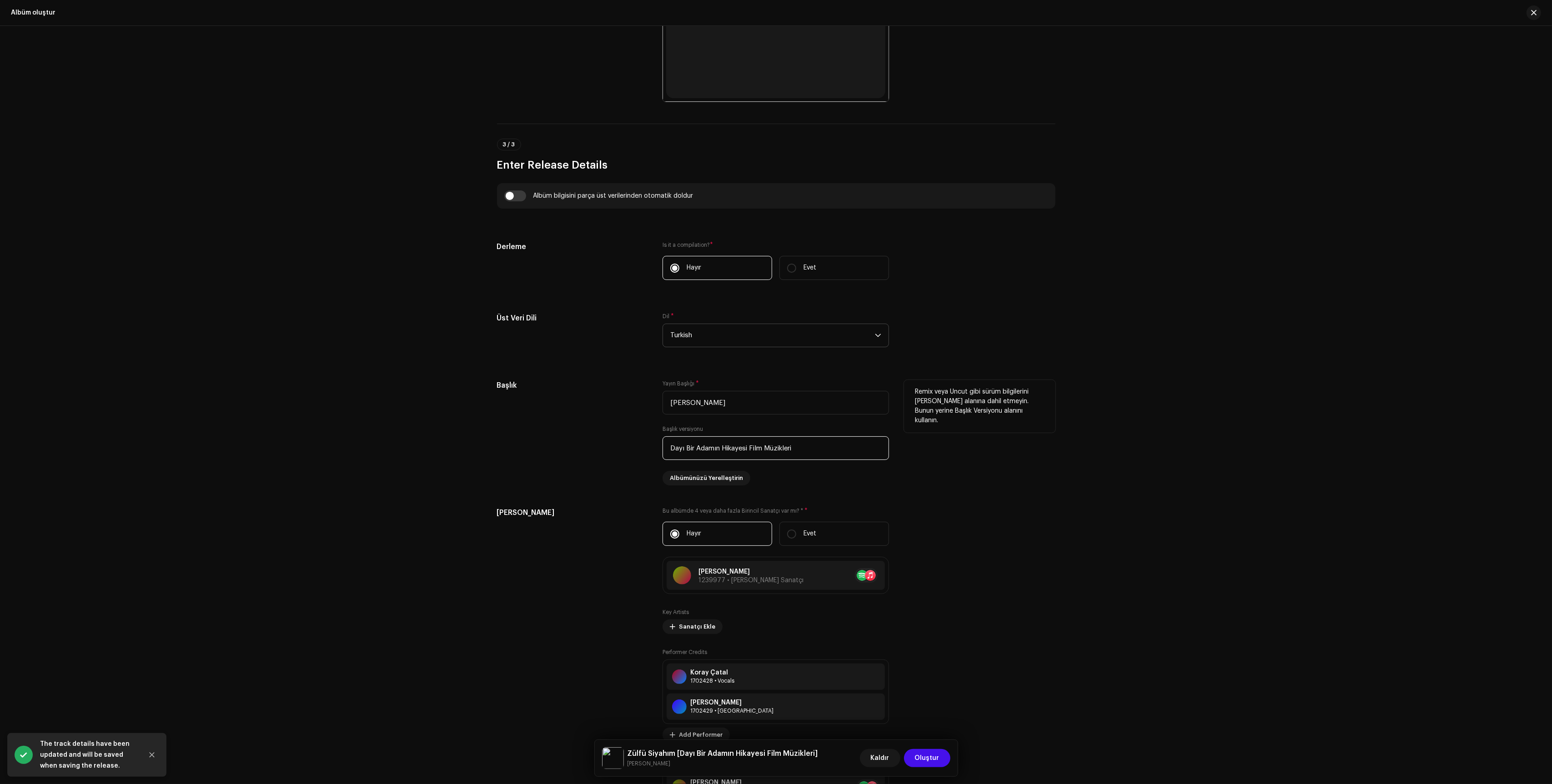
click at [831, 446] on input "Dayı Bir Adamın Hikayesi Film Müzikleri" at bounding box center [776, 448] width 227 height 23
click at [814, 448] on input "Dayı Bir Adamın Hikayesi Film Müzikleri" at bounding box center [776, 448] width 227 height 23
click at [789, 449] on input "Dayı Bir Adamın Hikayesi Film Müzikleri" at bounding box center [776, 448] width 227 height 23
type input "Dayı Bir Adamın Hikayesi Film Müziği"
click at [1101, 524] on div "Create a new release We’ll guide you through everything — from track selection …" at bounding box center [776, 405] width 1552 height 758
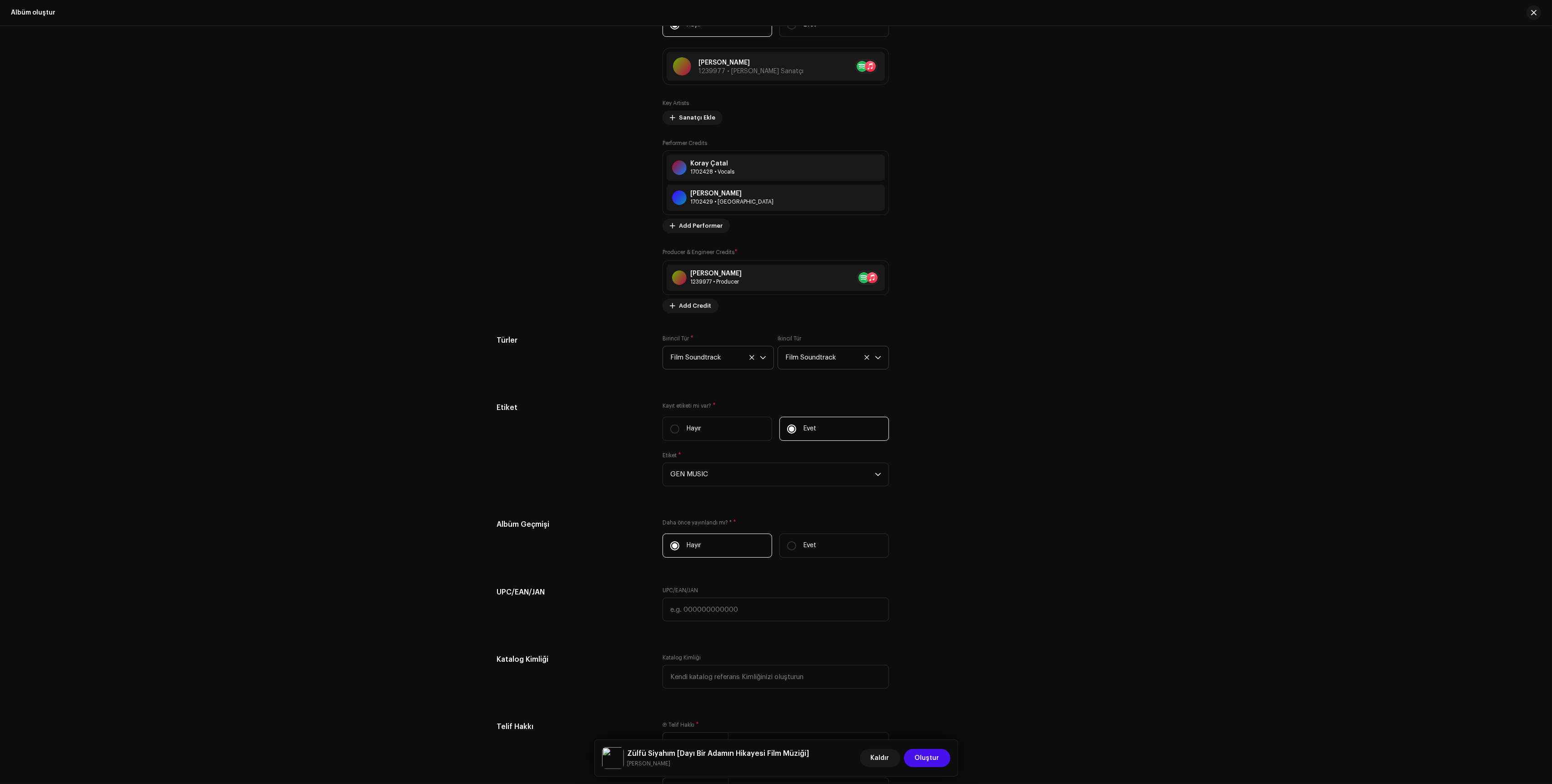
scroll to position [1052, 0]
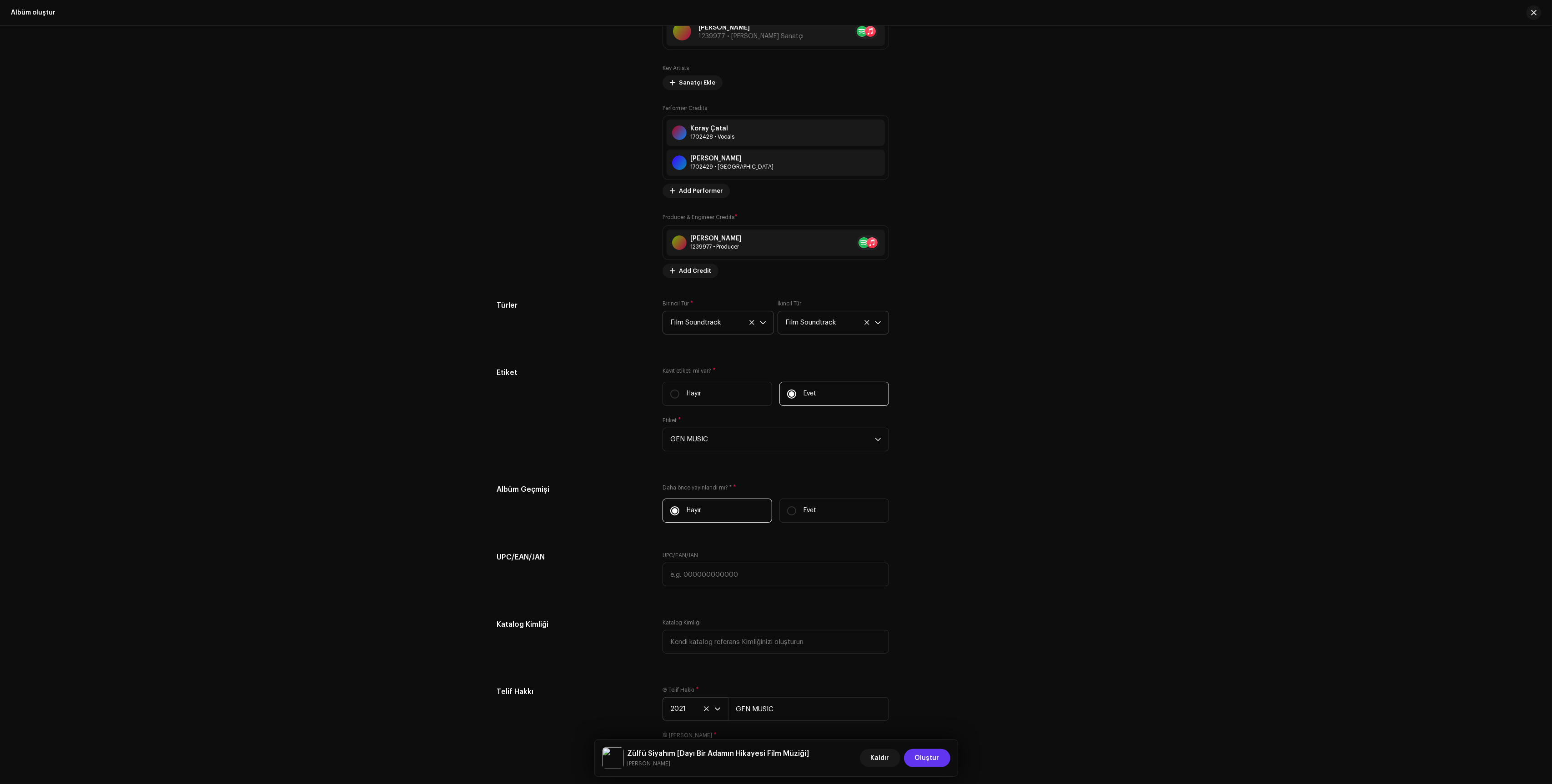
click at [924, 759] on span "Oluştur" at bounding box center [927, 758] width 25 height 18
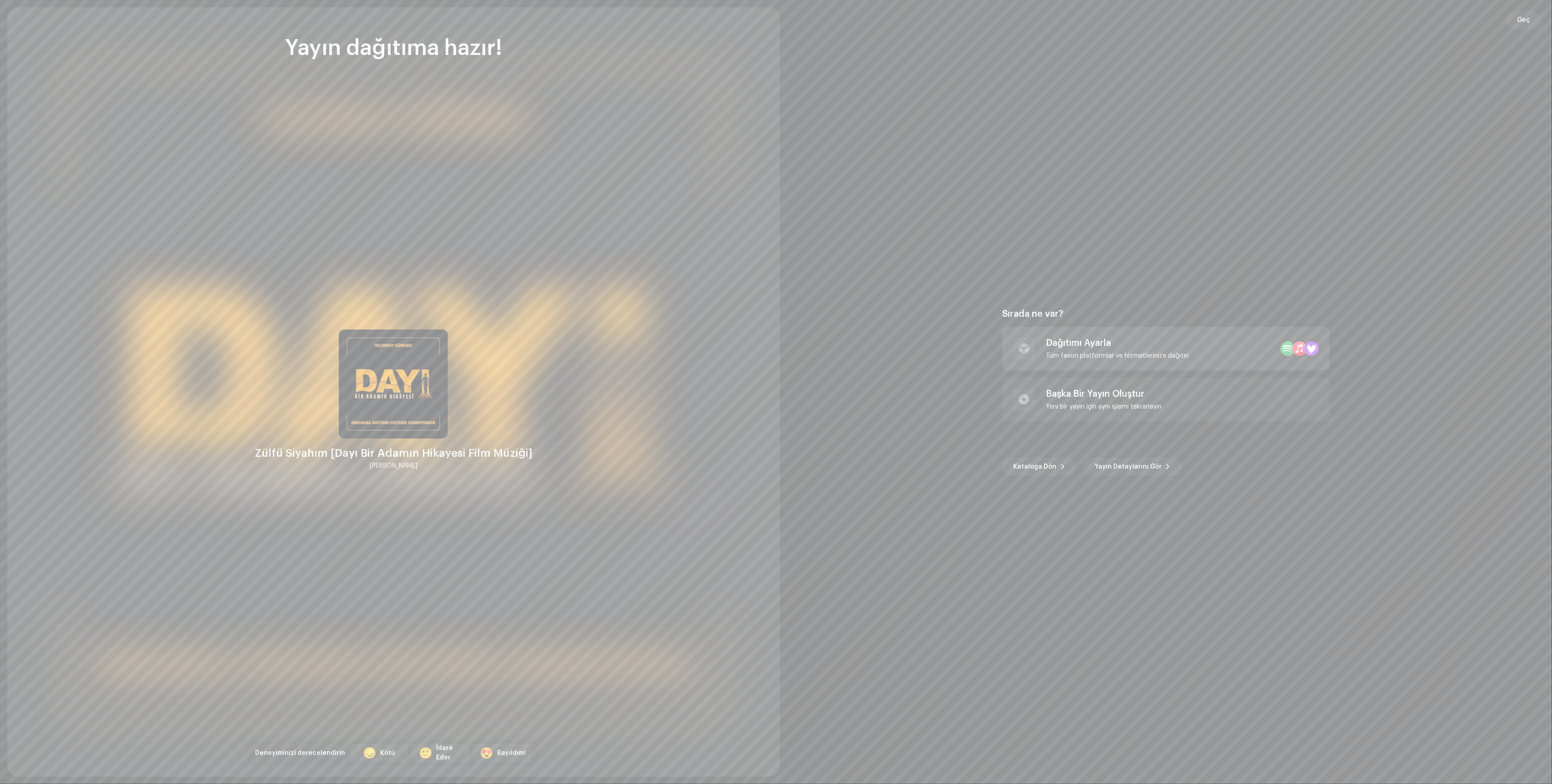
click at [1175, 346] on div "Dağıtımı Ayarla" at bounding box center [1118, 343] width 143 height 11
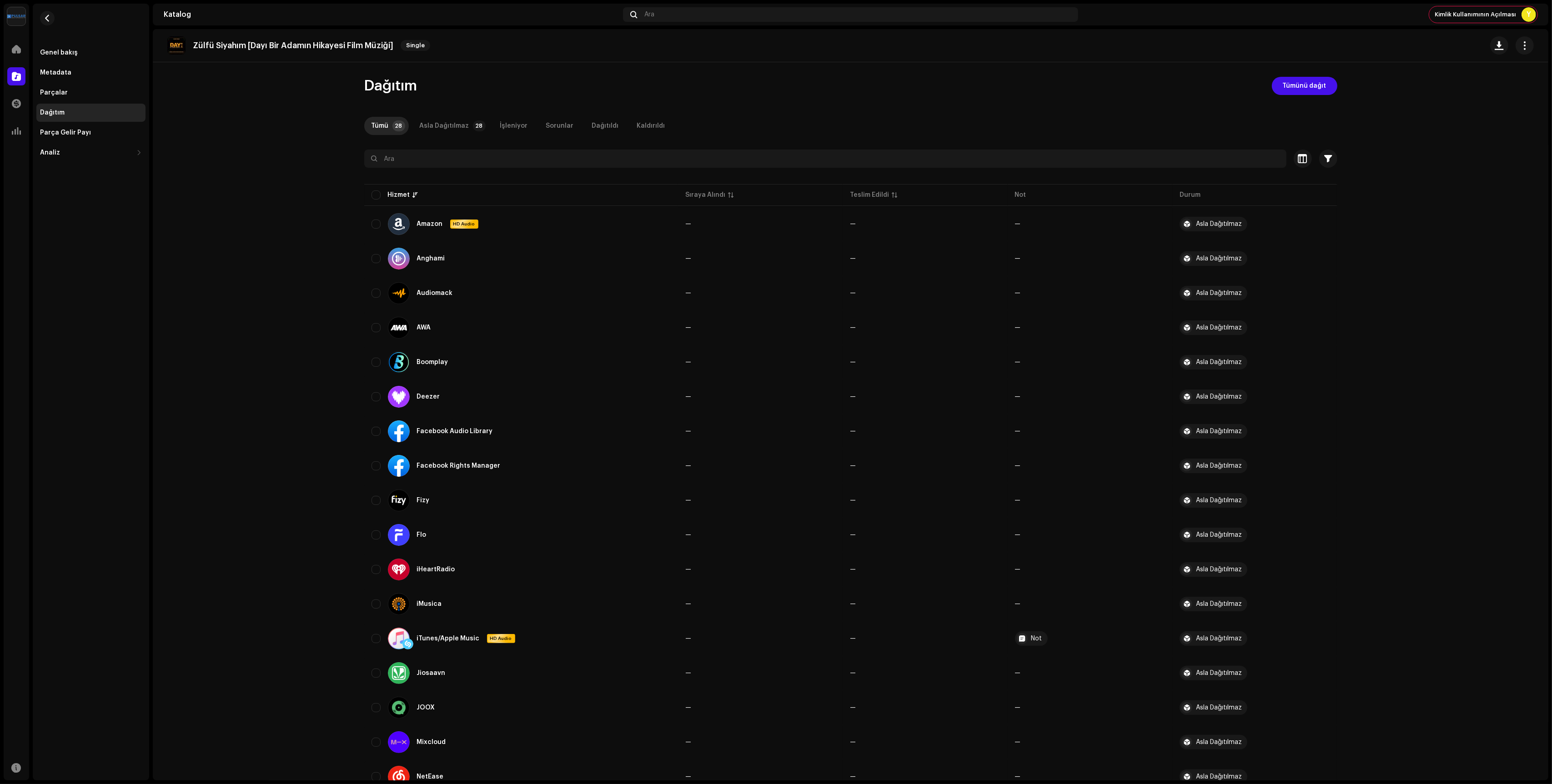
click at [1381, 120] on catalog-releases-details-distribution "Zülfü Siyahım [Dayı Bir Adamın Hikayesi Film Müziği] Single Dağıtım [GEOGRAPHIC…" at bounding box center [851, 612] width 1395 height 1168
click at [1315, 74] on div "Zülfü Siyahım [Dayı Bir Adamın Hikayesi Film Müziği] Single Dağıtım [GEOGRAPHIC…" at bounding box center [851, 405] width 1395 height 751
click at [1314, 84] on span "Tümünü dağıt" at bounding box center [1304, 86] width 43 height 18
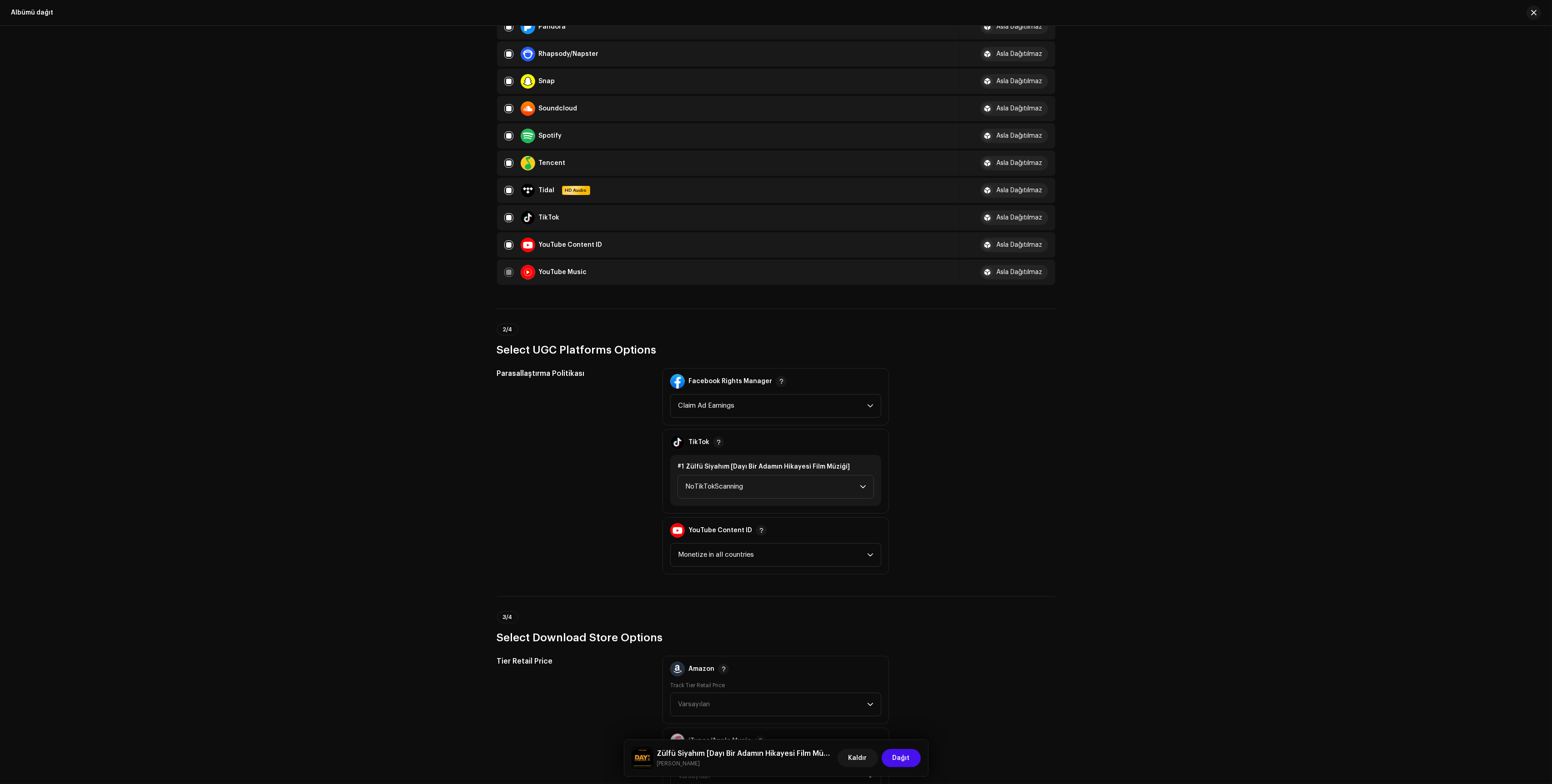
scroll to position [826, 0]
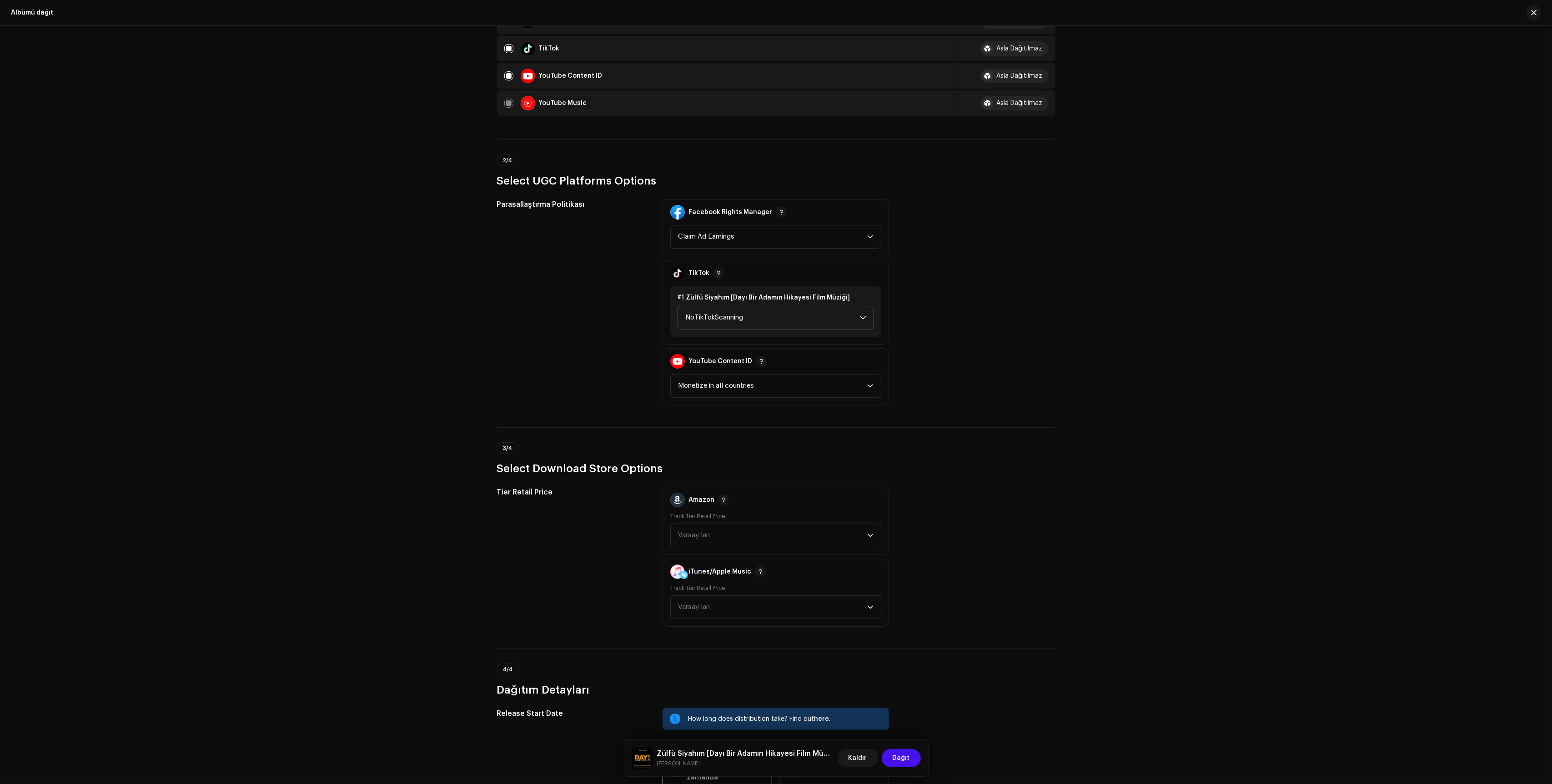
click at [808, 323] on span "NoTikTokScanning" at bounding box center [772, 318] width 175 height 23
click at [772, 385] on li "Monetize" at bounding box center [775, 379] width 188 height 18
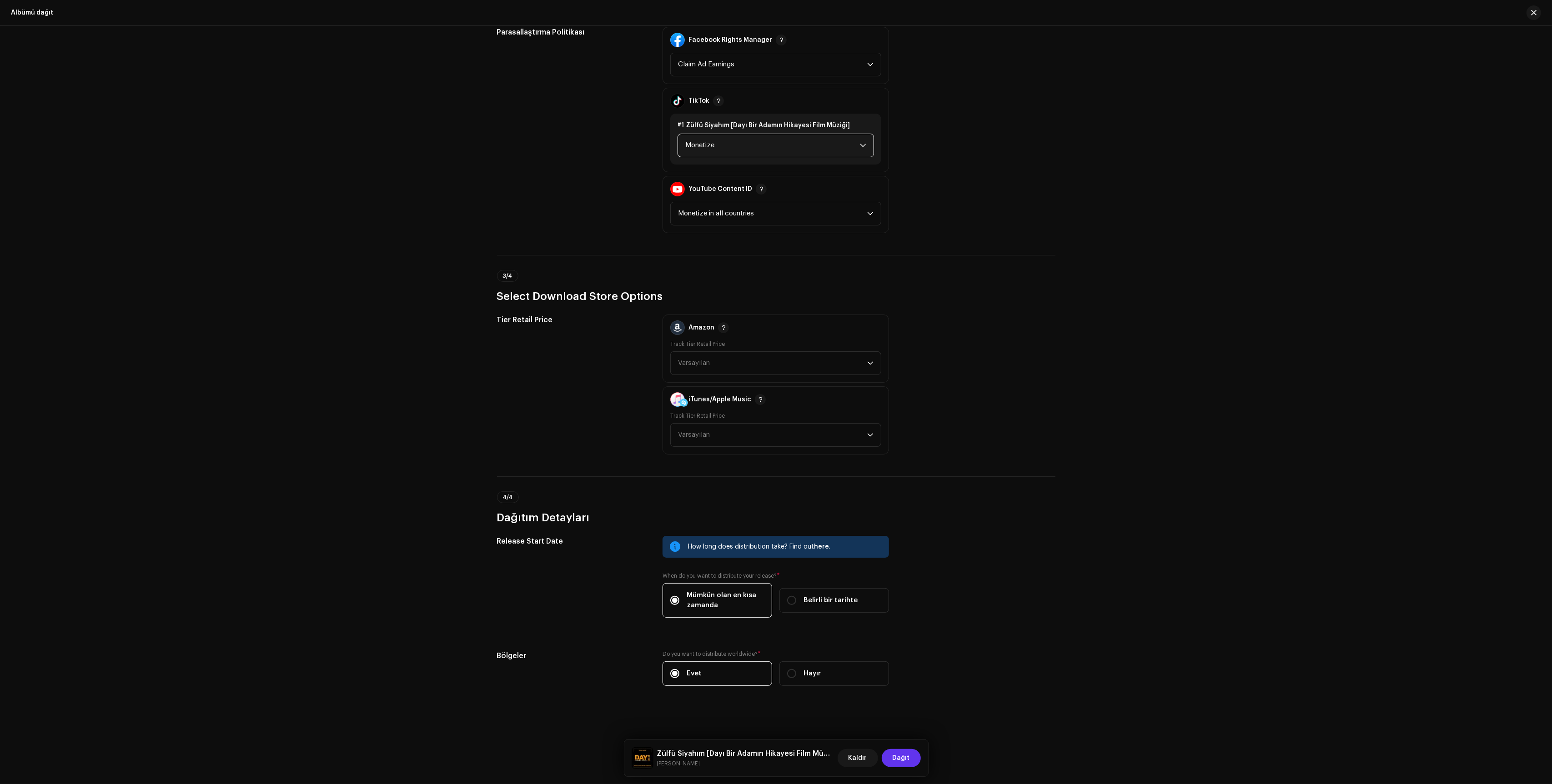
click at [898, 761] on span "Dağıt" at bounding box center [901, 758] width 17 height 18
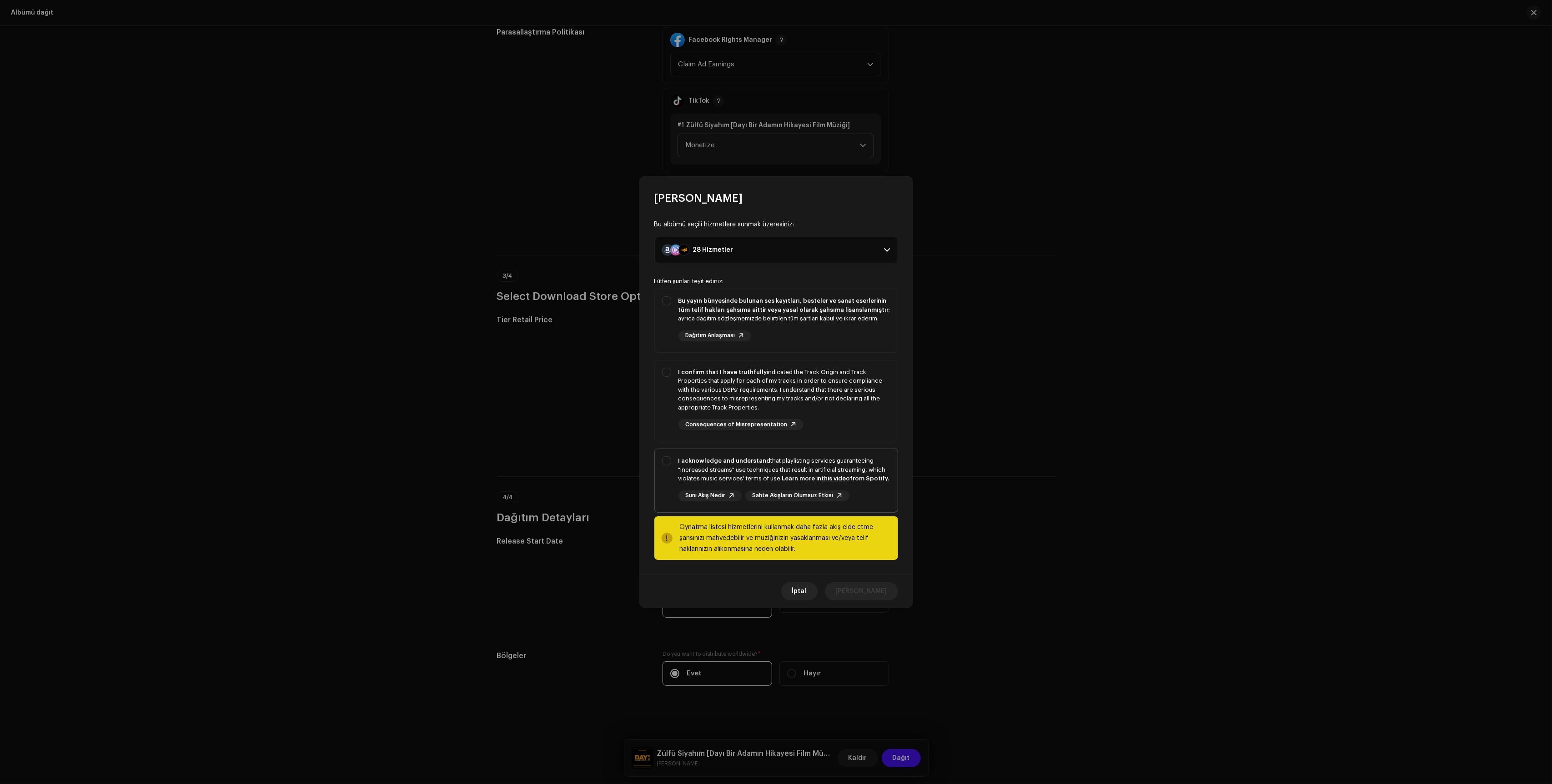
click at [827, 457] on div "I acknowledge and understand that playlisting services guaranteeing "increased …" at bounding box center [784, 470] width 212 height 27
checkbox input "true"
click at [836, 391] on div "I confirm that I have truthfully indicated the Track Origin and Track Propertie…" at bounding box center [784, 390] width 212 height 45
checkbox input "true"
click at [847, 340] on div "Bu yayın bünyesinde bulunan ses kayıtları, besteler ve sanat eserlerinin tüm te…" at bounding box center [776, 319] width 243 height 60
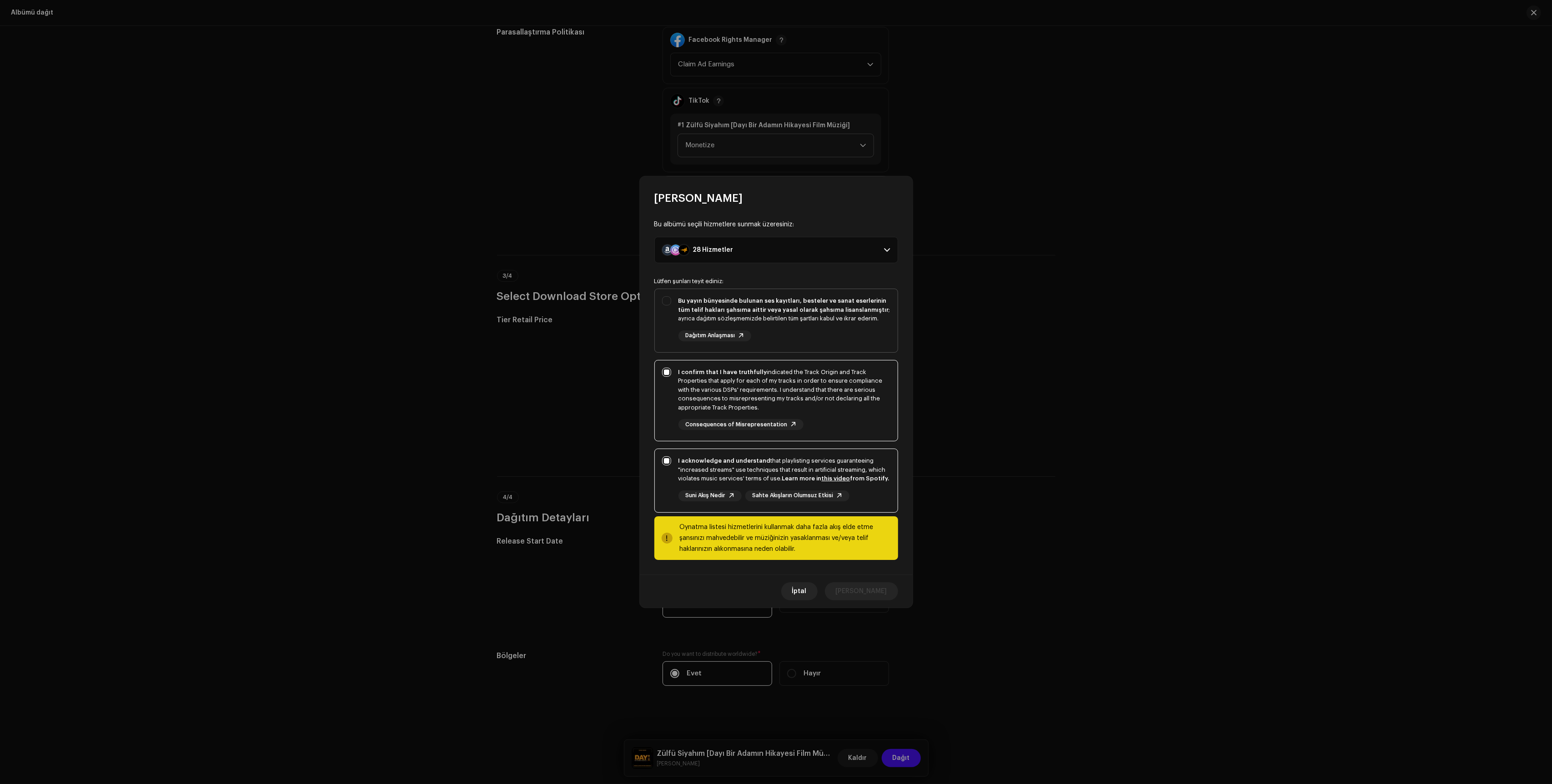
checkbox input "true"
click at [871, 593] on span "[PERSON_NAME]" at bounding box center [861, 591] width 51 height 18
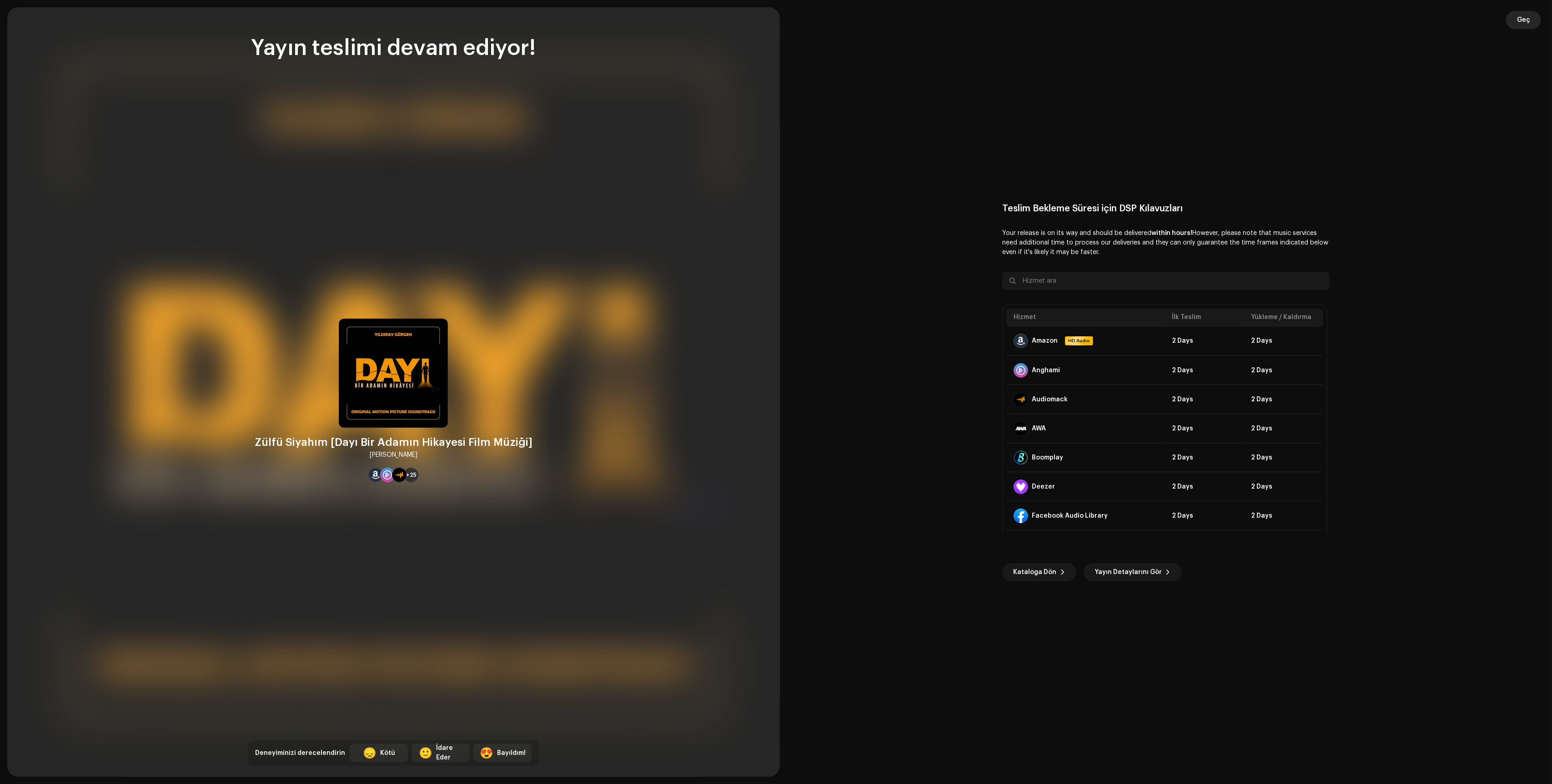
click at [1520, 22] on span "Geç" at bounding box center [1524, 20] width 13 height 18
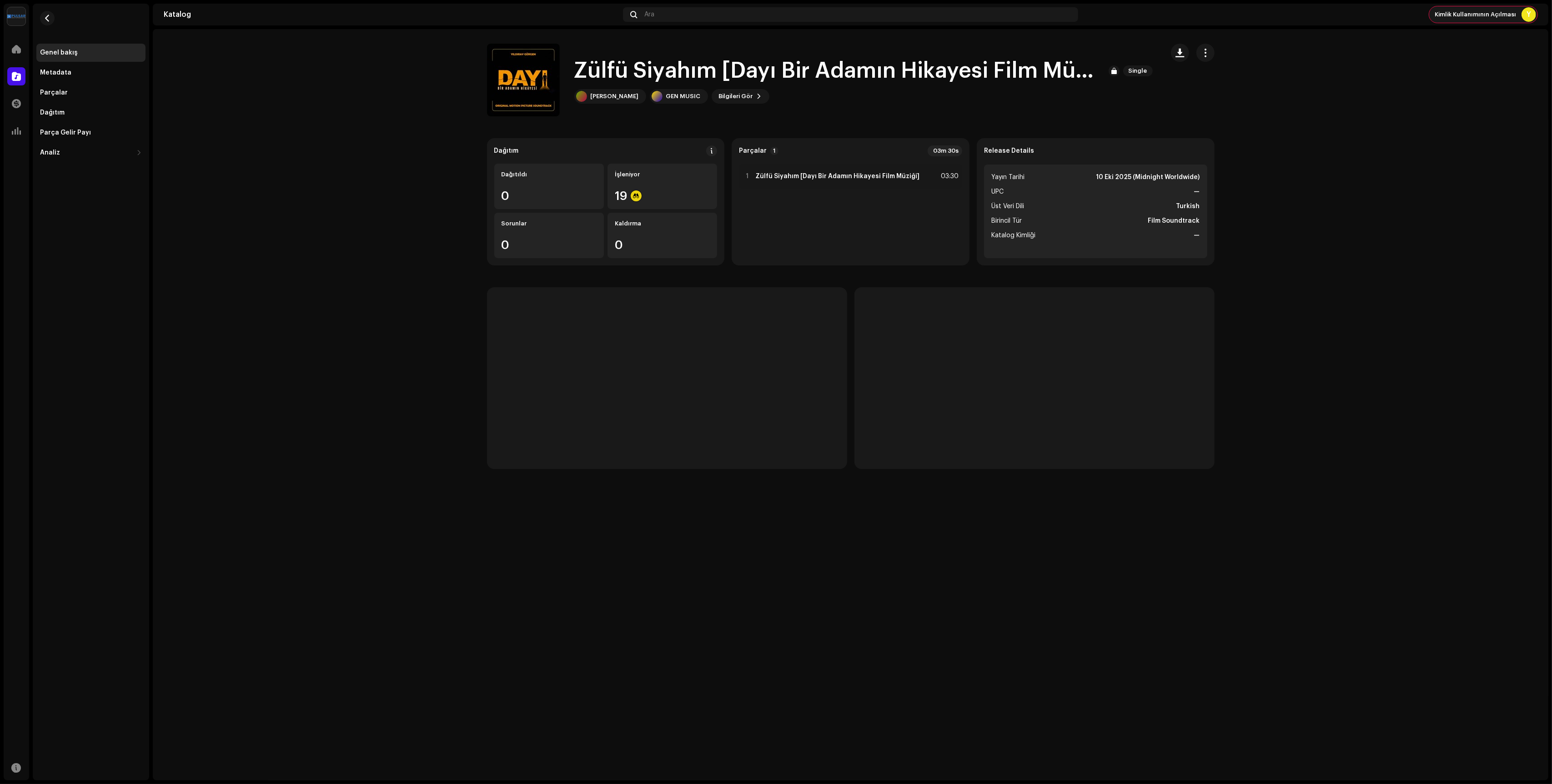
click at [1513, 21] on div "[PERSON_NAME] Açılması Y" at bounding box center [1483, 14] width 108 height 16
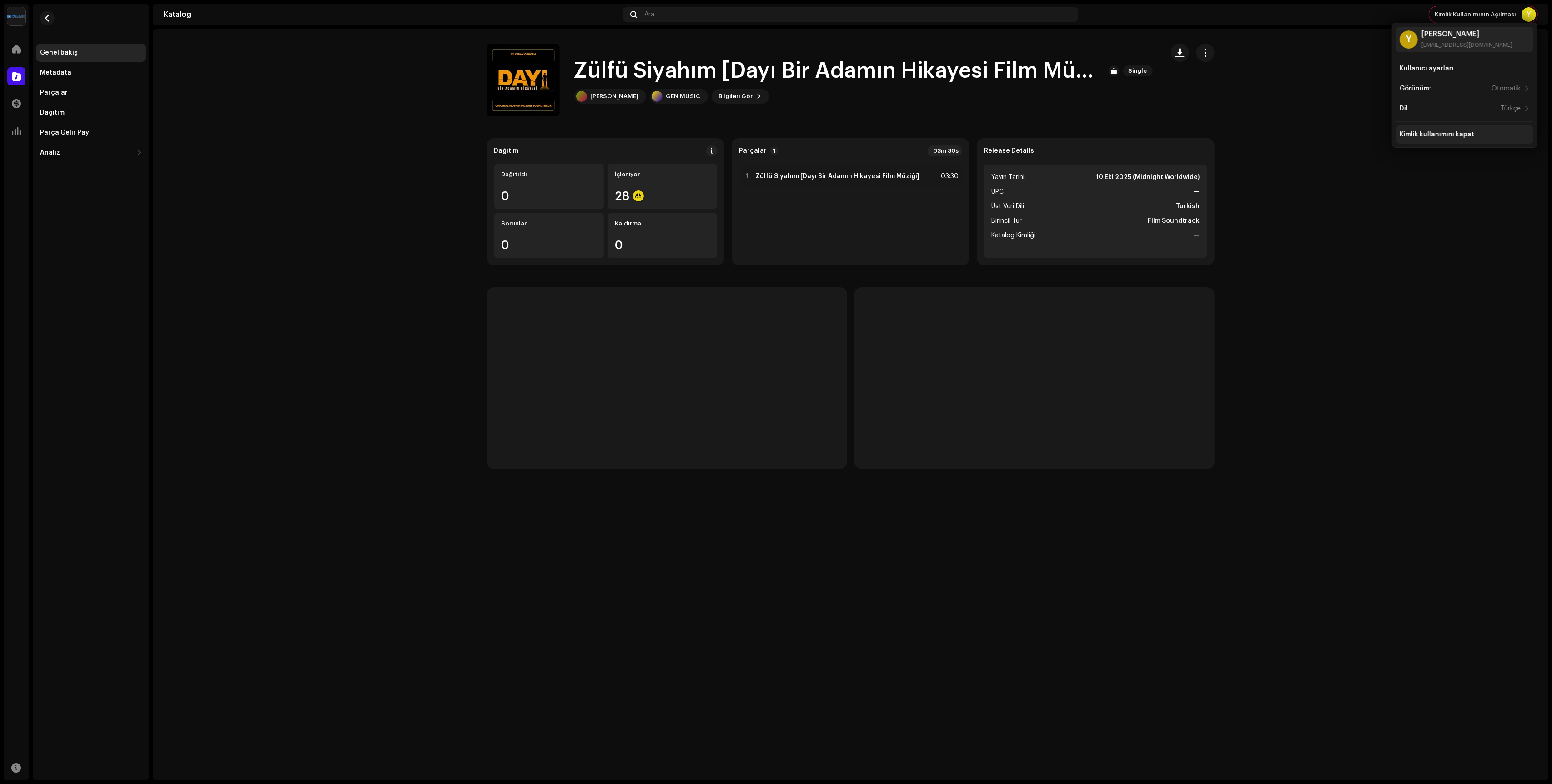
click at [1444, 138] on div "Kimlik kullanımını kapat" at bounding box center [1465, 134] width 137 height 18
